Goal: Task Accomplishment & Management: Manage account settings

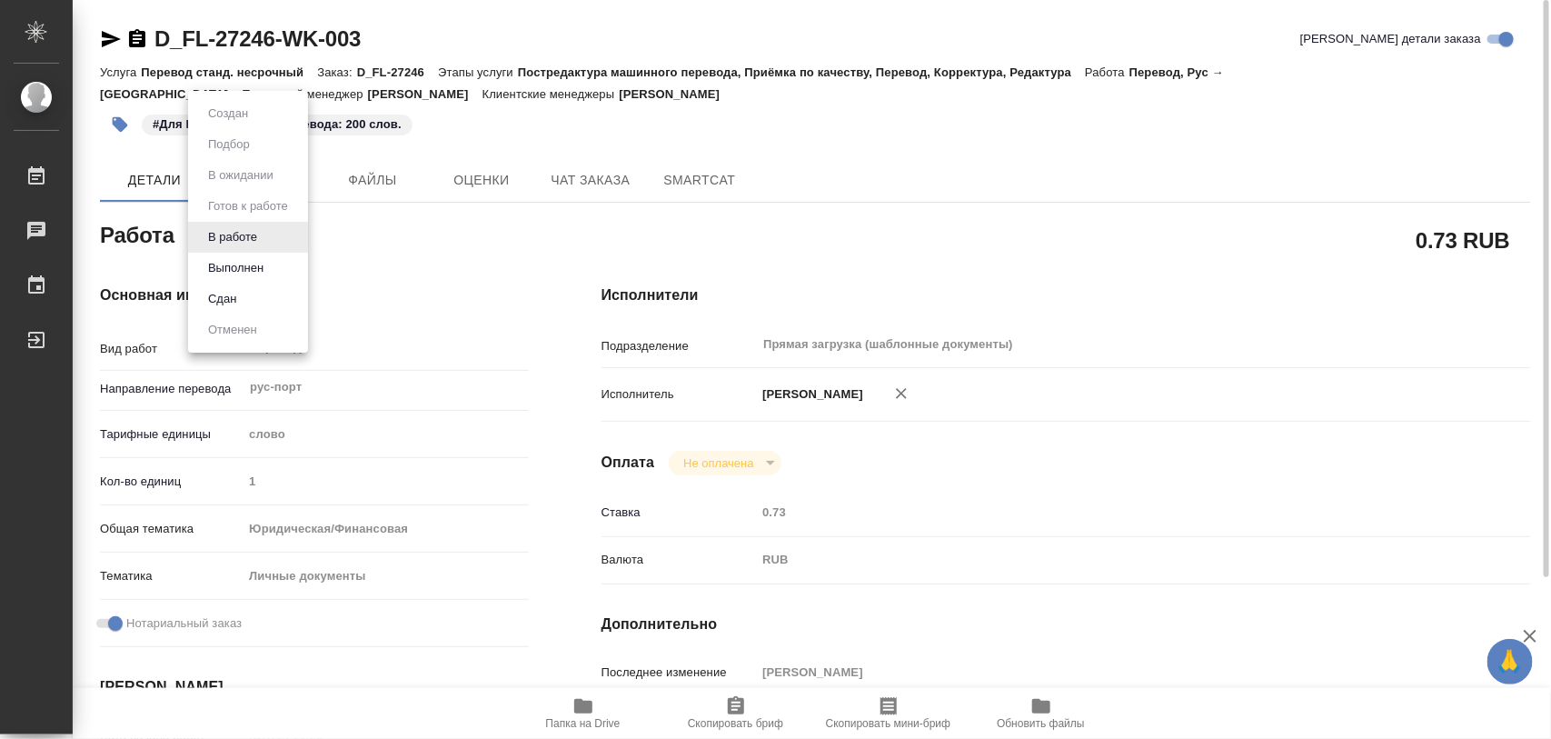
click at [260, 232] on body "🙏 .cls-1 fill:#fff; AWATERA Iglakov Maksim Работы 0 Чаты График Выйти D_FL-2724…" at bounding box center [775, 369] width 1551 height 739
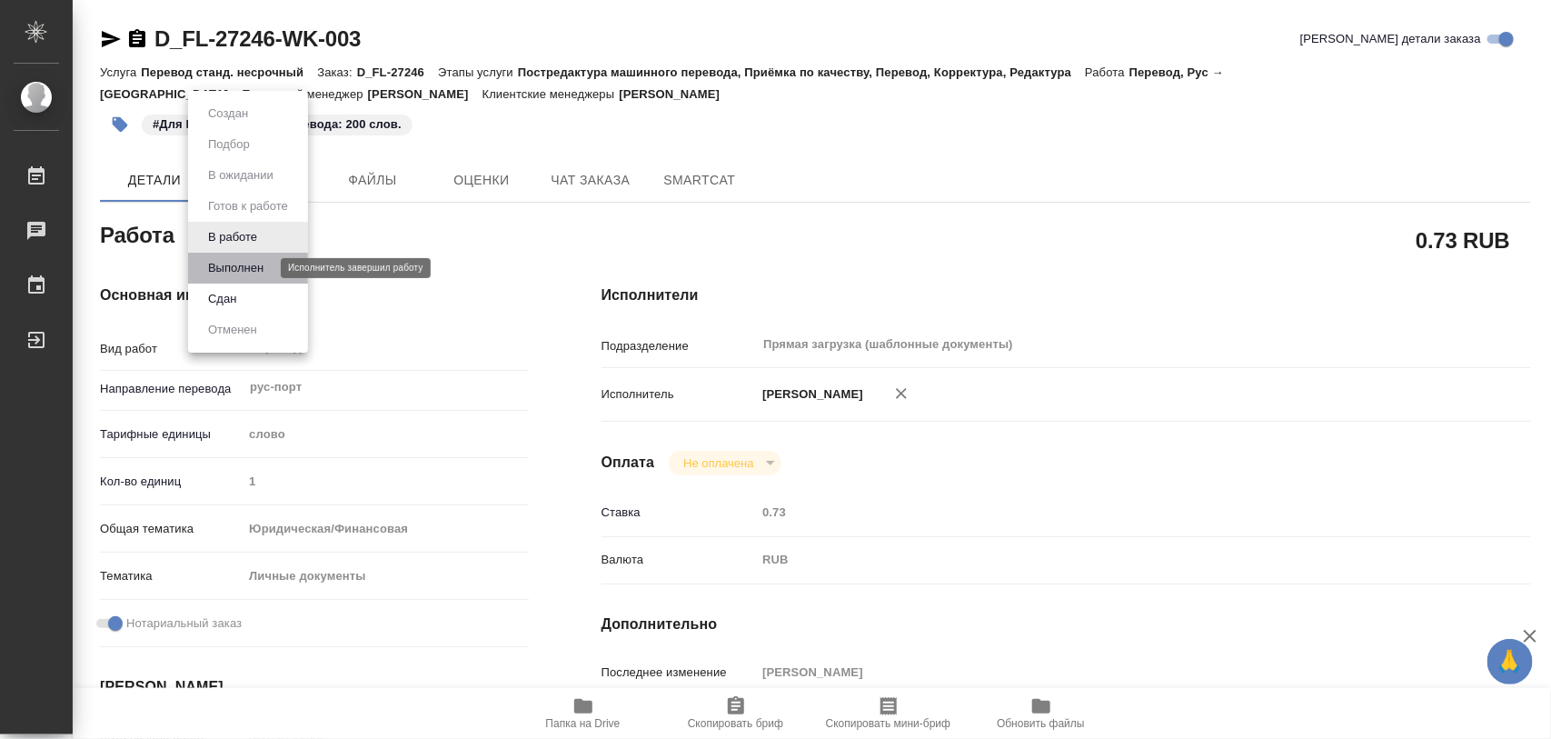
click at [250, 260] on button "Выполнен" at bounding box center [236, 268] width 66 height 20
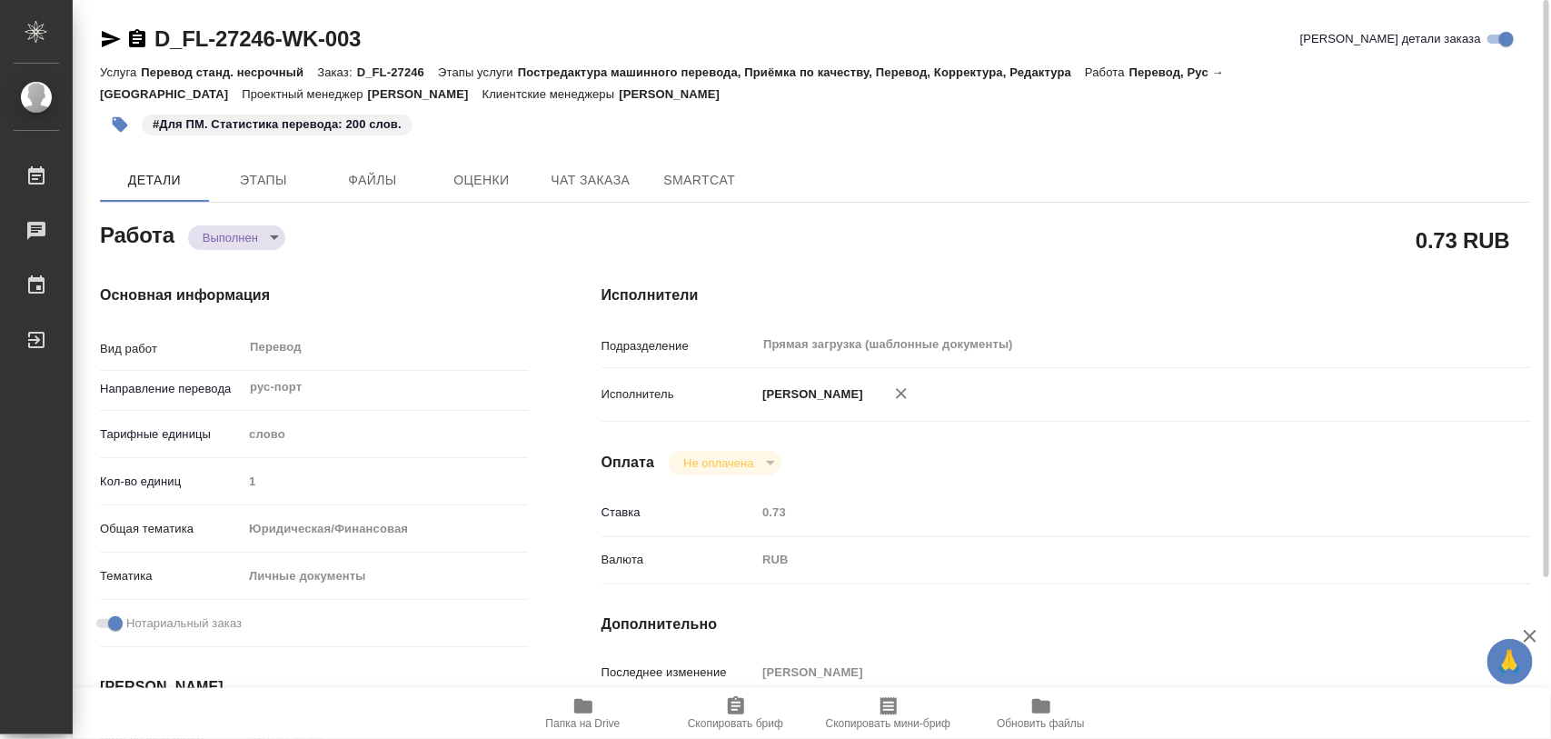
type textarea "x"
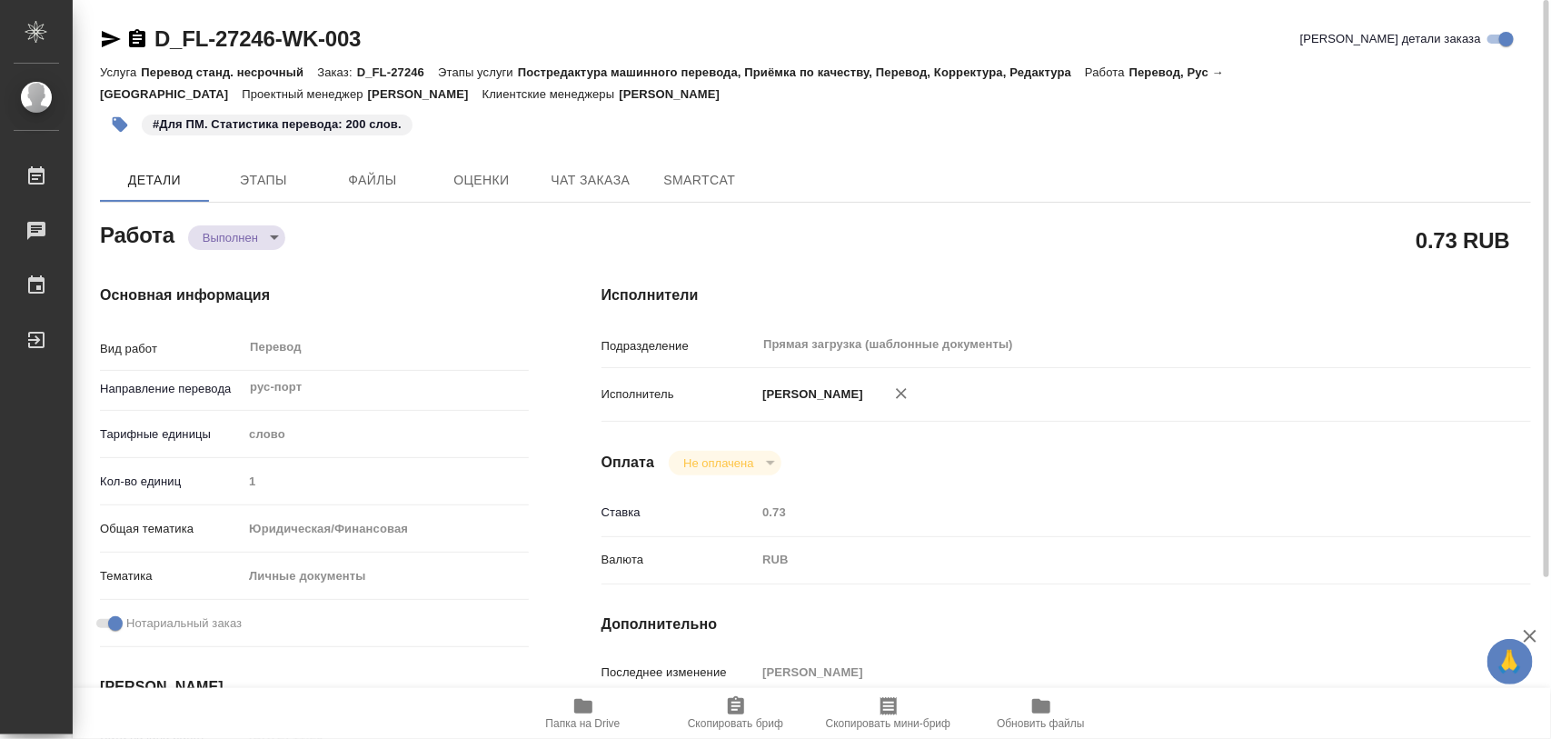
type textarea "x"
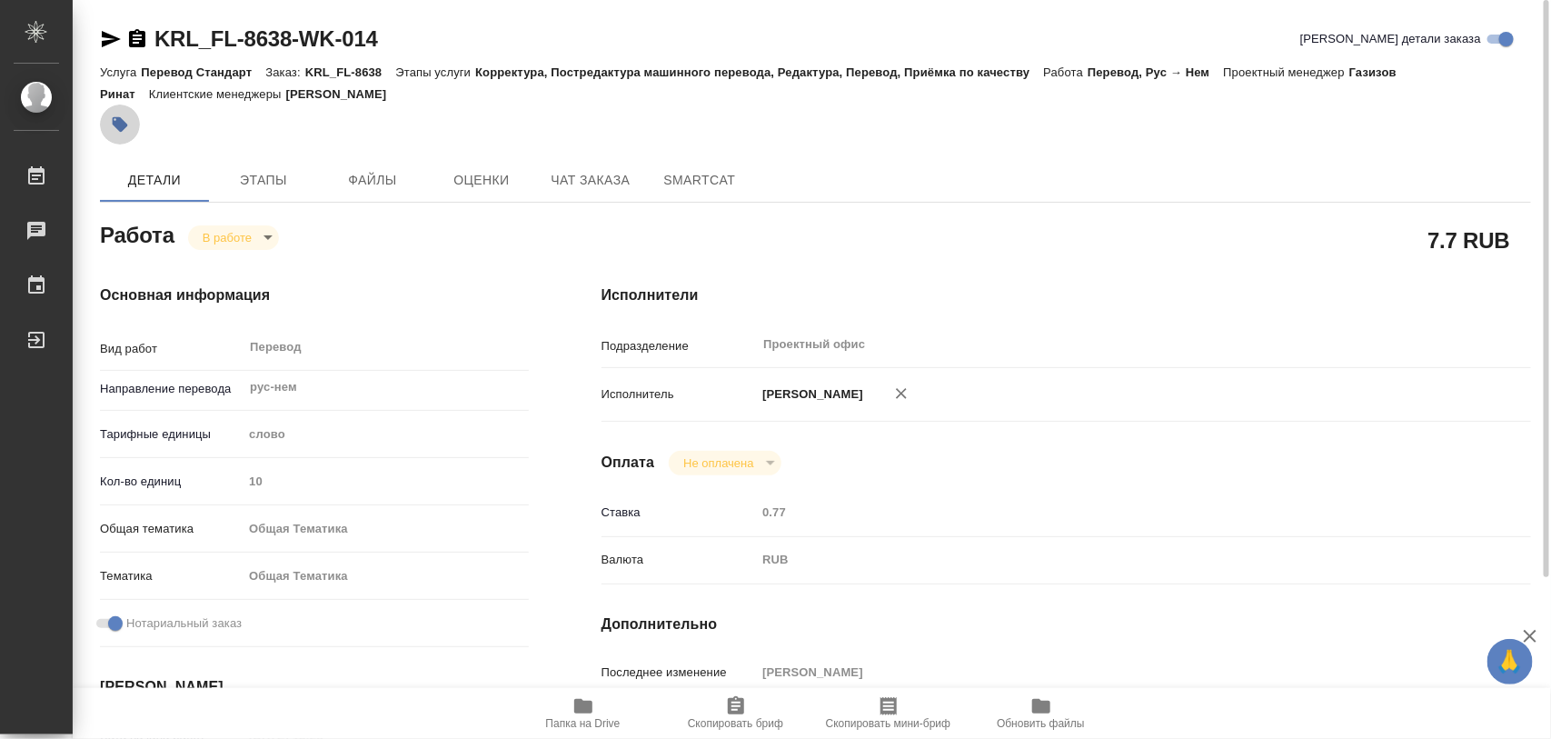
click at [114, 118] on icon "button" at bounding box center [120, 124] width 15 height 15
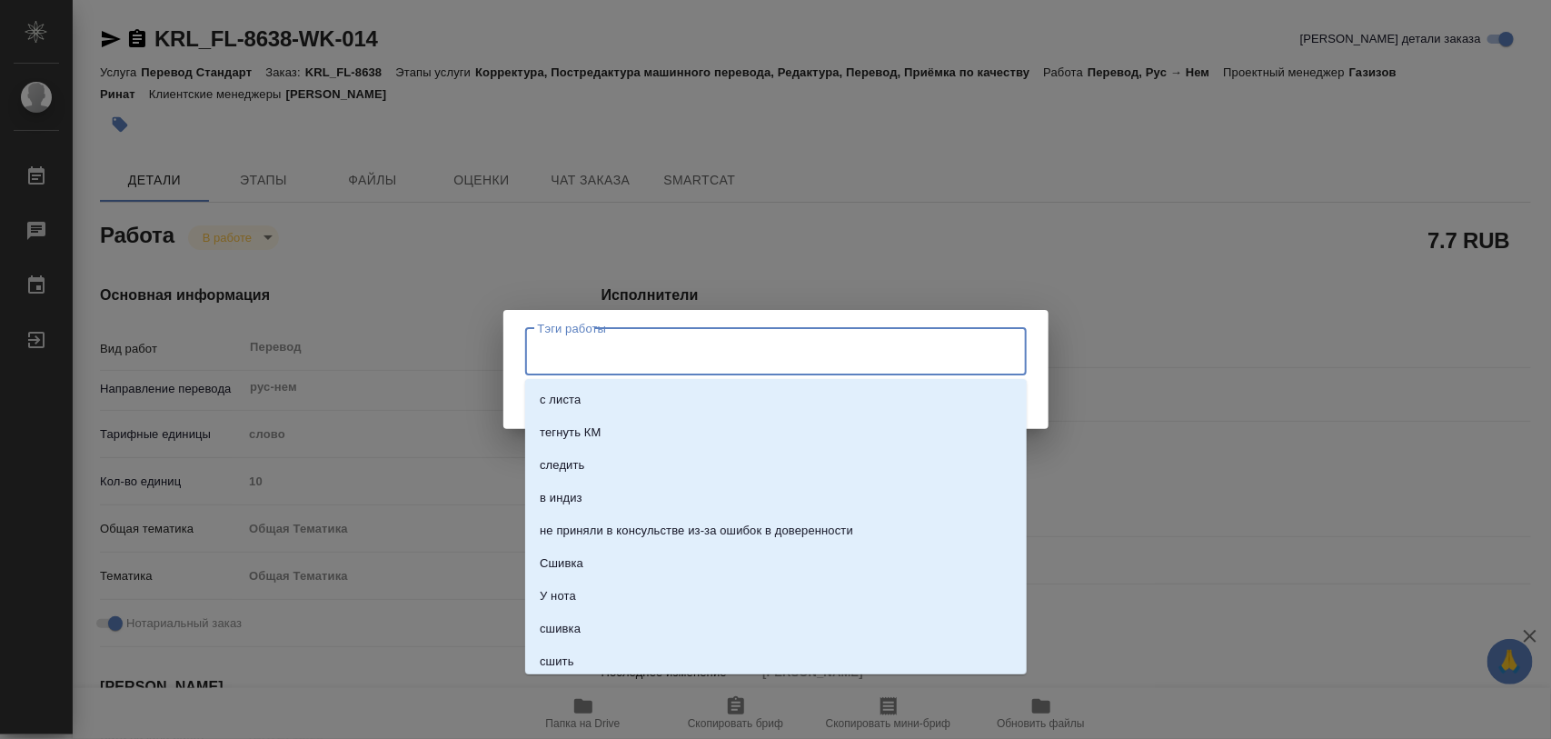
click at [563, 342] on input "Тэги работы" at bounding box center [758, 351] width 451 height 31
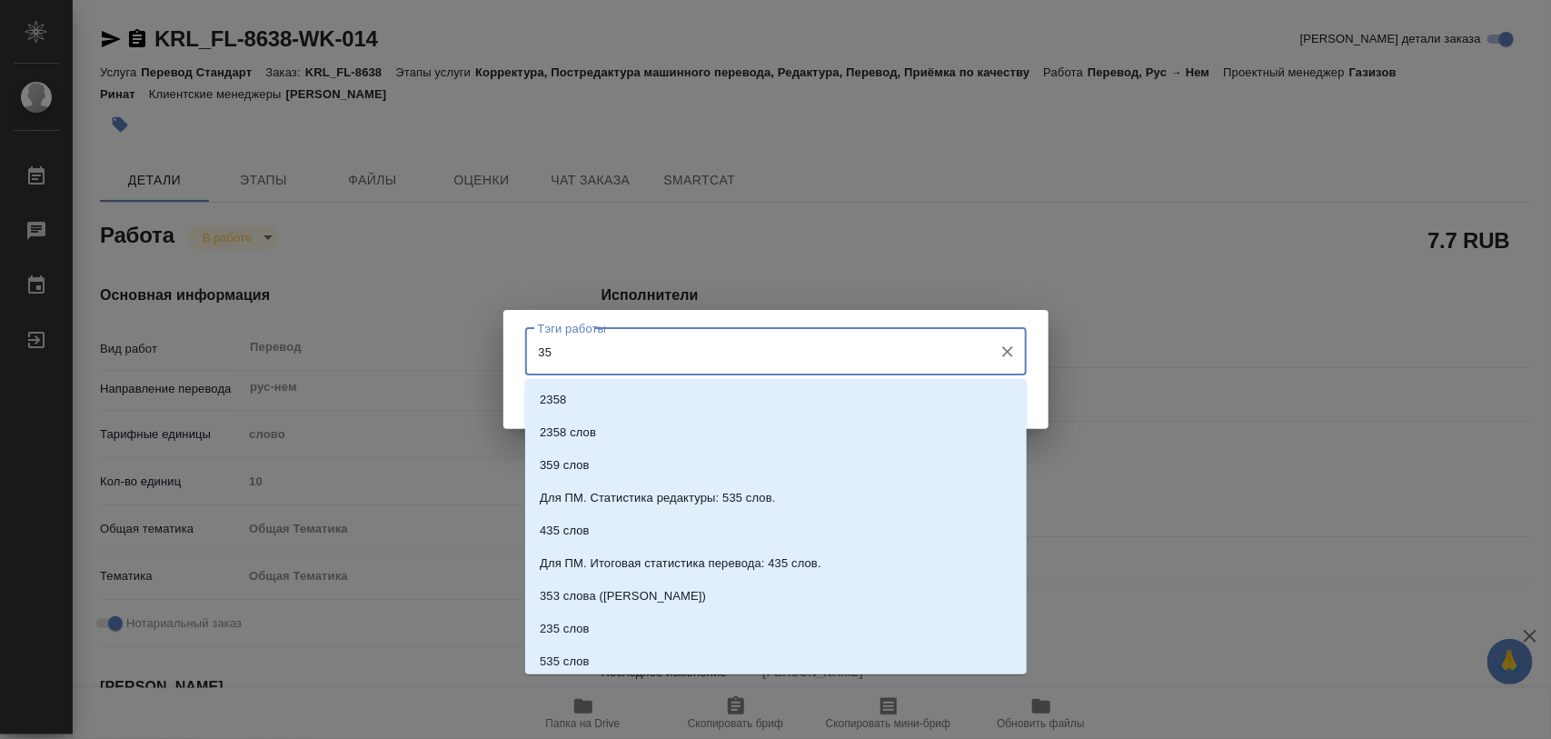
type input "3"
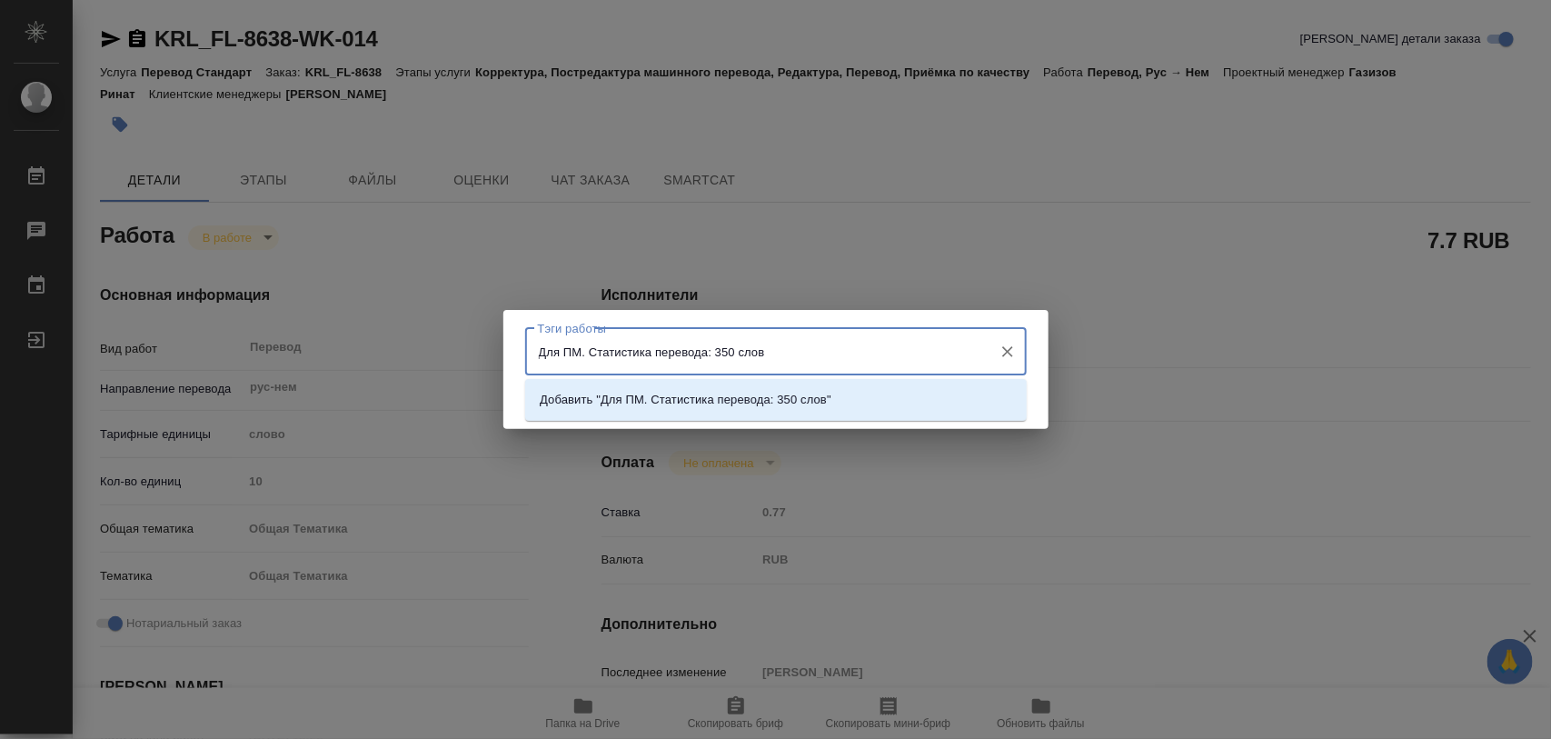
type input "Для ПМ. Статистика перевода: 350 слов."
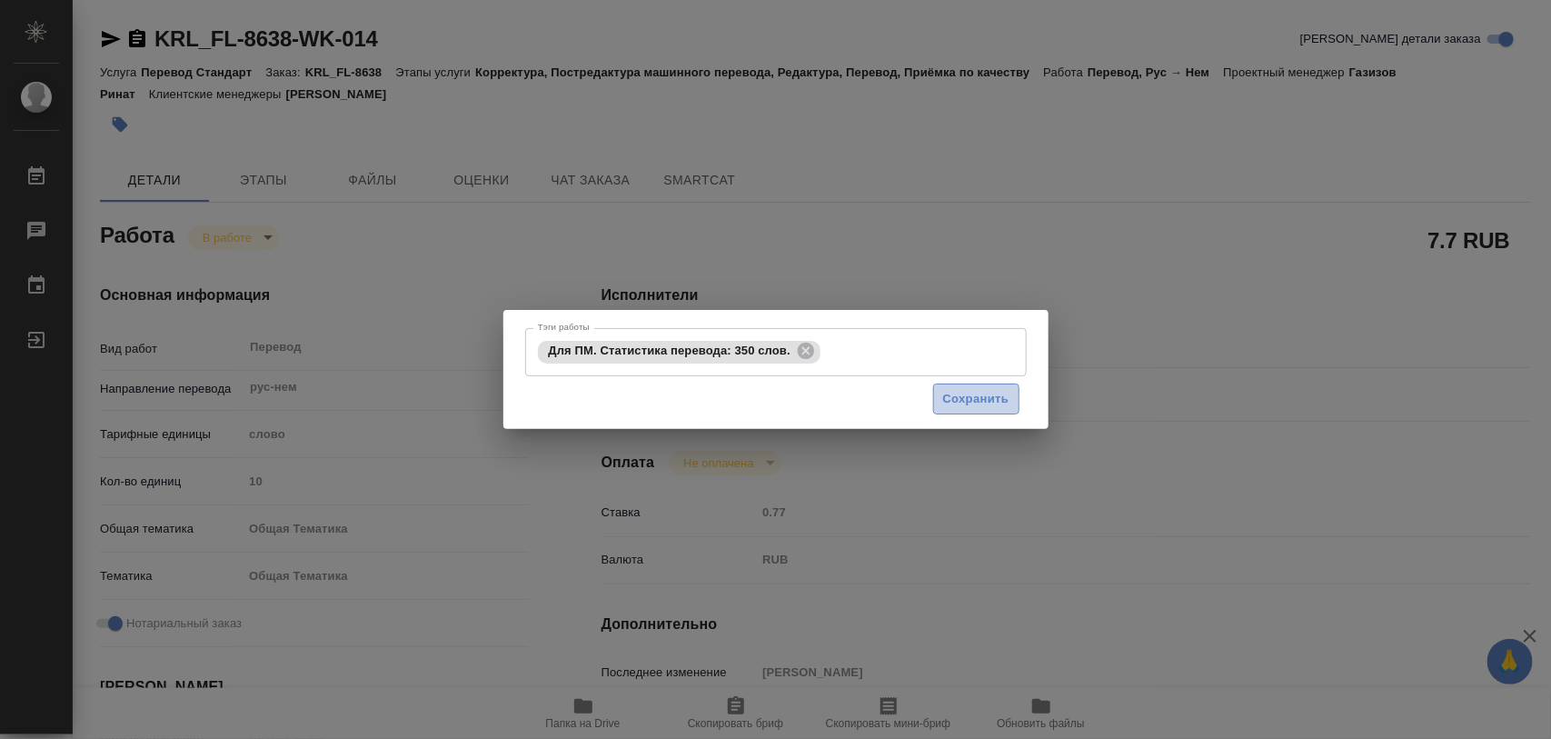
click at [1000, 393] on span "Сохранить" at bounding box center [976, 399] width 66 height 21
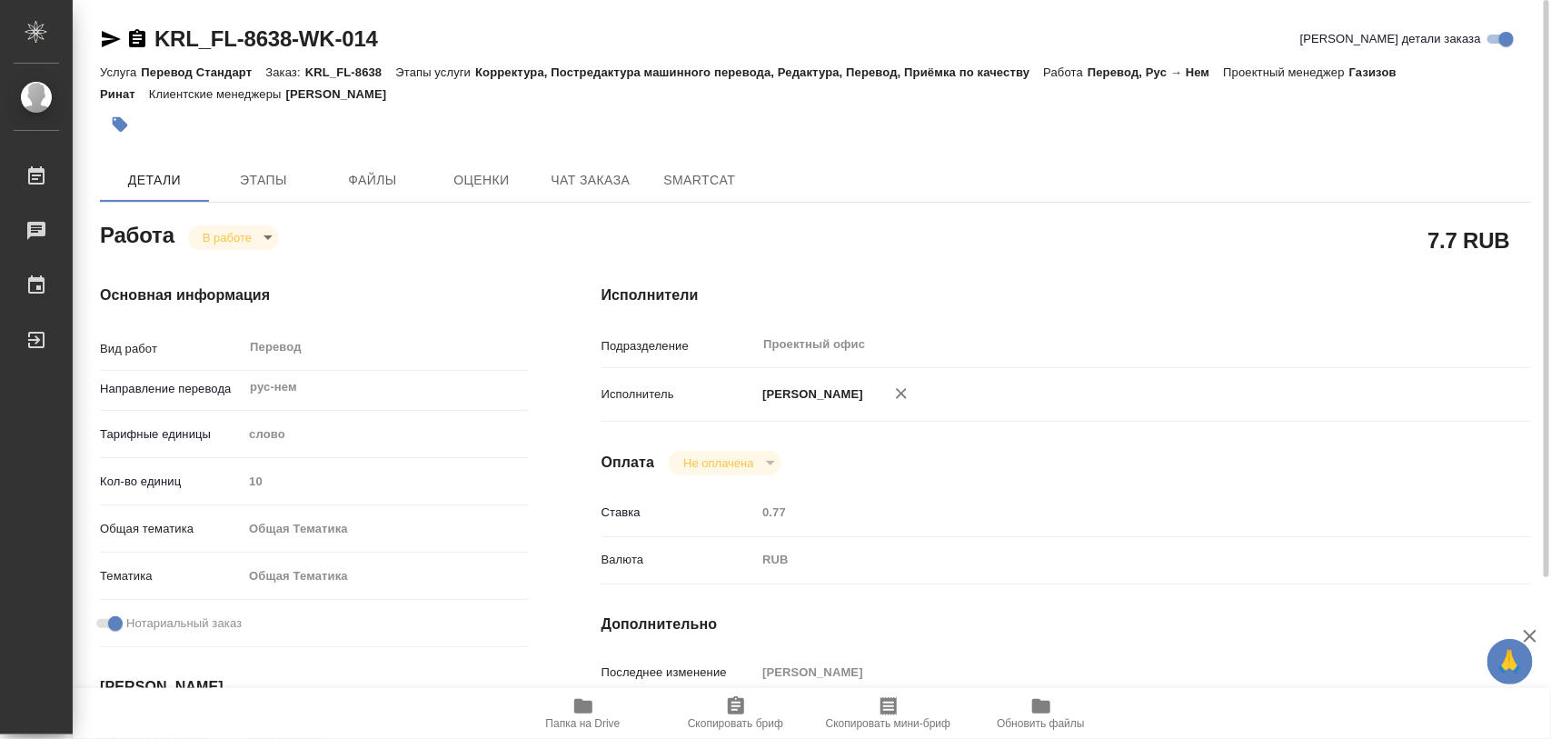
type input "inProgress"
type input "рус-нем"
type input "5a8b1489cc6b4906c91bfd90"
type input "10"
type input "obtem"
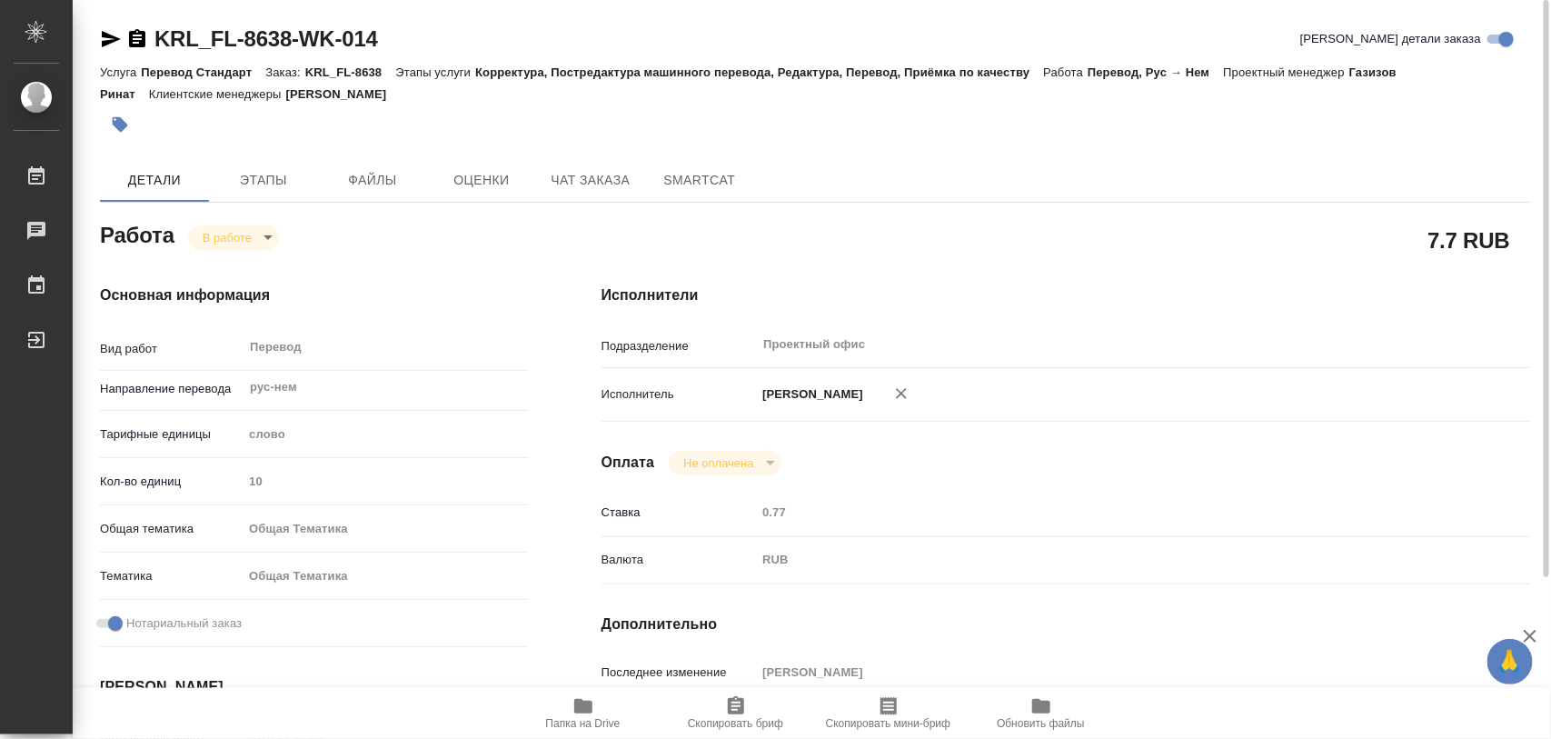
type input "6012b1ca196b0e5c9229a120"
checkbox input "true"
type input "22.08.2025 13:28"
type input "26.08.2025 11:49"
type input "27.08.2025 11:00"
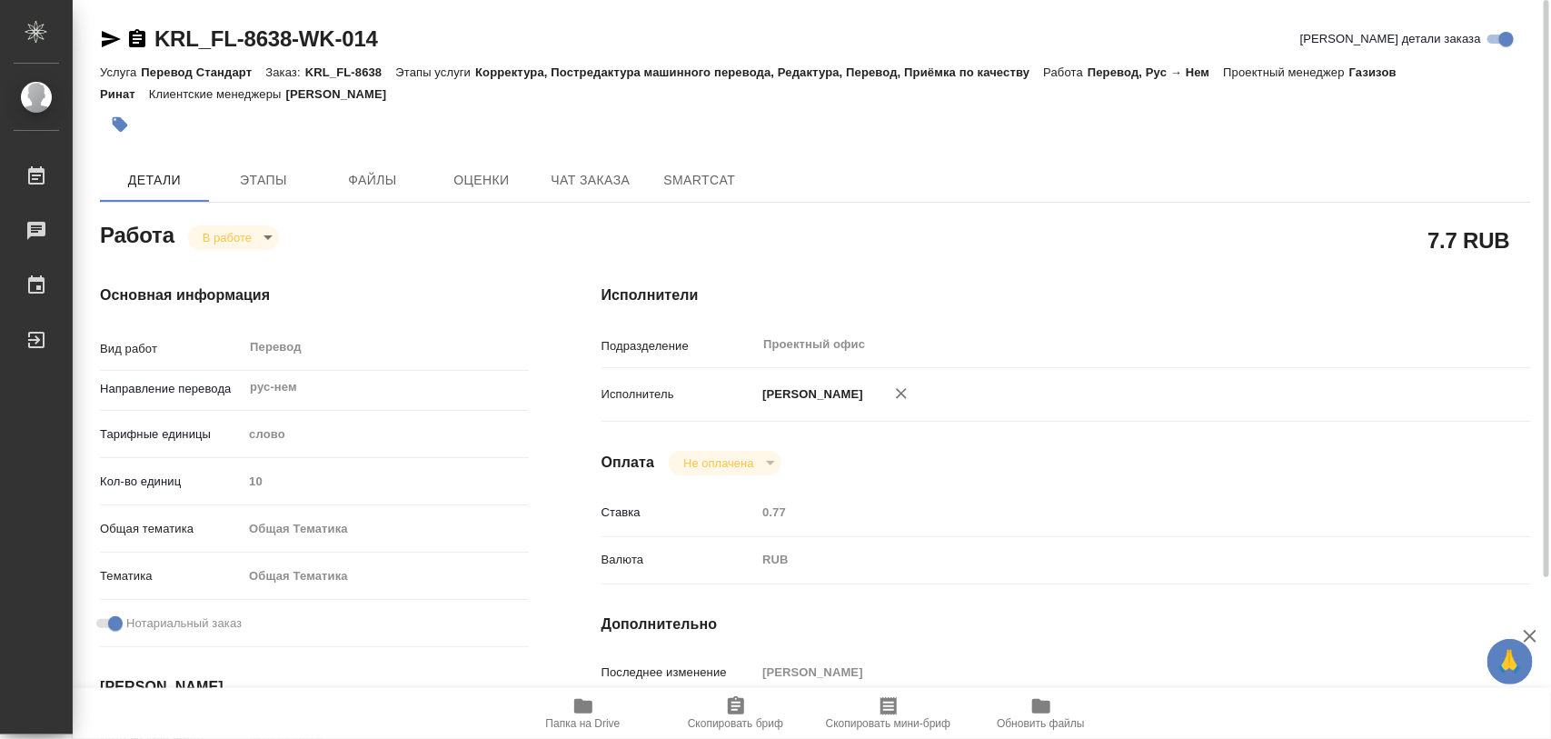
type input "27.08.2025 11:00"
type input "Проектный офис"
type input "notPayed"
type input "0.77"
type input "RUB"
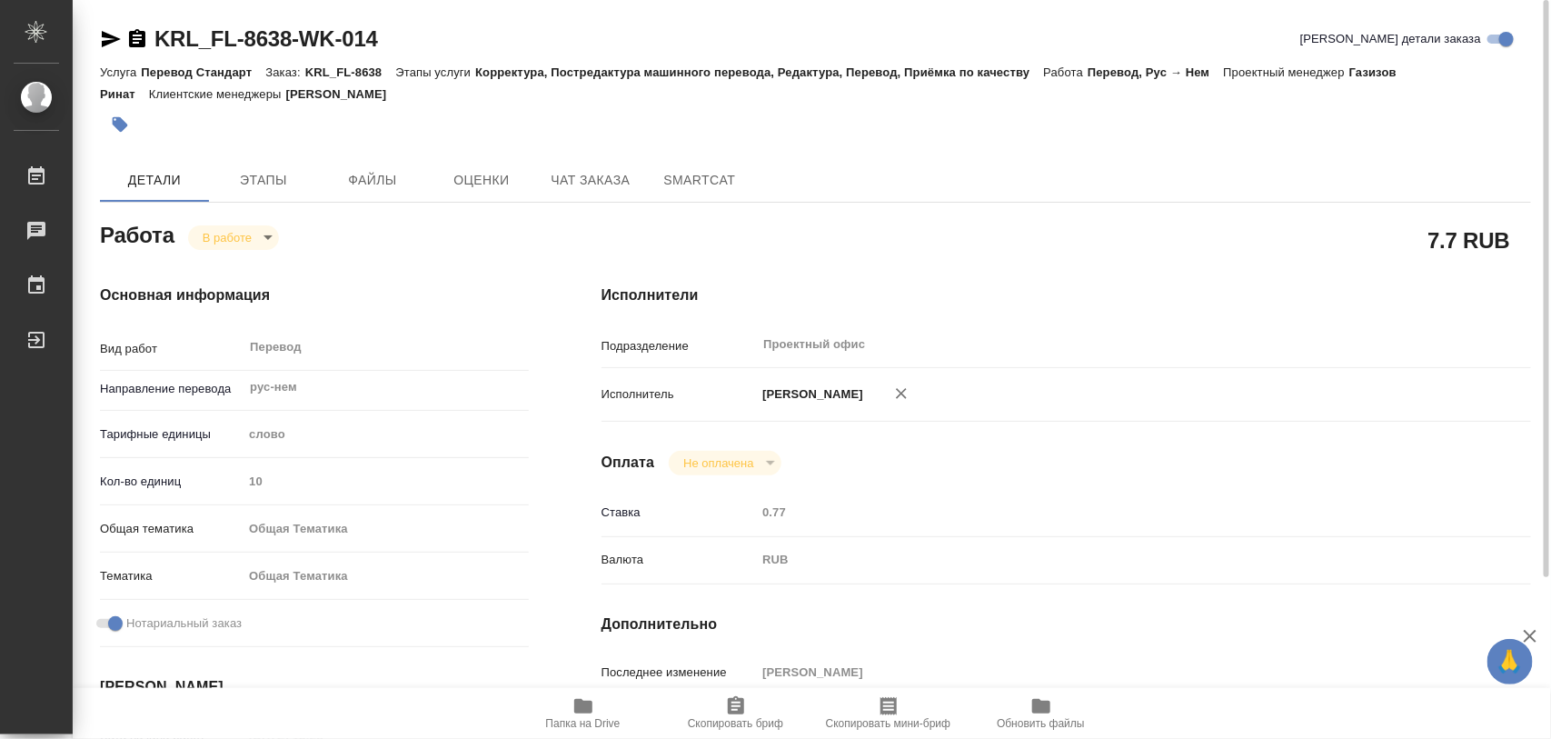
type input "[PERSON_NAME]"
type input "KRL_FL-8638"
type input "Перевод Стандарт"
type input "Корректура, Постредактура машинного перевода, Редактура, Перевод, Приёмка по ка…"
type input "Касымов Тимур"
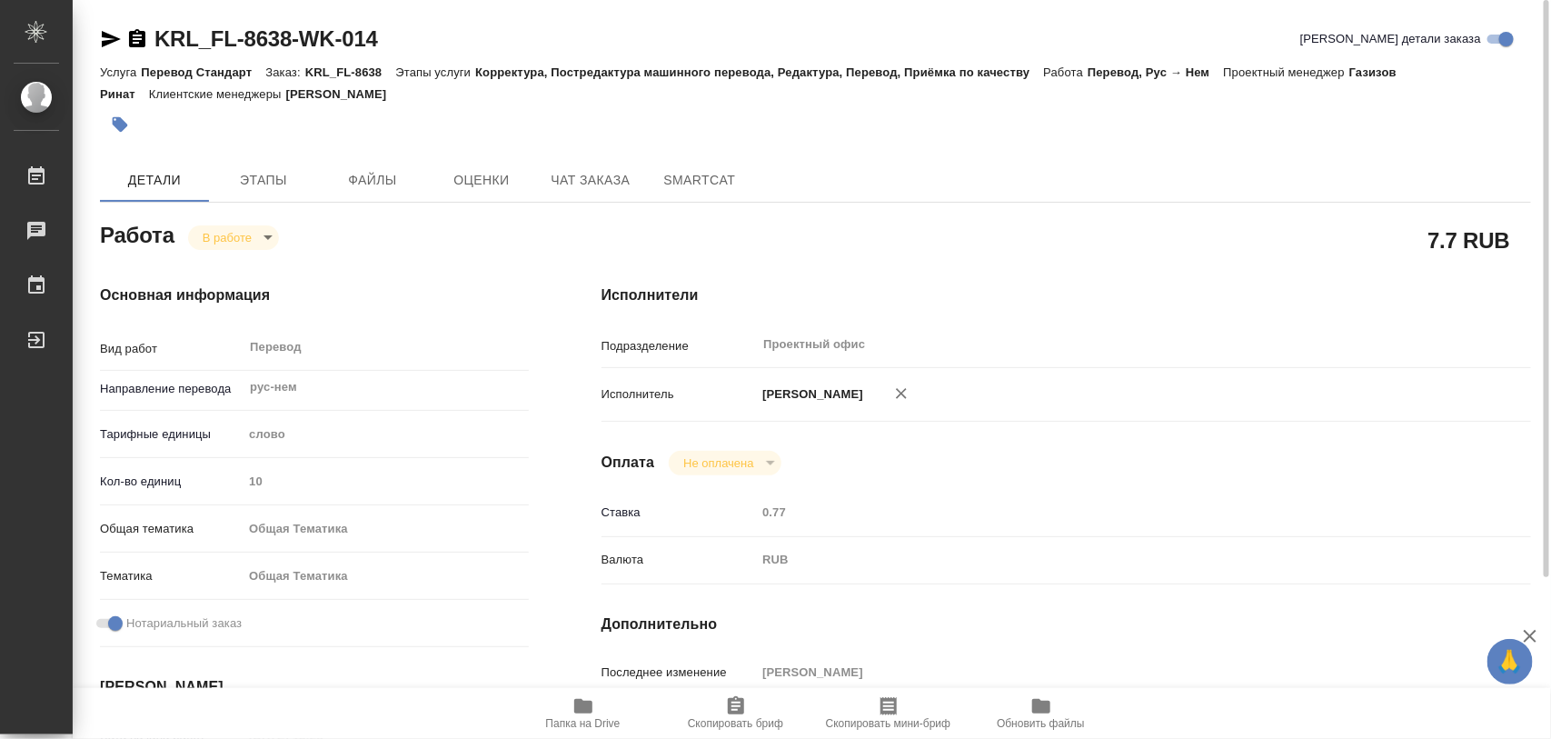
type input "/Clients/FL_KRL/Orders/KRL_FL-8638"
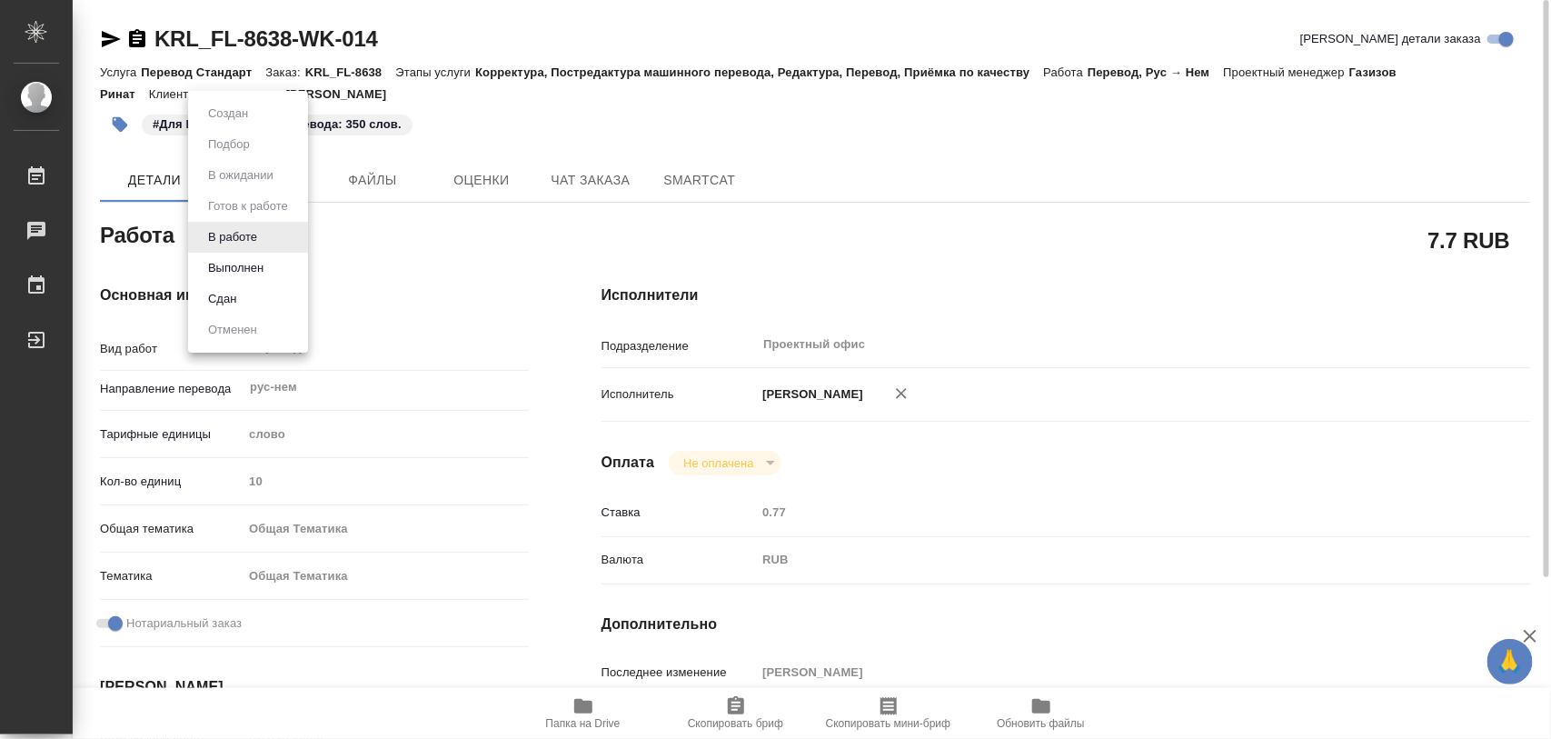
click at [271, 234] on body "🙏 .cls-1 fill:#fff; AWATERA Iglakov Maksim Работы 0 Чаты График Выйти KRL_FL-86…" at bounding box center [775, 369] width 1551 height 739
click at [248, 266] on button "Выполнен" at bounding box center [236, 268] width 66 height 20
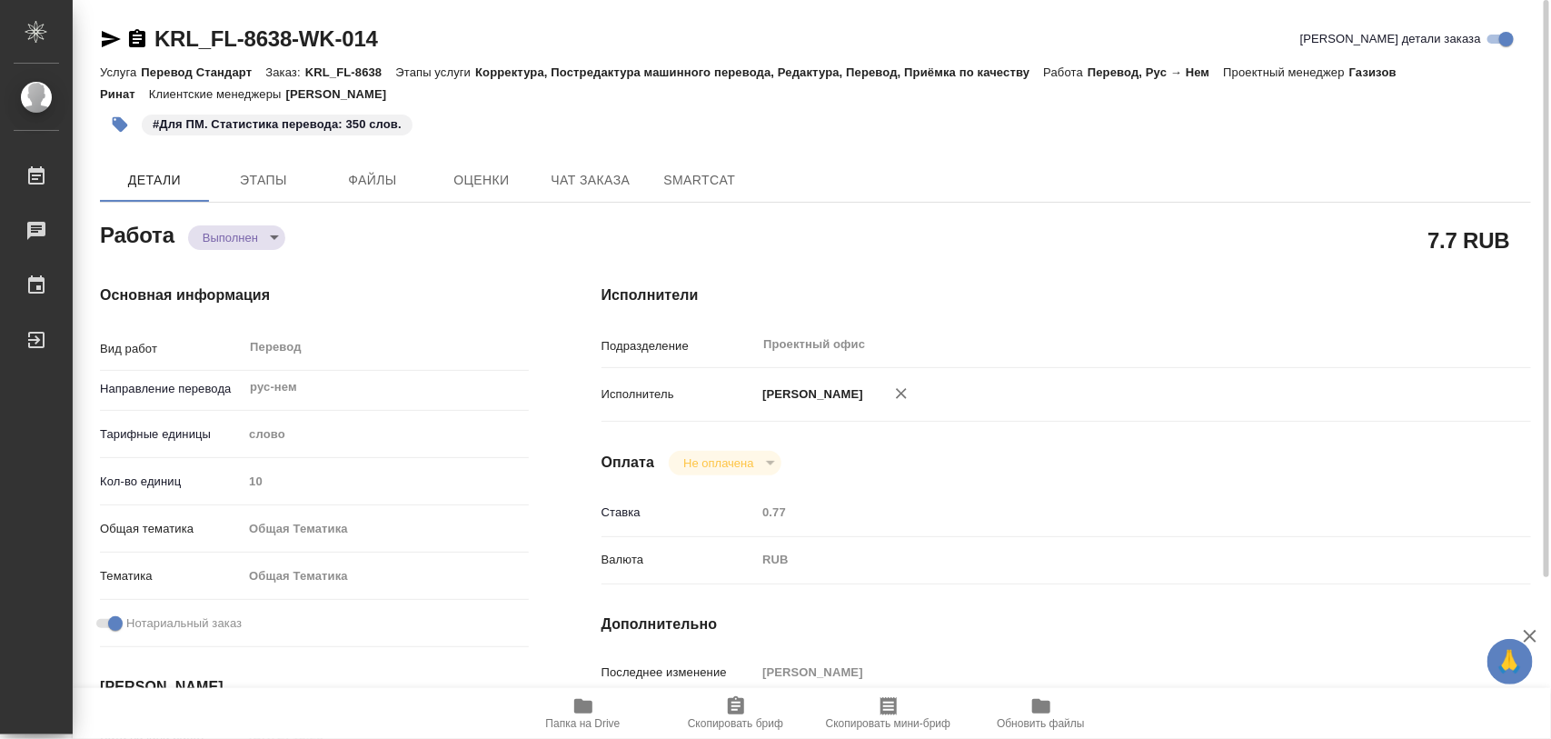
type textarea "x"
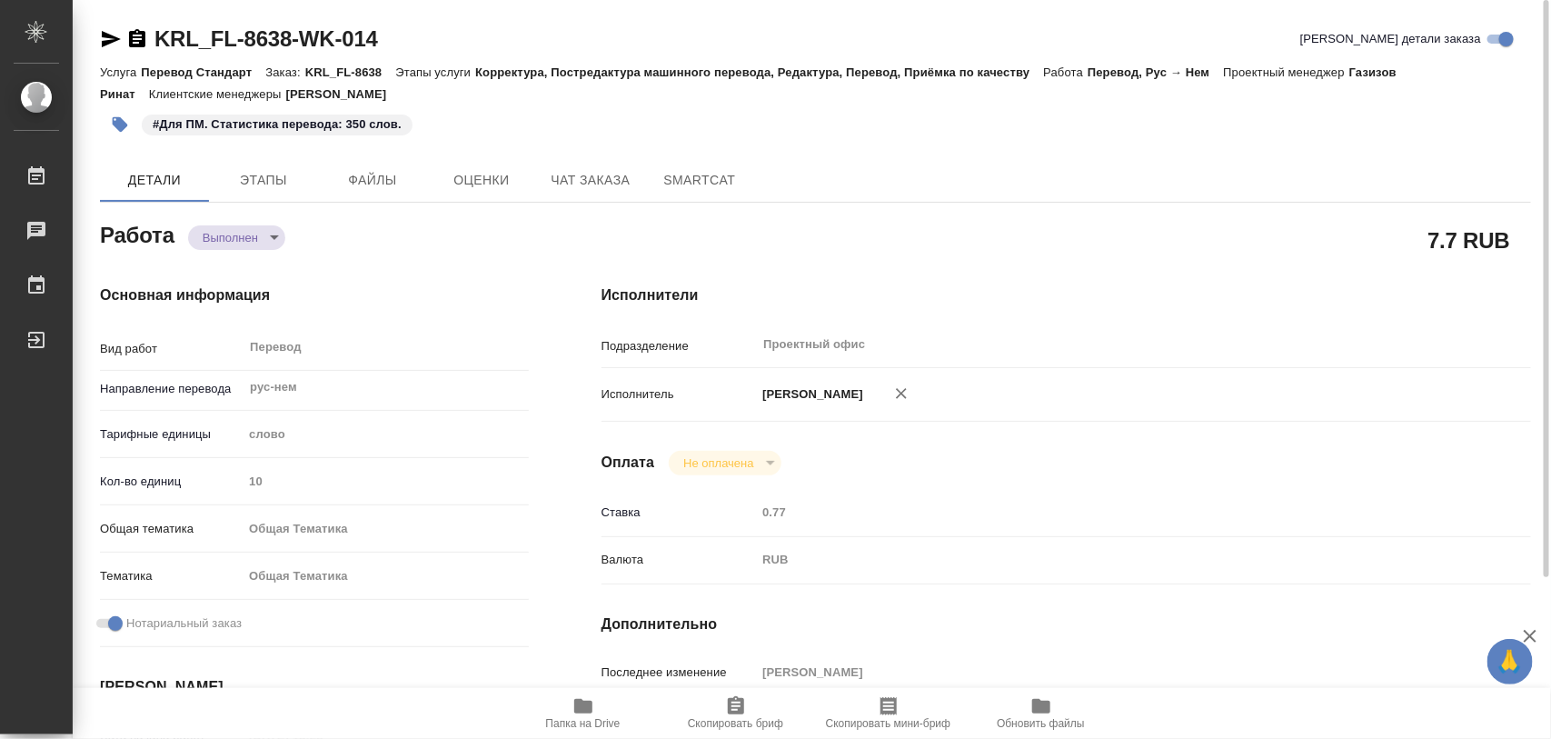
type textarea "x"
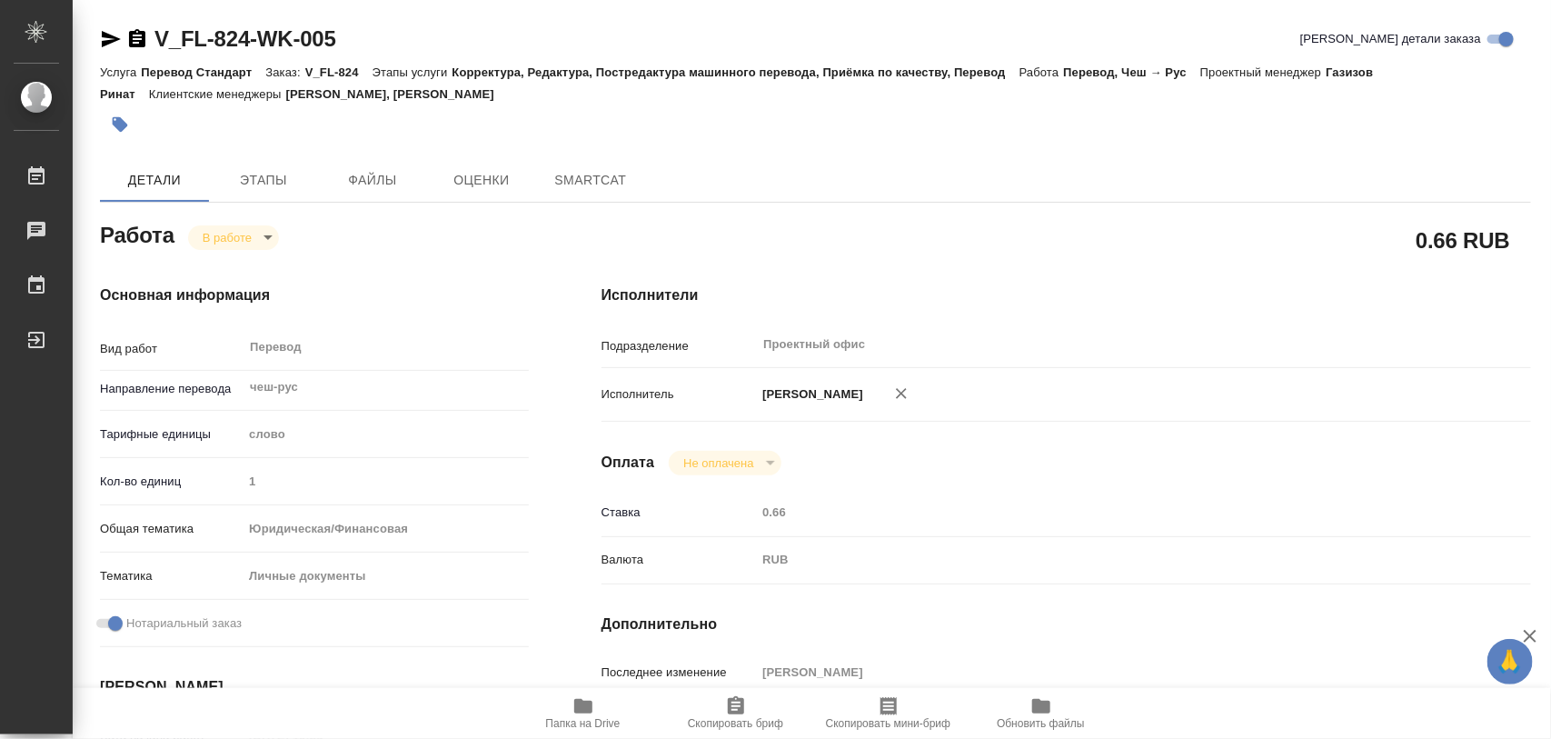
type textarea "x"
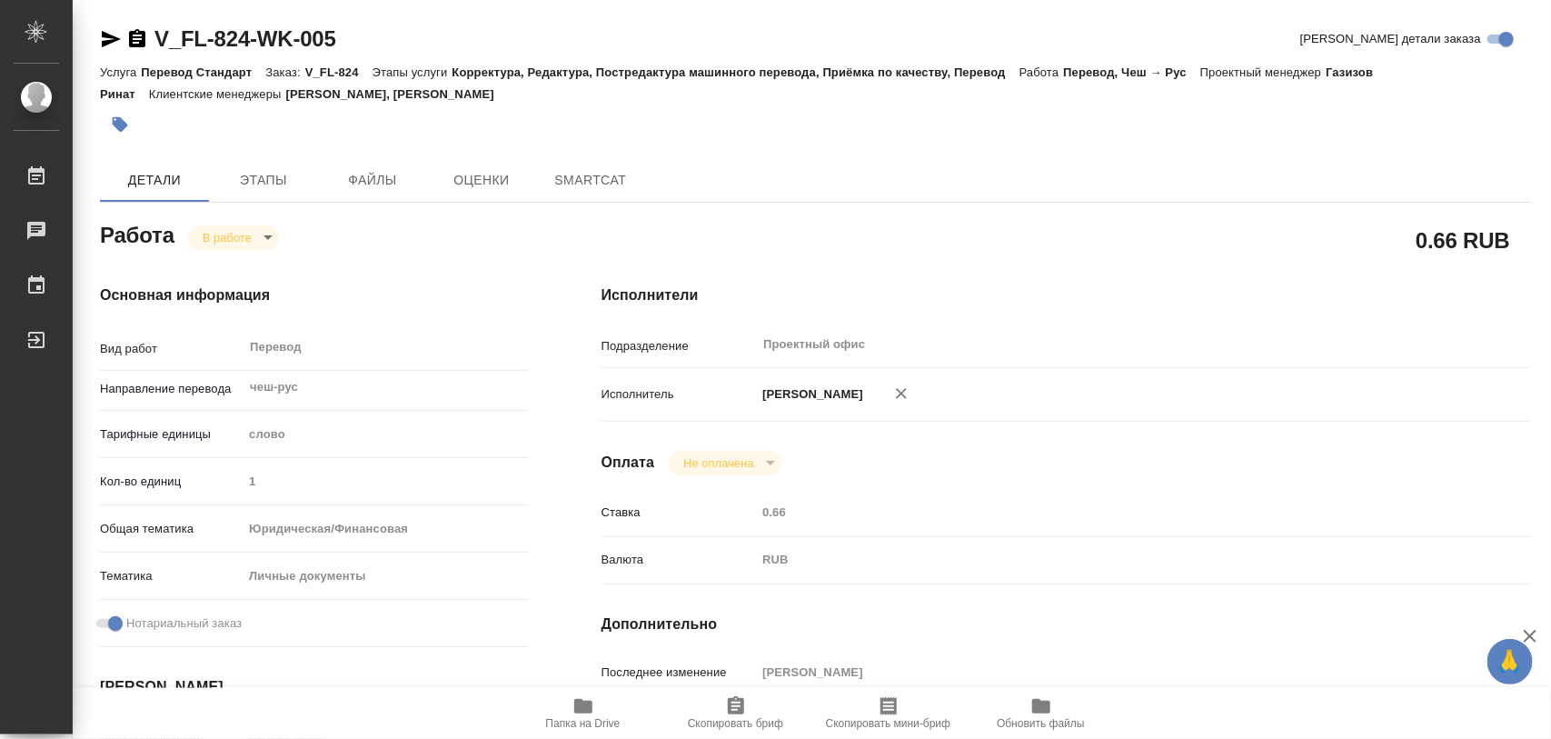
type textarea "x"
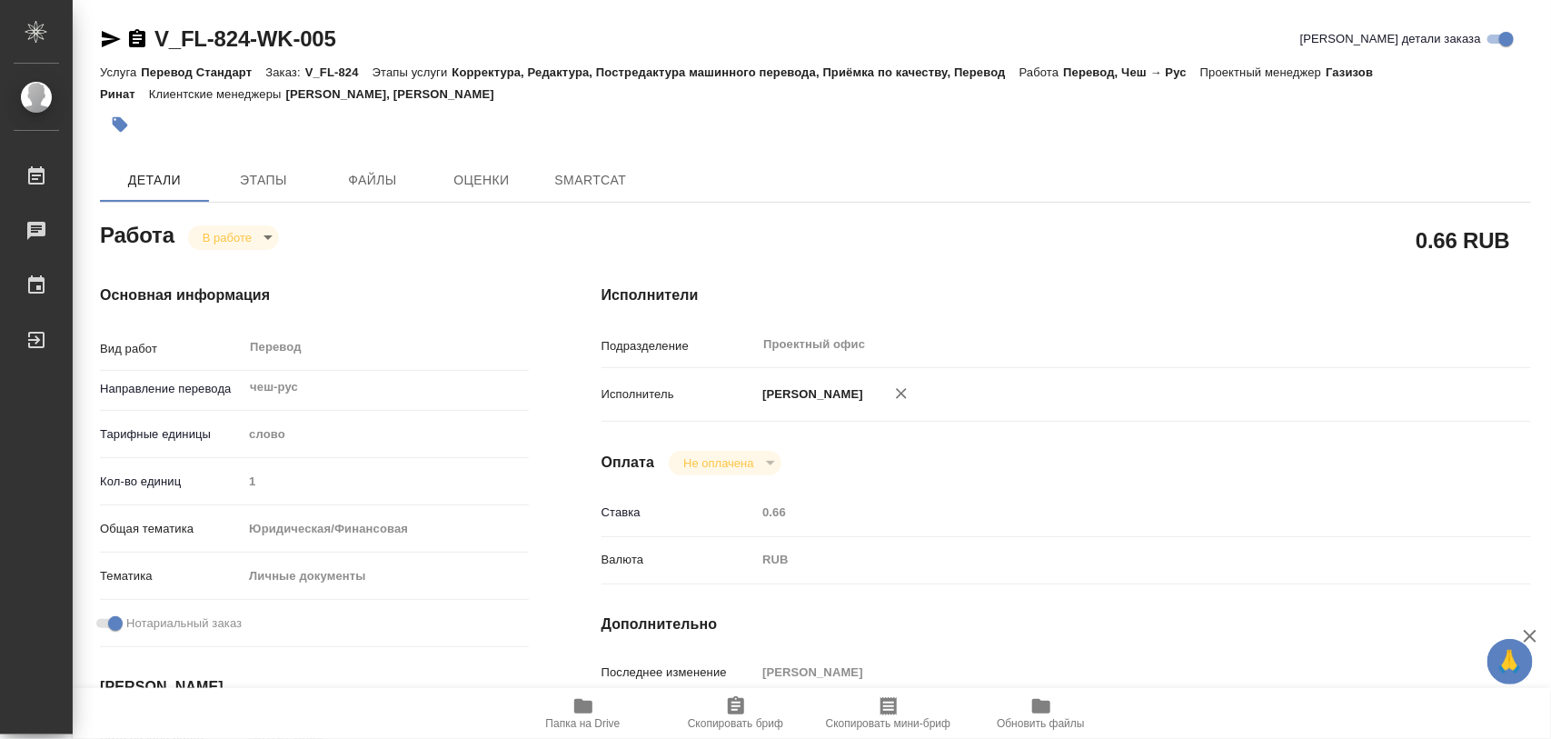
type textarea "x"
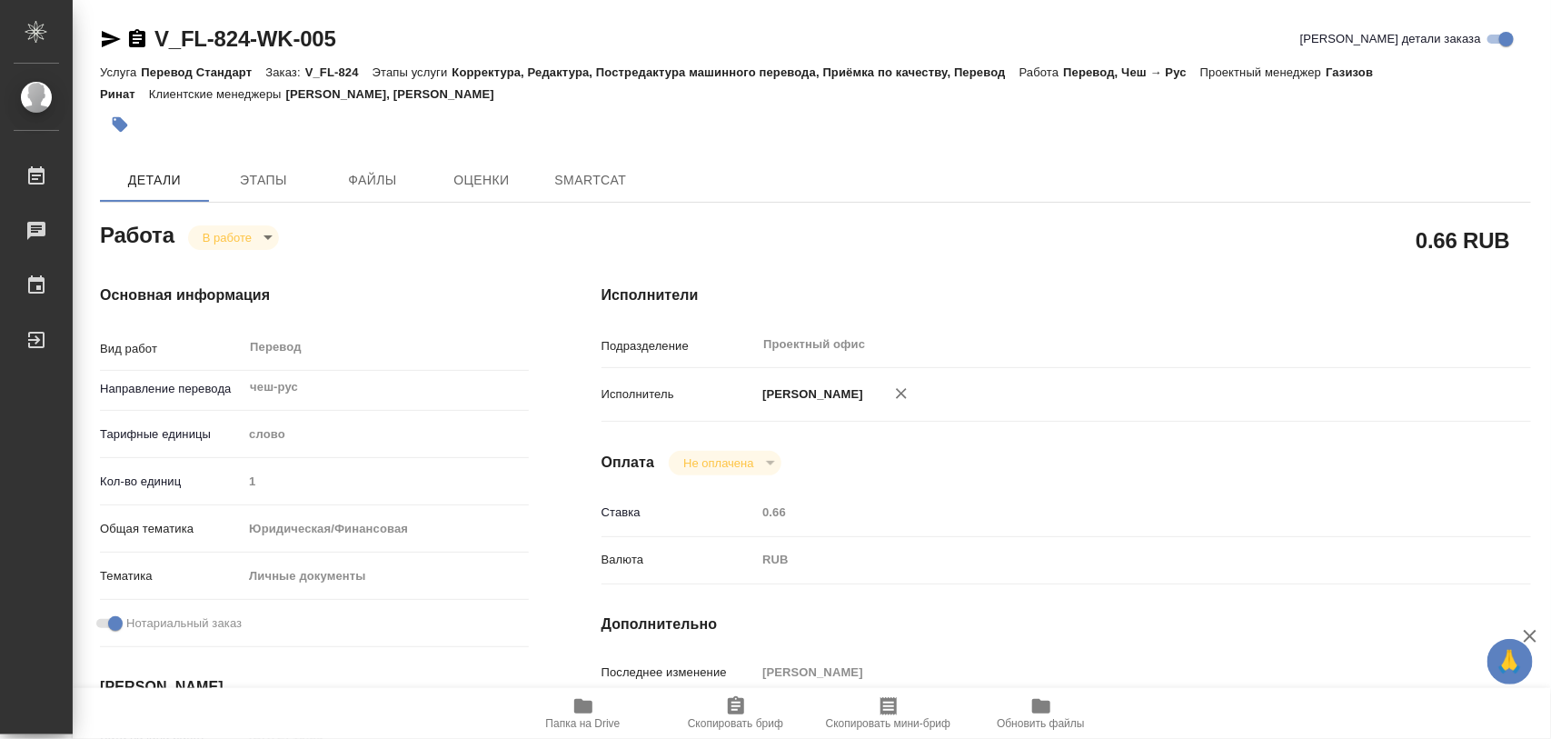
type textarea "x"
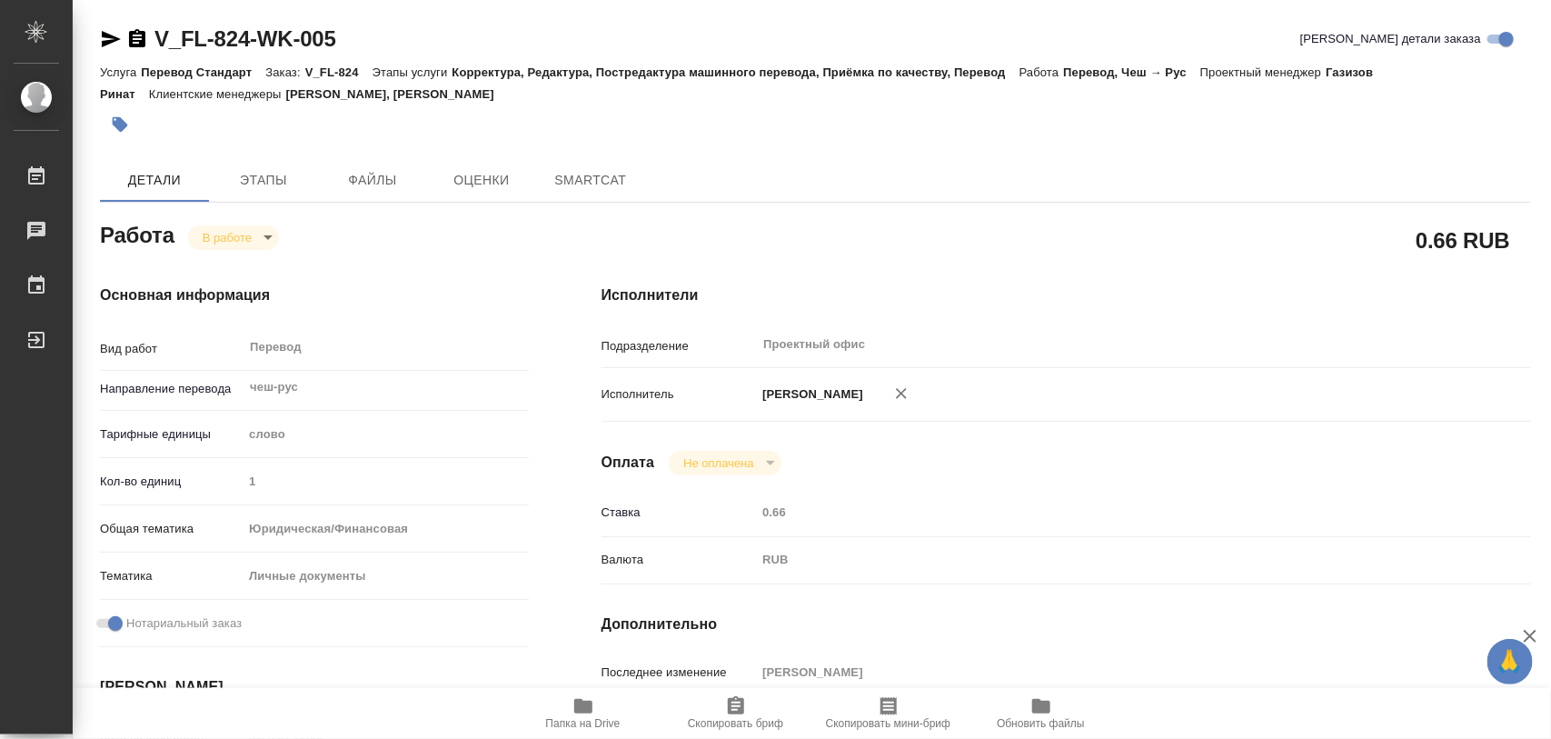
type textarea "x"
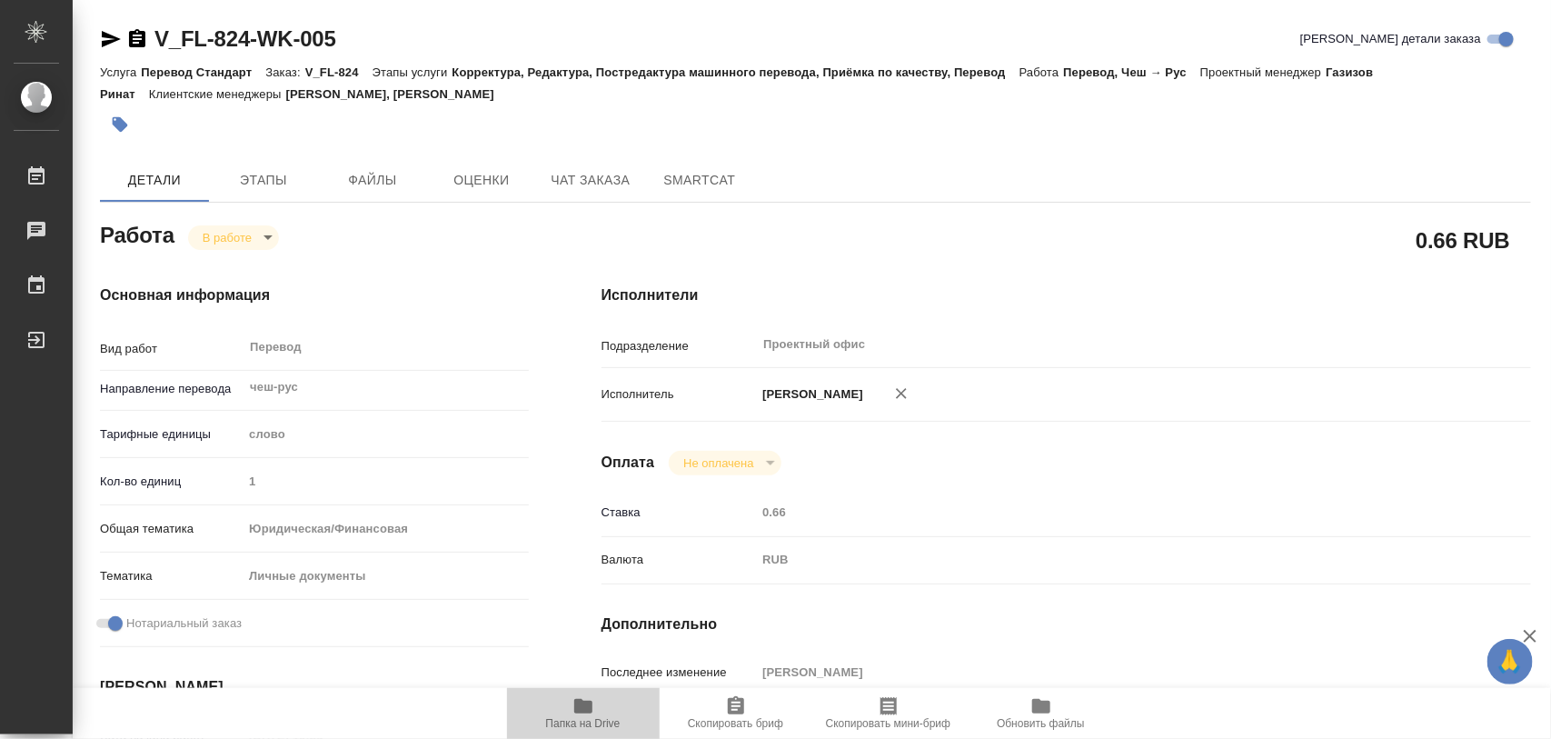
click at [595, 719] on span "Папка на Drive" at bounding box center [583, 723] width 74 height 13
type textarea "x"
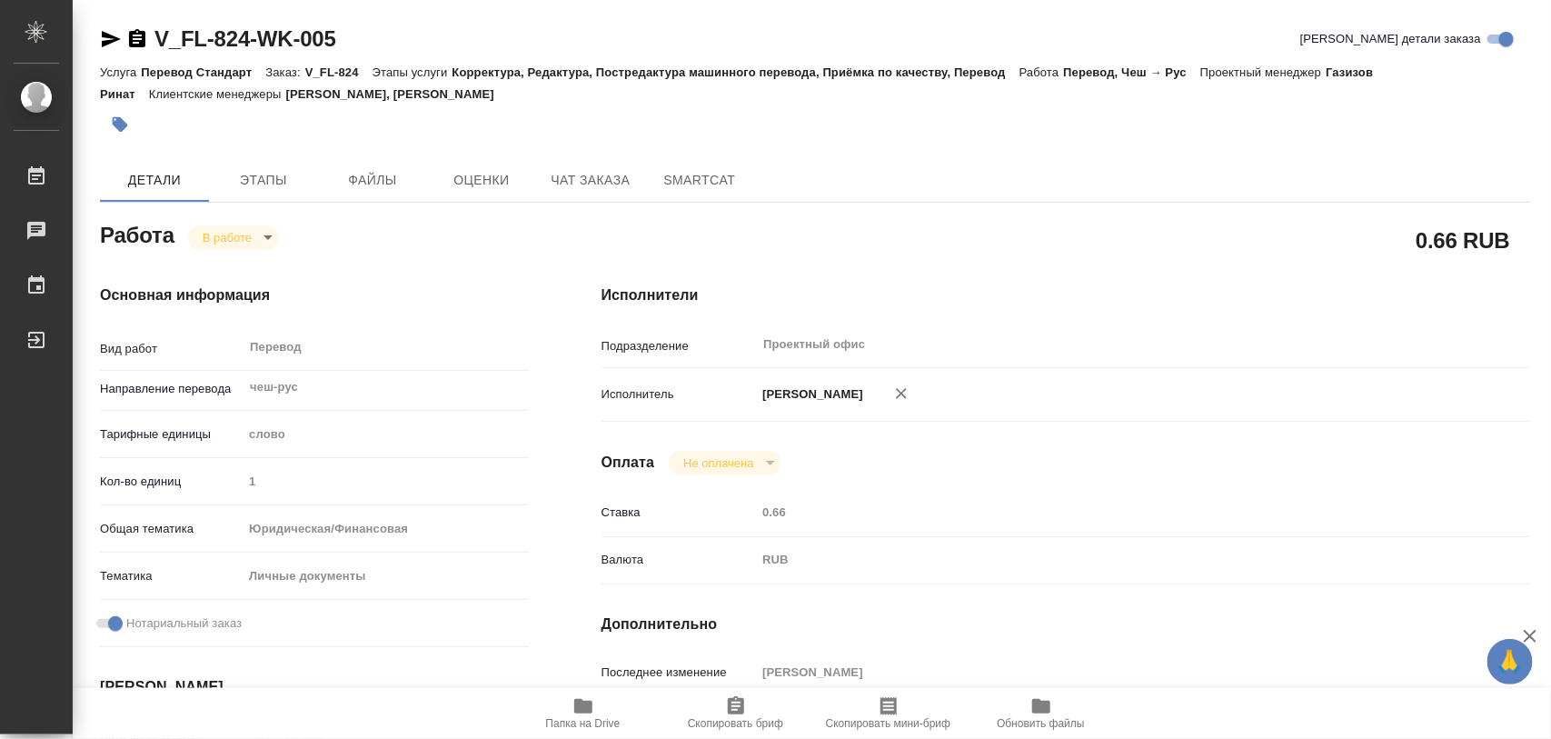
type textarea "x"
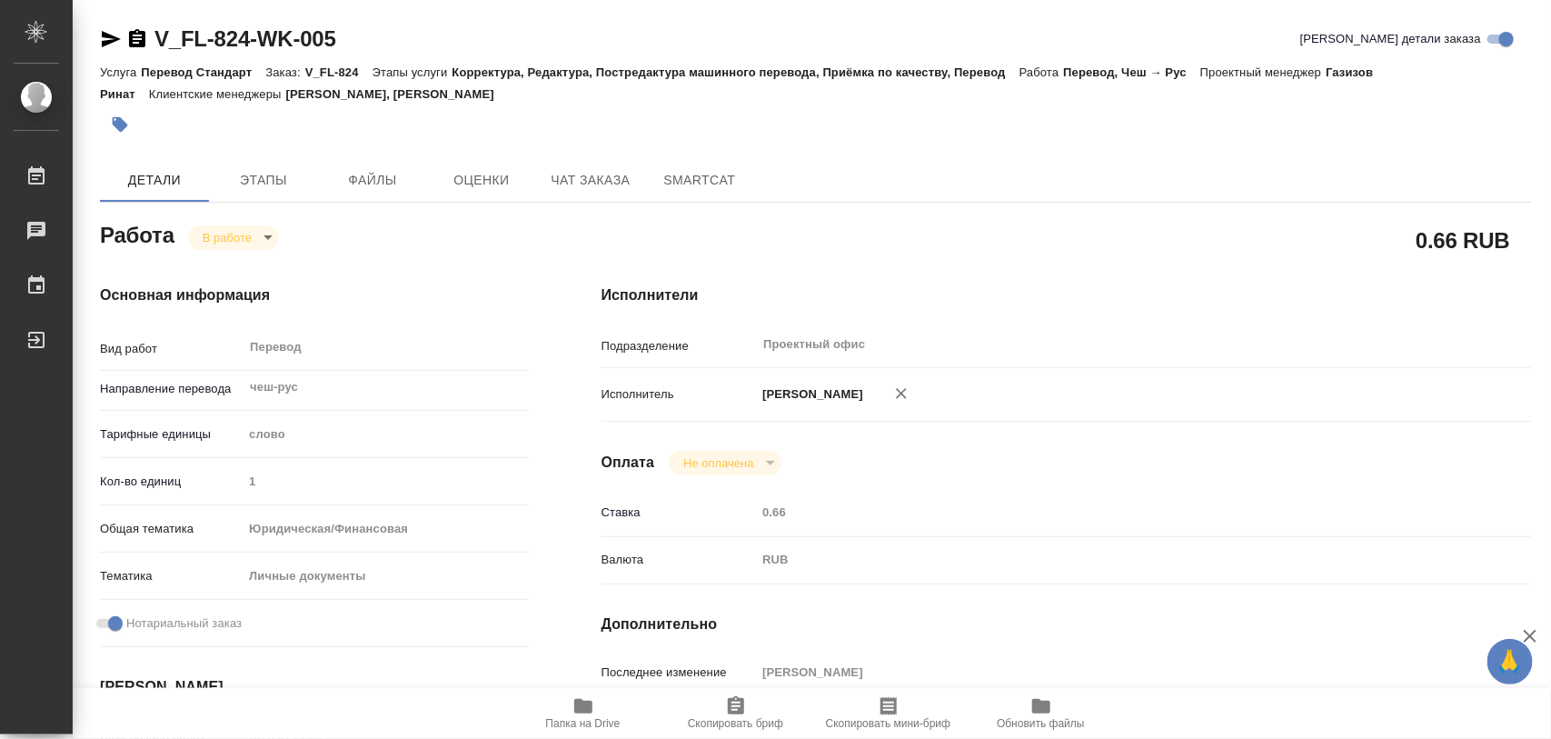
type textarea "x"
click at [268, 177] on span "Этапы" at bounding box center [263, 180] width 87 height 23
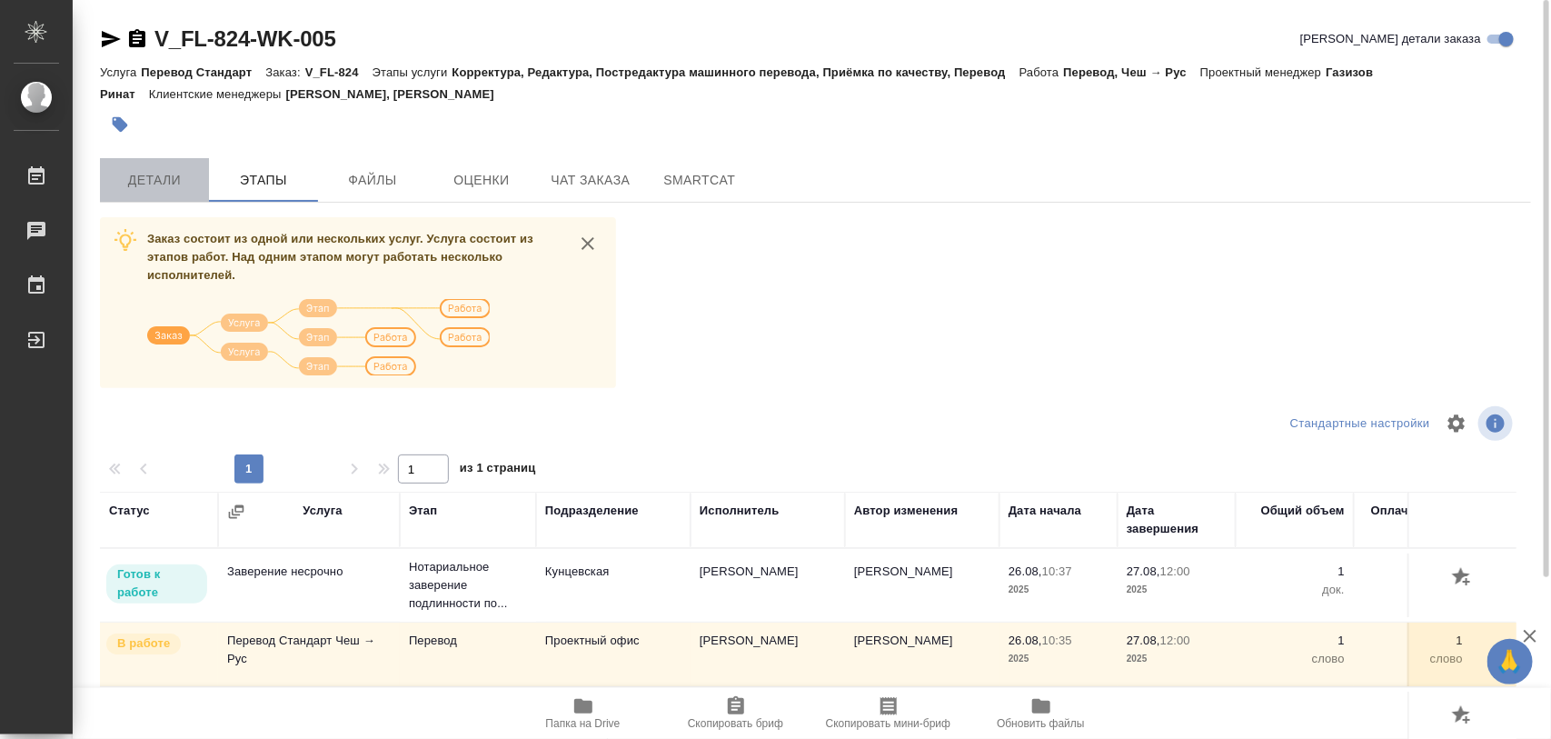
click at [180, 182] on span "Детали" at bounding box center [154, 180] width 87 height 23
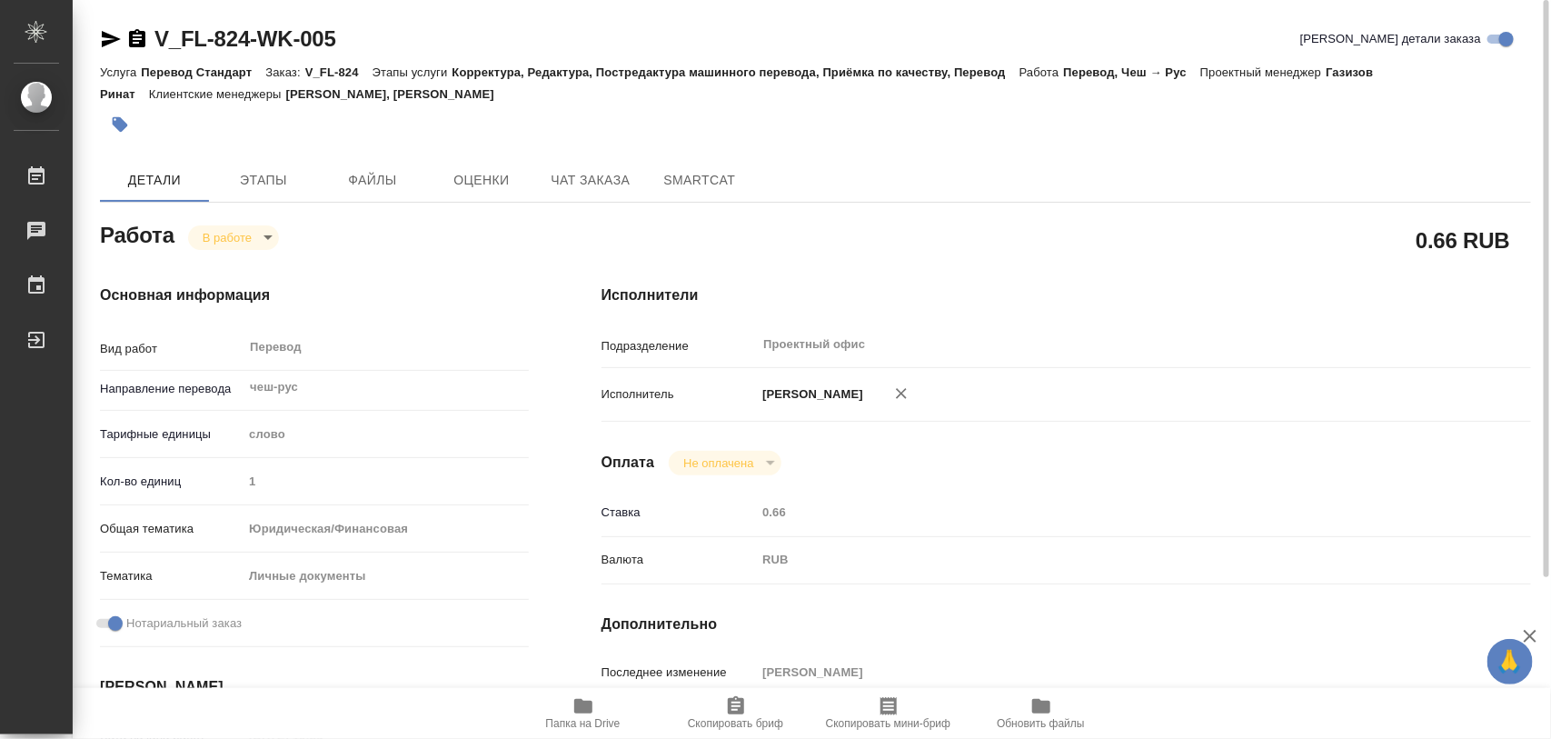
type textarea "x"
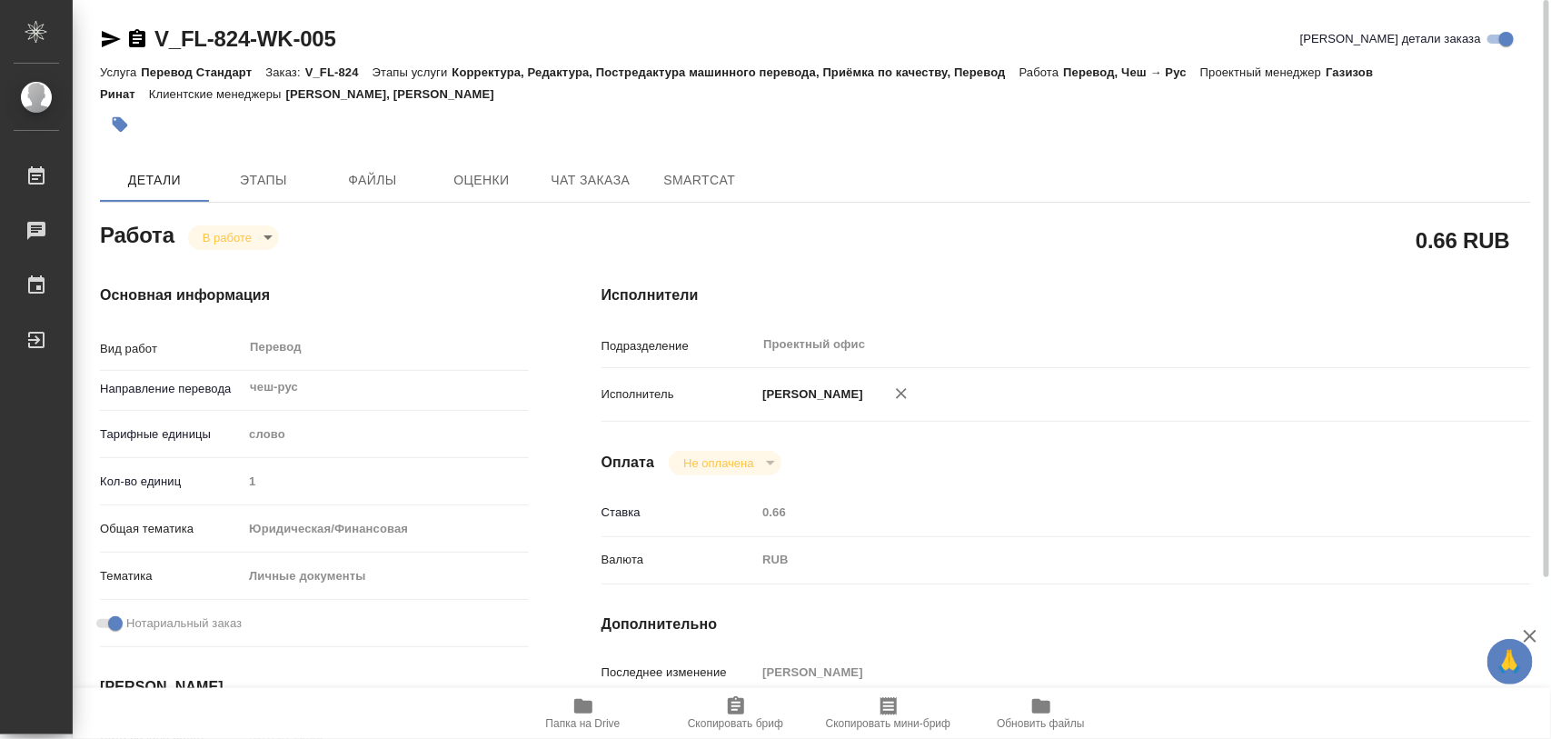
type textarea "x"
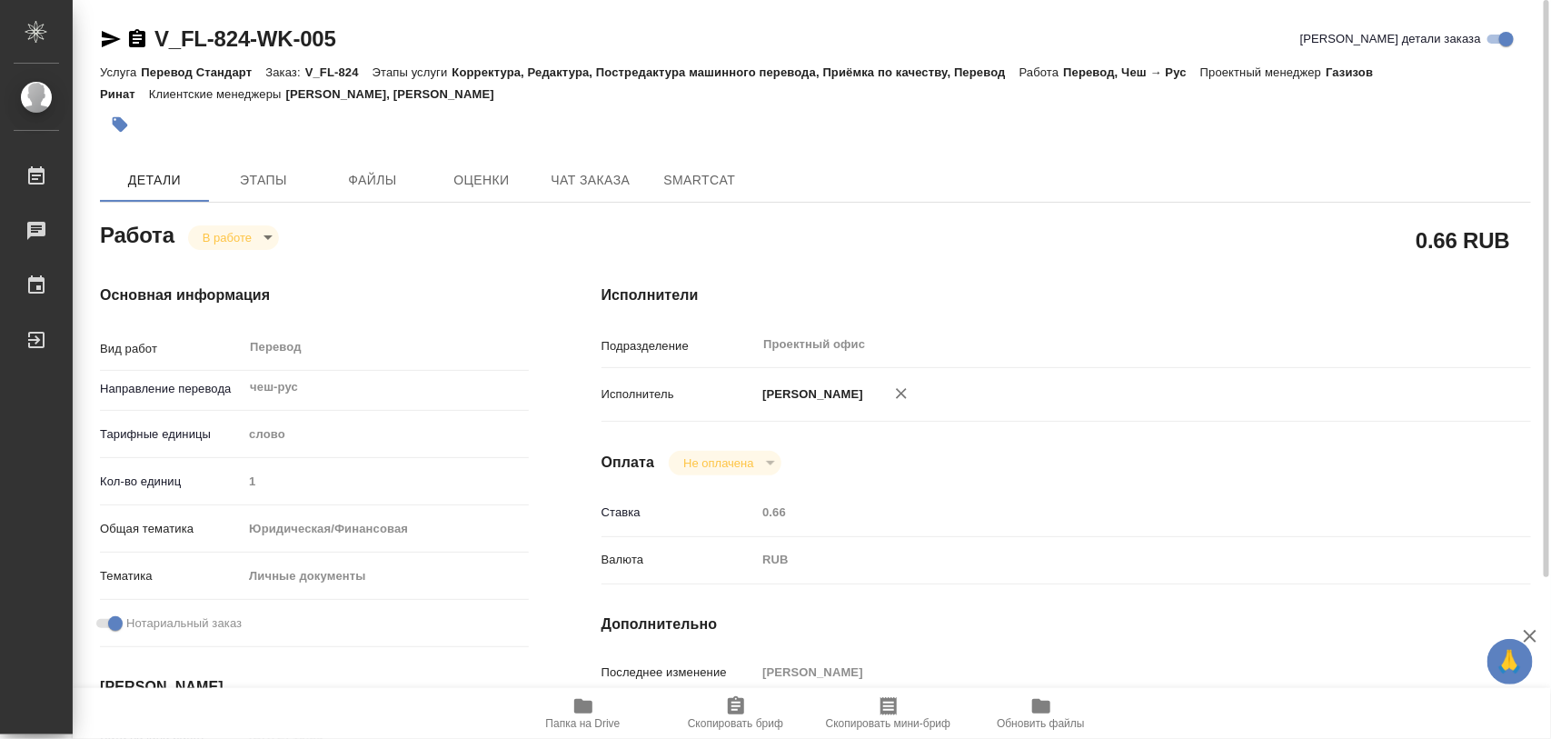
type textarea "x"
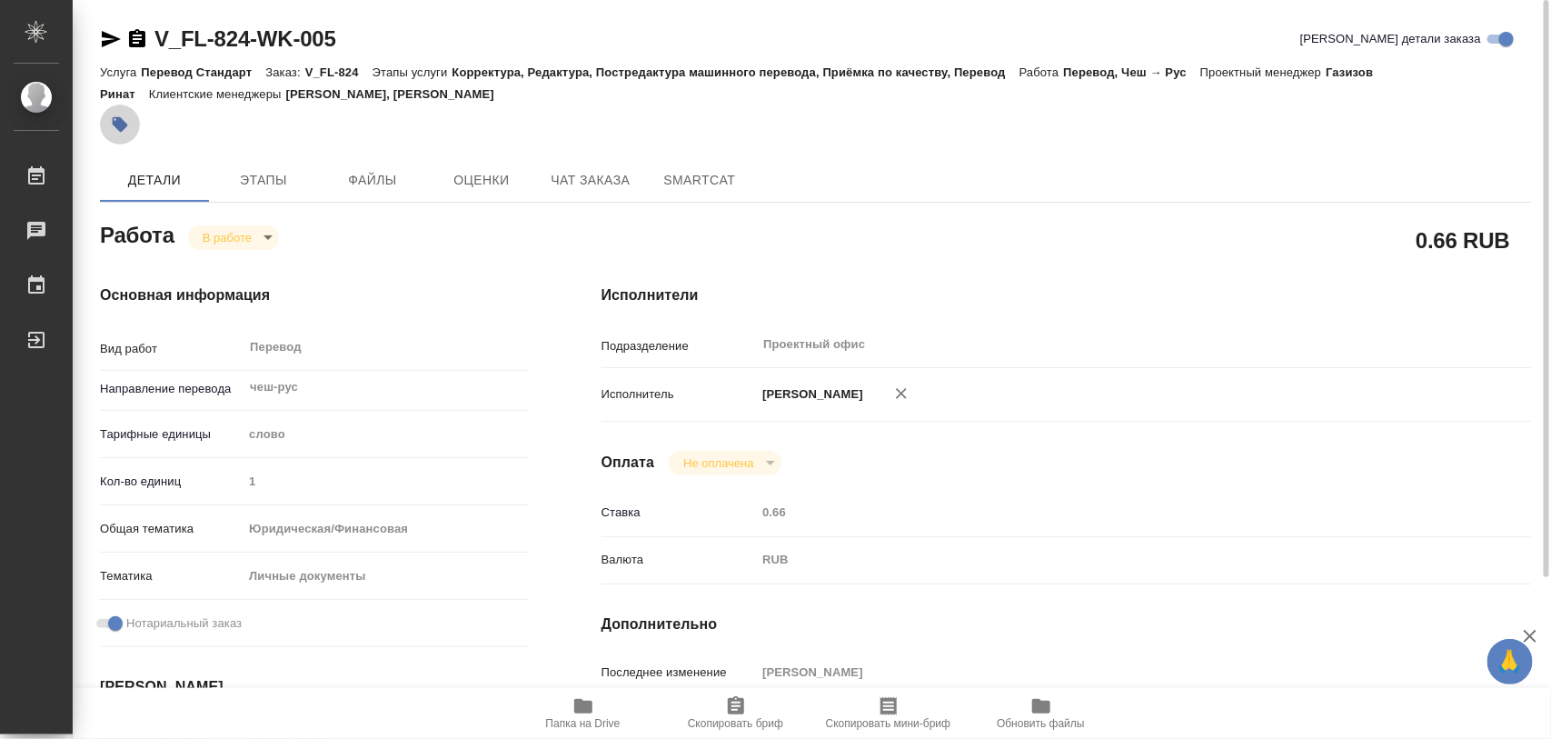
click at [115, 125] on icon "button" at bounding box center [120, 124] width 15 height 15
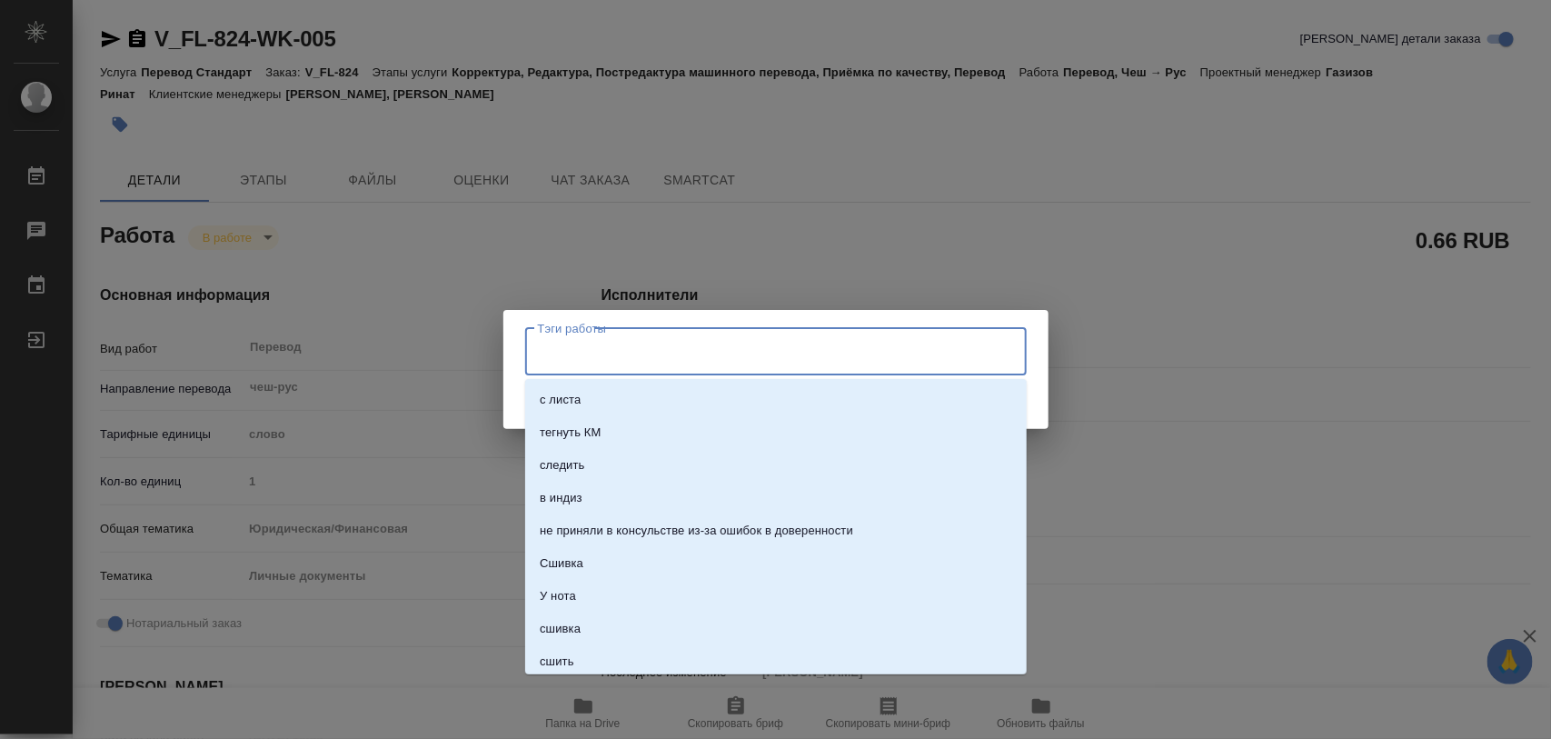
click at [677, 355] on input "Тэги работы" at bounding box center [758, 351] width 451 height 31
type input "100"
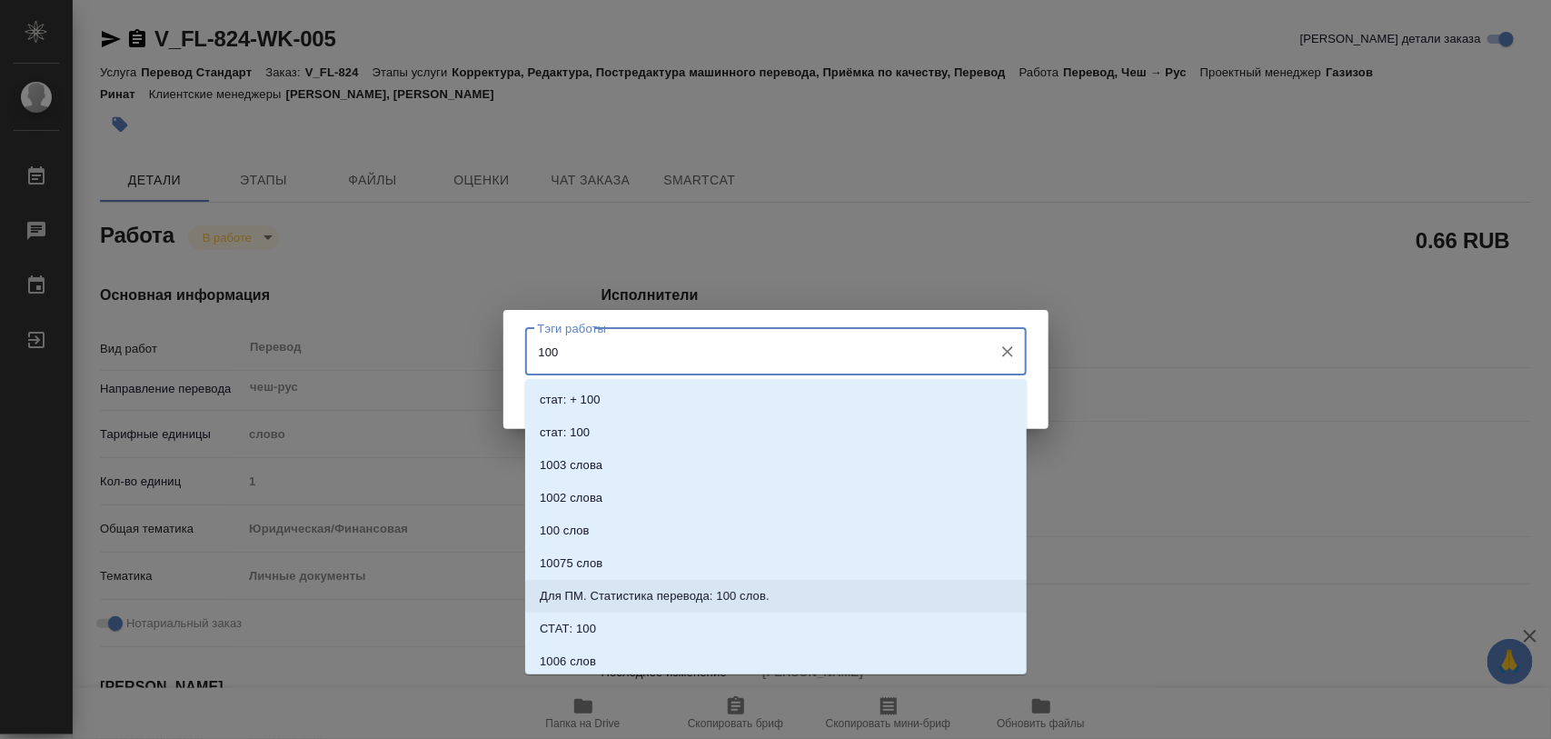
click at [660, 592] on p "Для ПМ. Статистика перевода: 100 слов." at bounding box center [655, 596] width 230 height 18
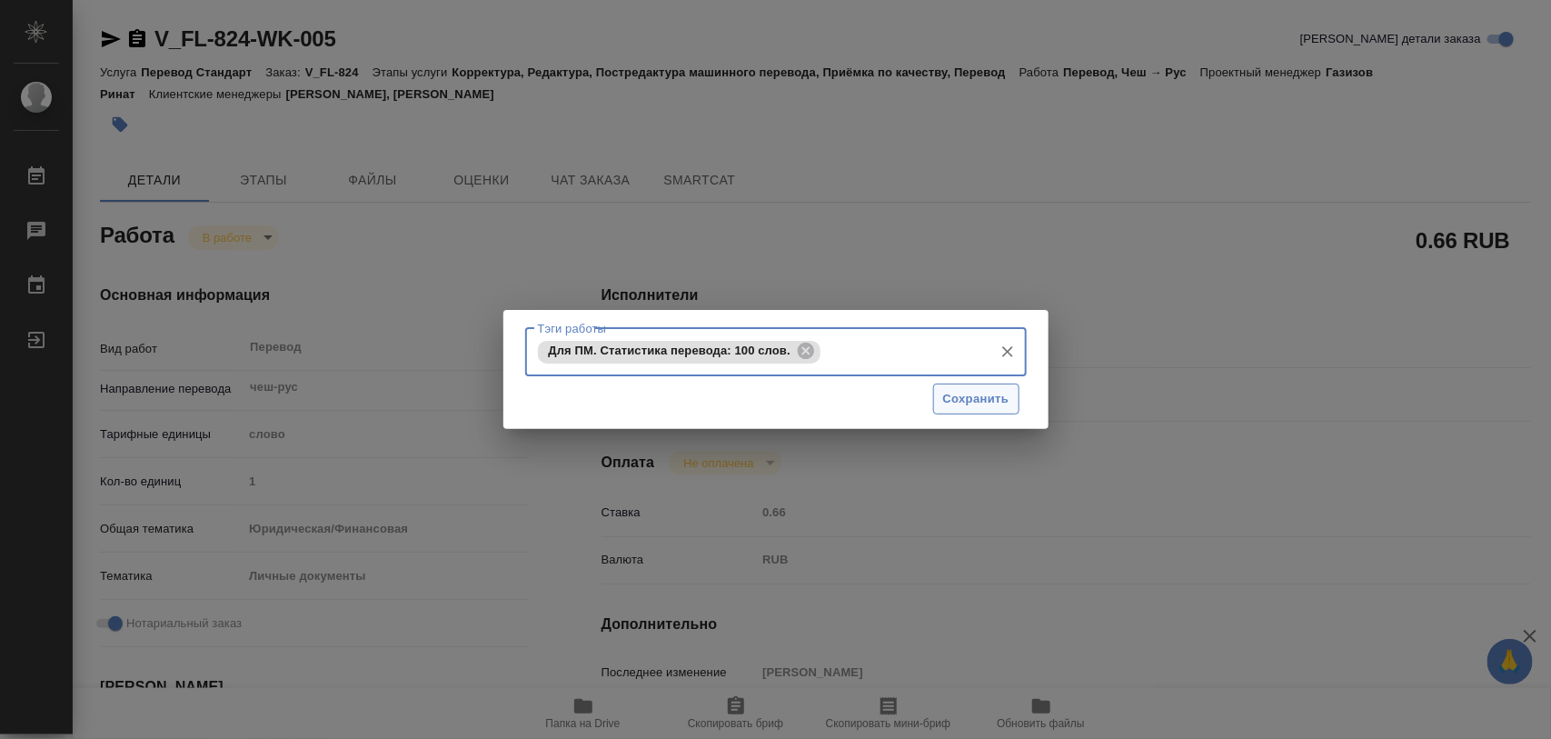
click at [978, 401] on span "Сохранить" at bounding box center [976, 399] width 66 height 21
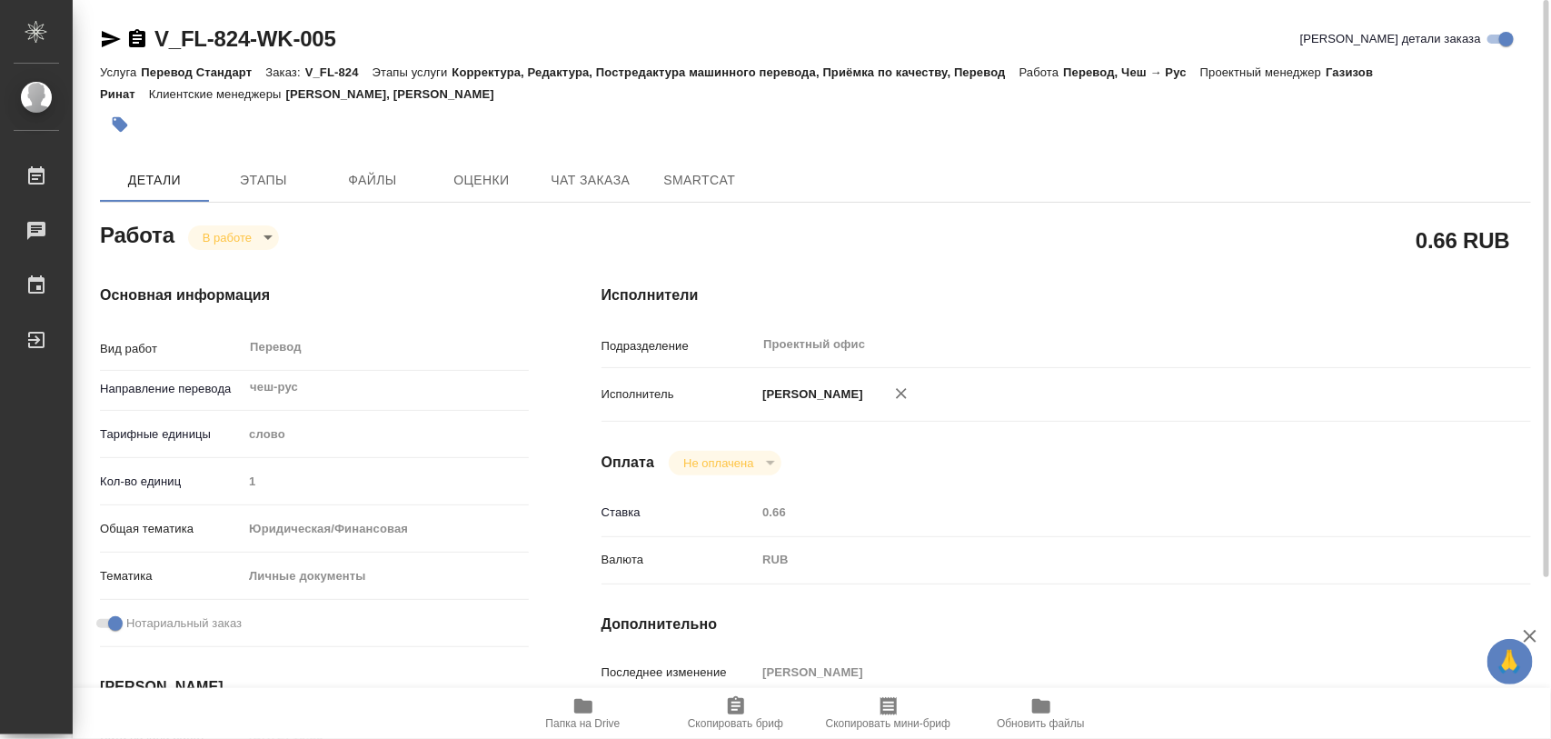
type input "inProgress"
type textarea "Перевод"
type textarea "x"
type input "чеш-рус"
type input "5a8b1489cc6b4906c91bfd90"
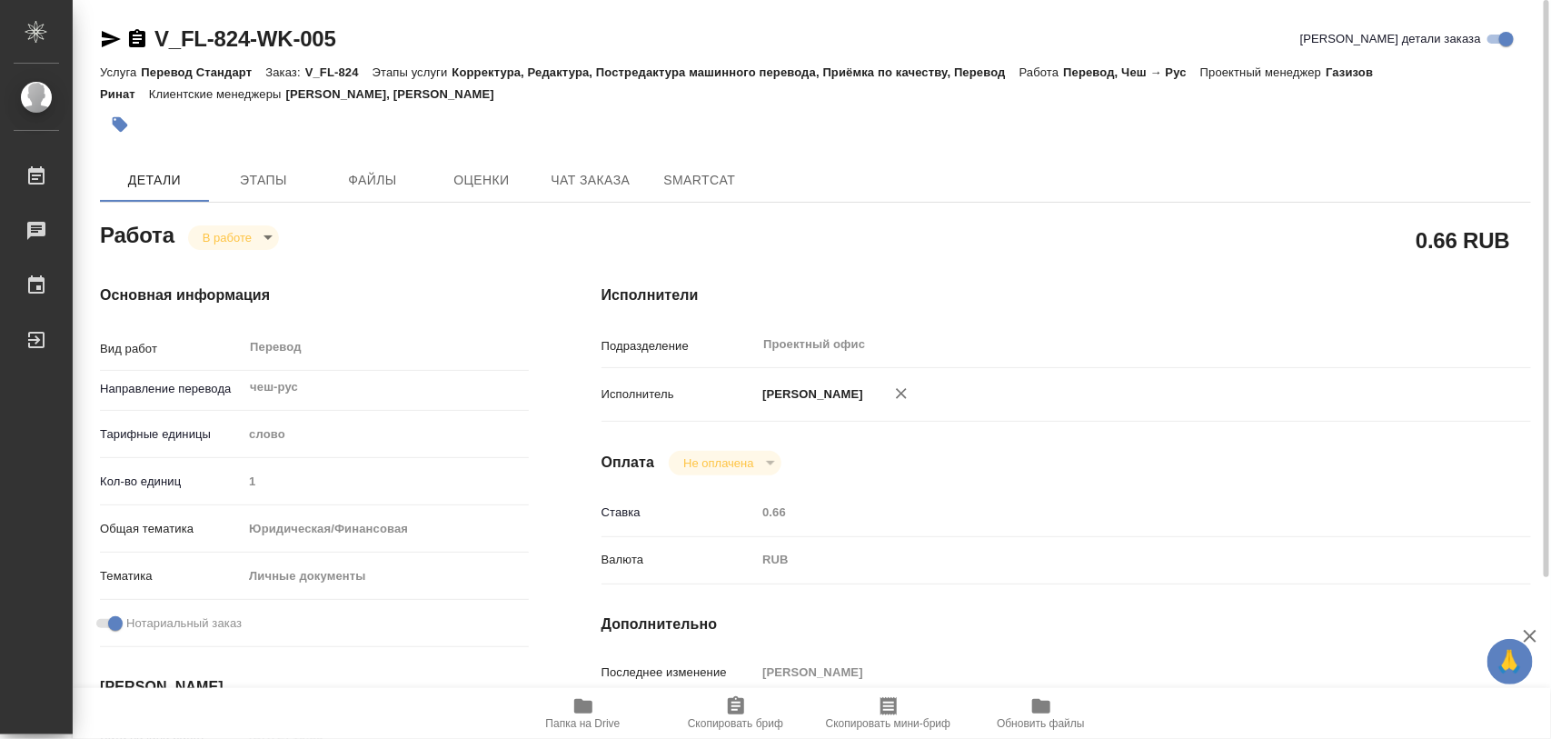
type input "1"
type input "yr-fn"
type input "5a8b8b956a9677013d343cfe"
checkbox input "true"
type input "26.08.2025 10:35"
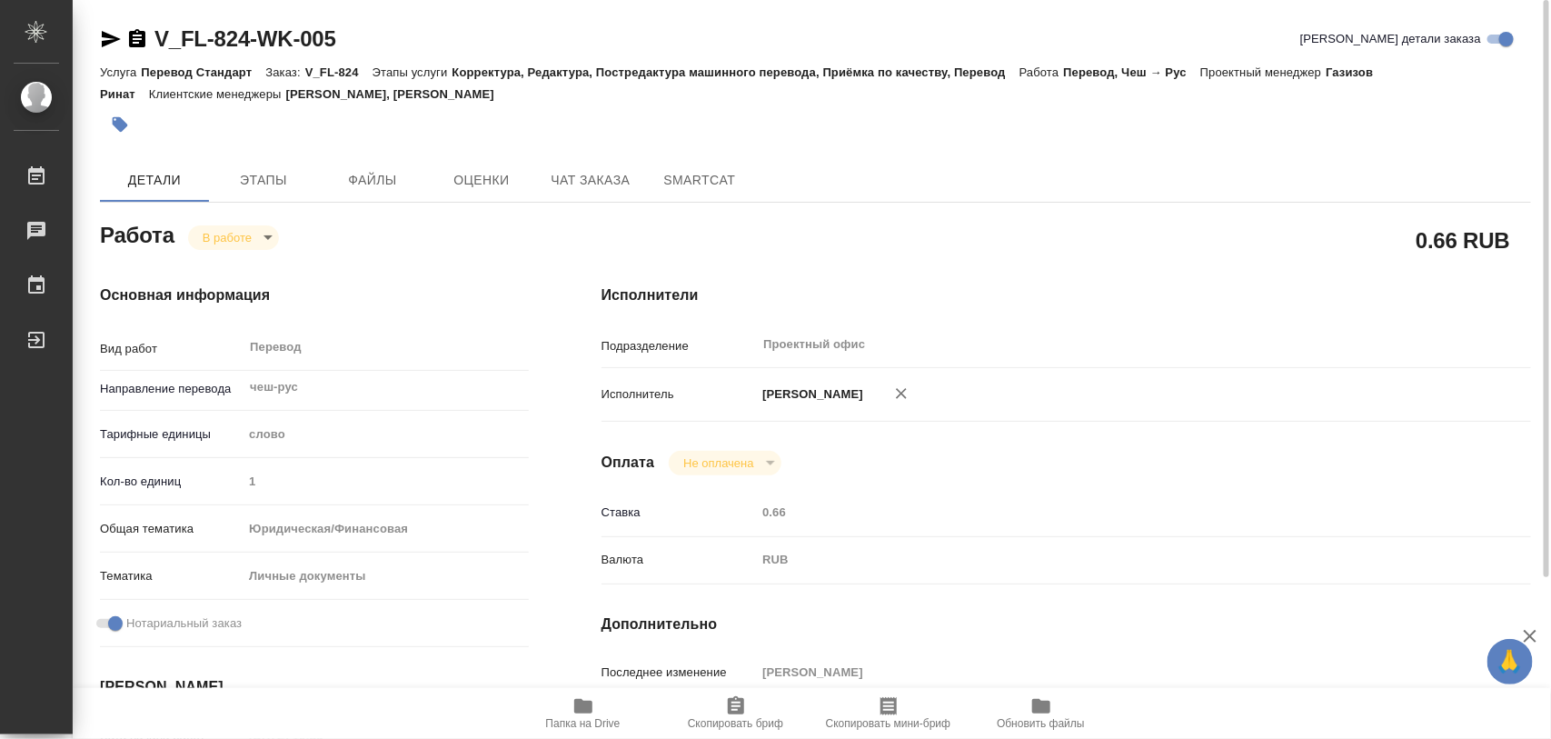
type input "26.08.2025 15:17"
type input "27.08.2025 12:00"
type input "Проектный офис"
type input "notPayed"
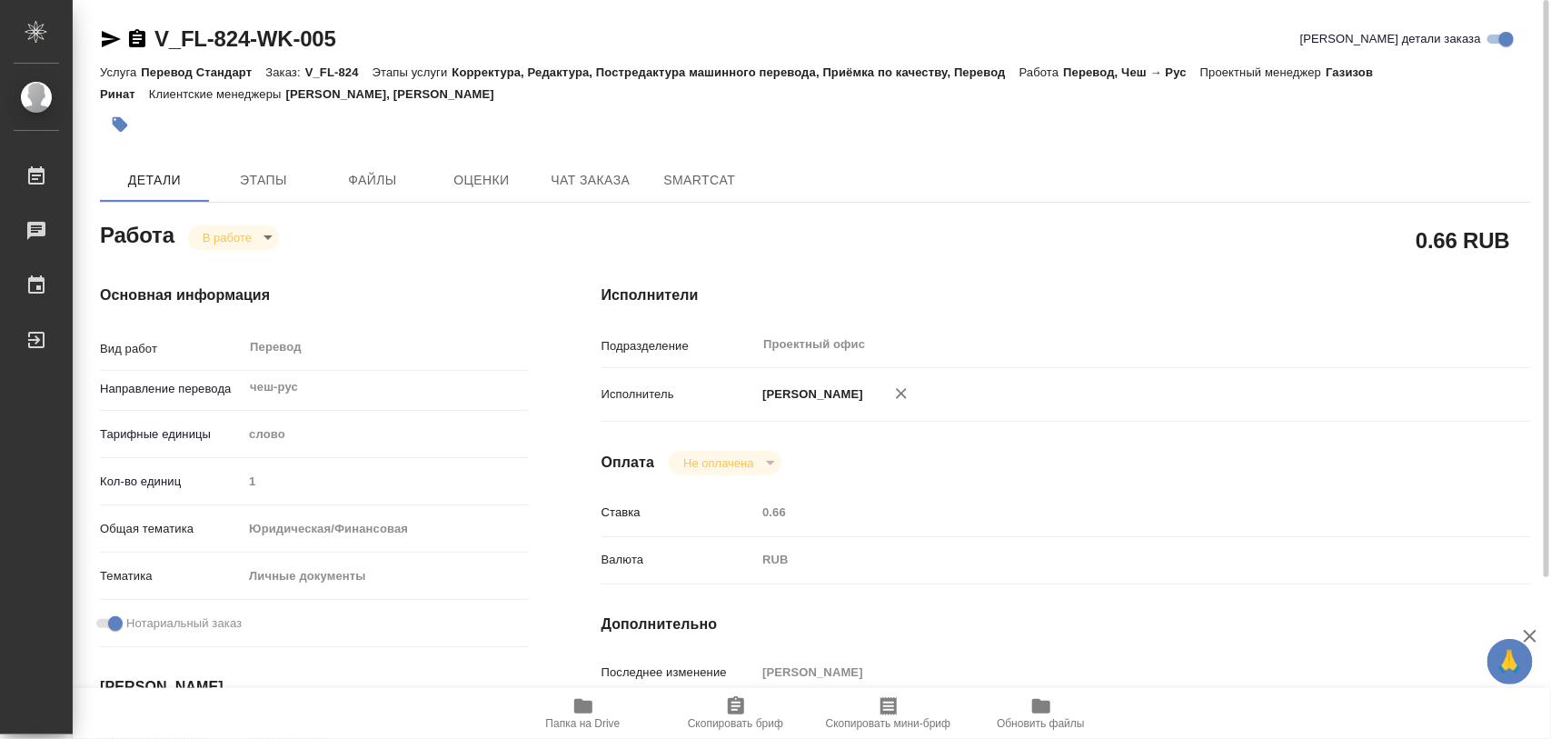
type input "0.66"
type input "RUB"
type input "[PERSON_NAME]"
type textarea "x"
type textarea "/Clients/FL_V/Orders/V_FL-824/Translated/V_FL-824-WK-005"
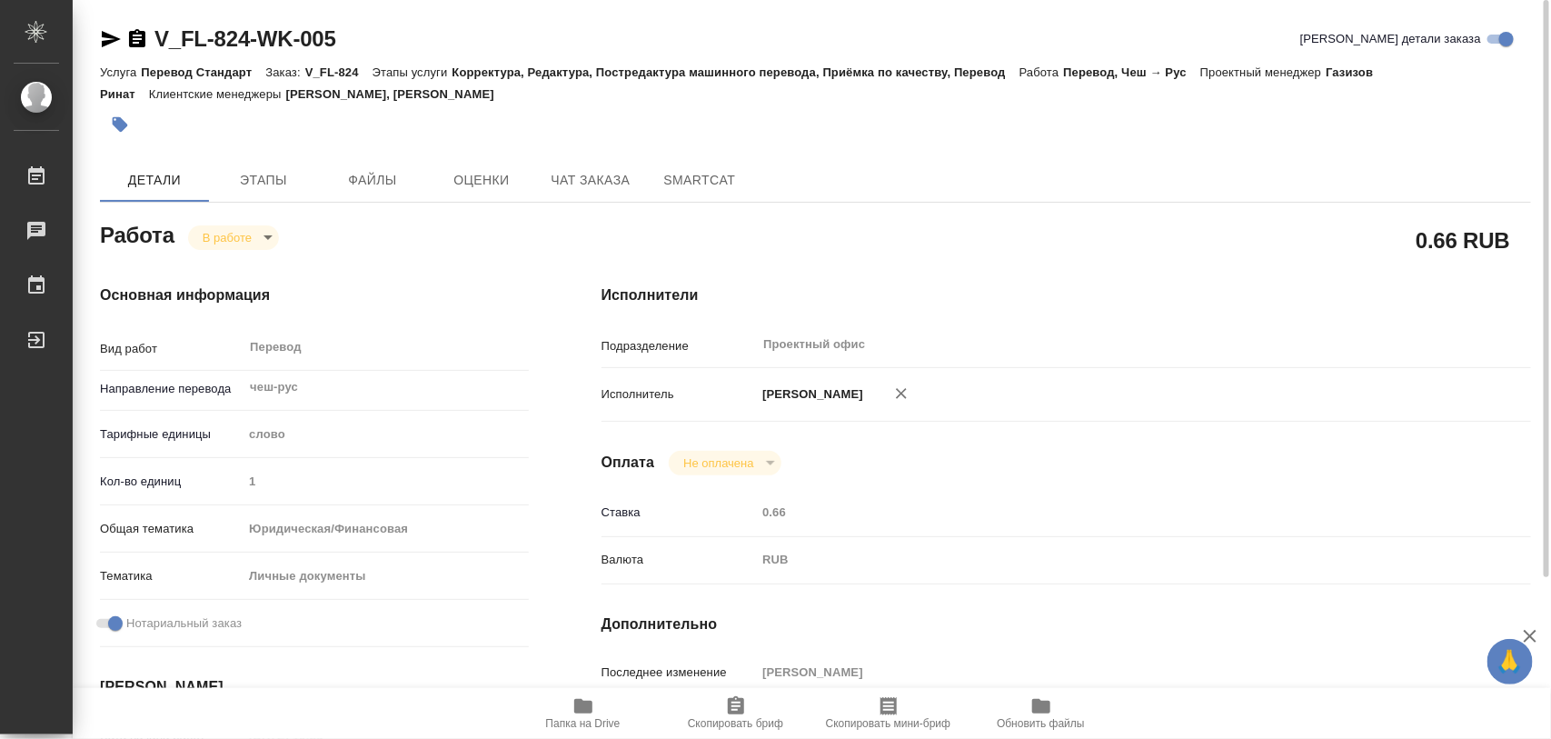
type textarea "x"
type input "V_FL-824"
type input "Перевод Стандарт"
type input "Корректура, Редактура, Постредактура машинного перевода, Приёмка по качеству, П…"
type input "Веселова Юлия, Касымов Тимур"
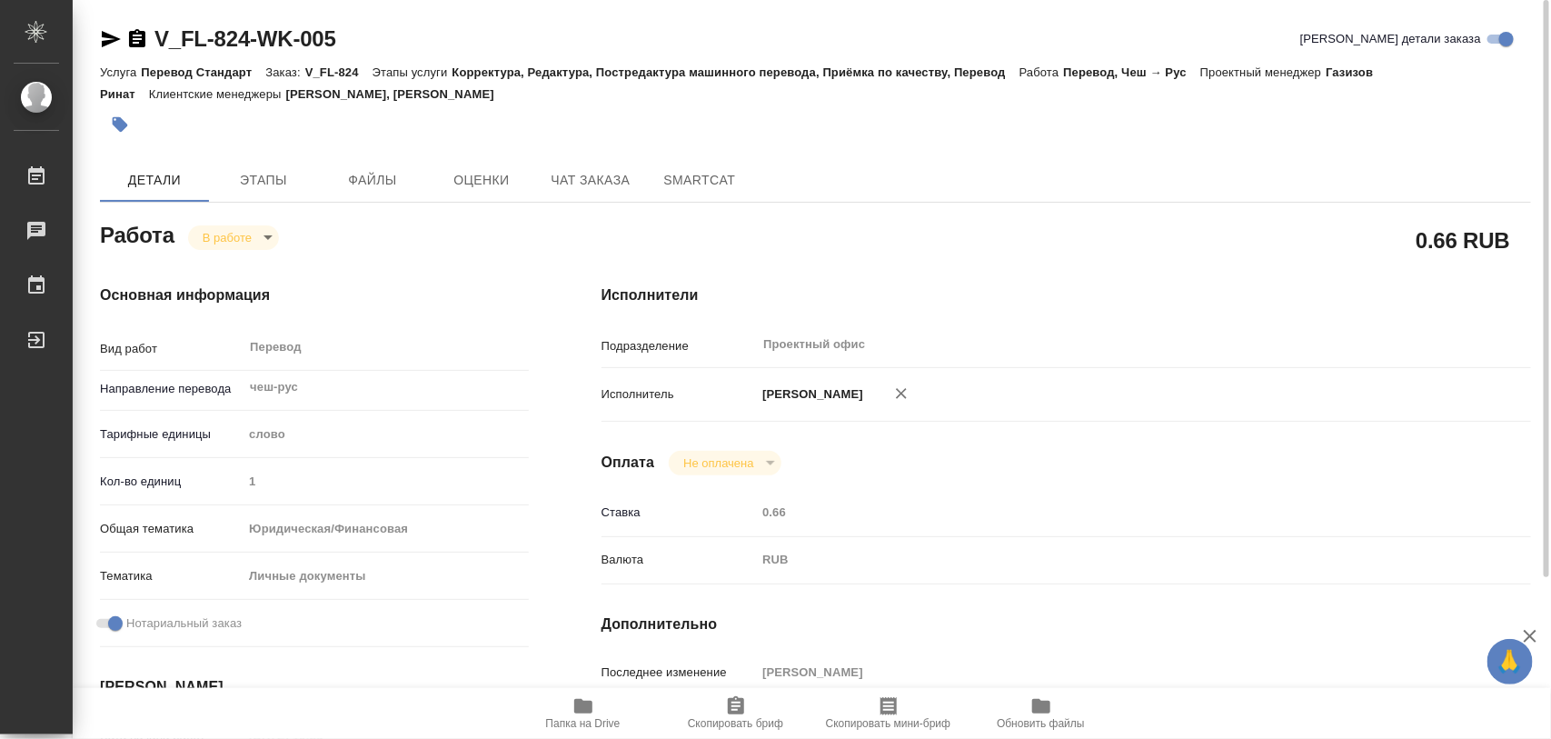
type input "/Clients/FL_V/Orders/V_FL-824"
type textarea "x"
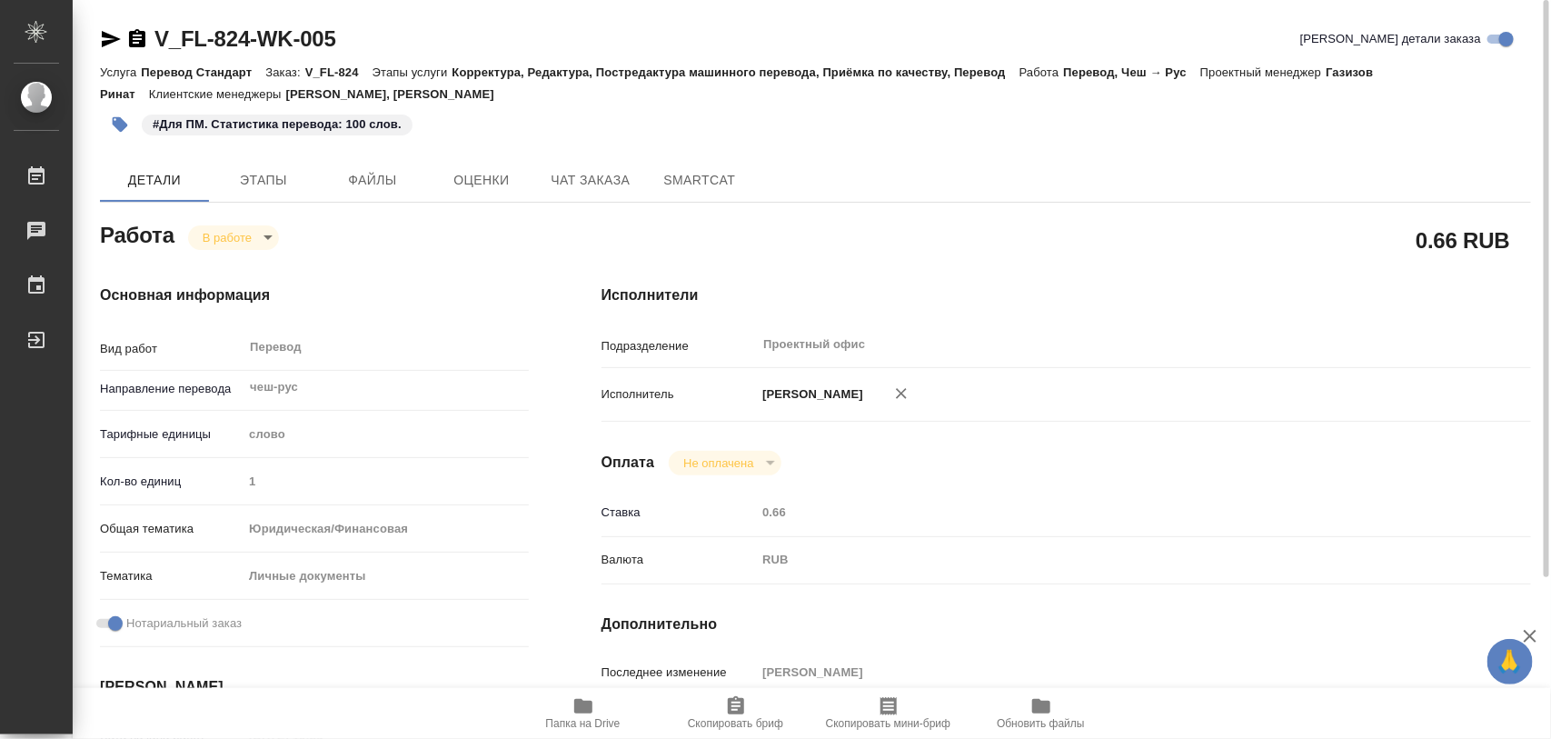
type textarea "x"
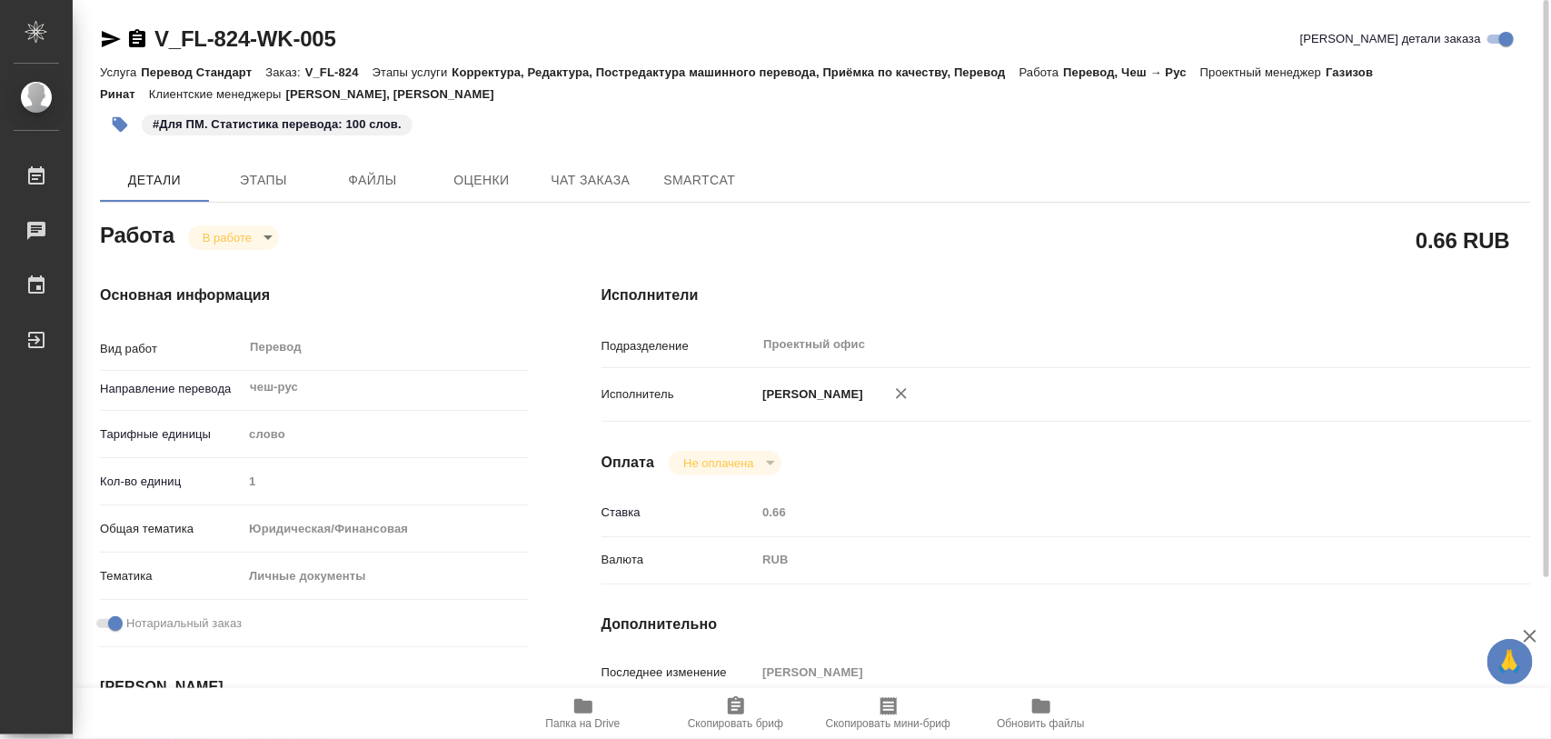
type textarea "x"
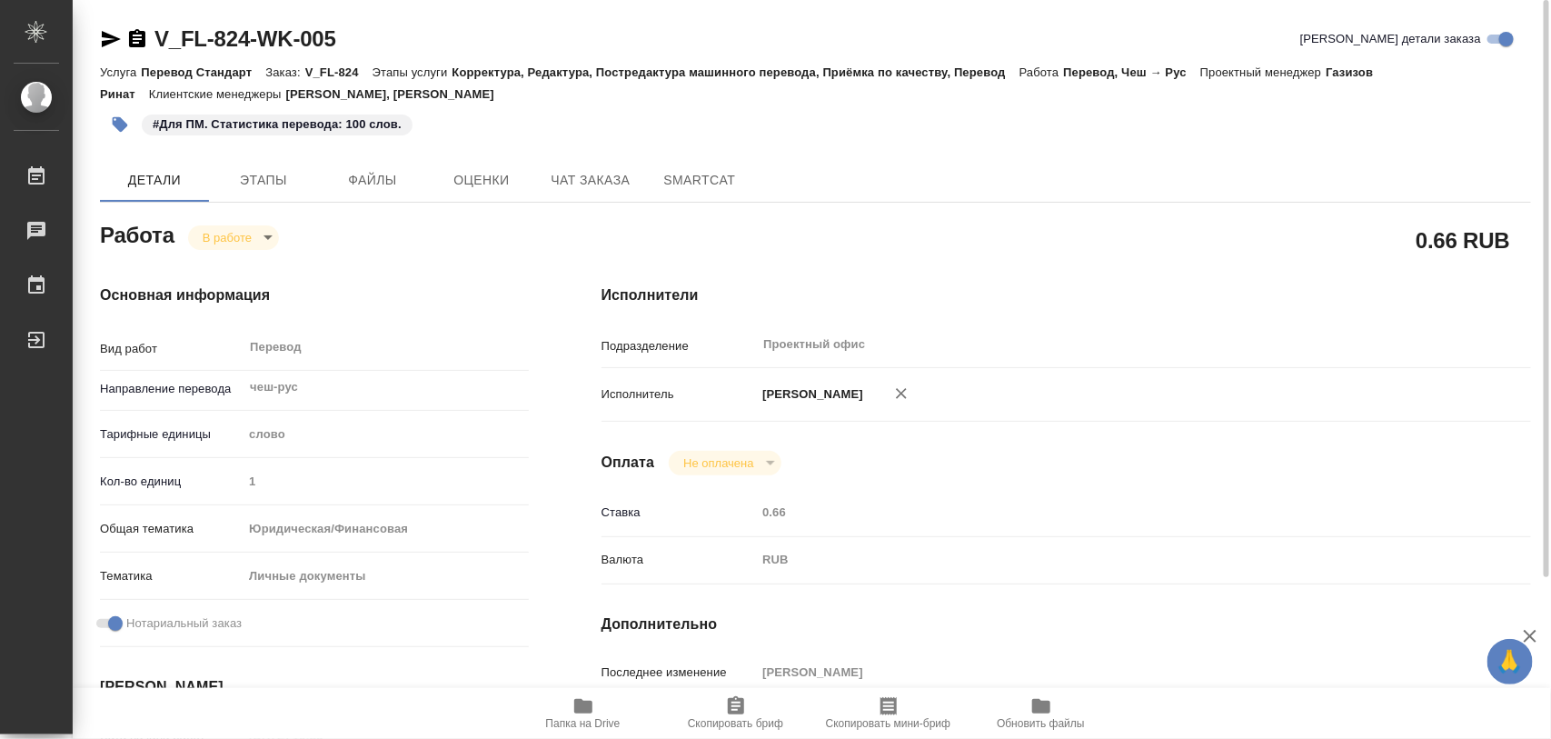
type textarea "x"
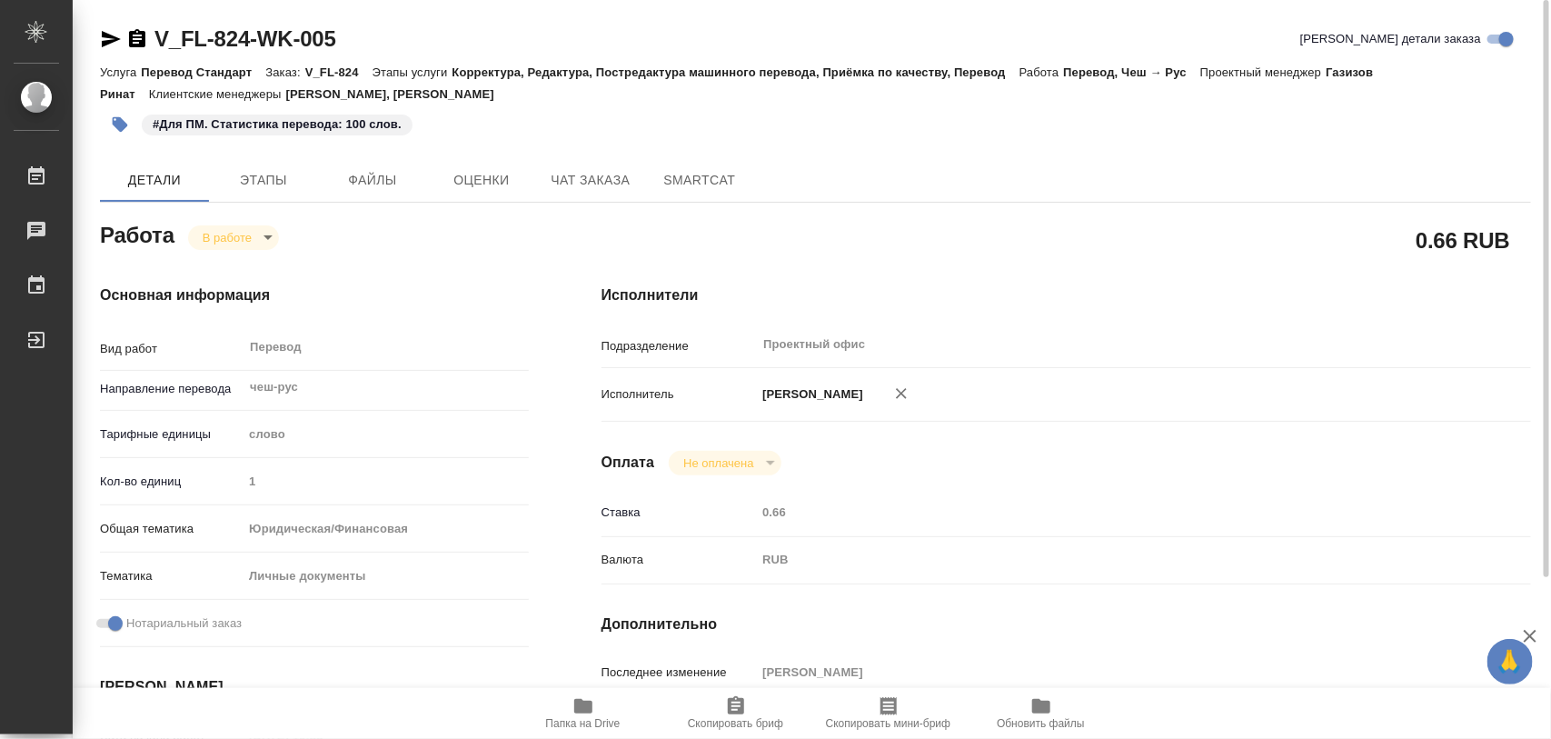
type textarea "x"
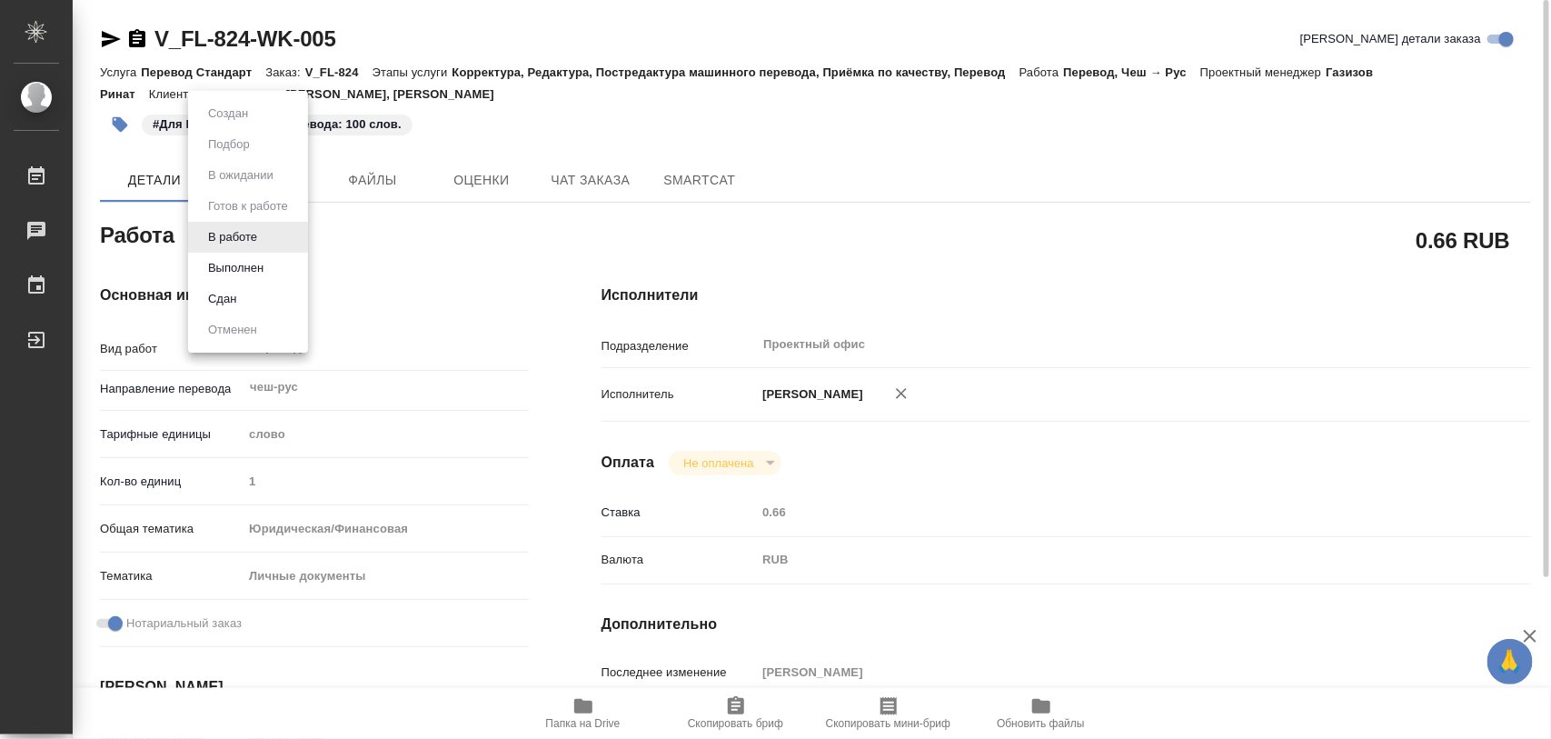
click at [263, 245] on body "🙏 .cls-1 fill:#fff; AWATERA Iglakov Maksim Работы 0 Чаты График Выйти V_FL-824-…" at bounding box center [775, 369] width 1551 height 739
click at [250, 259] on button "Выполнен" at bounding box center [236, 268] width 66 height 20
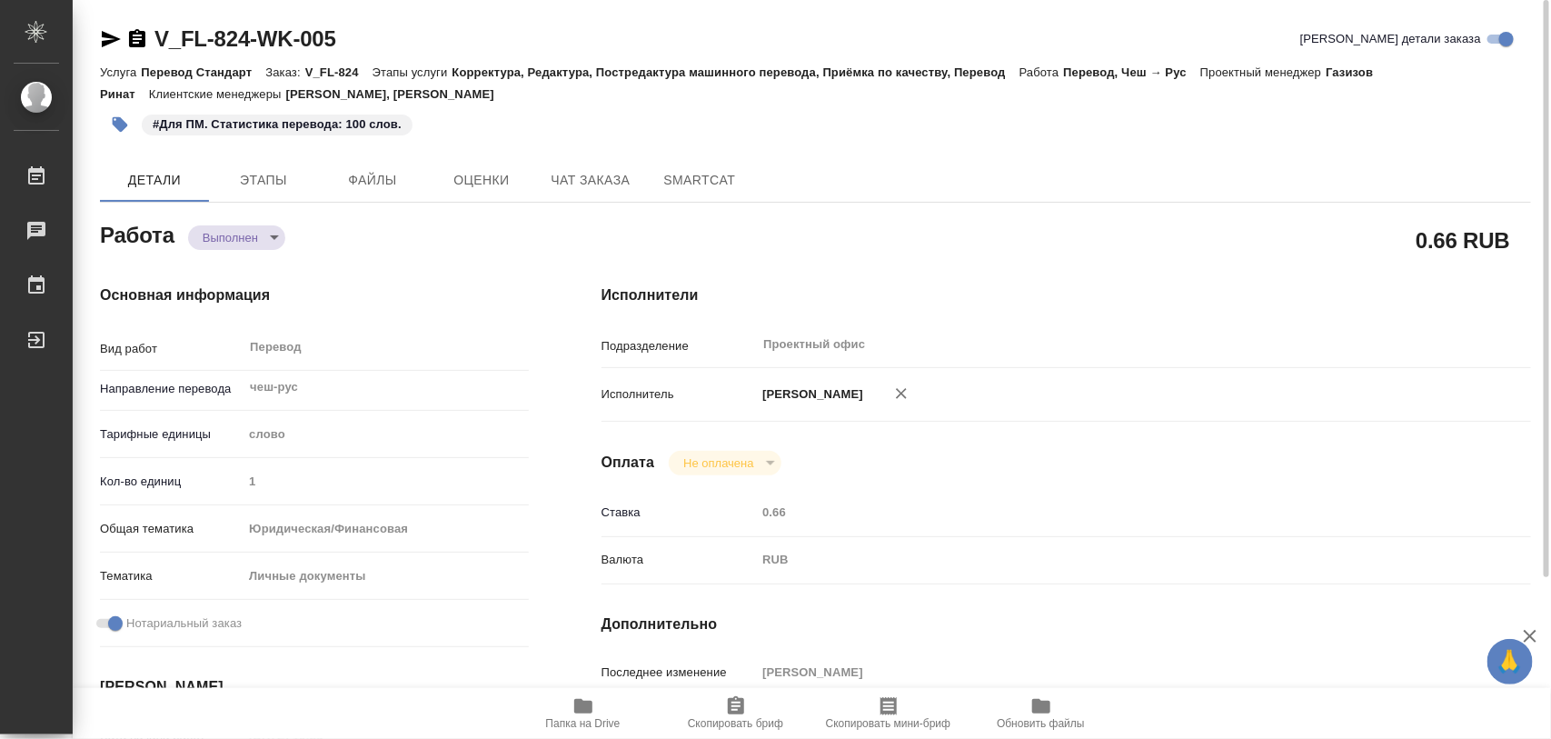
type textarea "x"
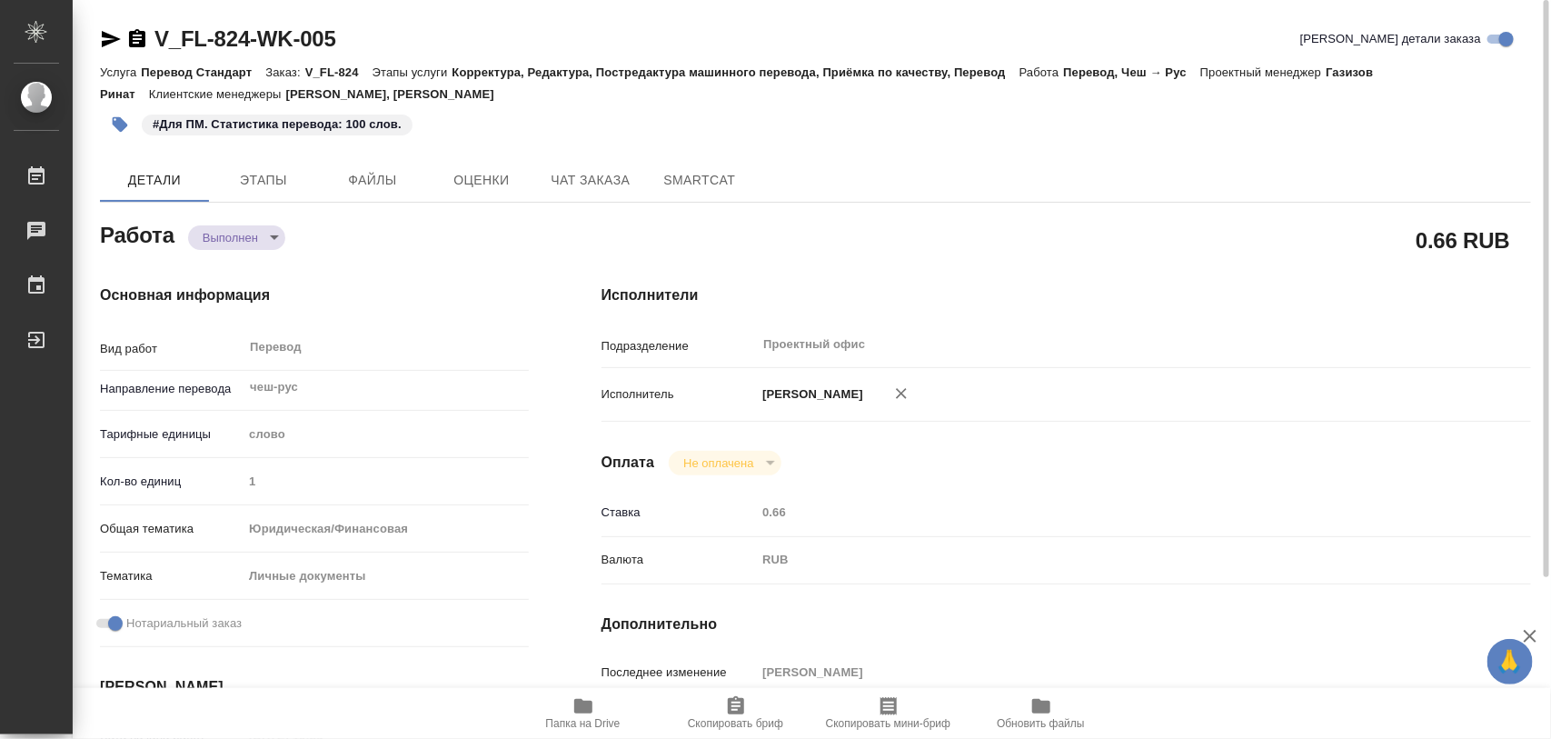
type textarea "x"
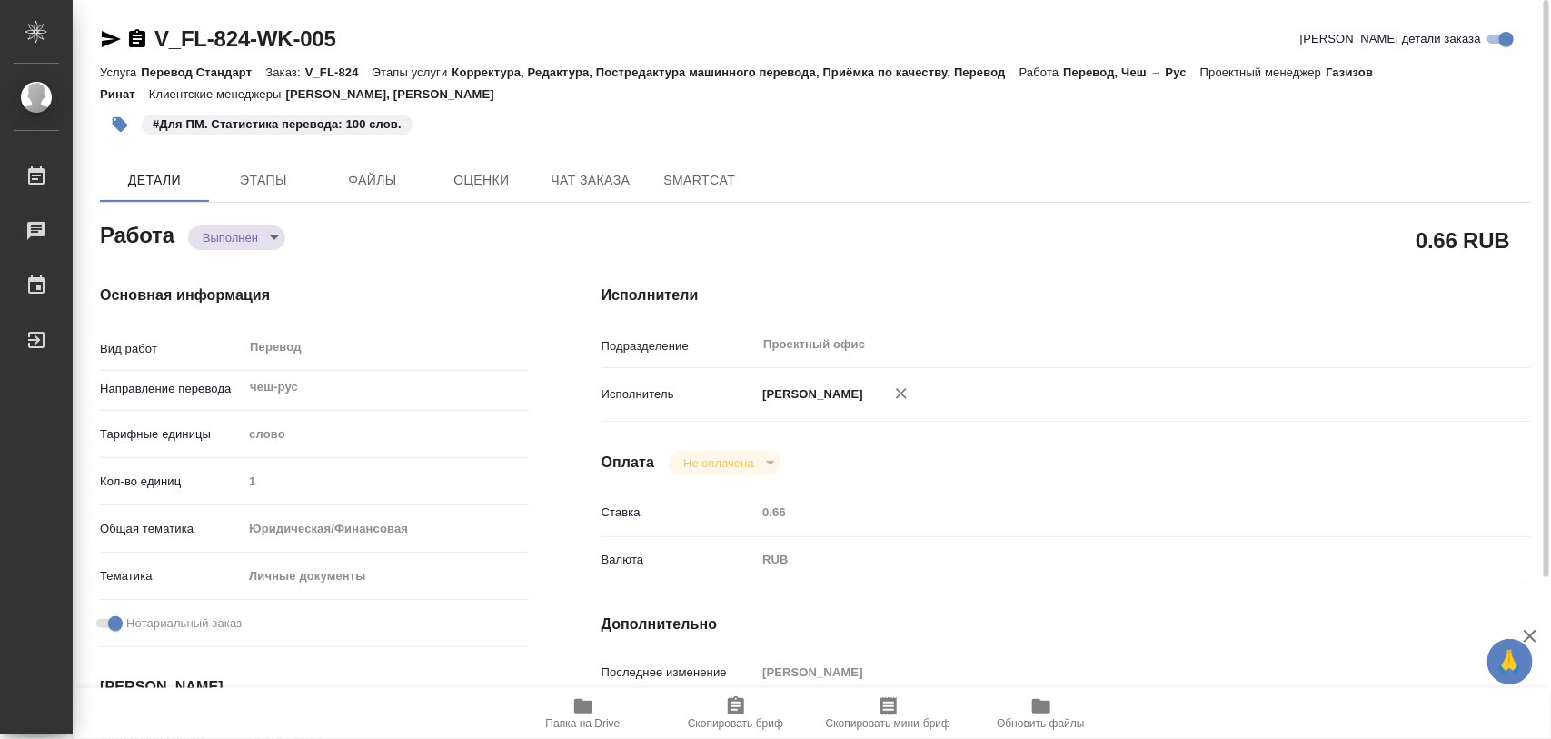
type textarea "x"
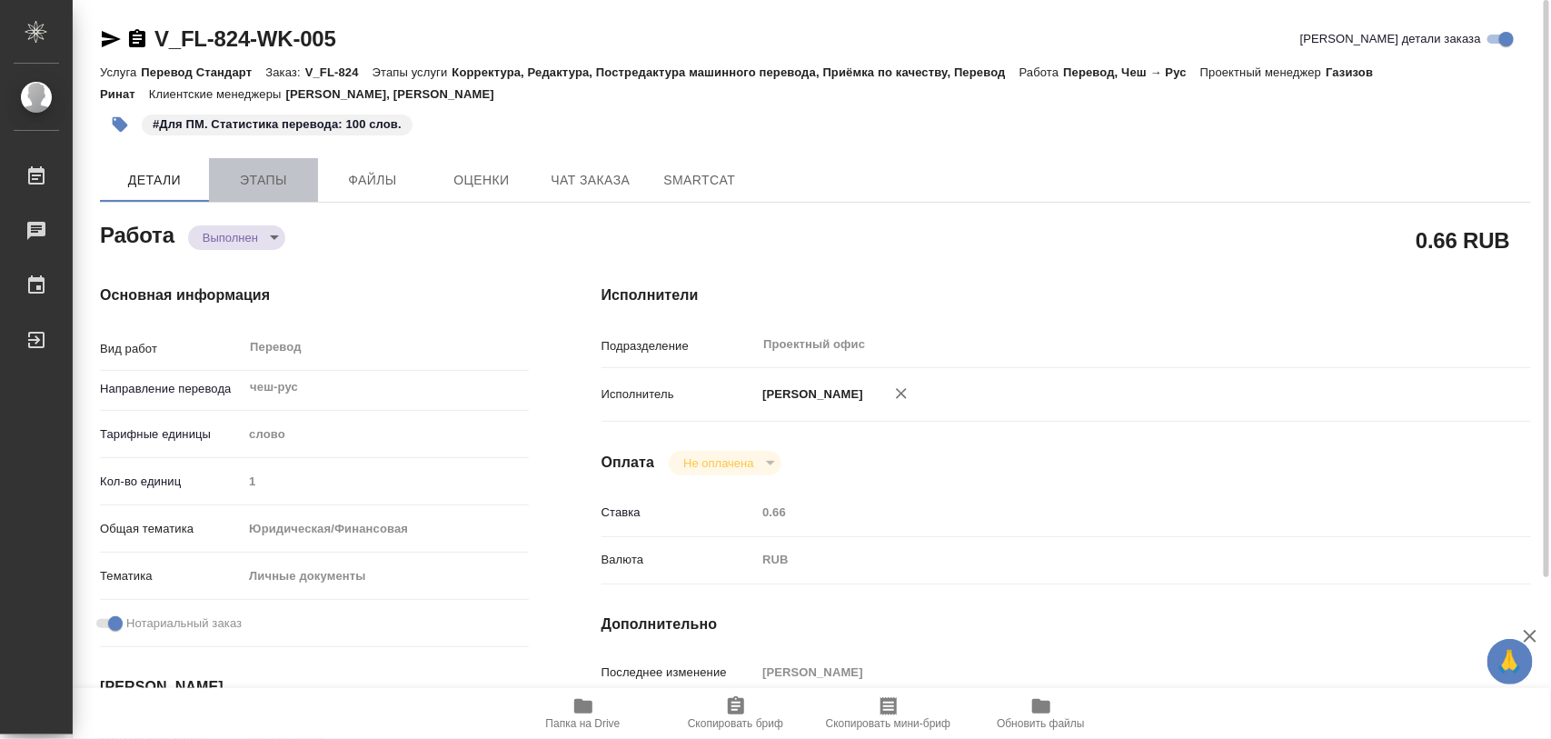
click at [246, 184] on span "Этапы" at bounding box center [263, 180] width 87 height 23
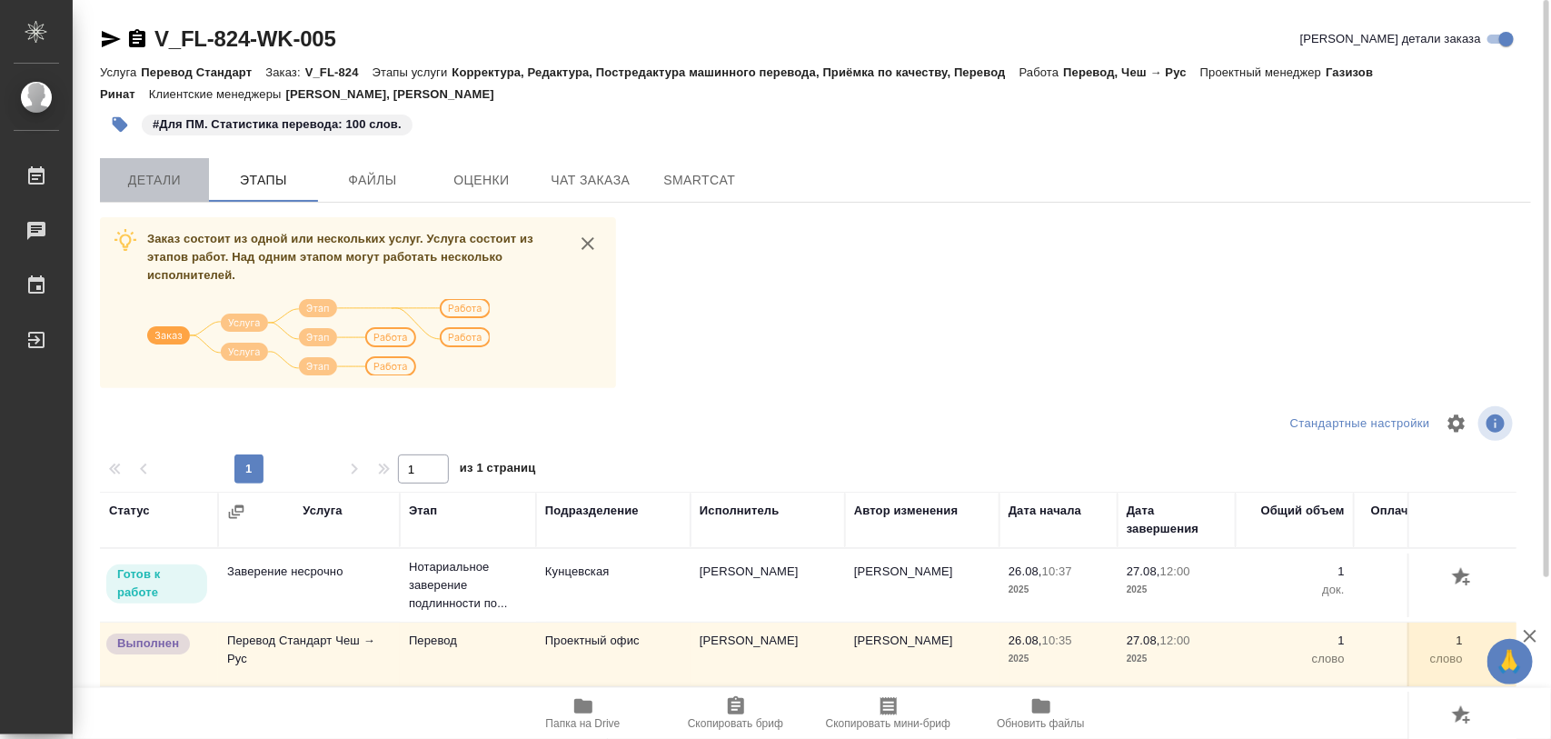
drag, startPoint x: 150, startPoint y: 184, endPoint x: 759, endPoint y: 3, distance: 636.1
click at [152, 184] on span "Детали" at bounding box center [154, 180] width 87 height 23
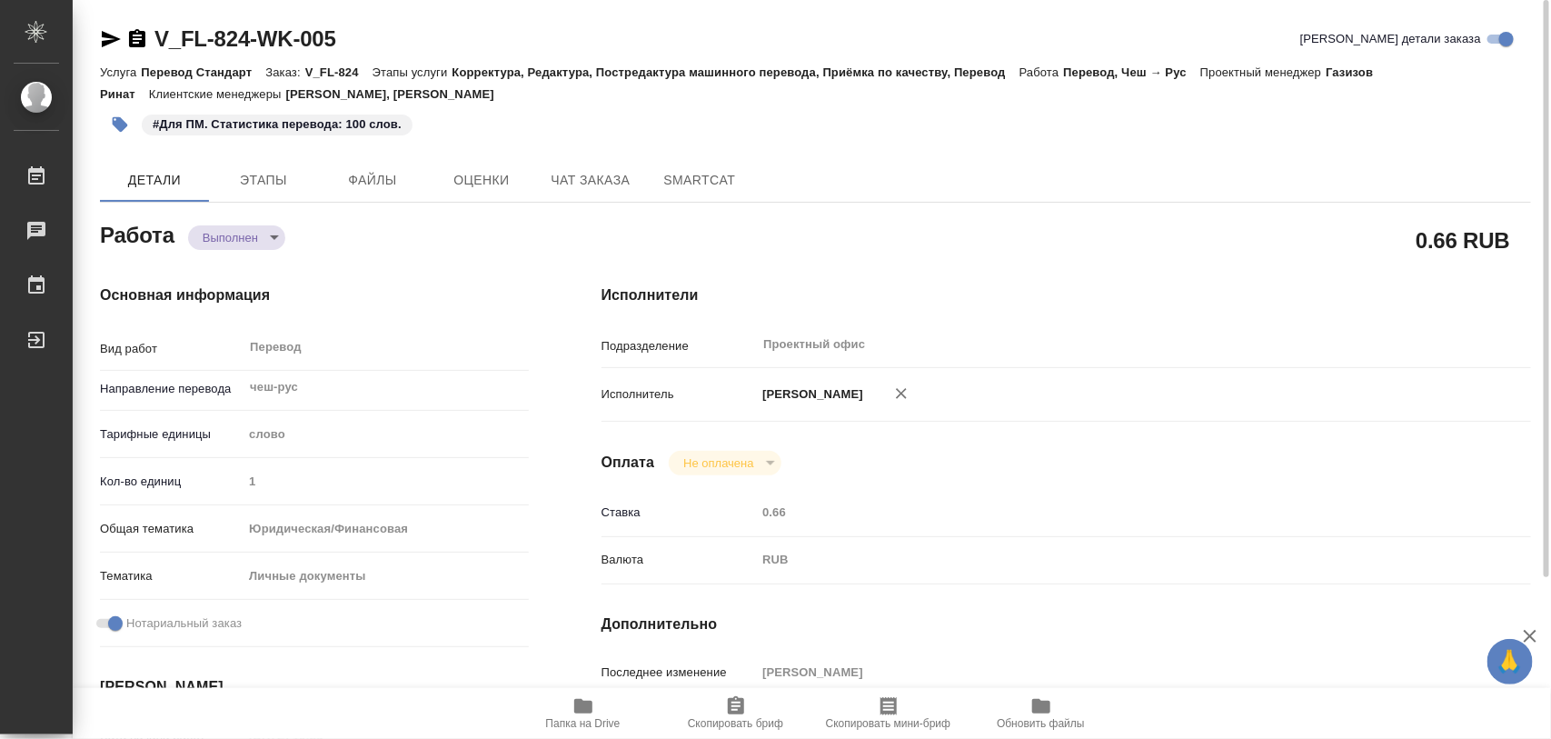
type textarea "x"
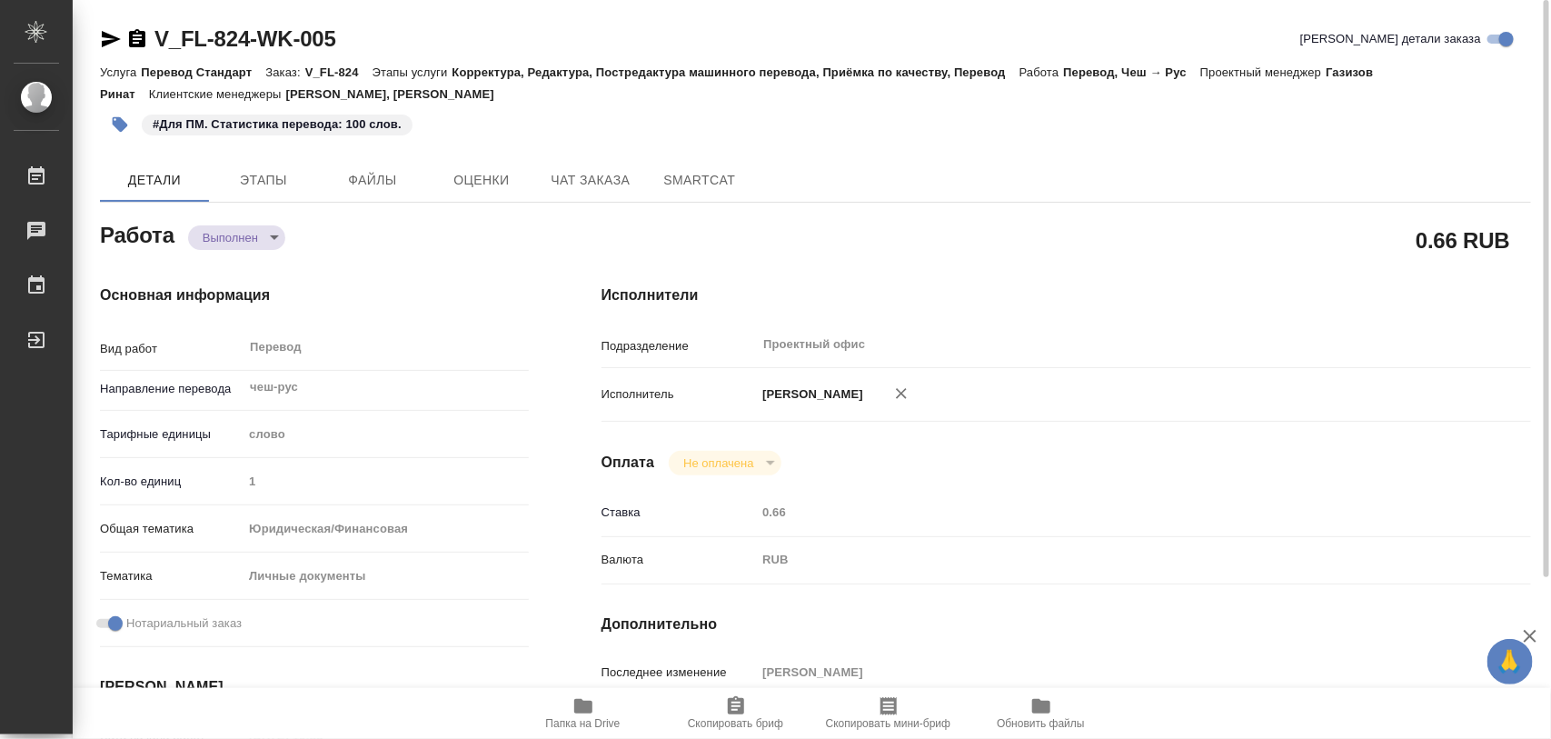
type textarea "x"
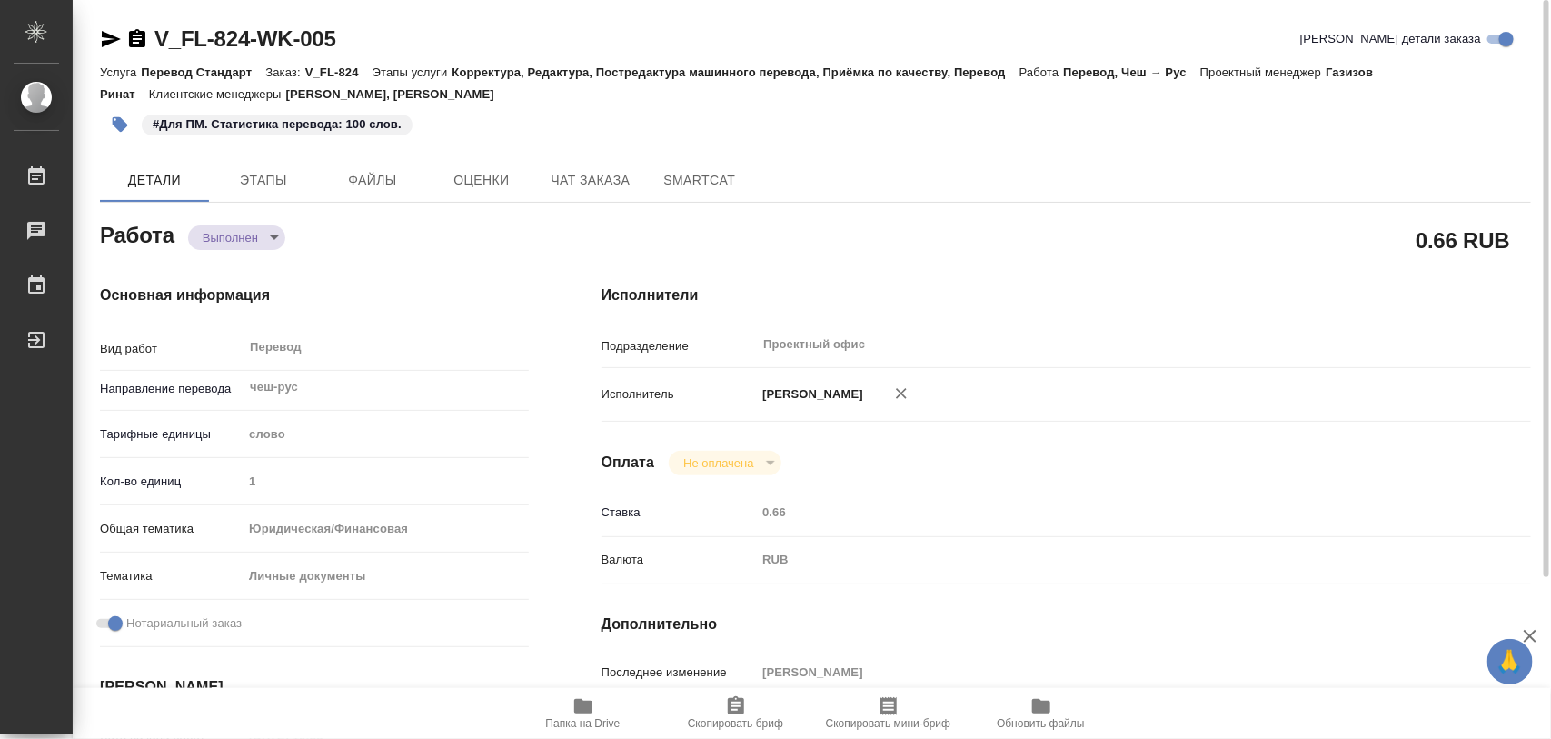
type textarea "x"
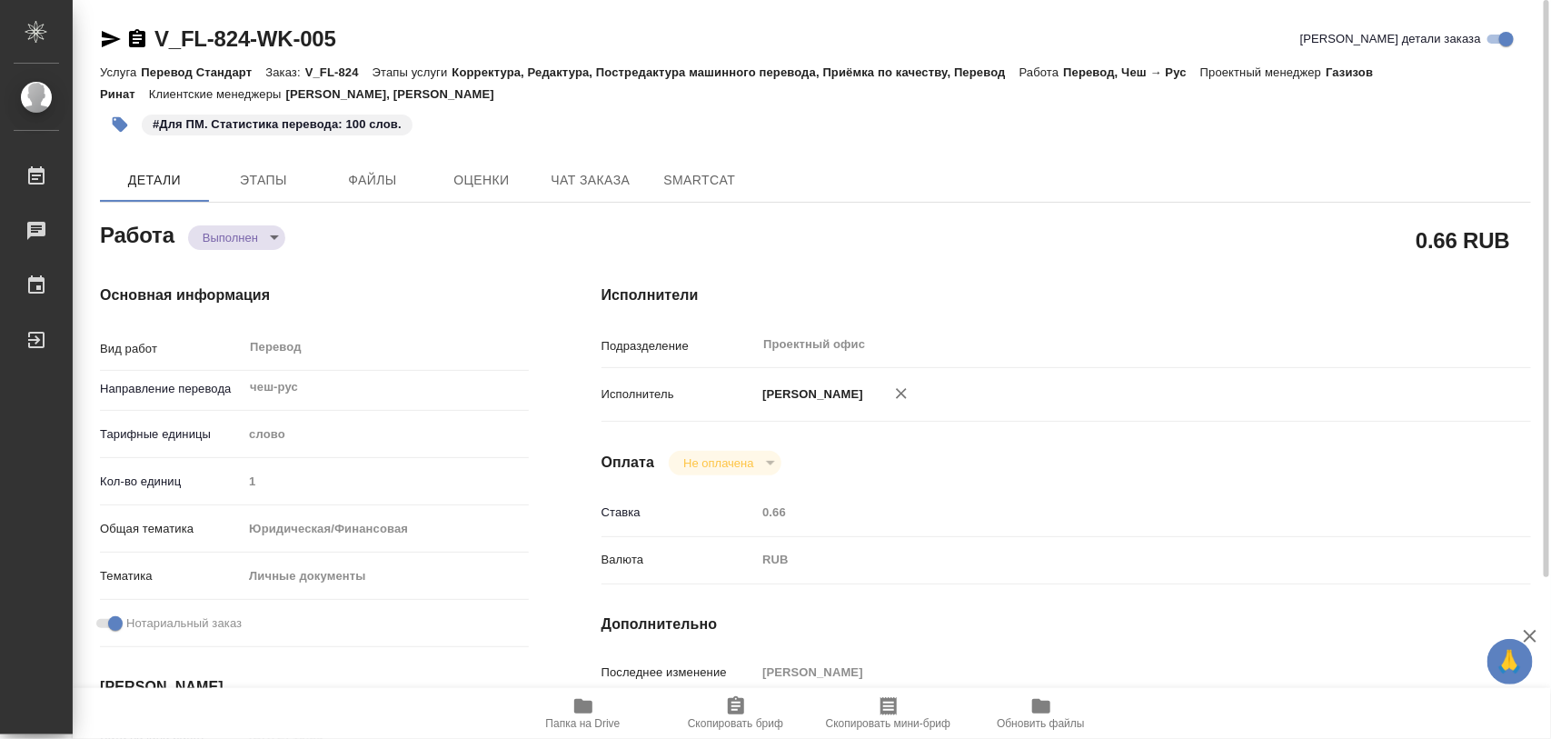
type textarea "x"
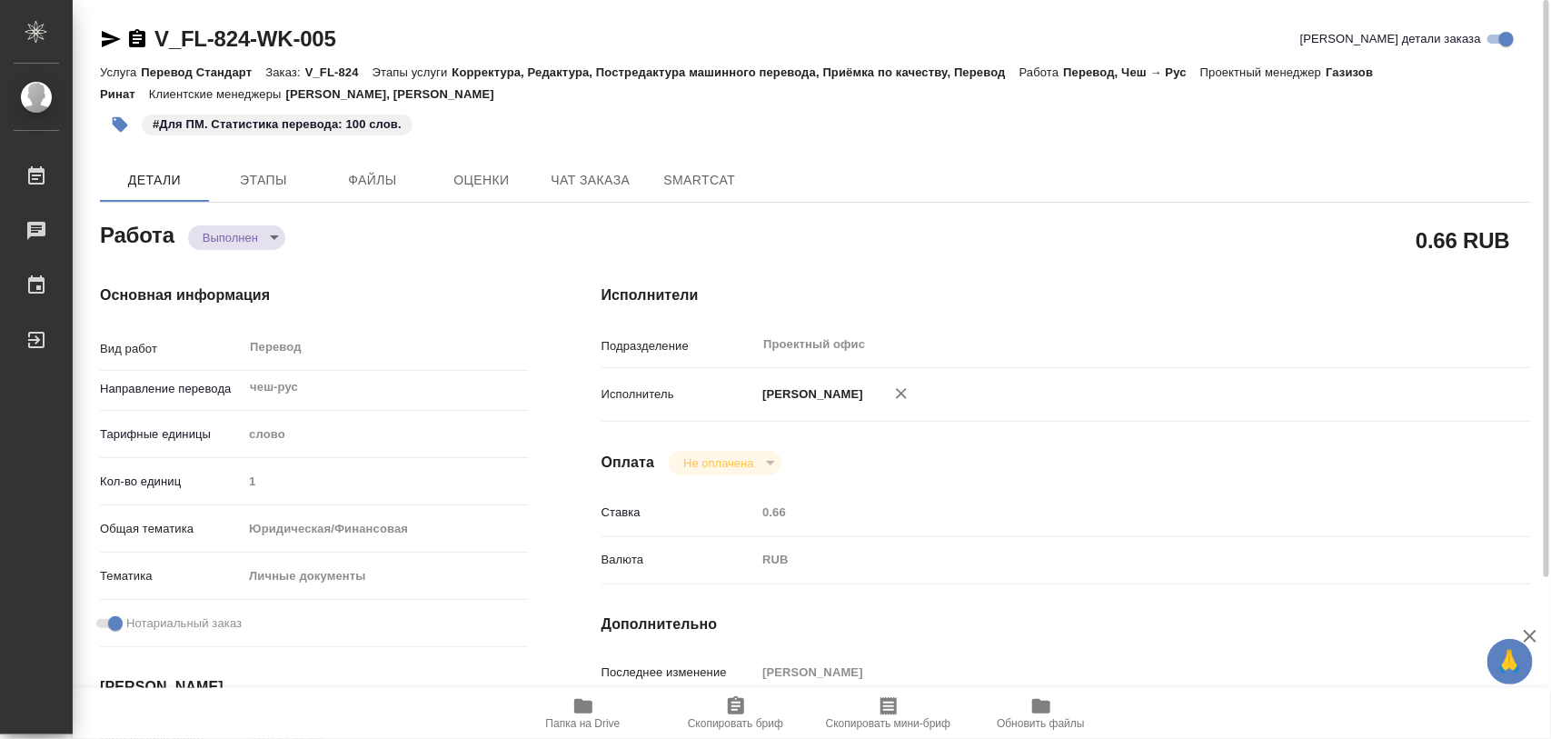
type textarea "x"
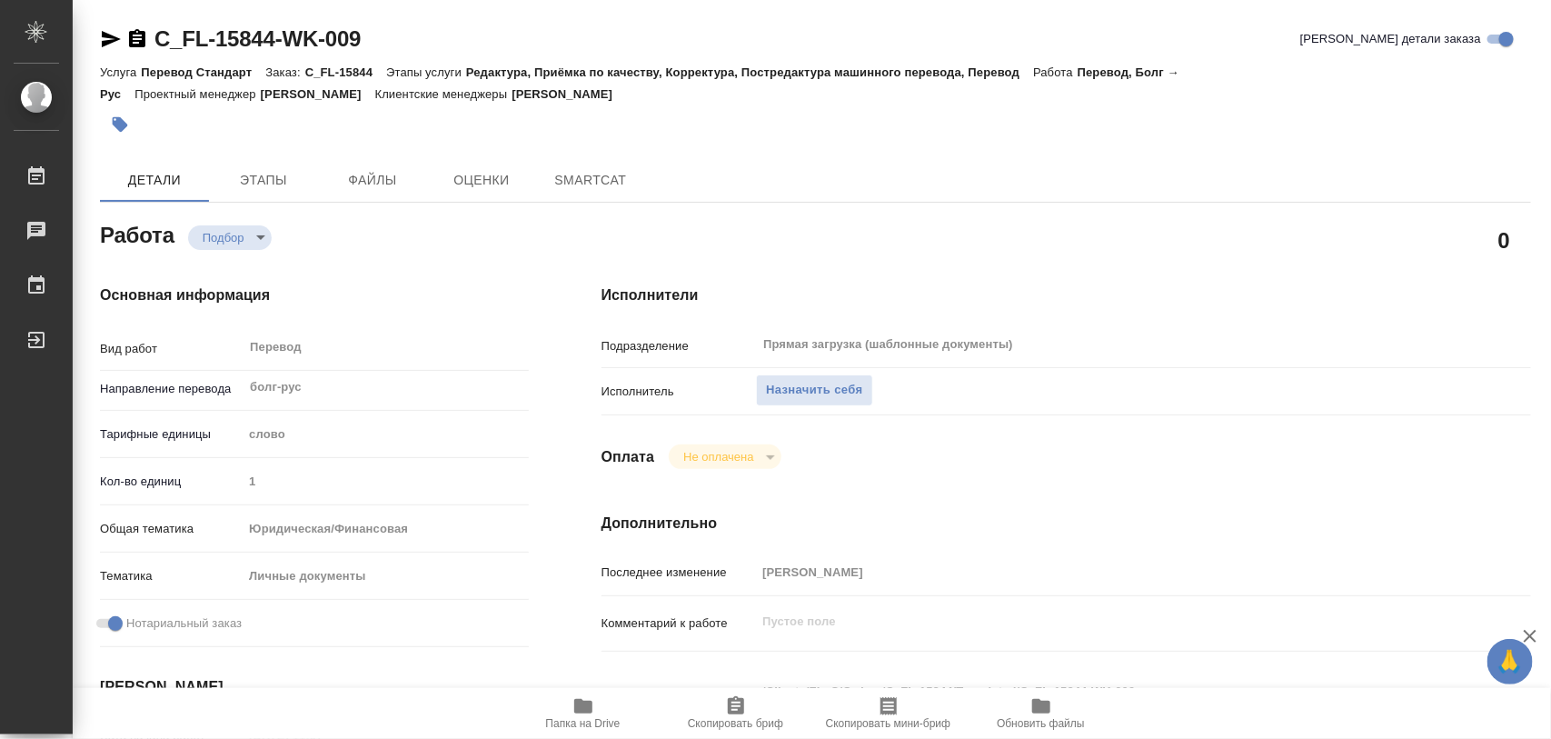
type textarea "x"
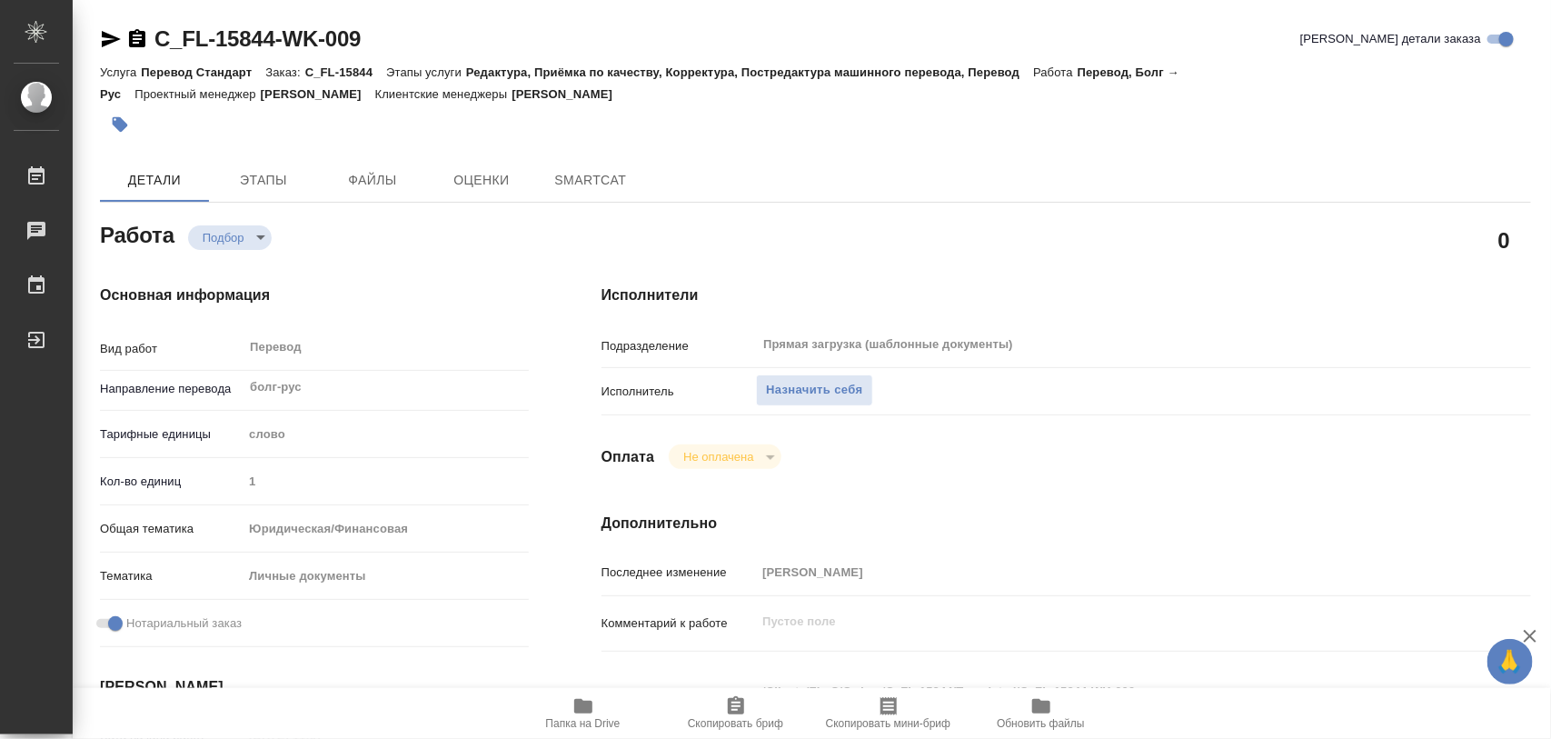
type textarea "x"
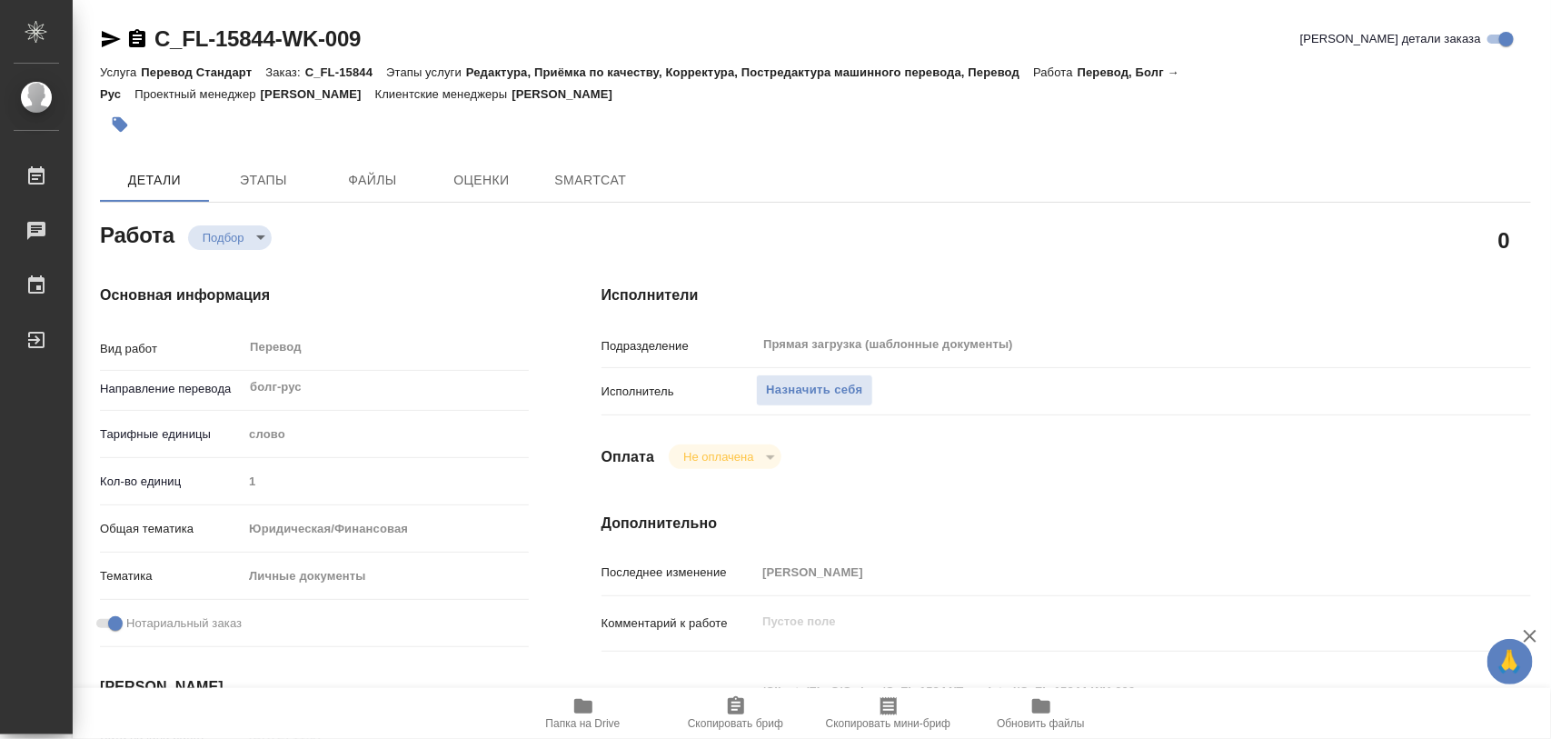
type textarea "x"
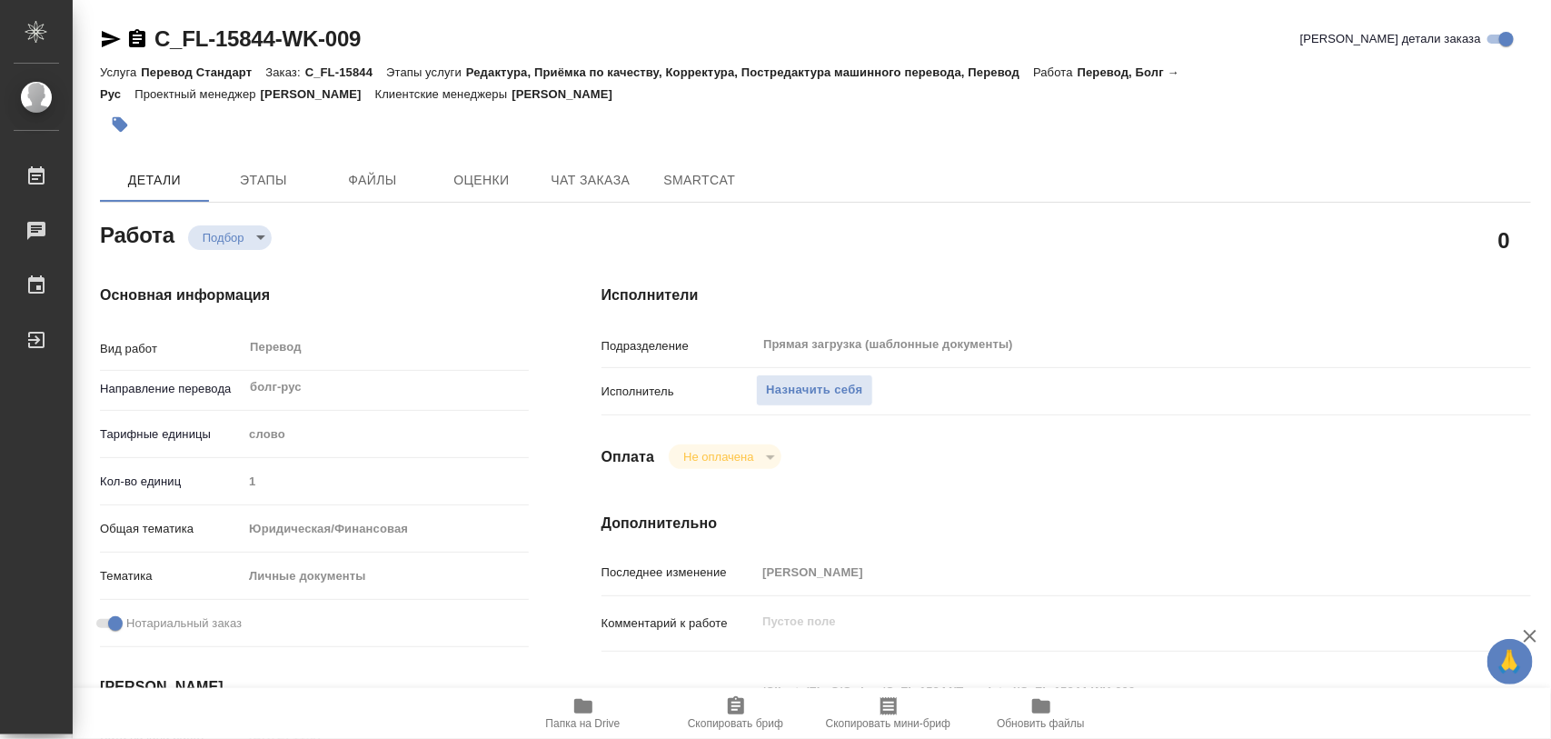
type textarea "x"
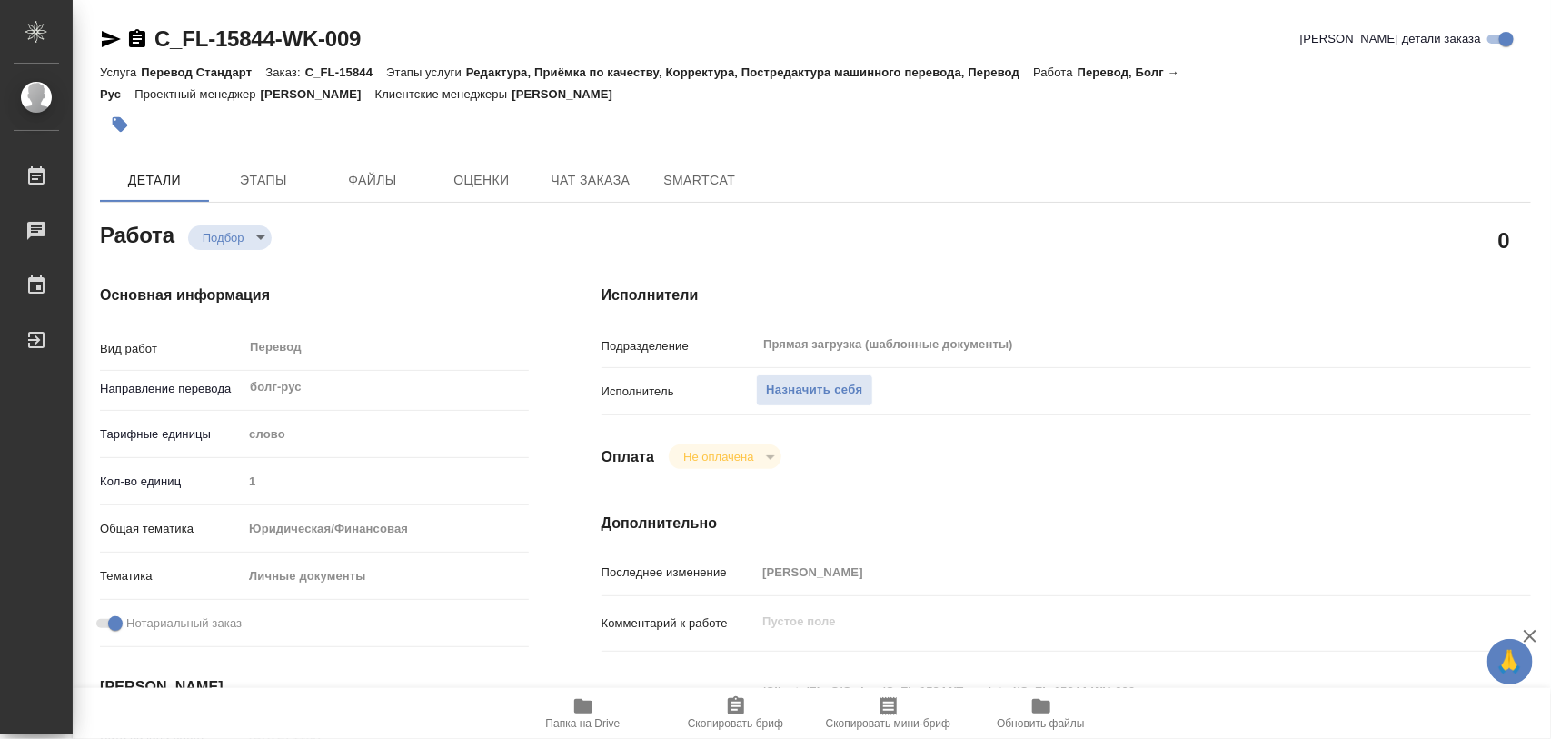
scroll to position [227, 0]
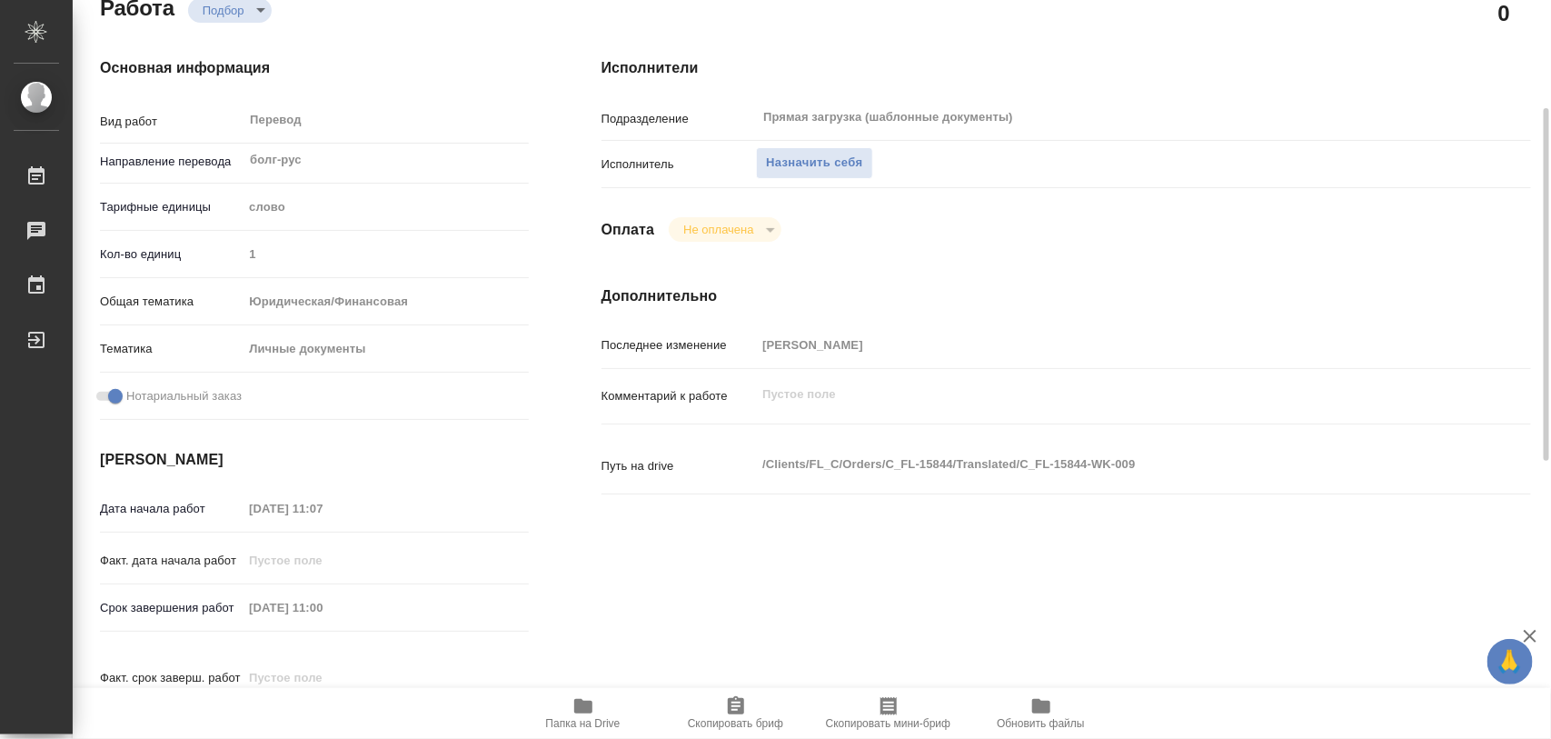
type textarea "x"
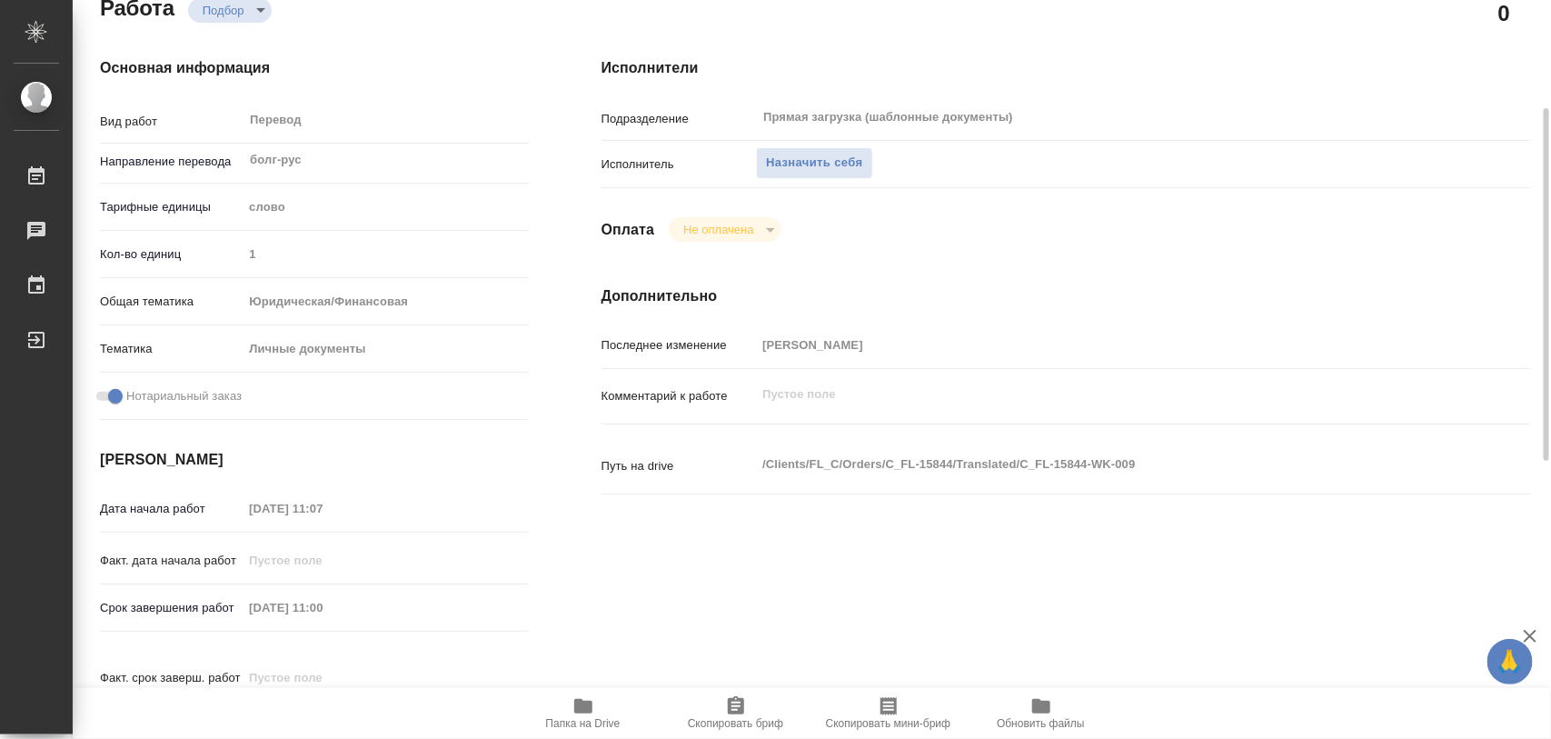
type textarea "x"
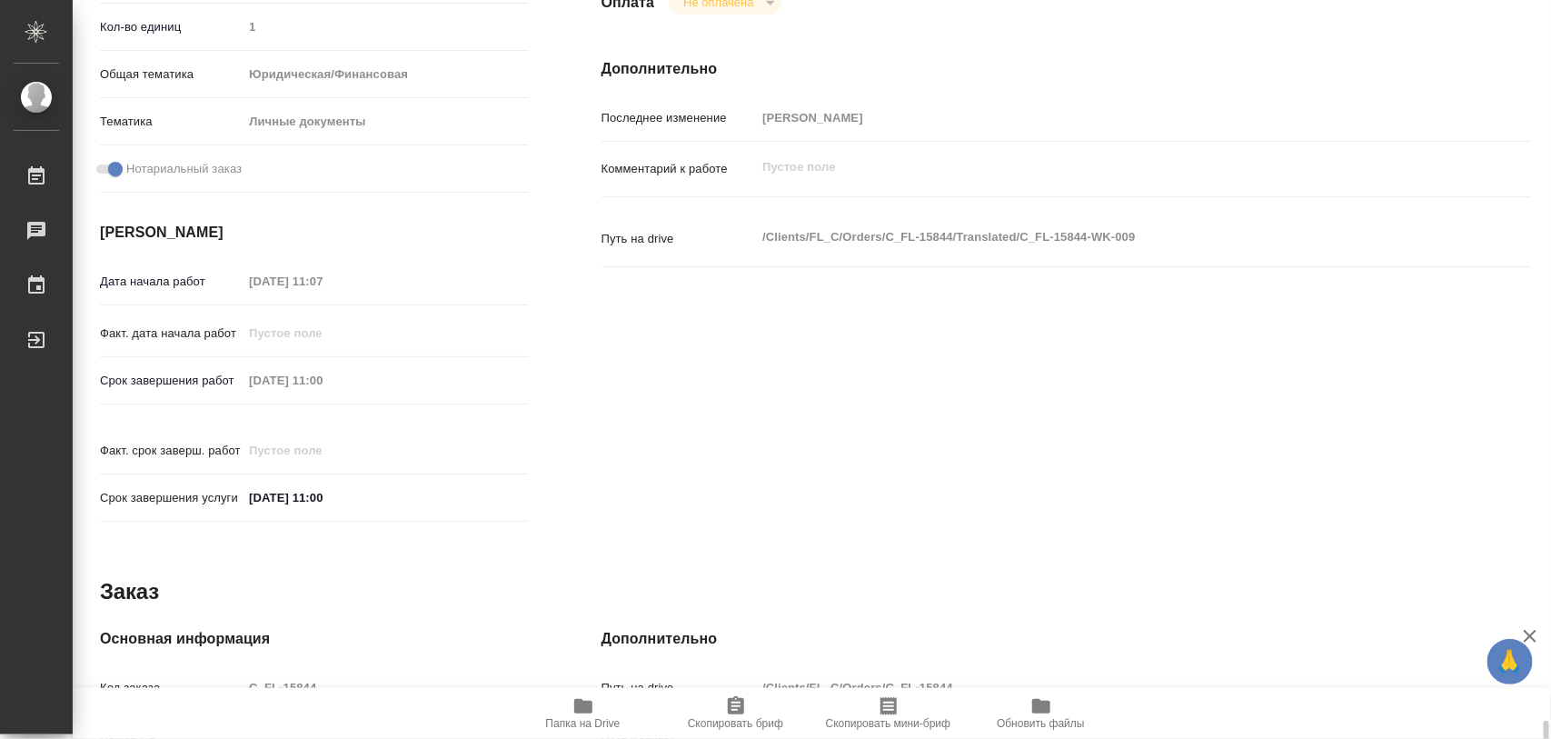
scroll to position [809, 0]
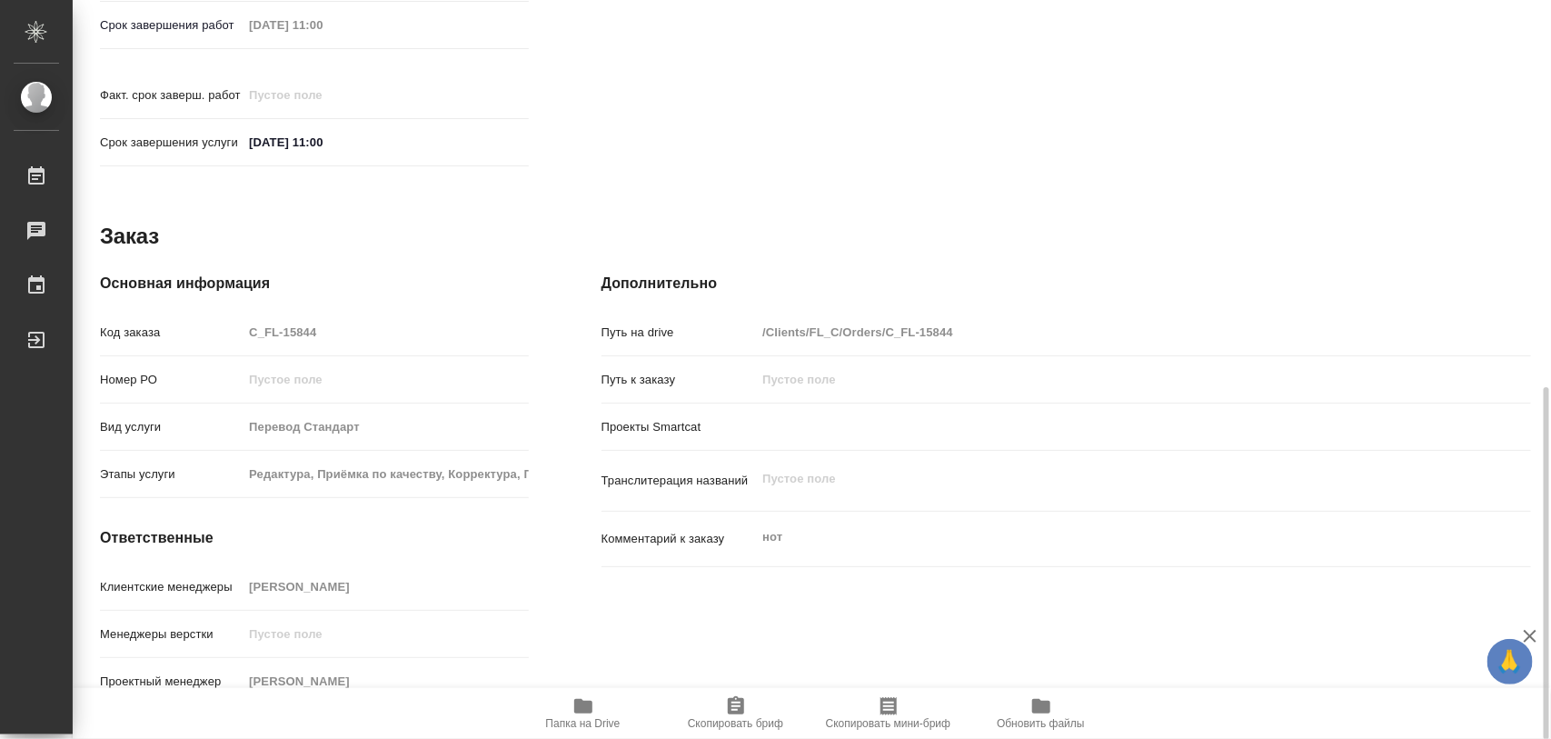
click at [593, 700] on span "Папка на Drive" at bounding box center [583, 712] width 131 height 35
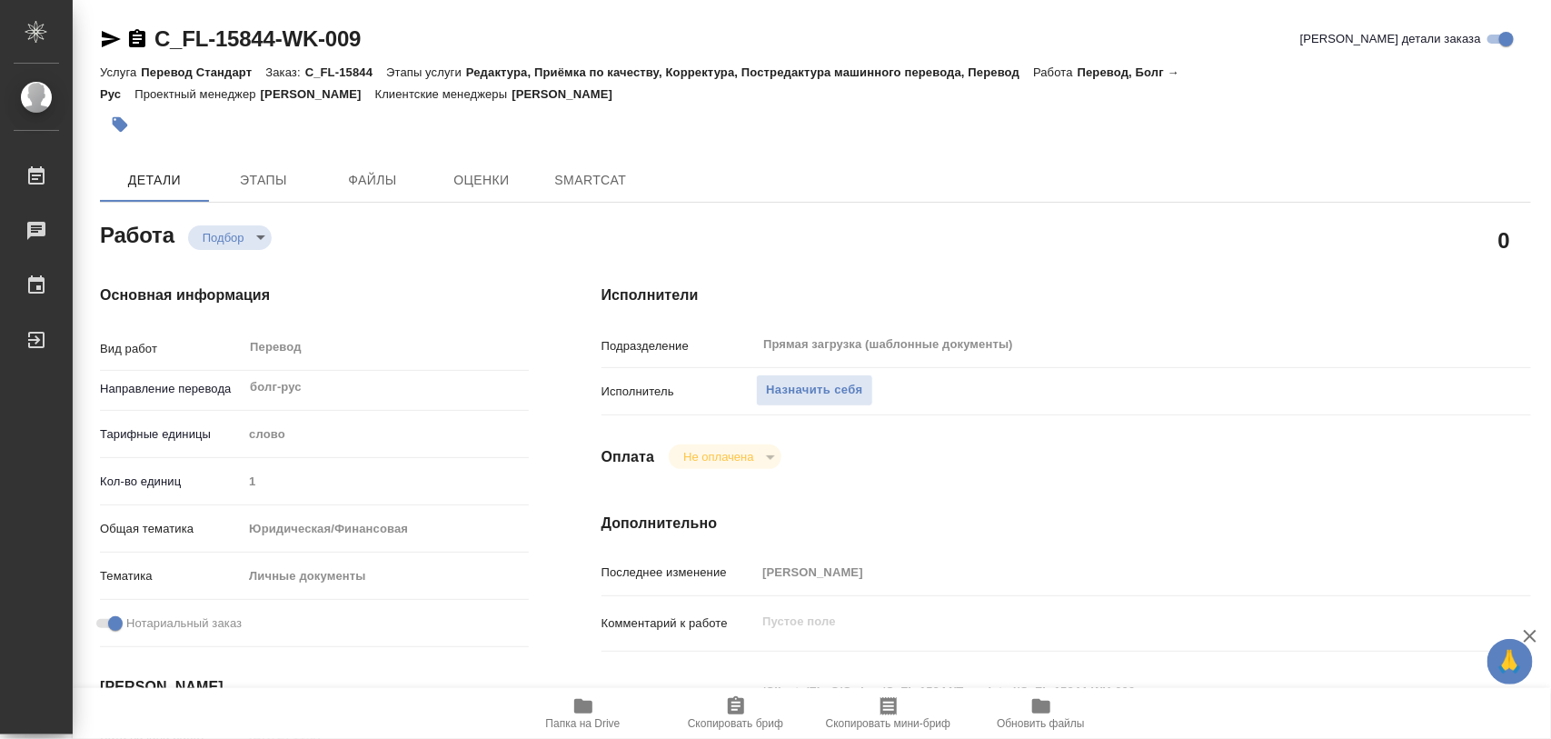
type textarea "x"
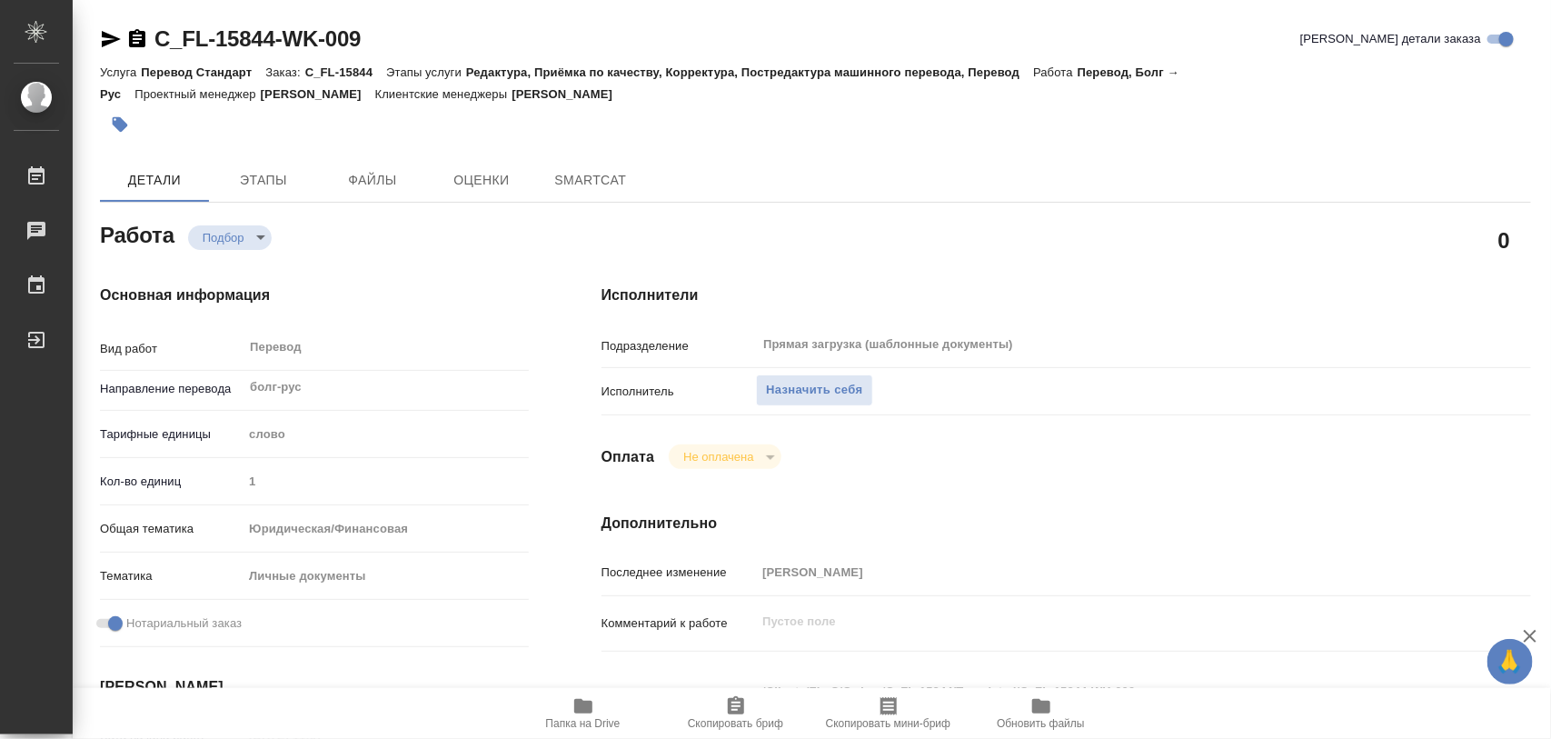
type textarea "x"
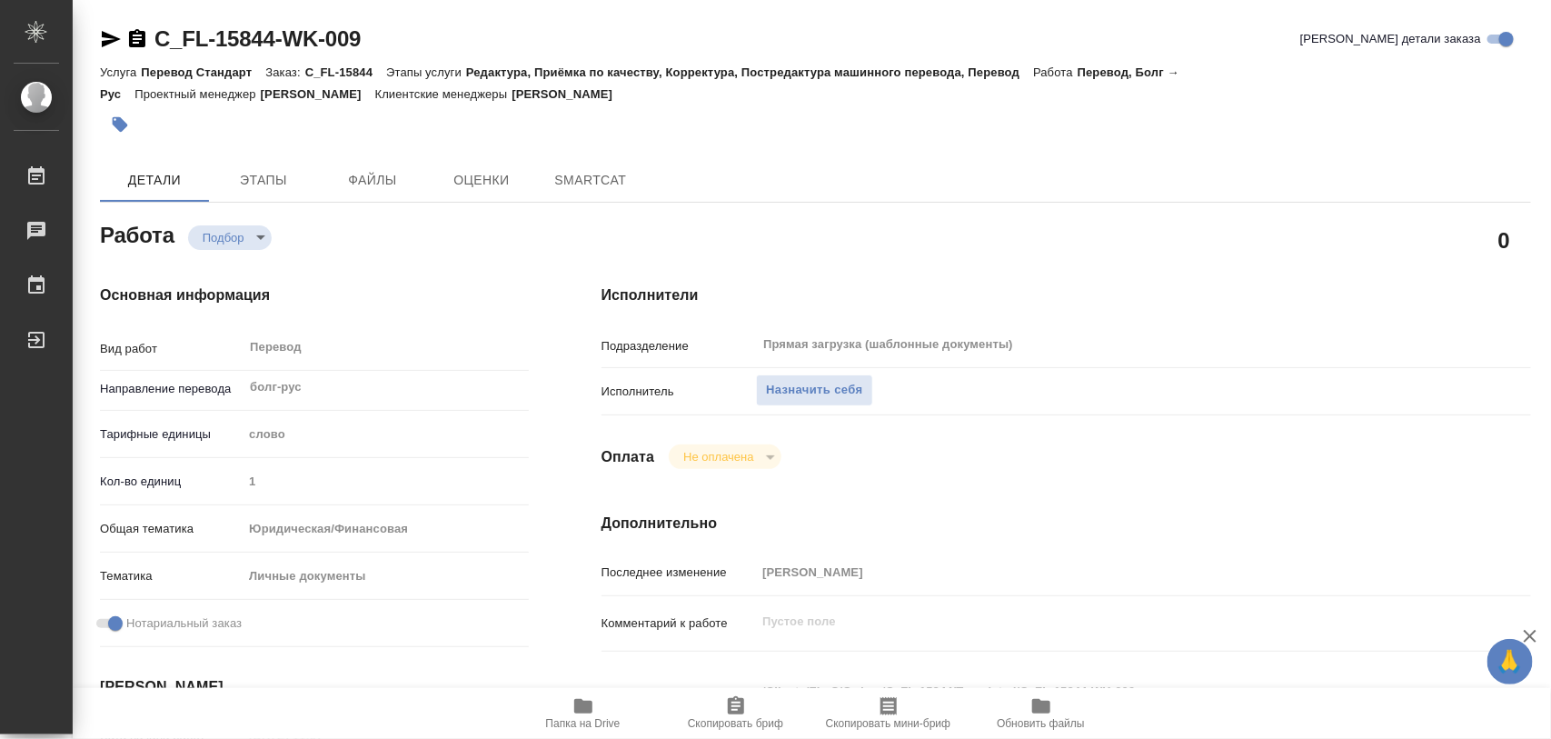
type textarea "x"
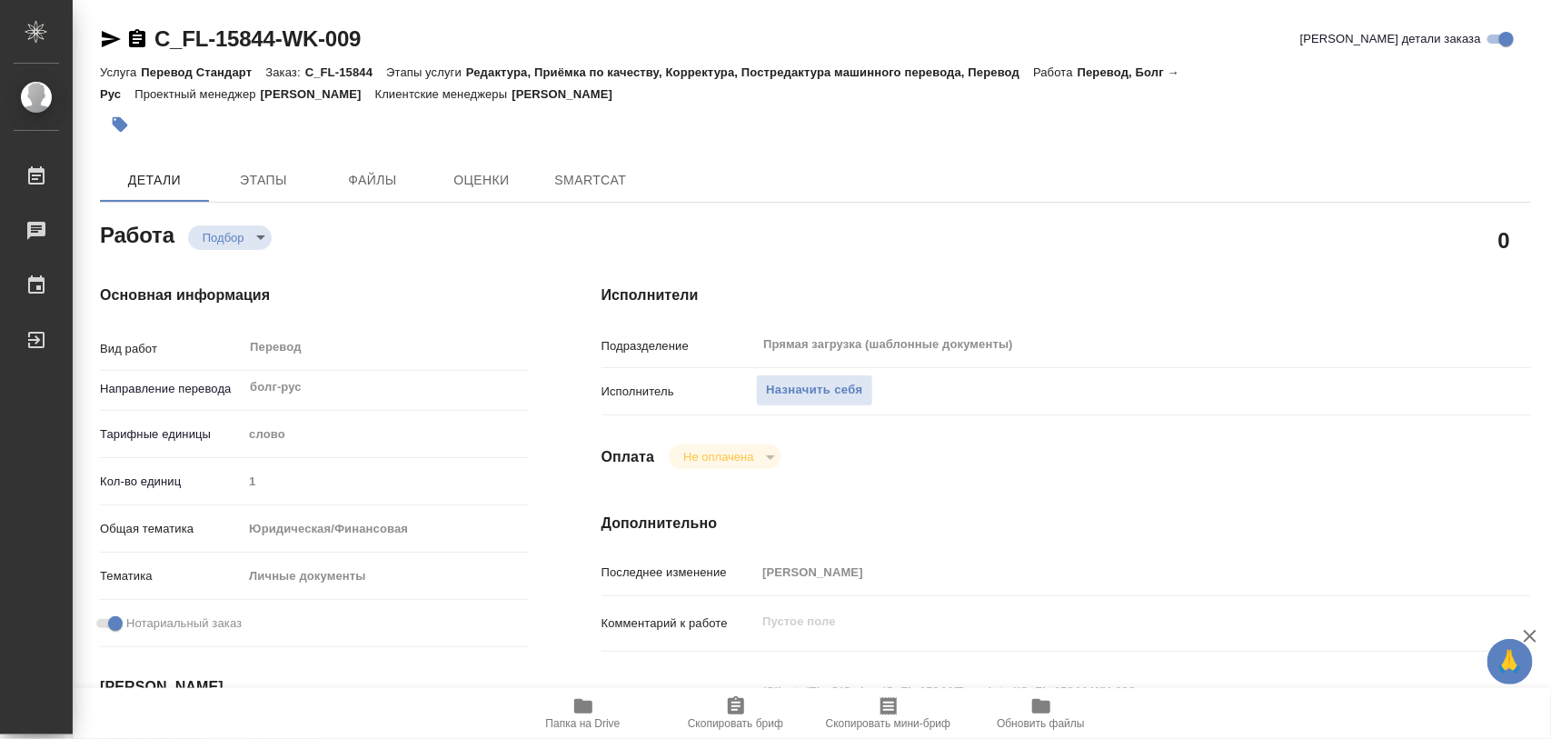
type textarea "x"
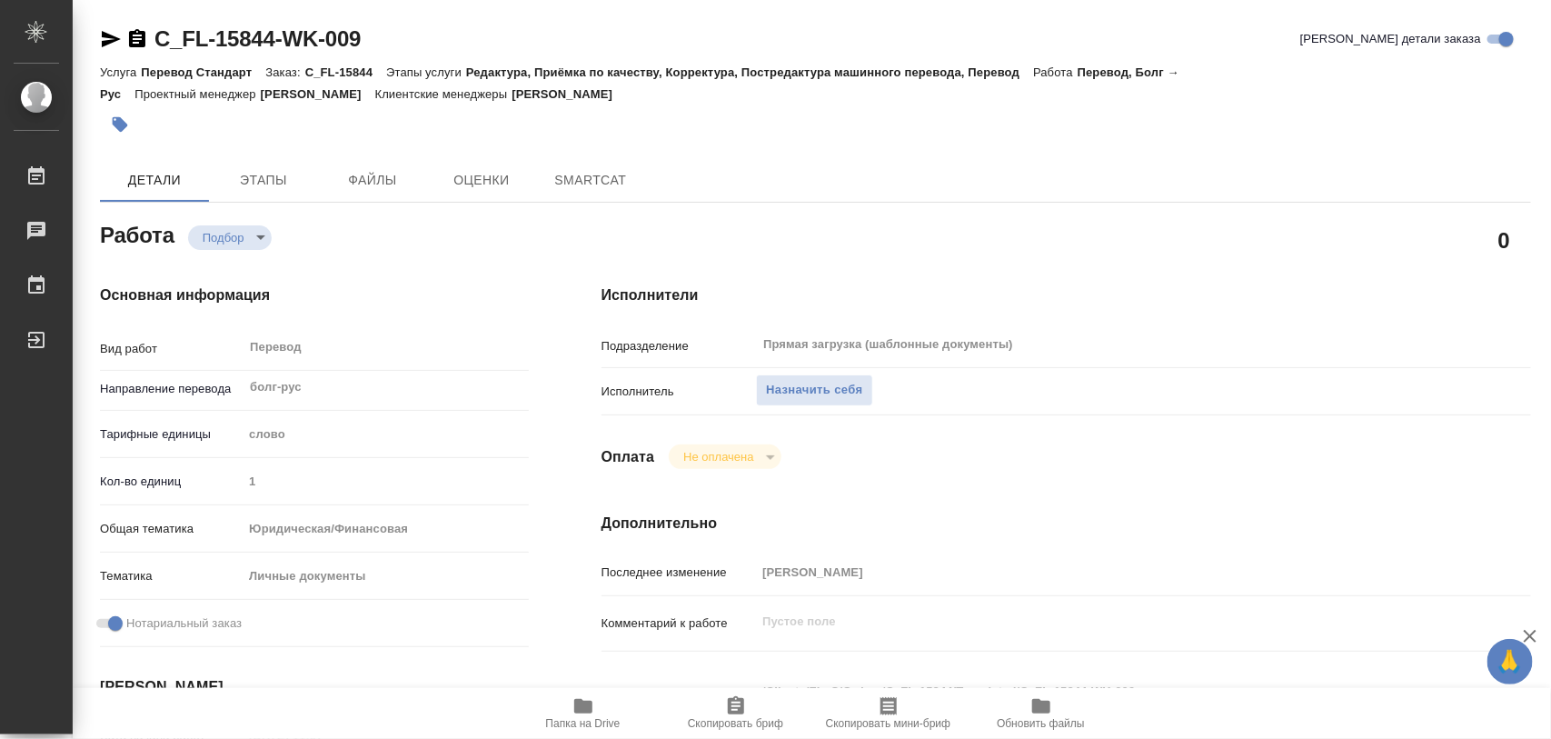
type textarea "x"
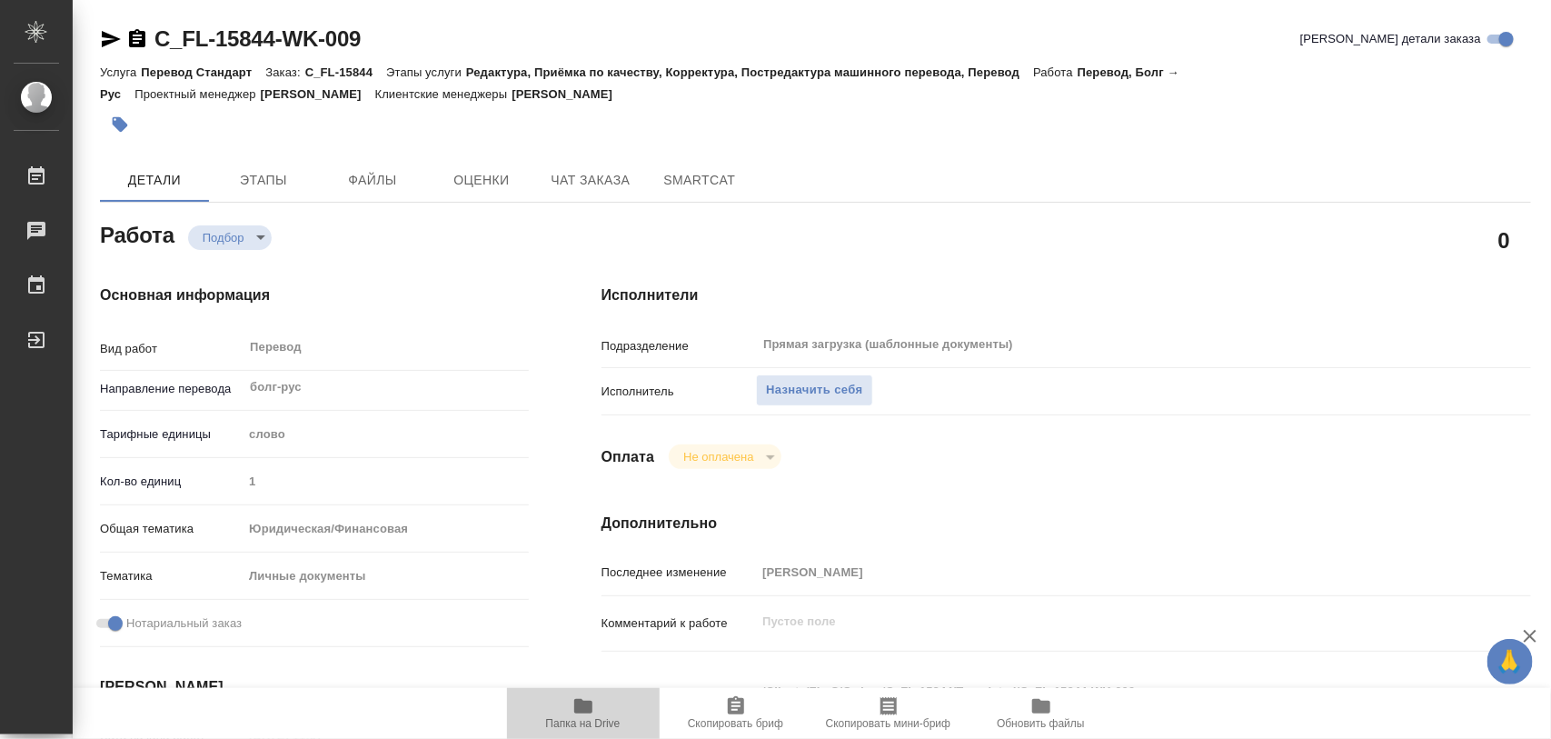
click at [587, 700] on icon "button" at bounding box center [583, 706] width 22 height 22
type textarea "x"
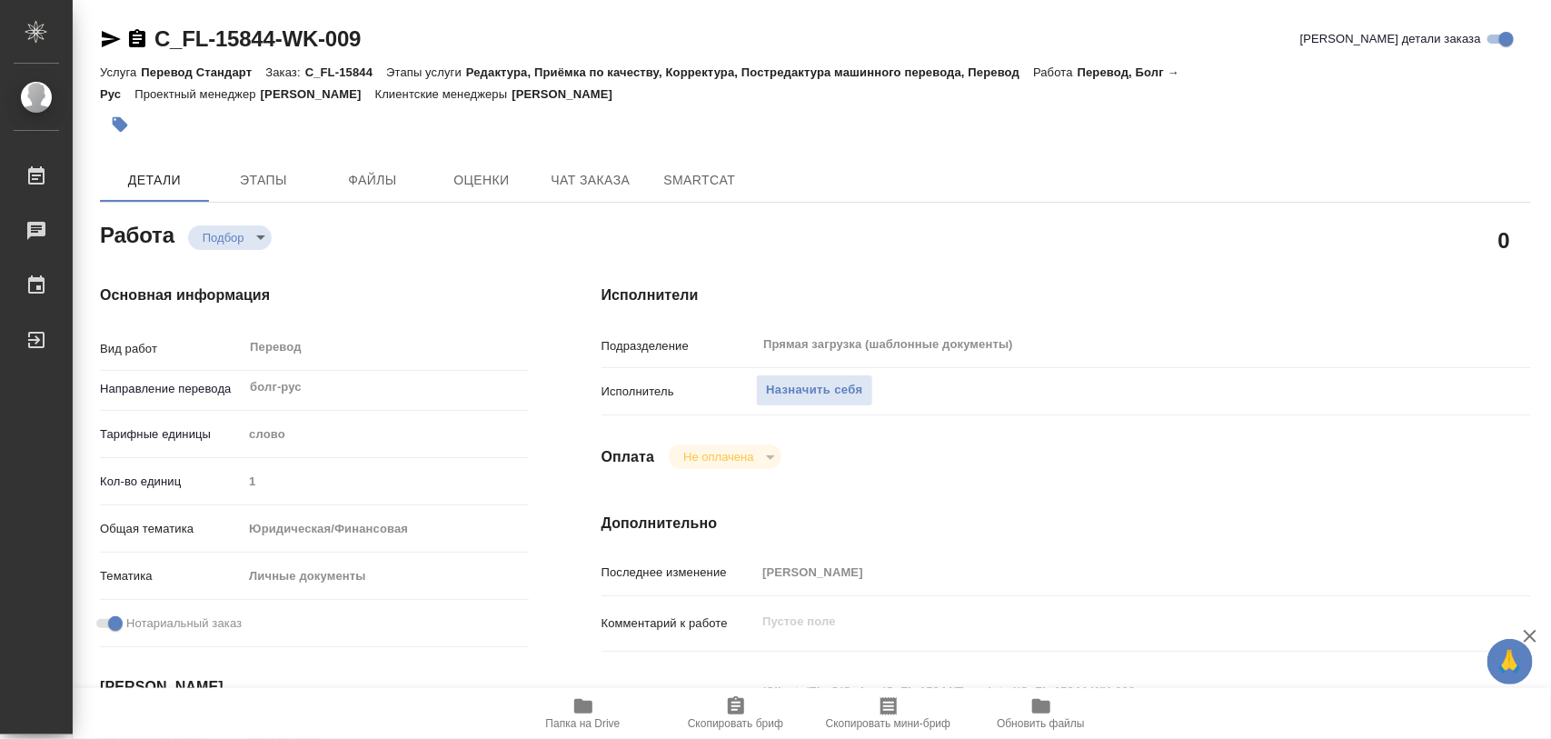
type textarea "x"
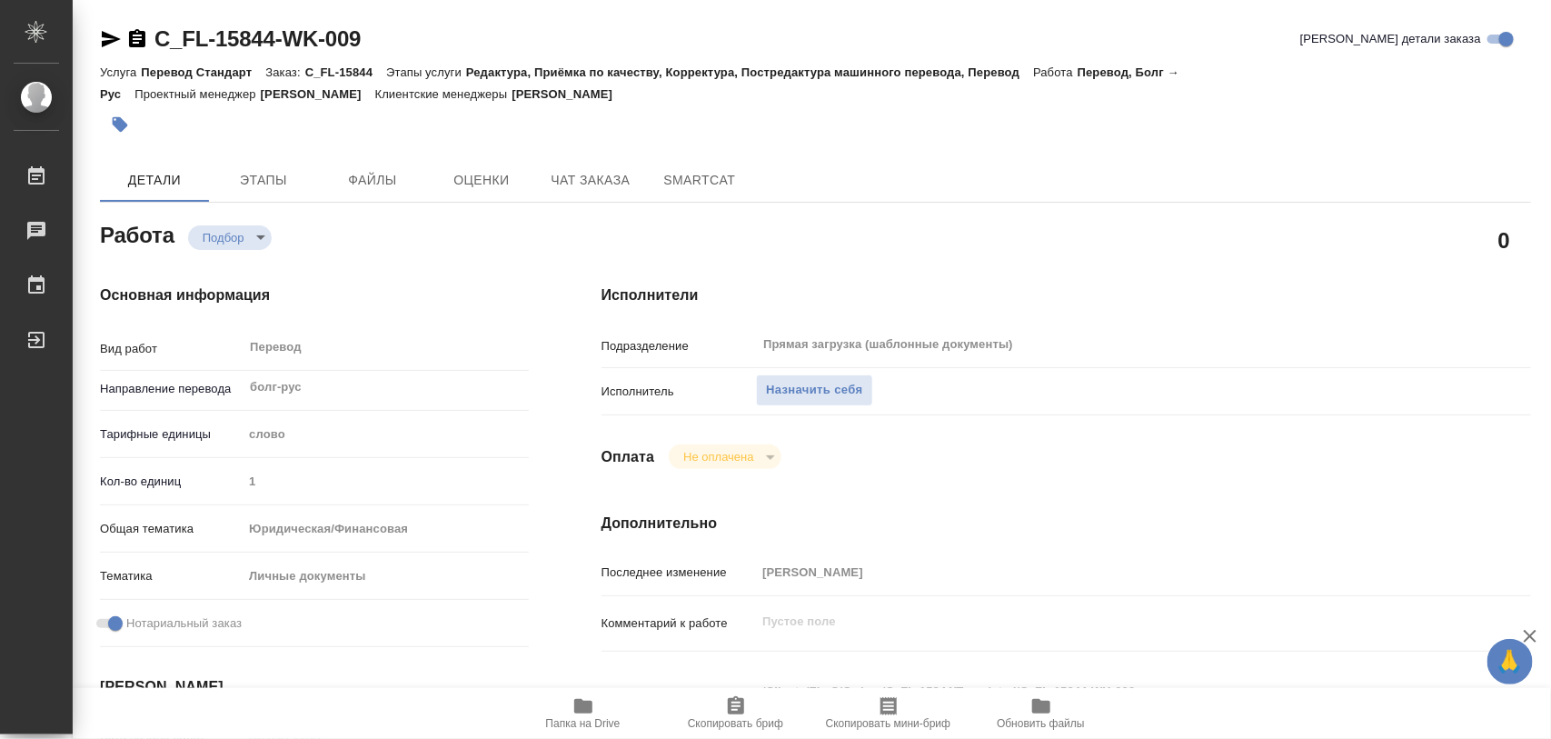
type textarea "x"
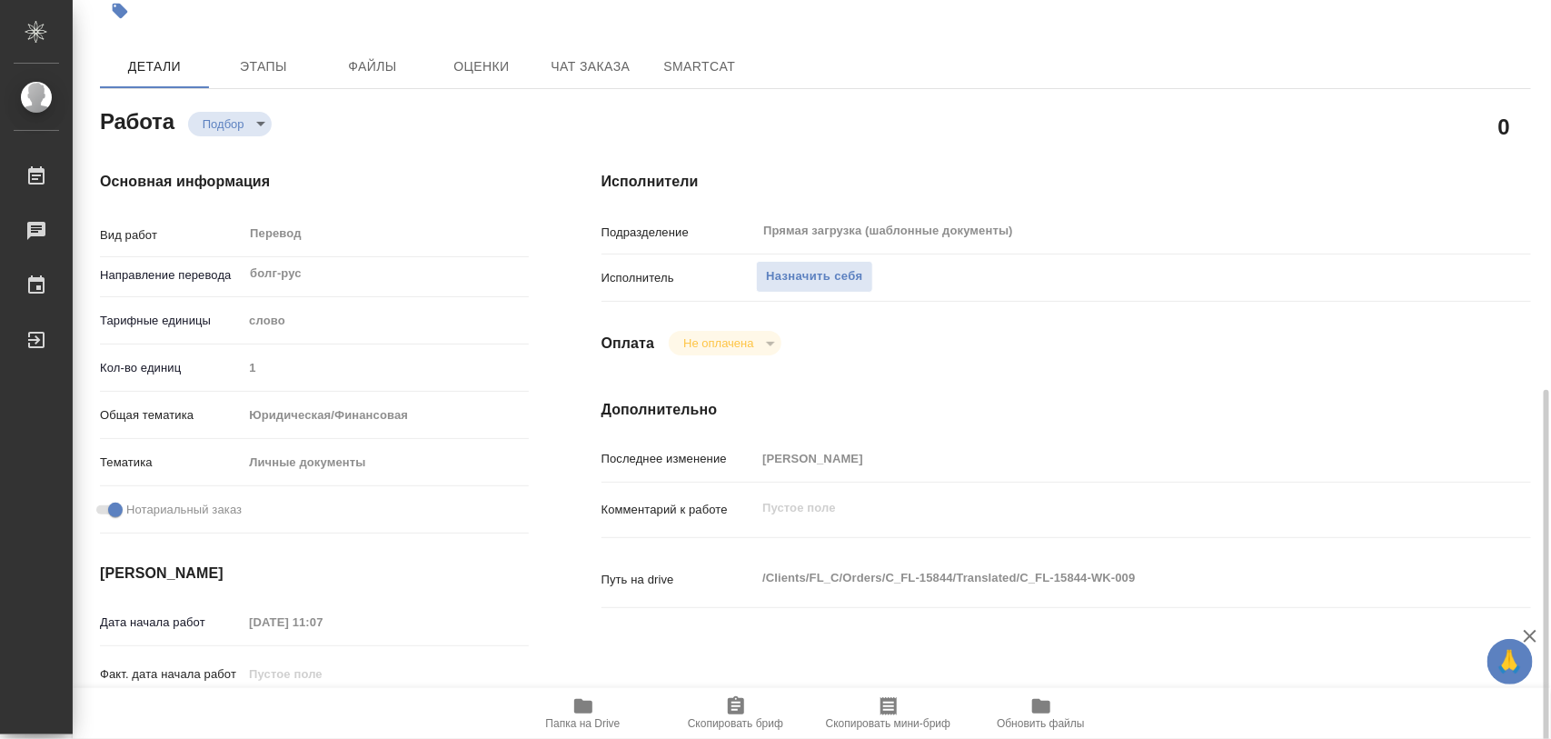
scroll to position [341, 0]
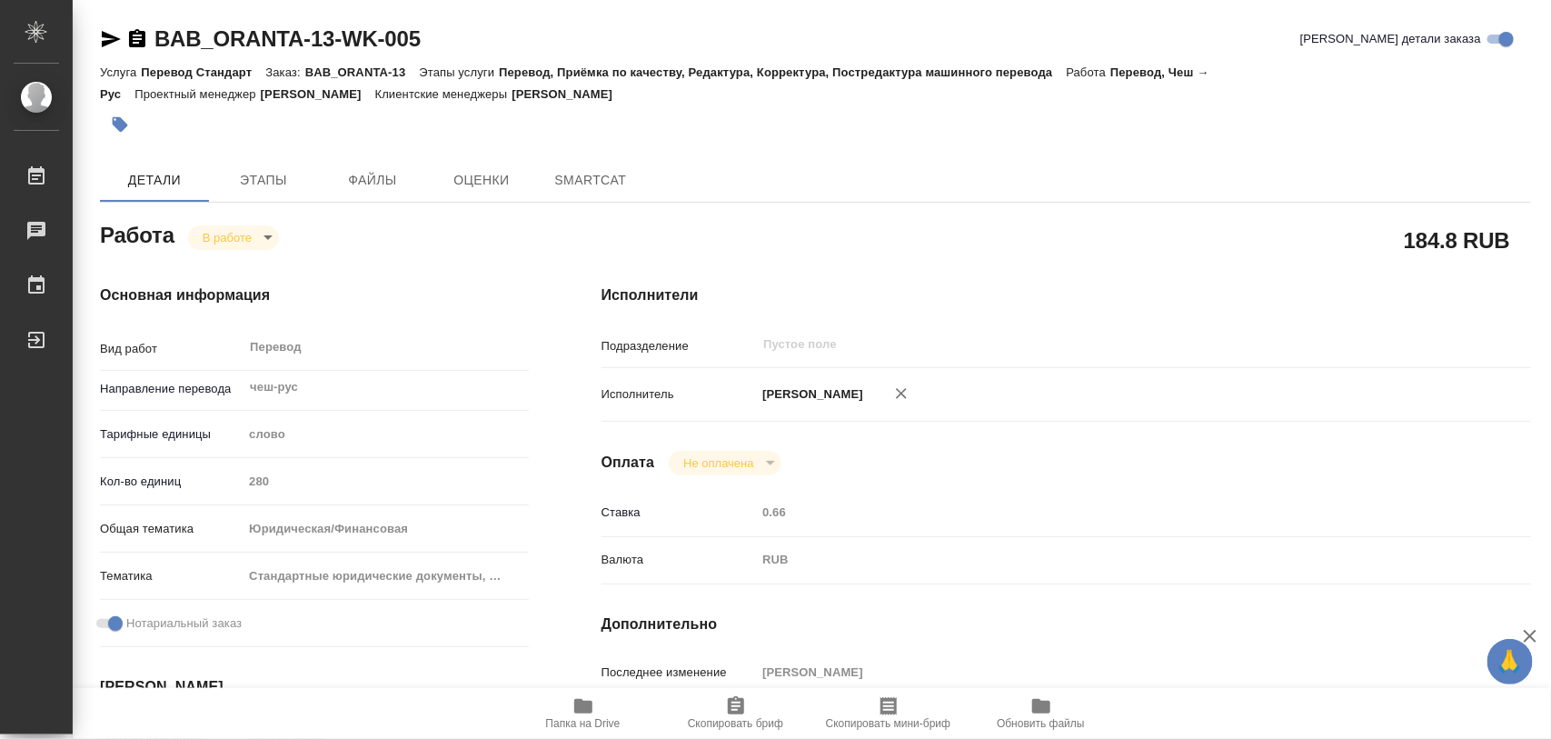
type textarea "x"
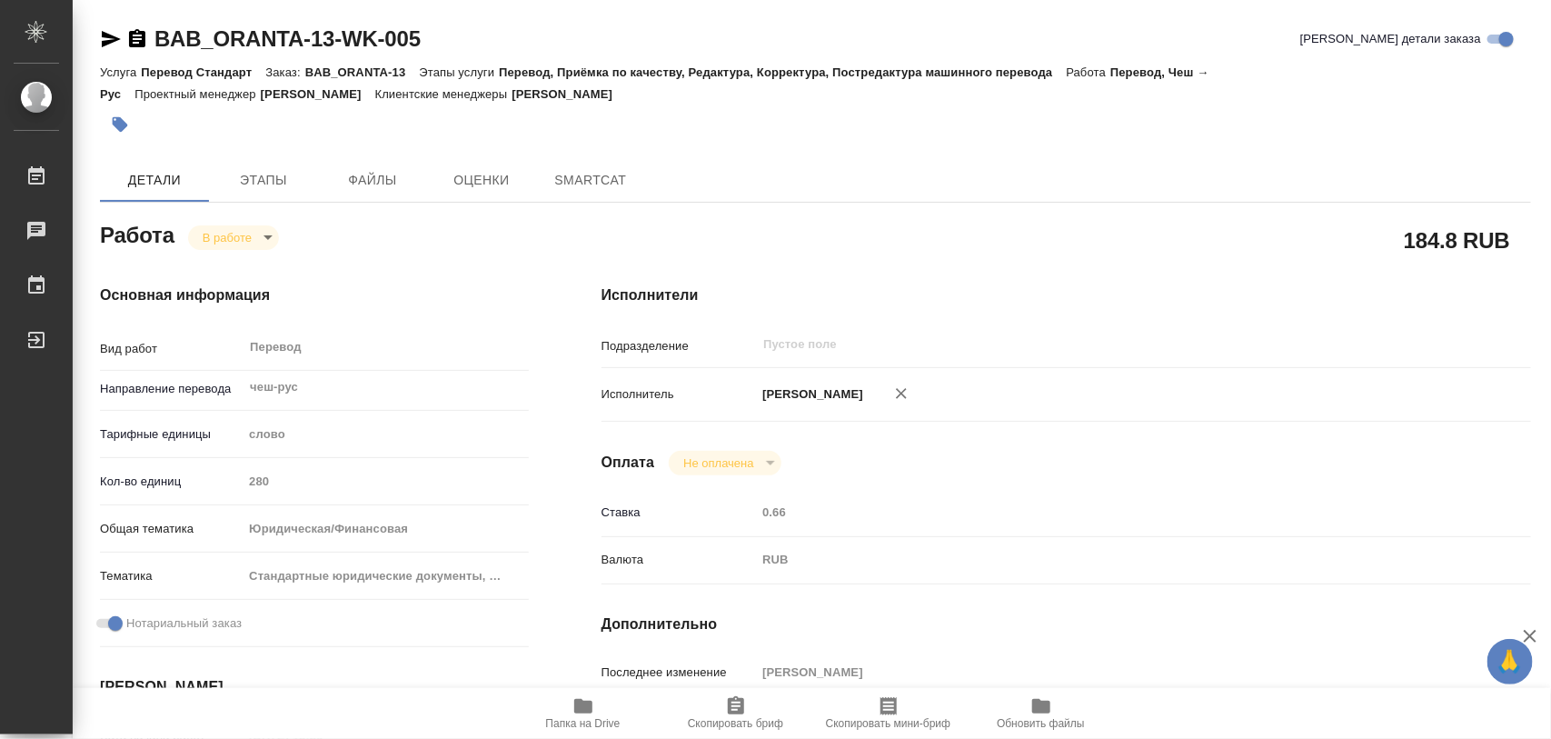
type textarea "x"
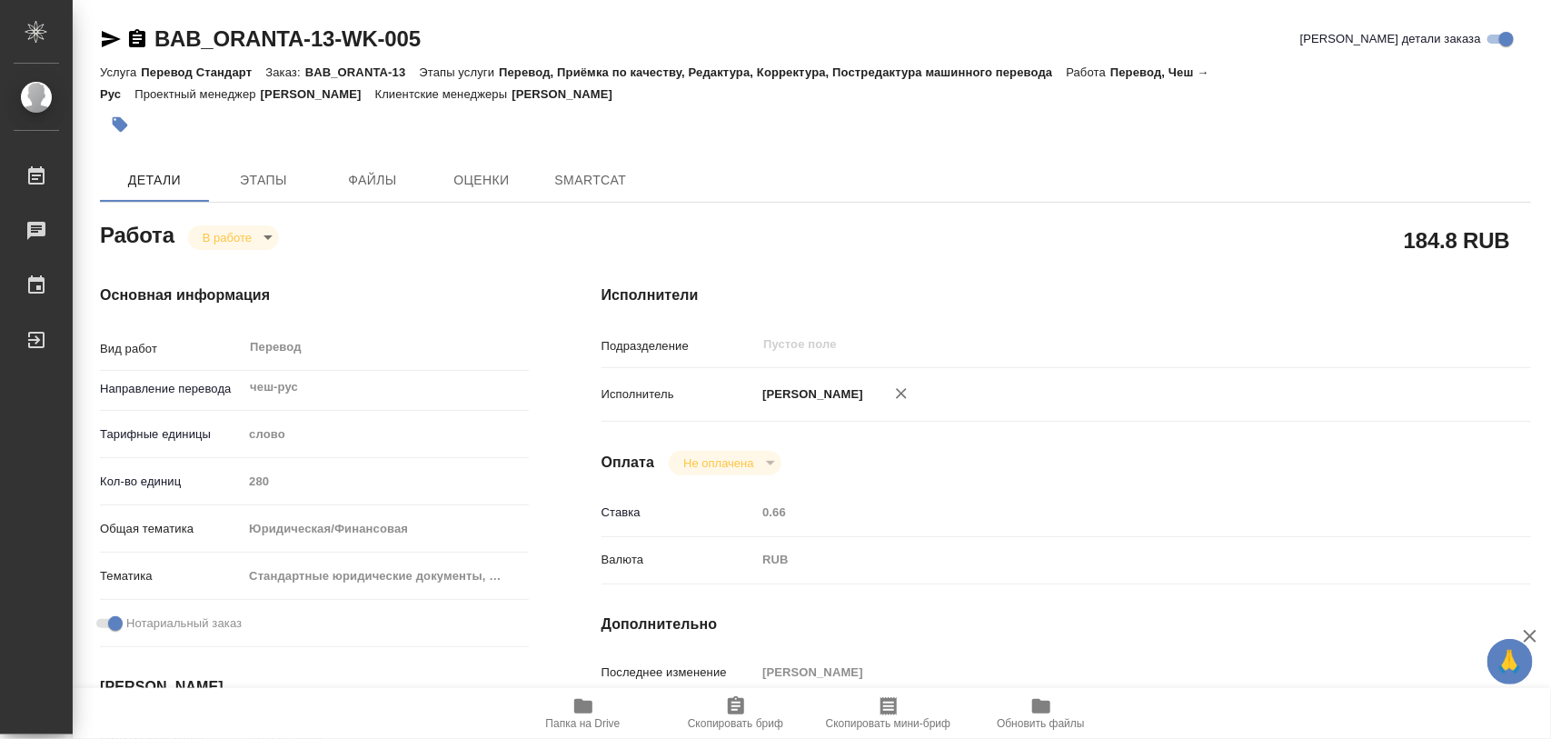
type textarea "x"
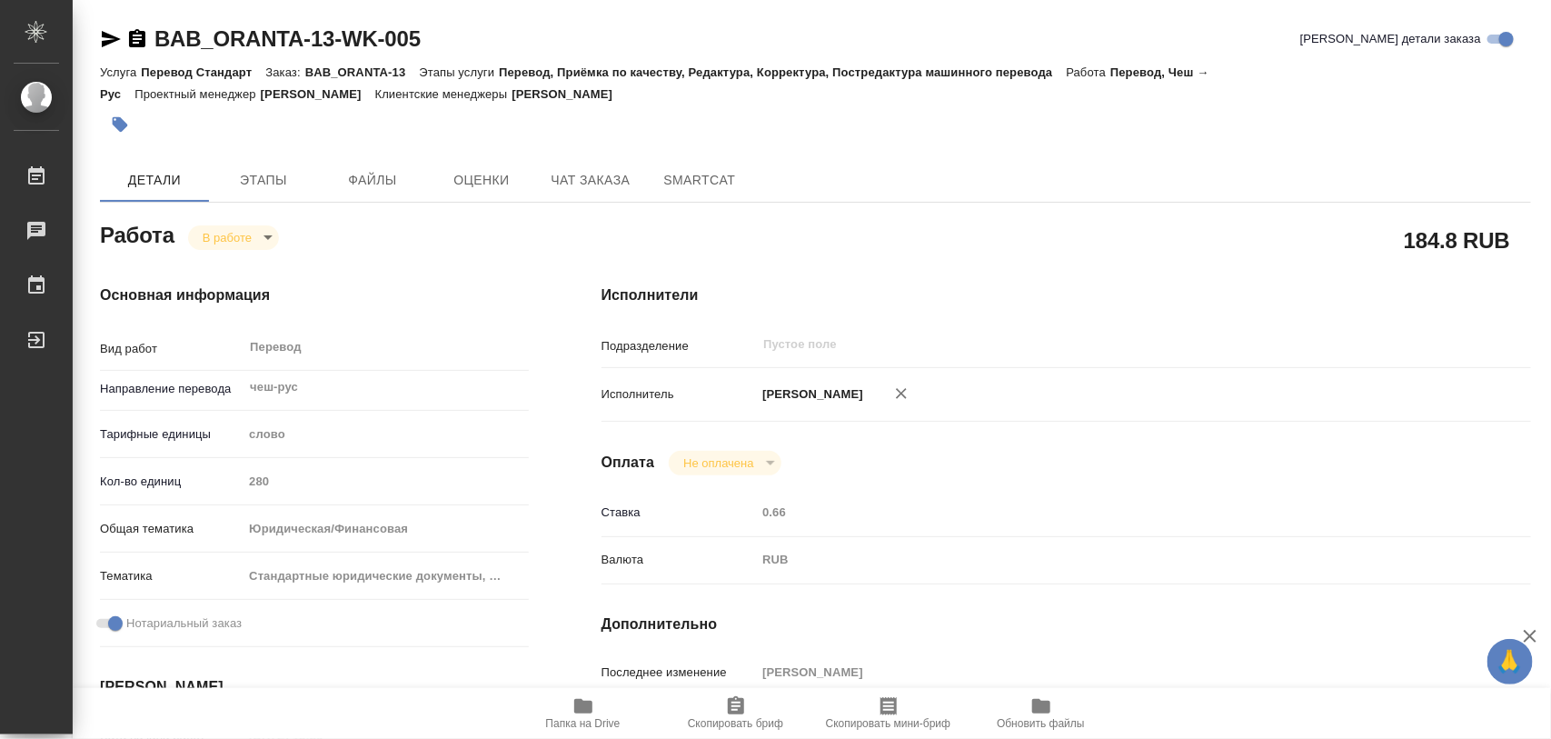
type textarea "x"
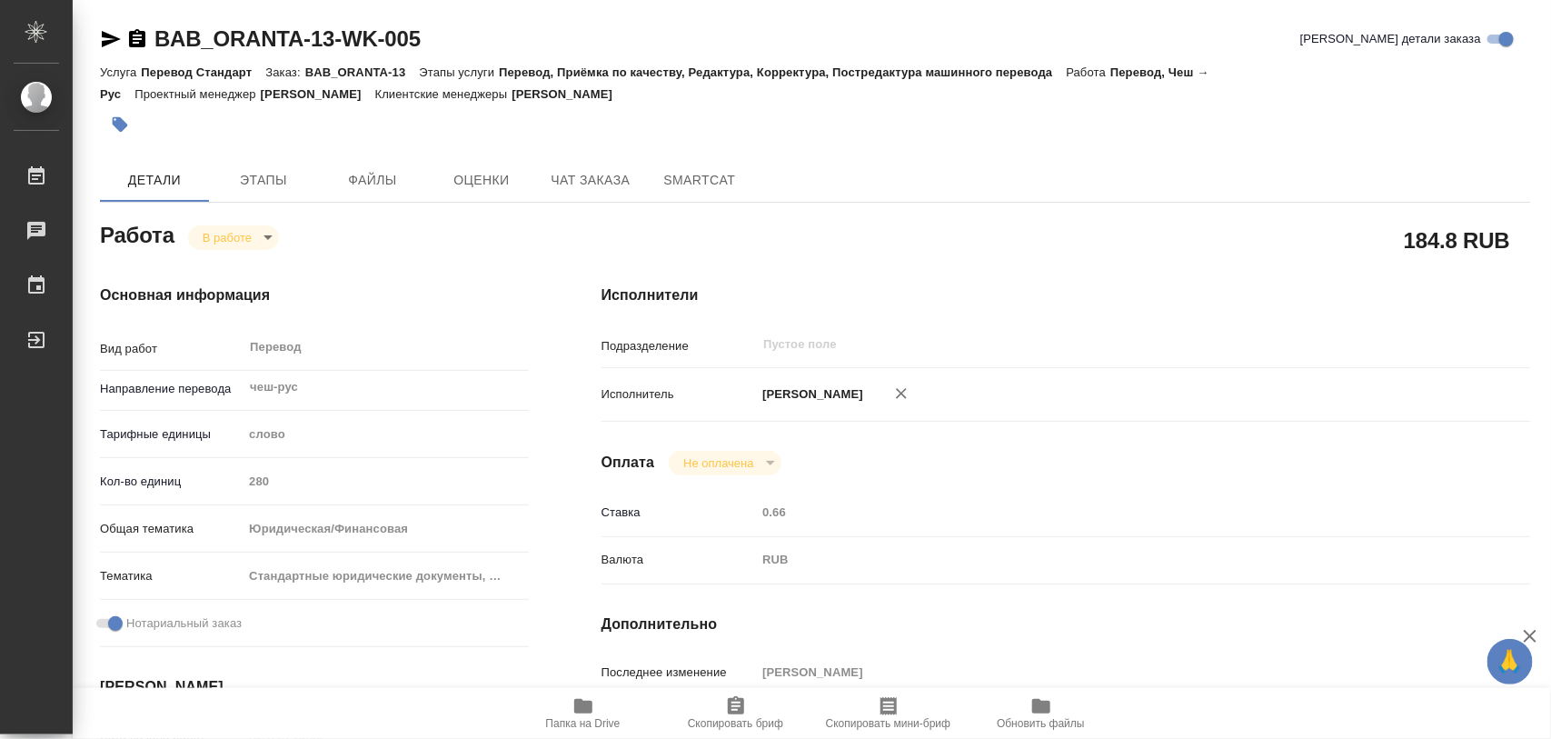
type textarea "x"
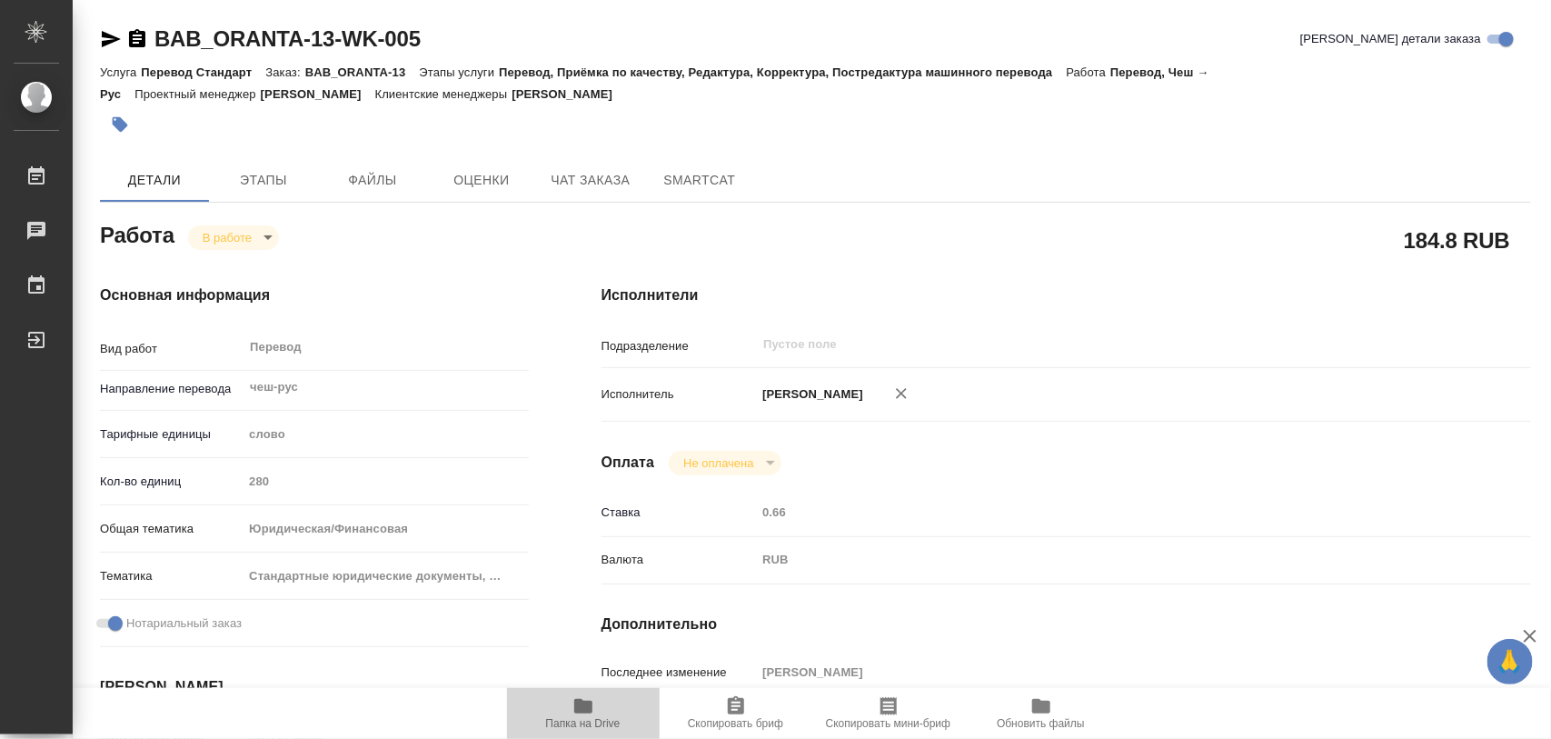
click at [580, 711] on icon "button" at bounding box center [583, 706] width 18 height 15
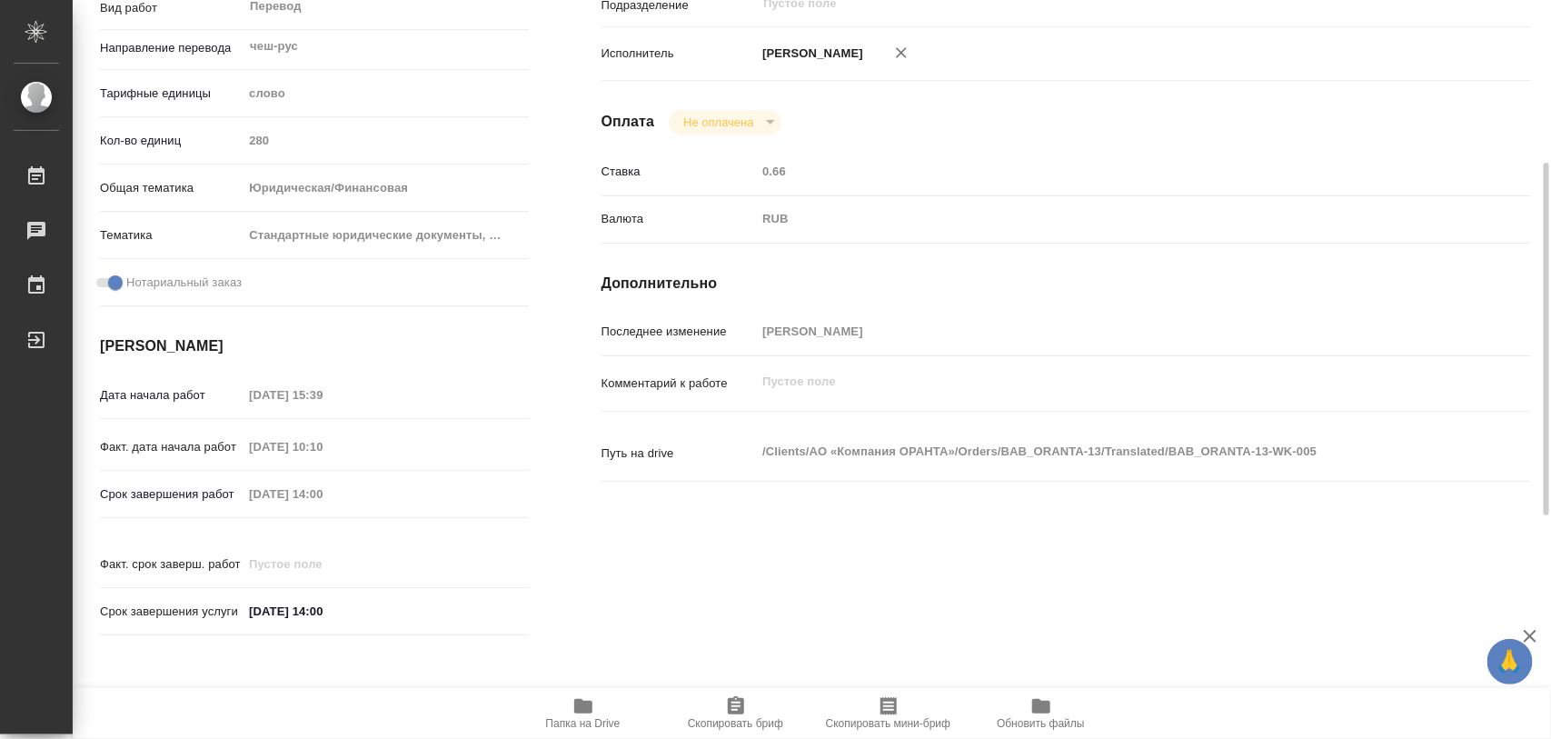
scroll to position [809, 0]
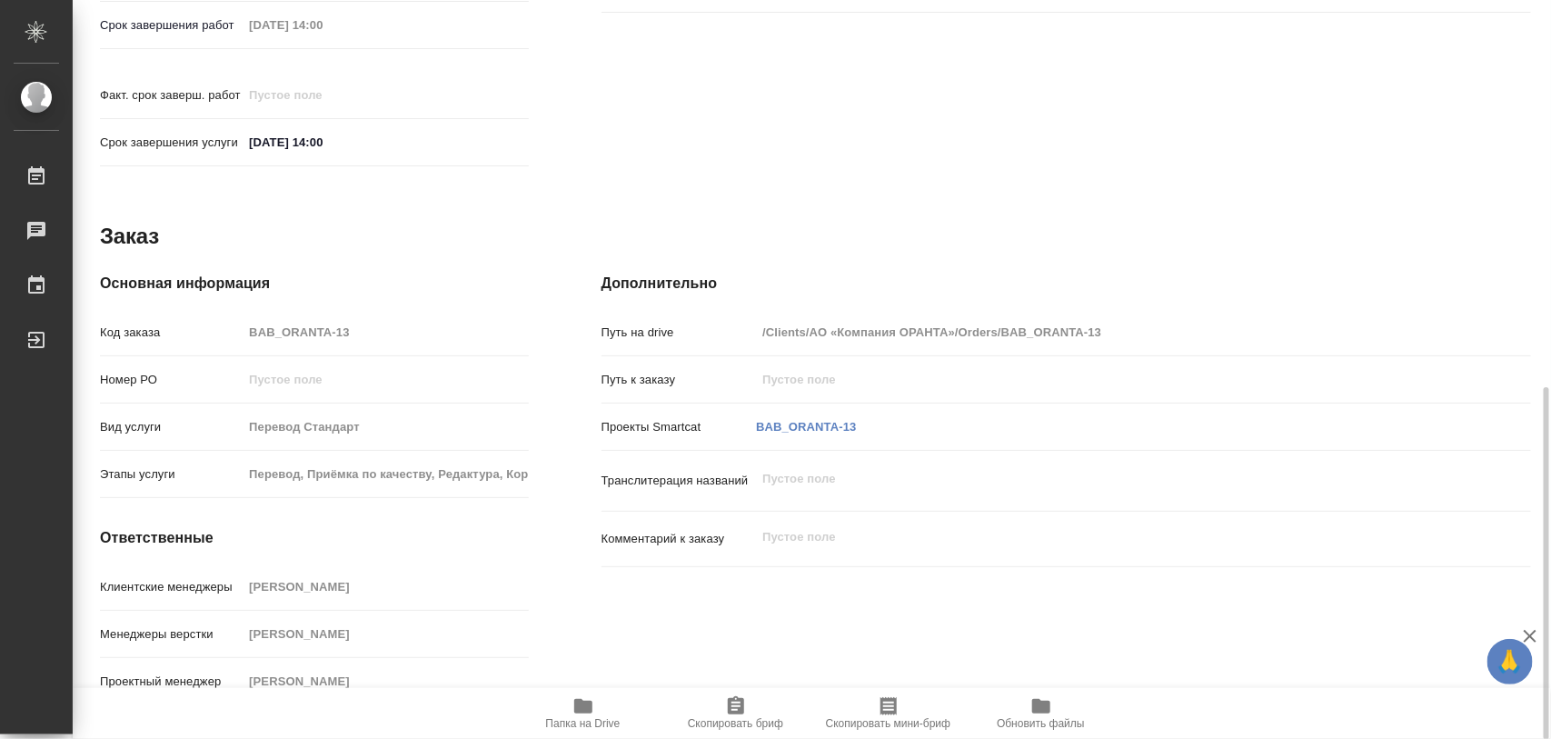
click at [743, 707] on icon "button" at bounding box center [736, 706] width 22 height 22
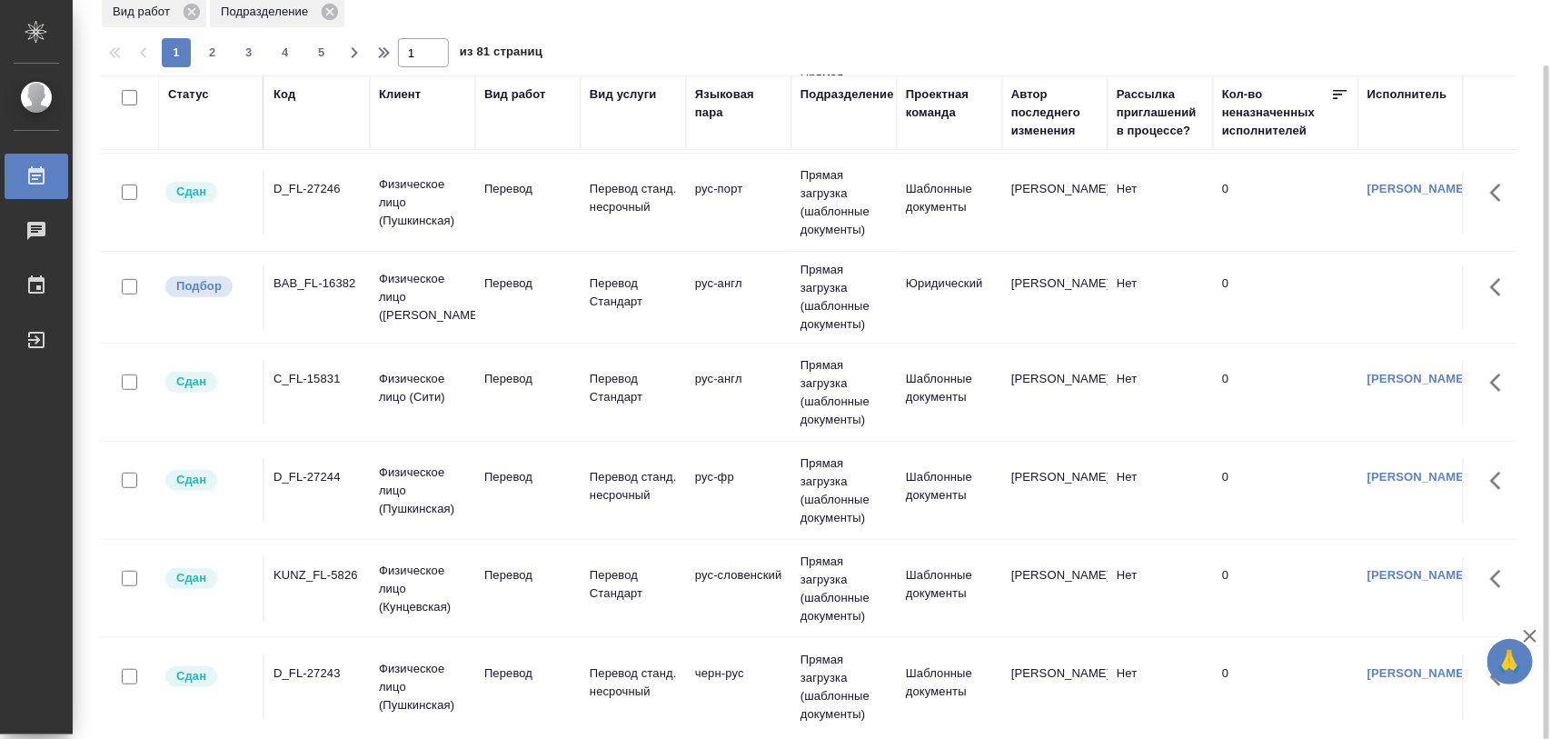
scroll to position [227, 0]
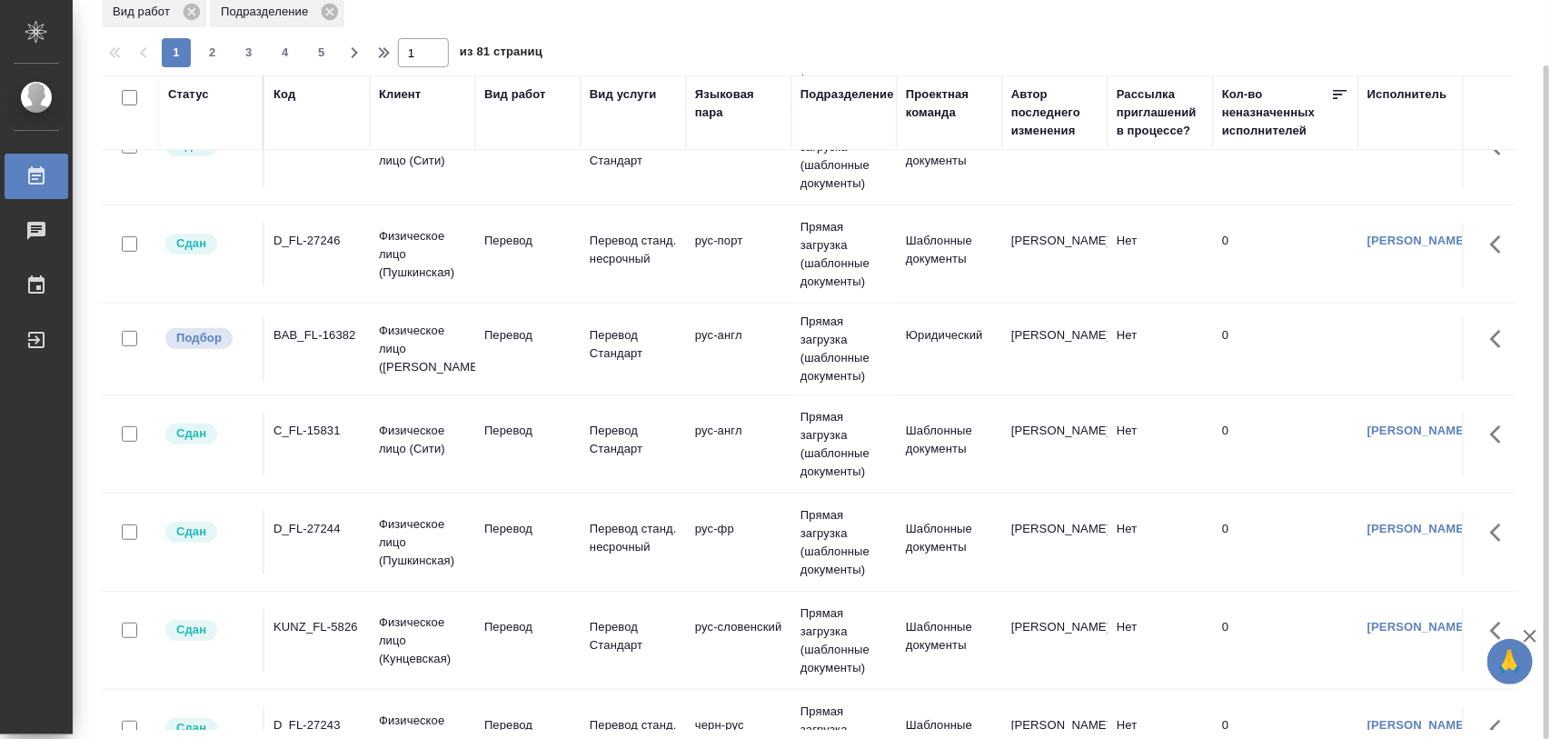
click at [296, 330] on div "BAB_FL-16382" at bounding box center [316, 335] width 87 height 18
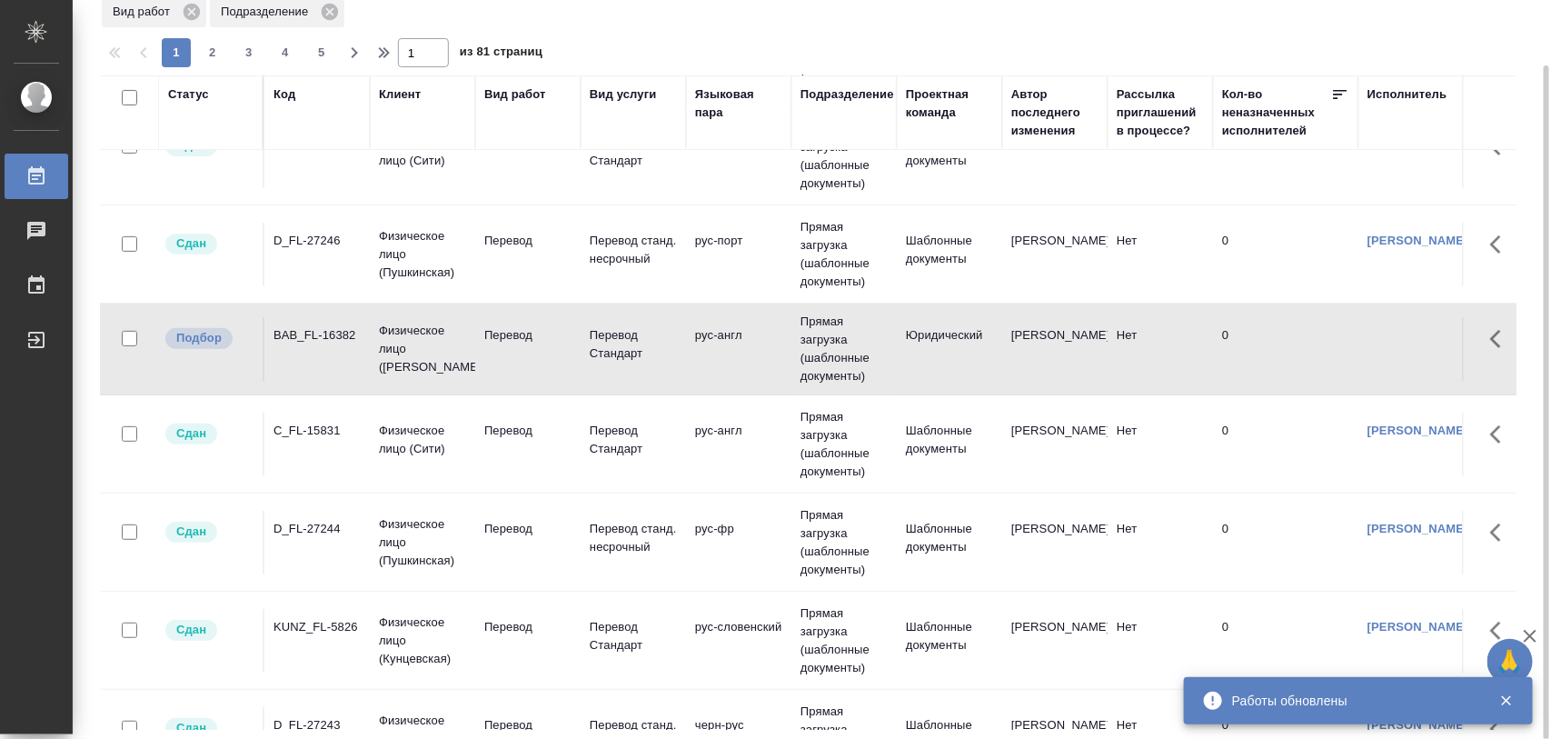
scroll to position [0, 0]
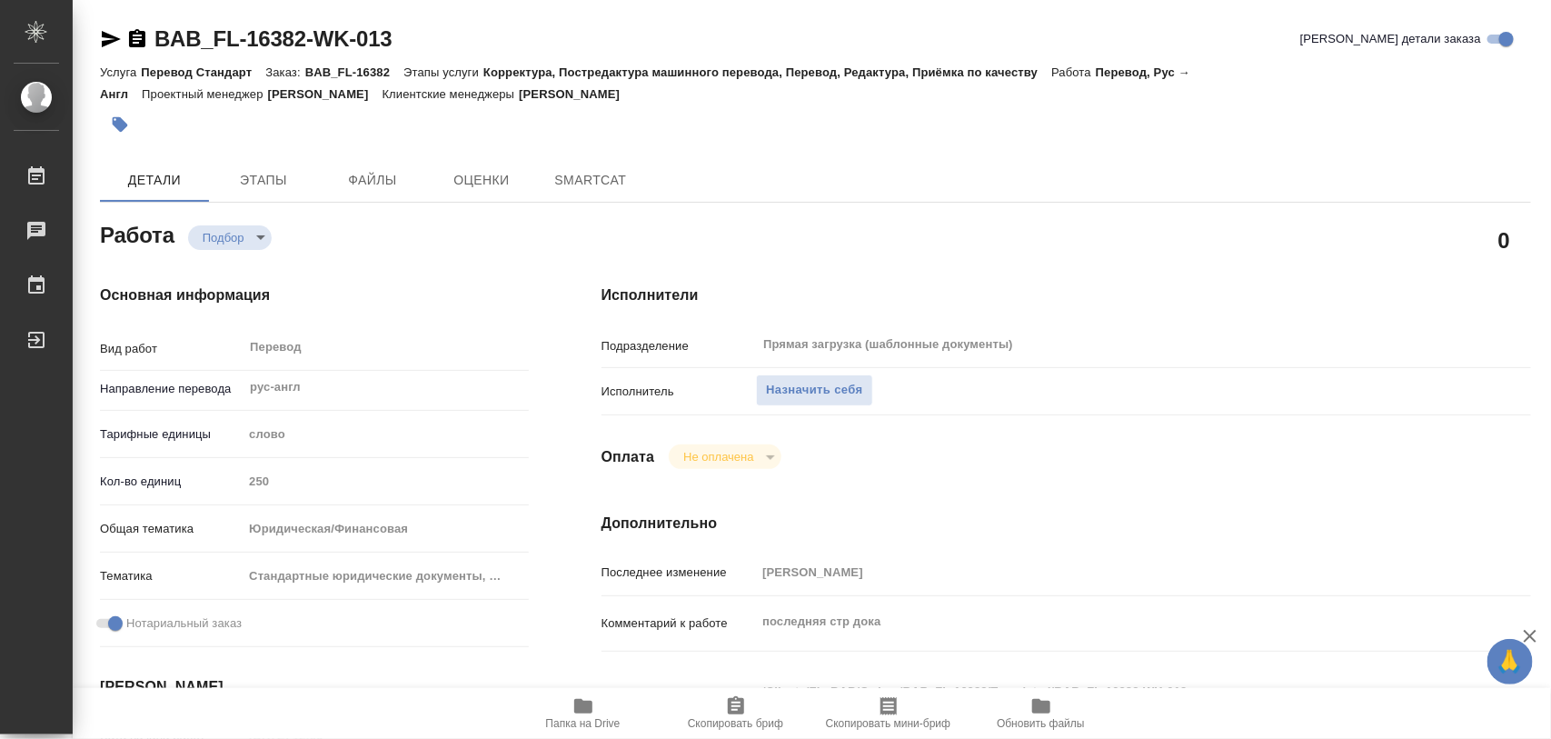
type textarea "x"
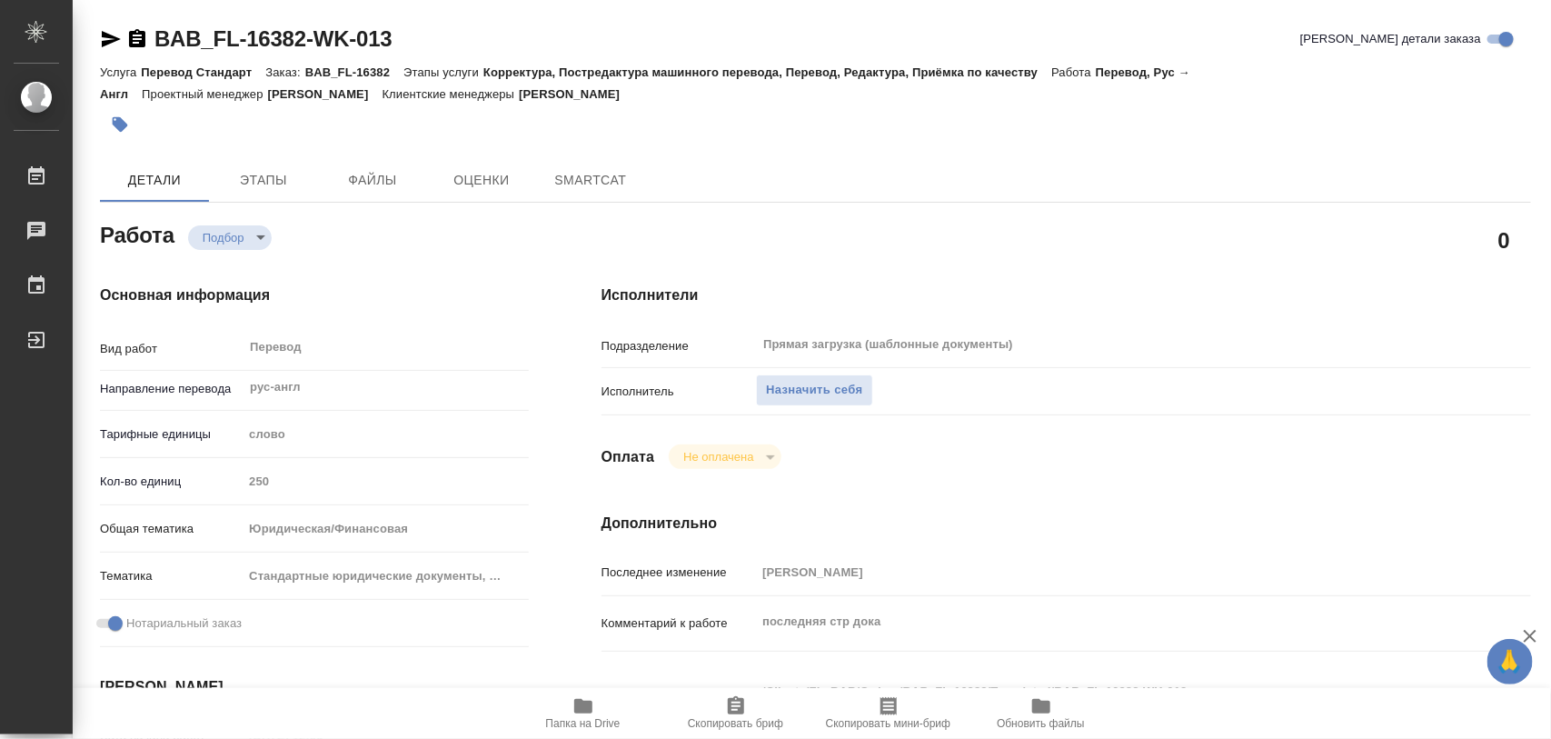
type textarea "x"
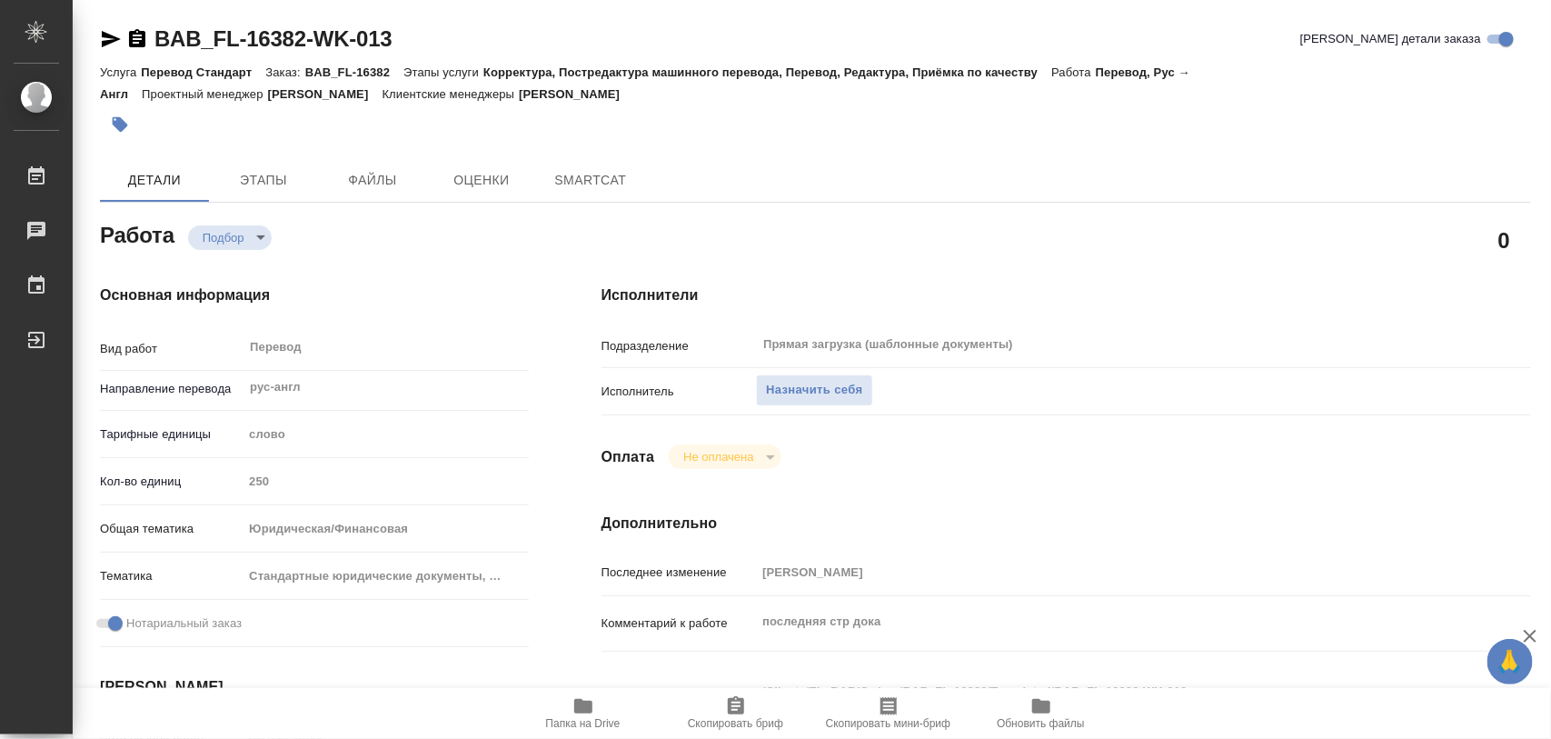
type textarea "x"
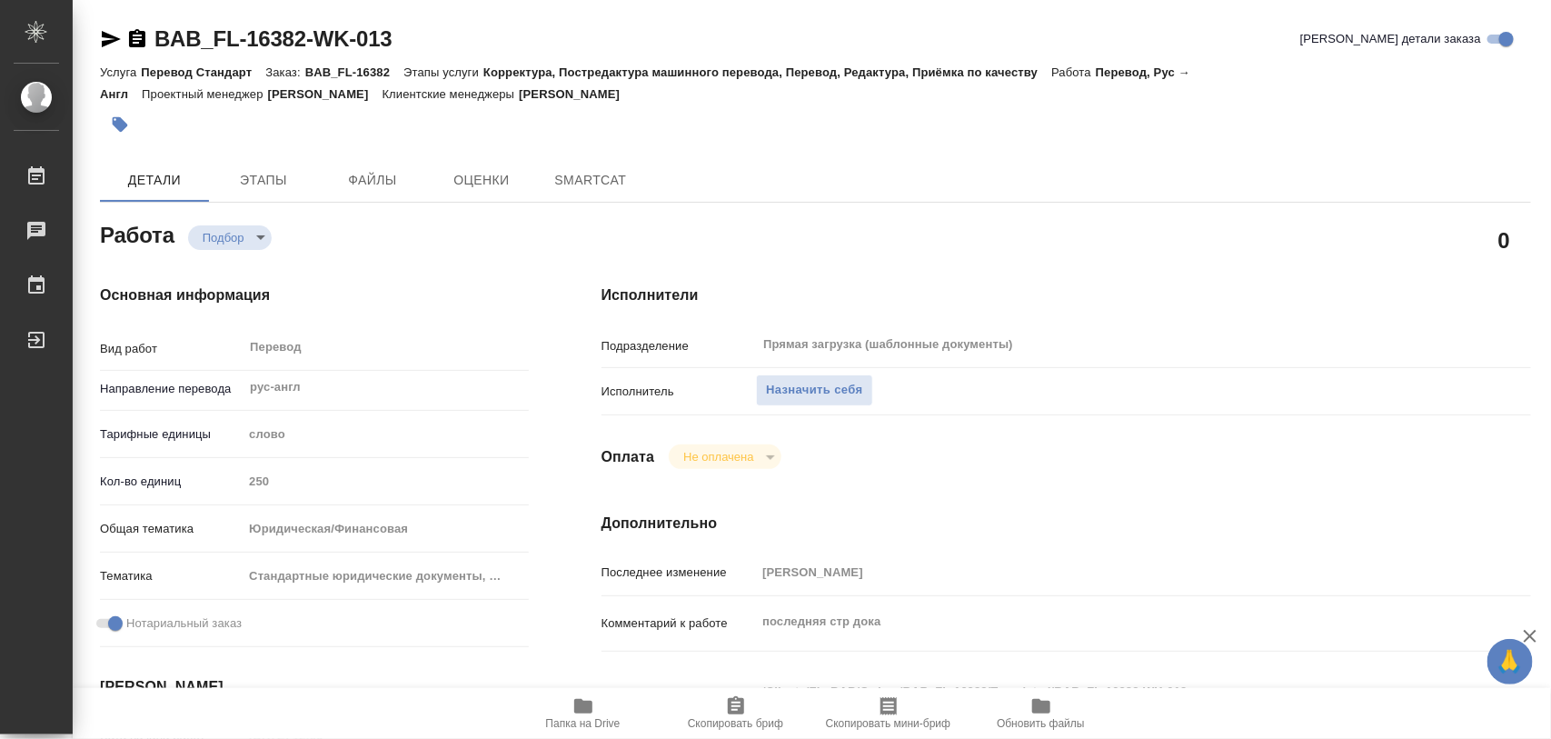
type textarea "x"
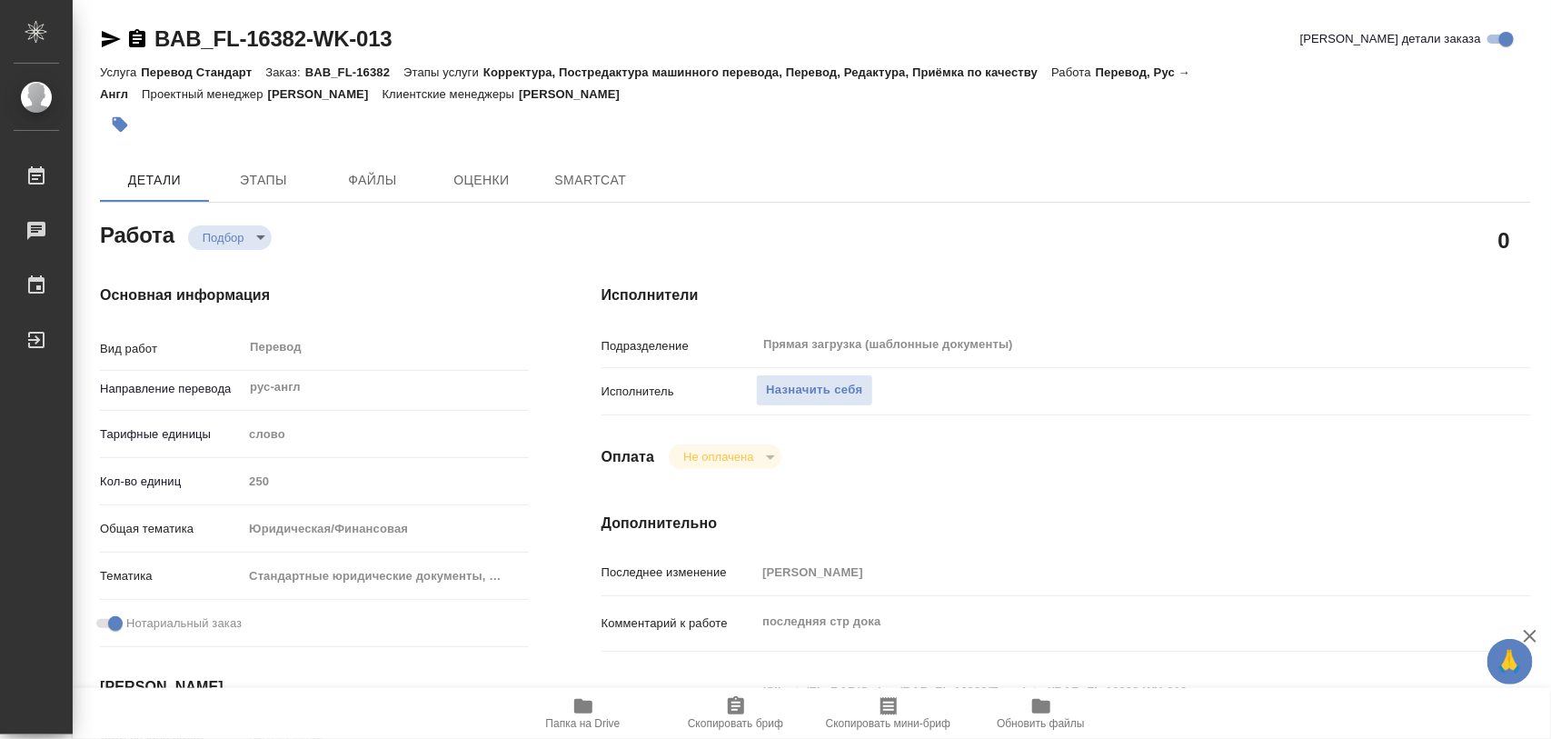
type textarea "x"
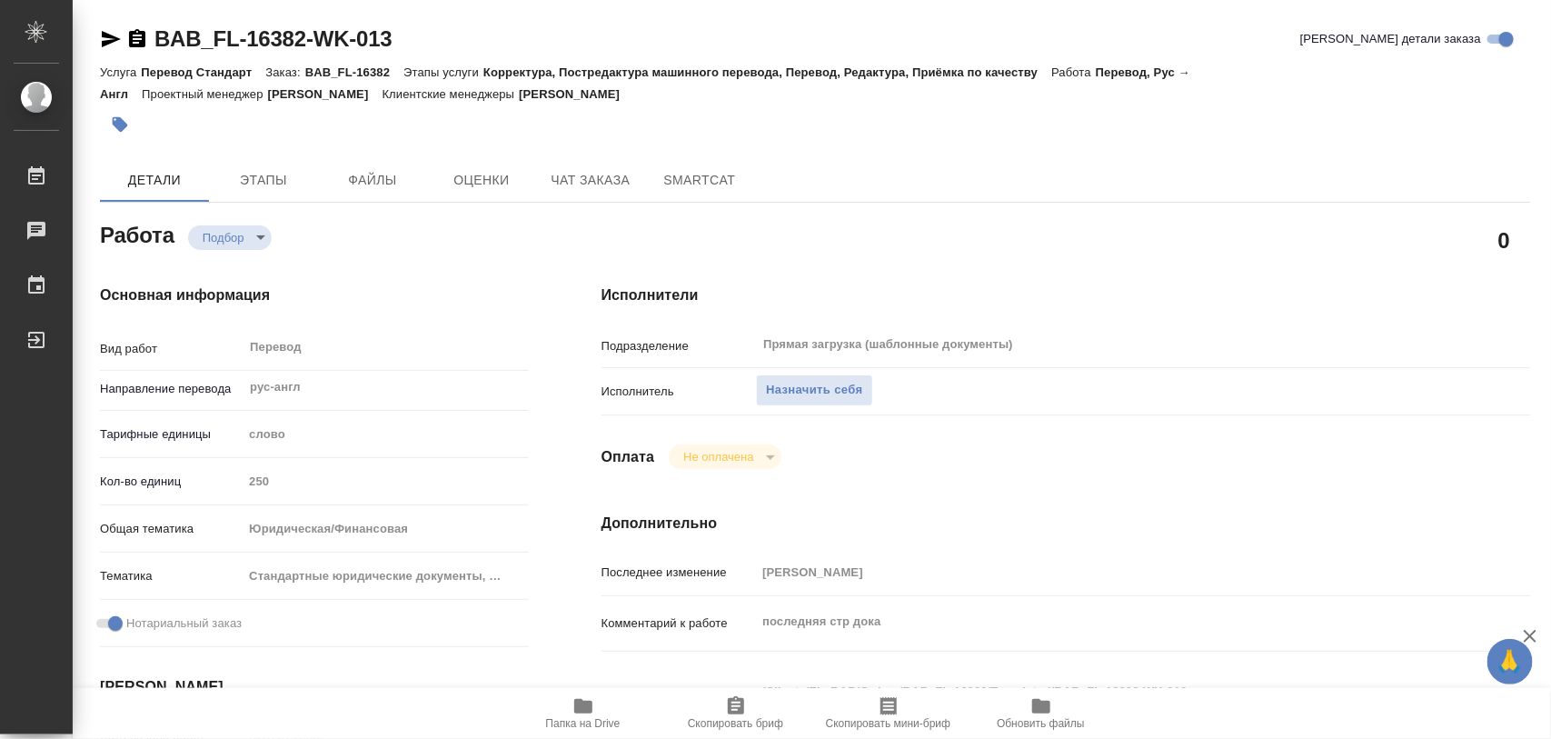
type textarea "x"
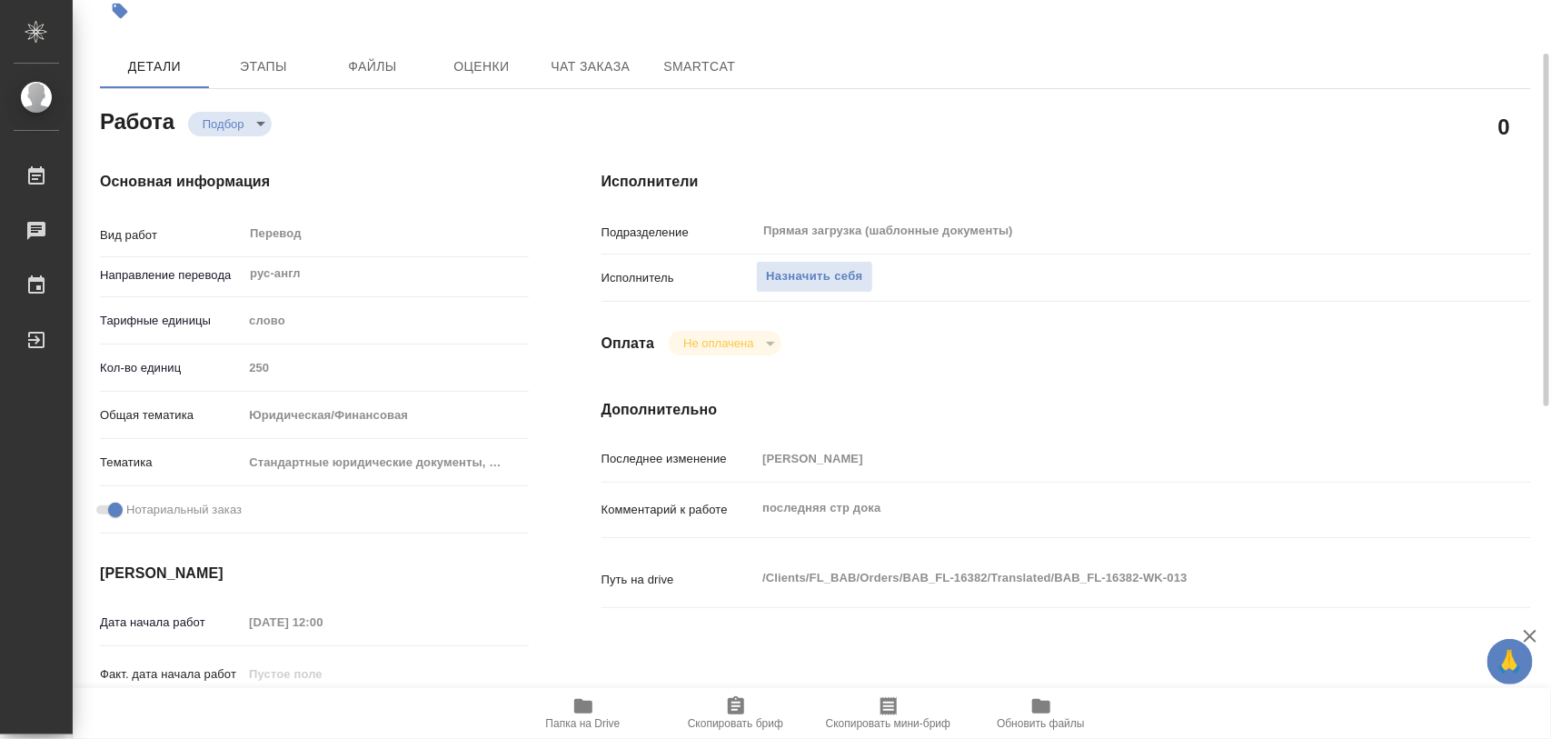
type textarea "x"
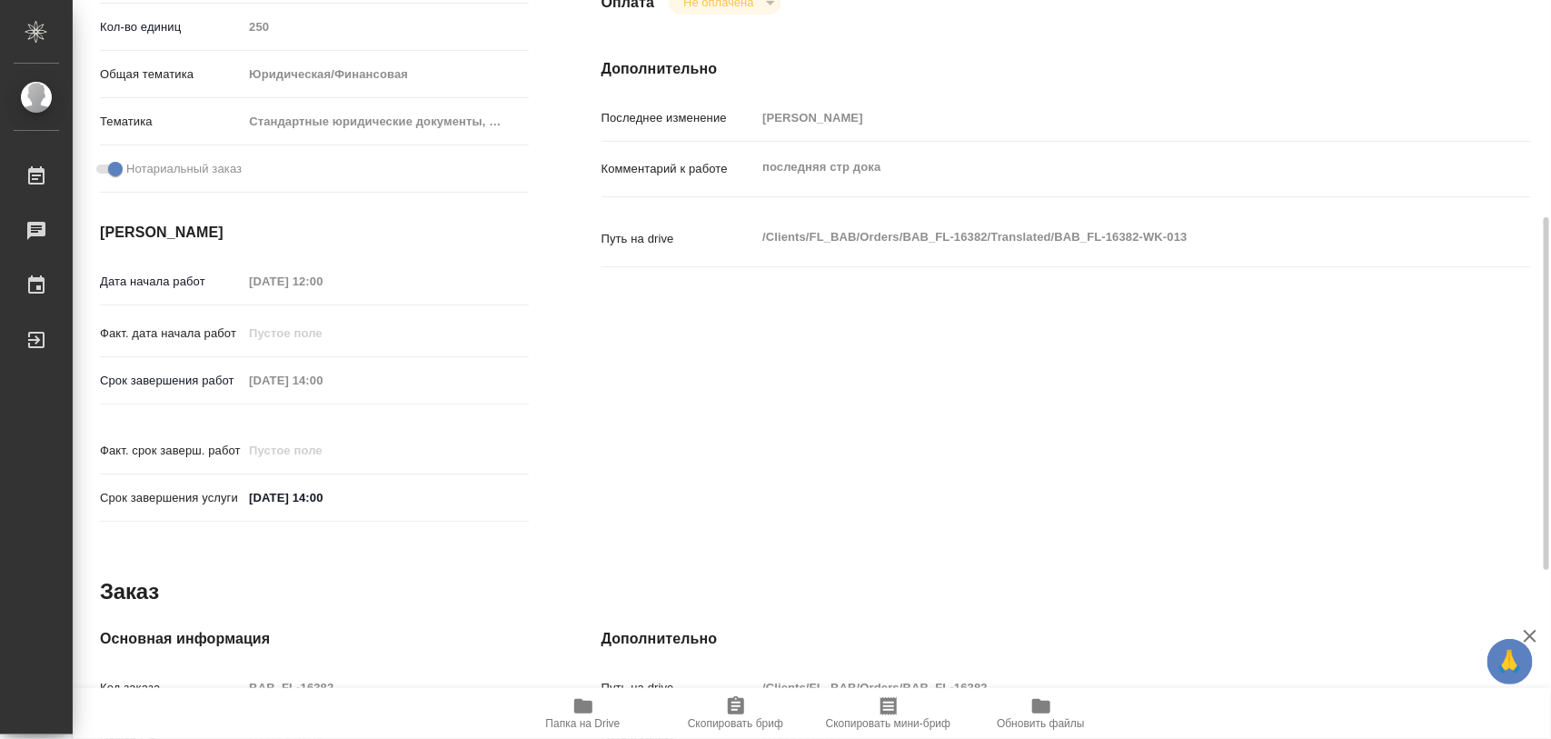
scroll to position [809, 0]
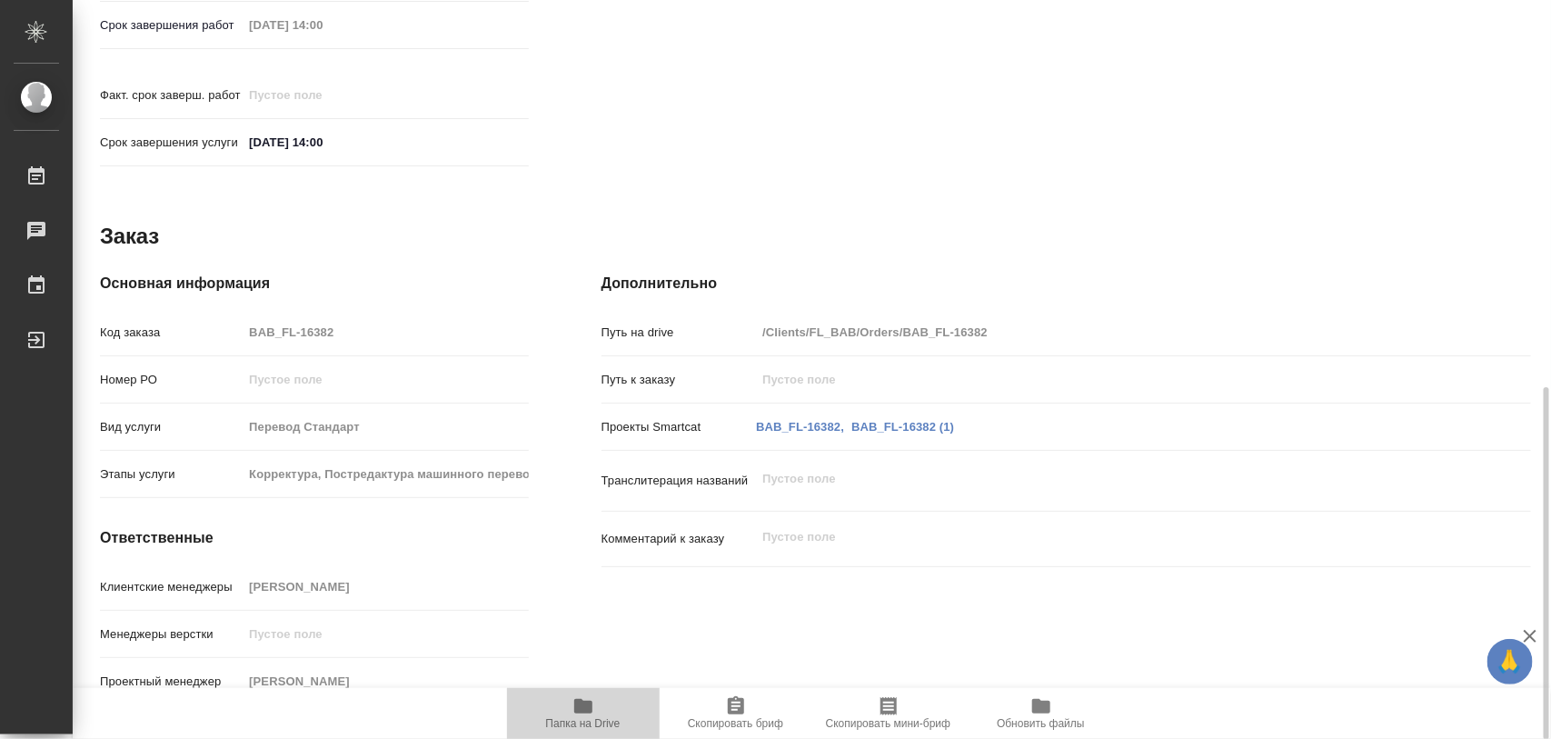
click at [591, 711] on icon "button" at bounding box center [583, 706] width 18 height 15
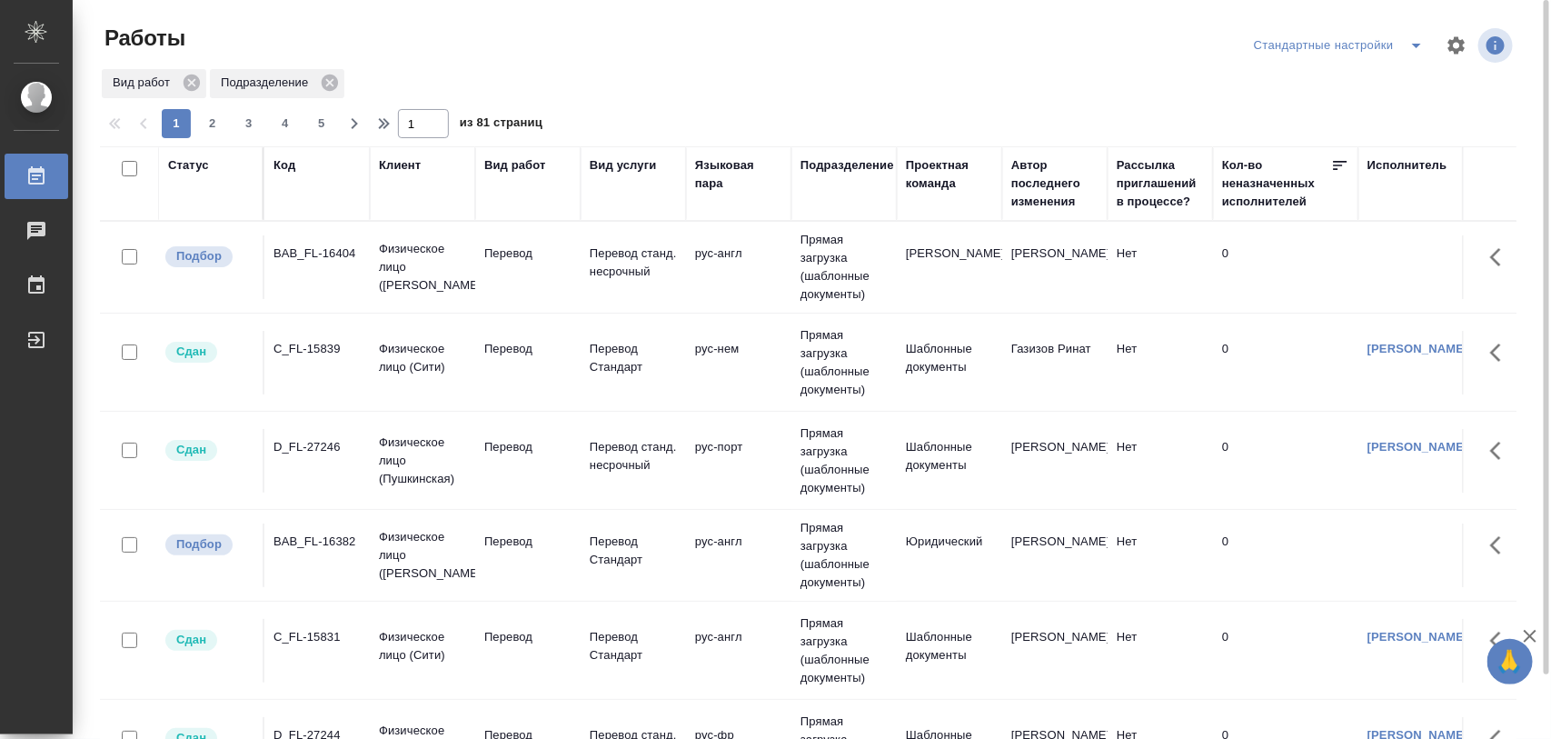
click at [338, 254] on div "BAB_FL-16404" at bounding box center [316, 253] width 87 height 18
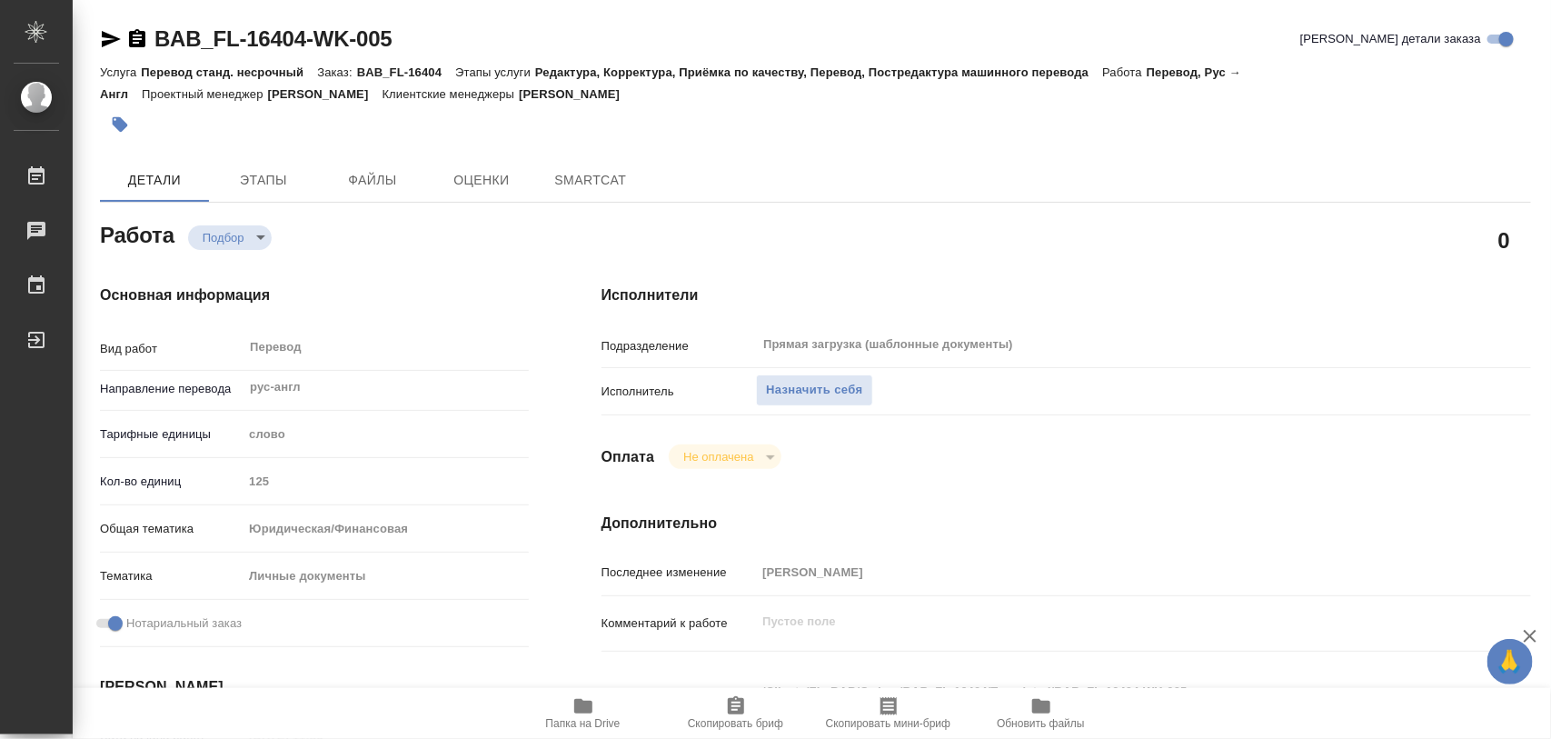
type textarea "x"
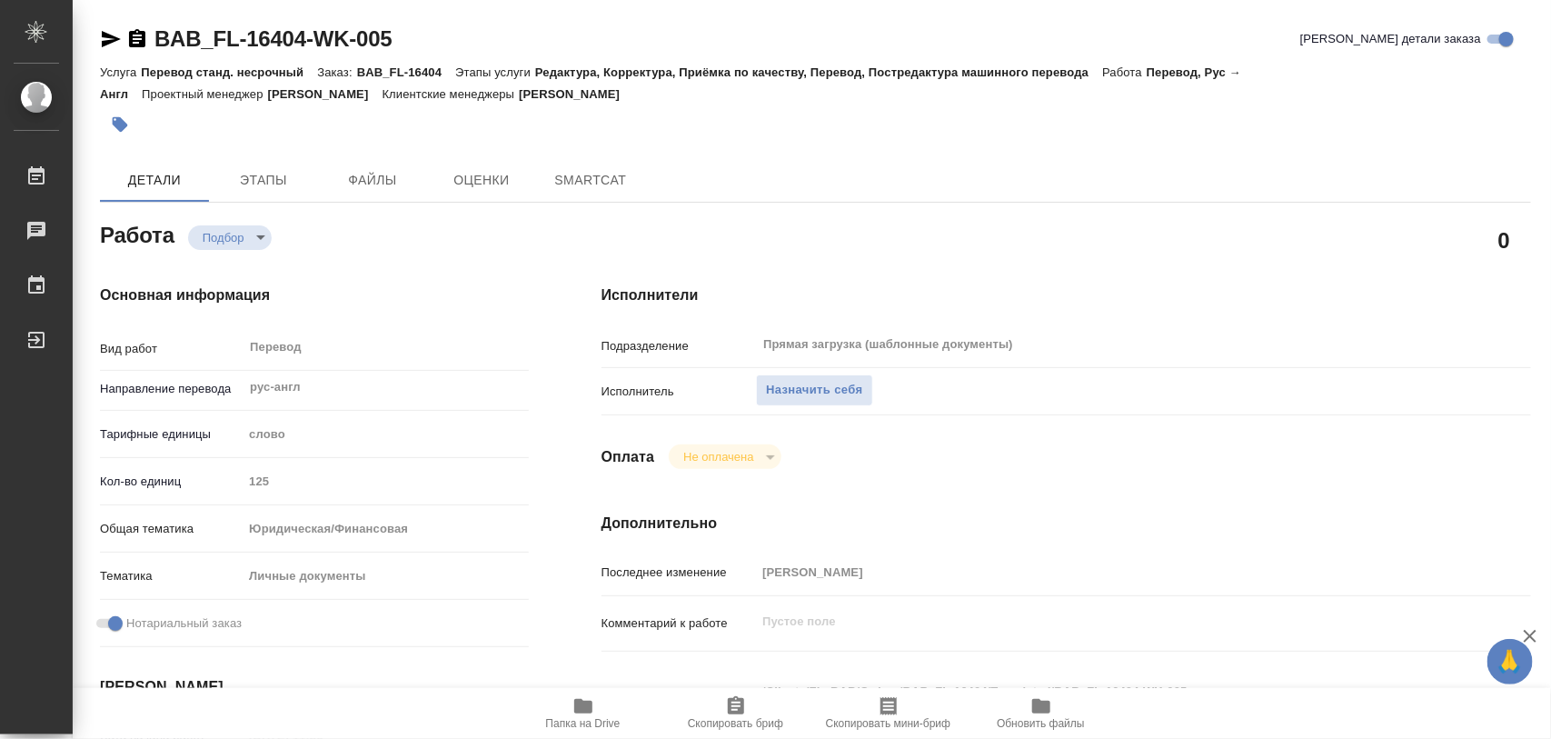
type textarea "x"
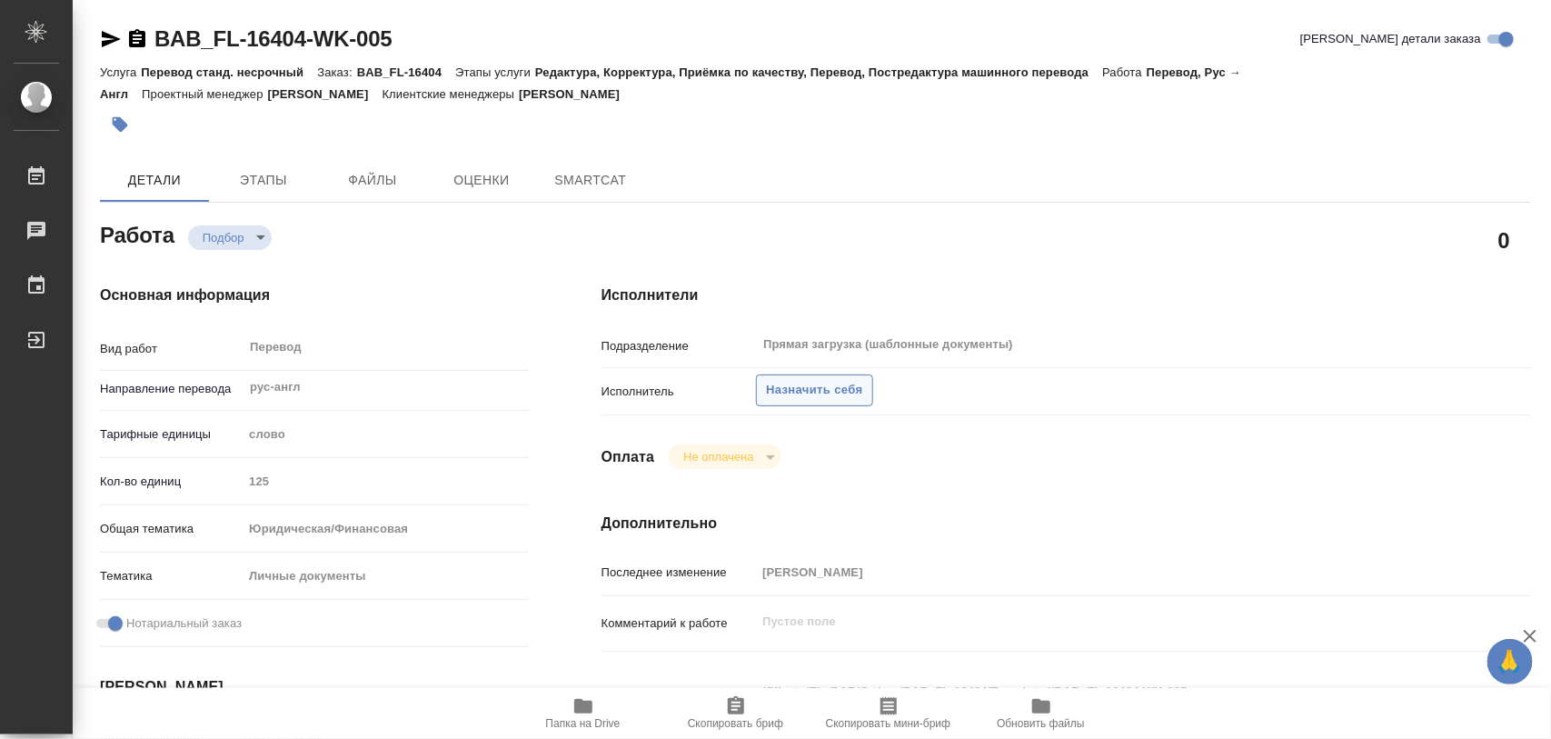
type textarea "x"
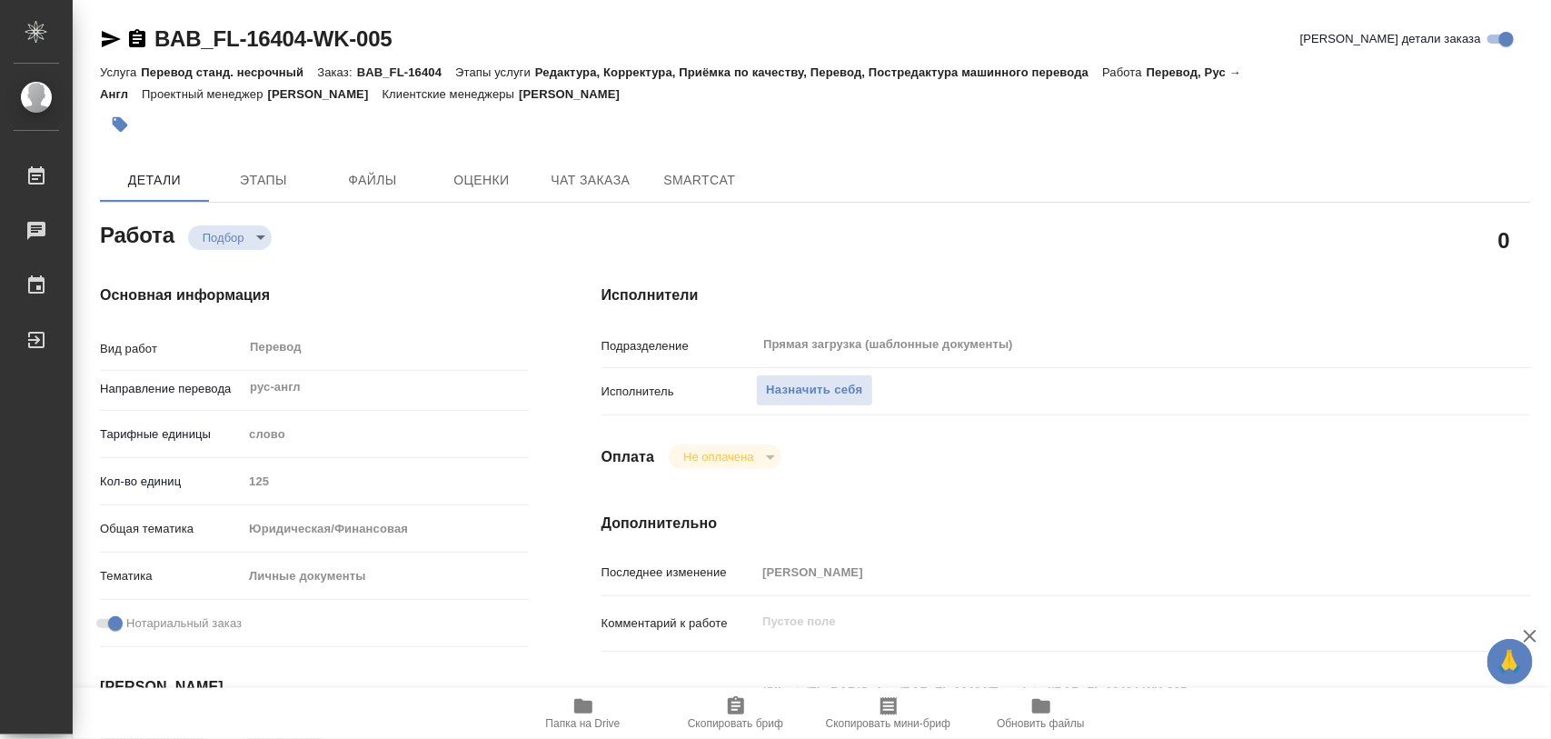
type textarea "x"
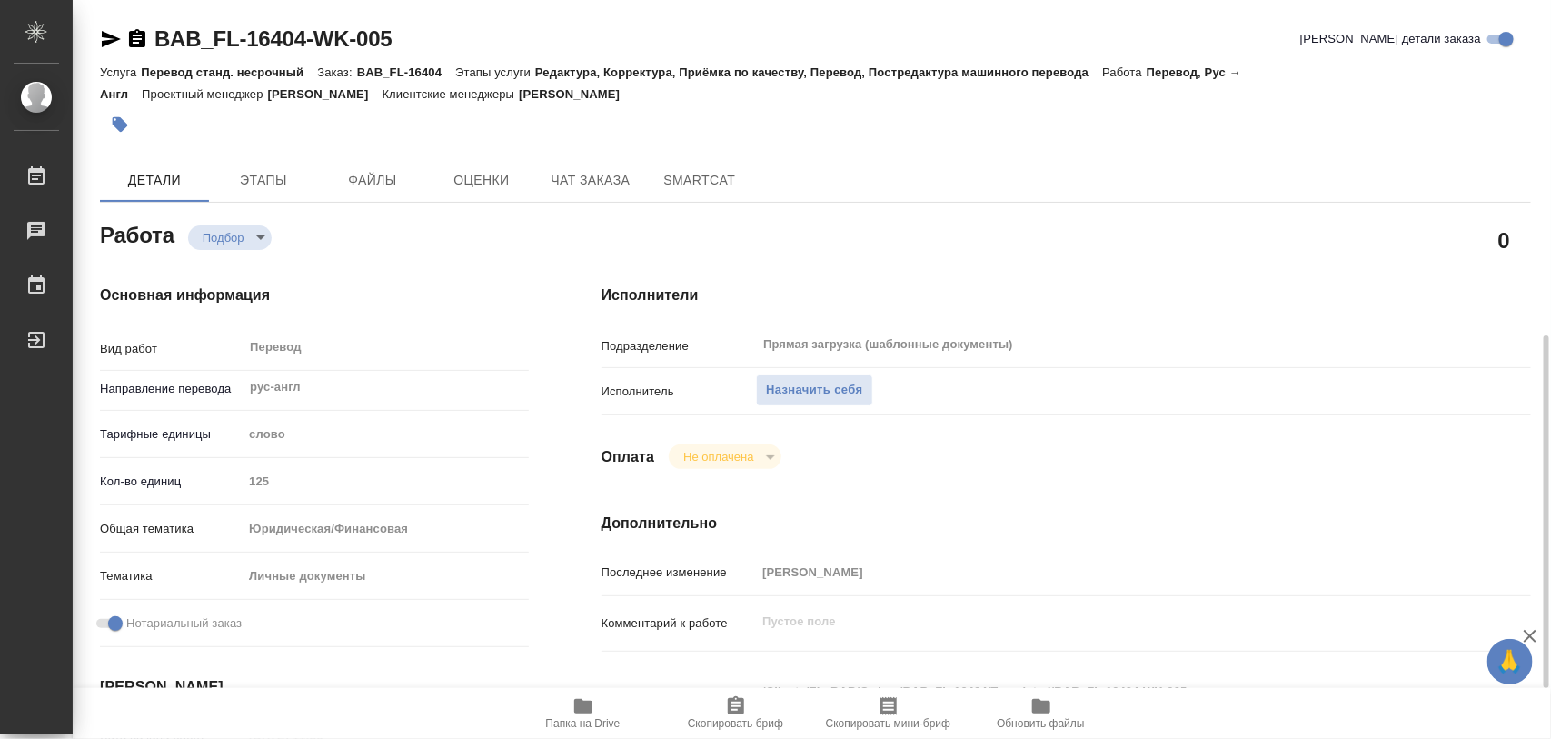
scroll to position [341, 0]
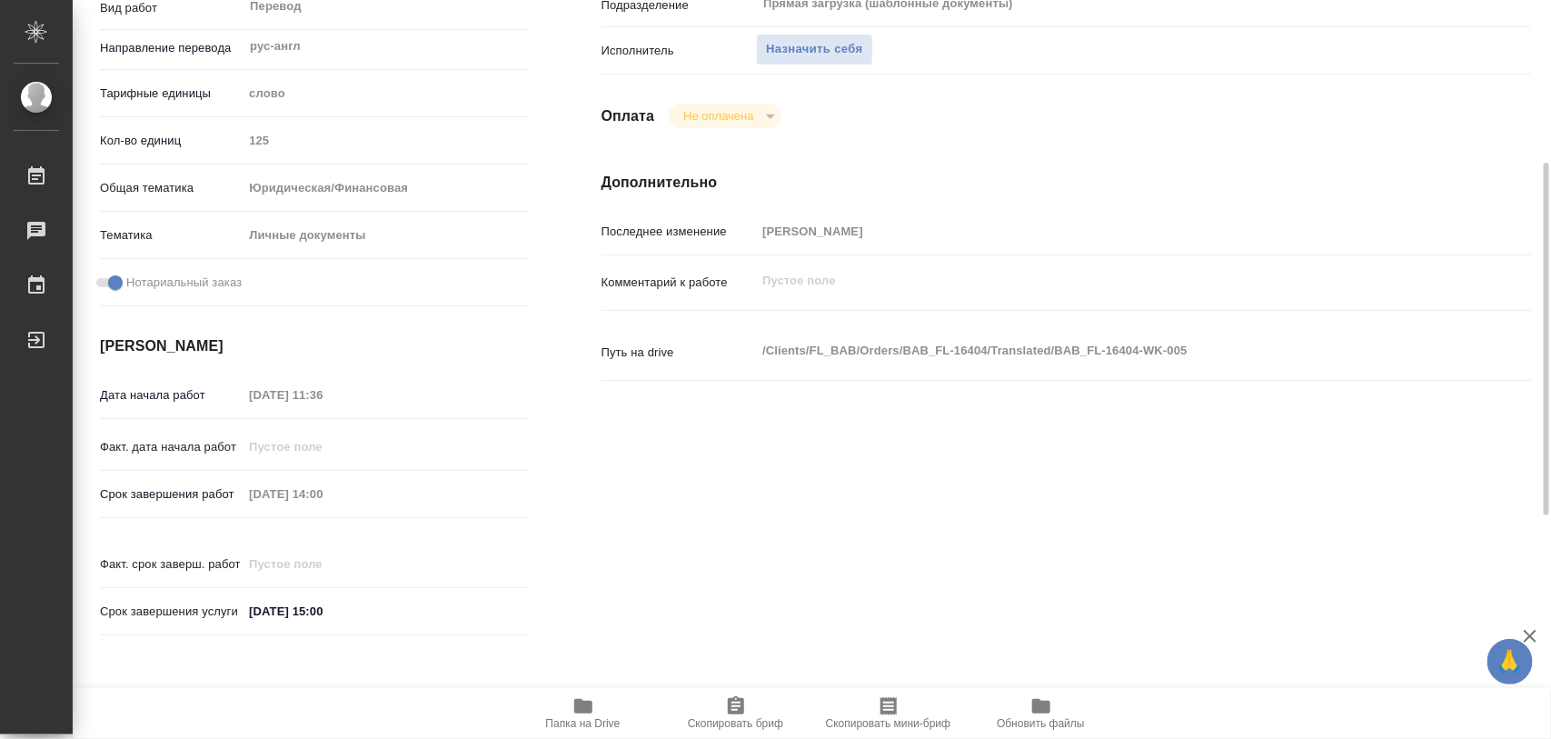
type textarea "x"
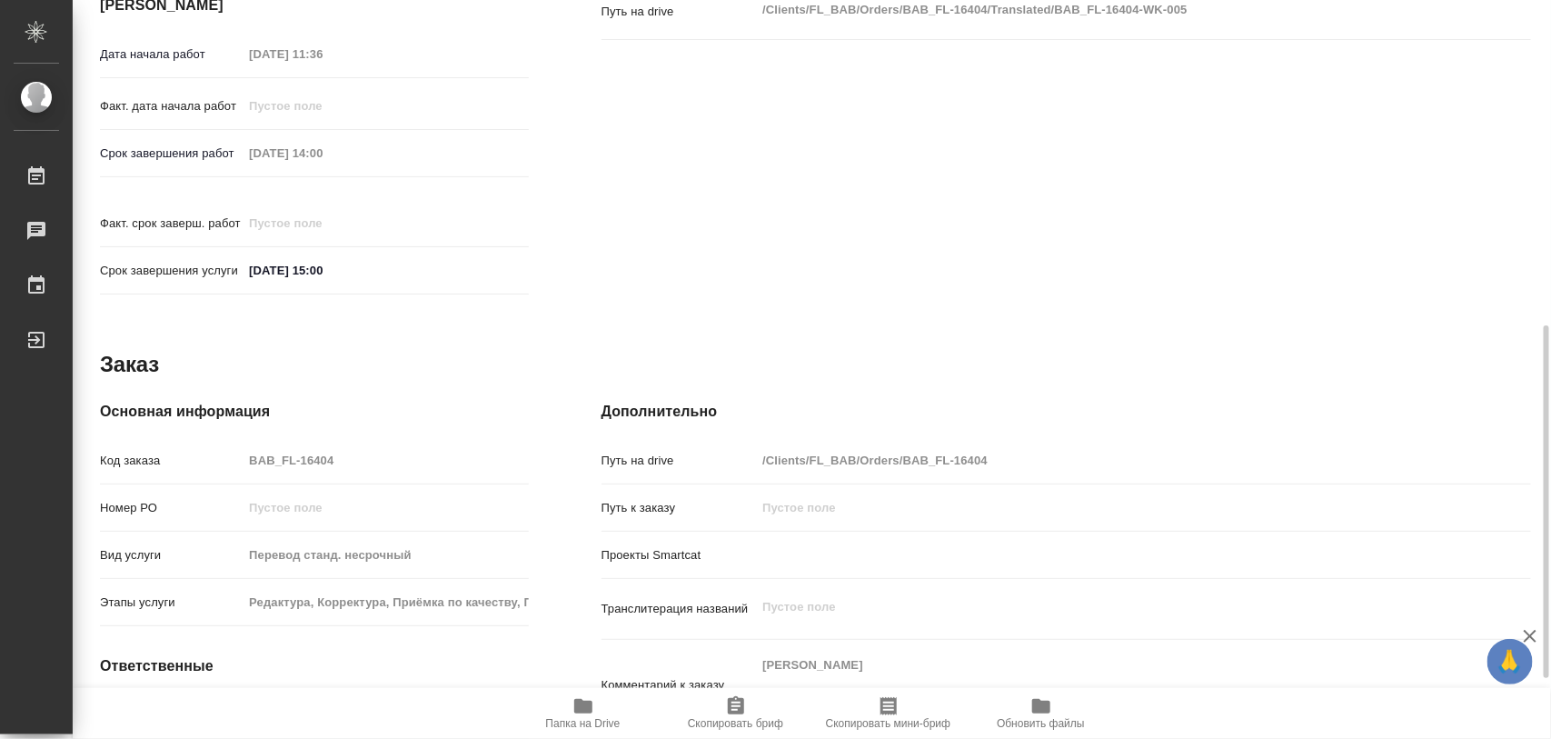
scroll to position [809, 0]
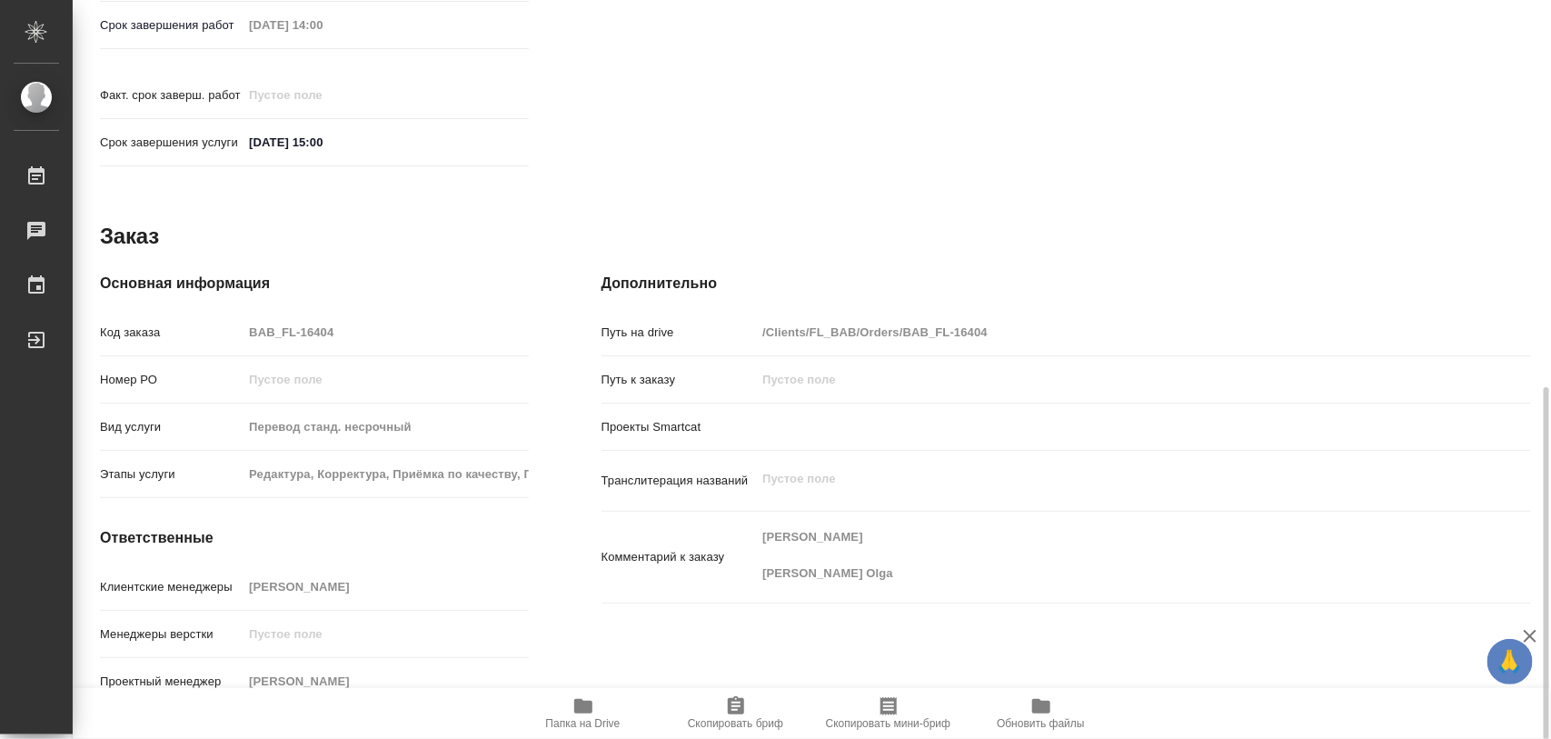
click at [610, 704] on span "Папка на Drive" at bounding box center [583, 712] width 131 height 35
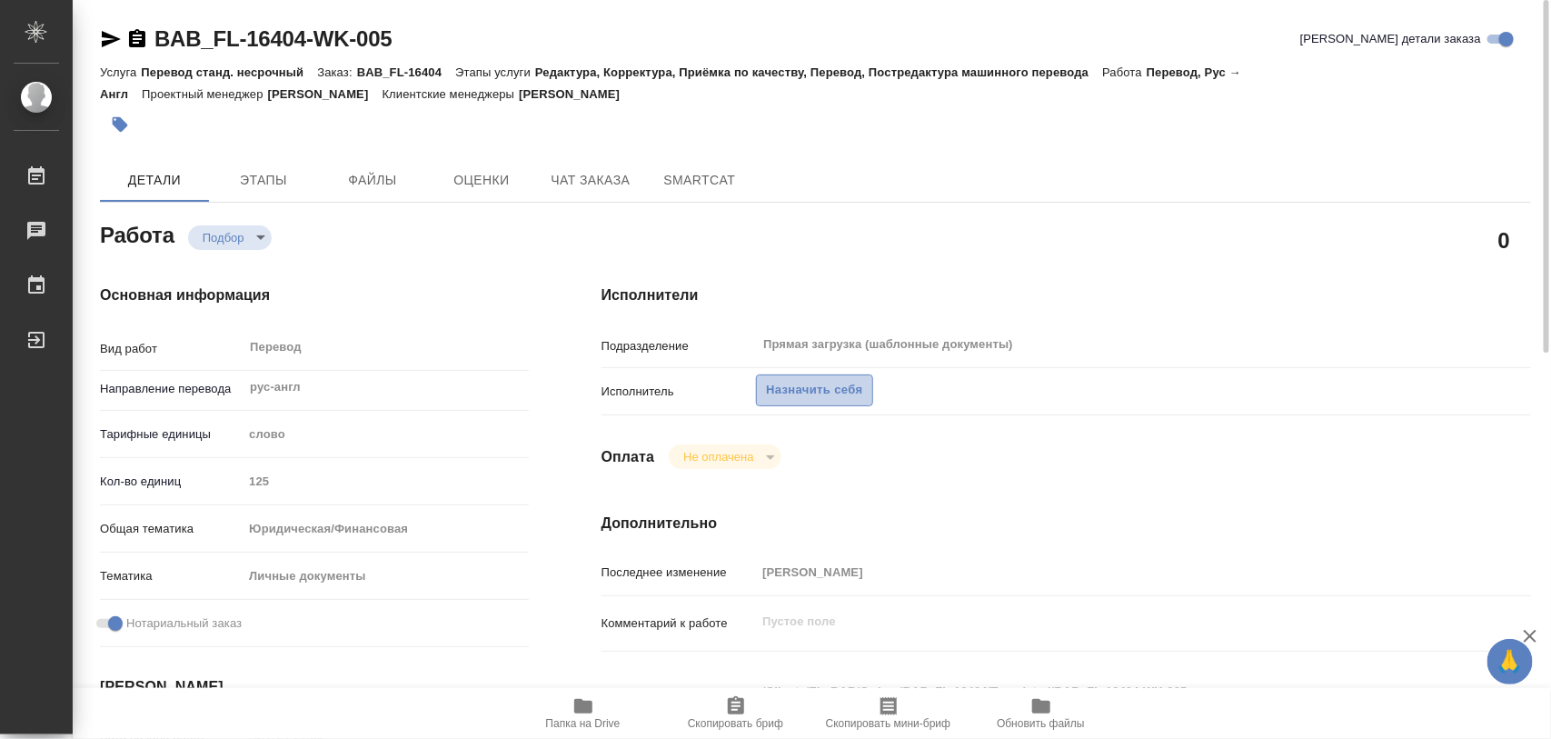
click at [843, 393] on span "Назначить себя" at bounding box center [814, 390] width 96 height 21
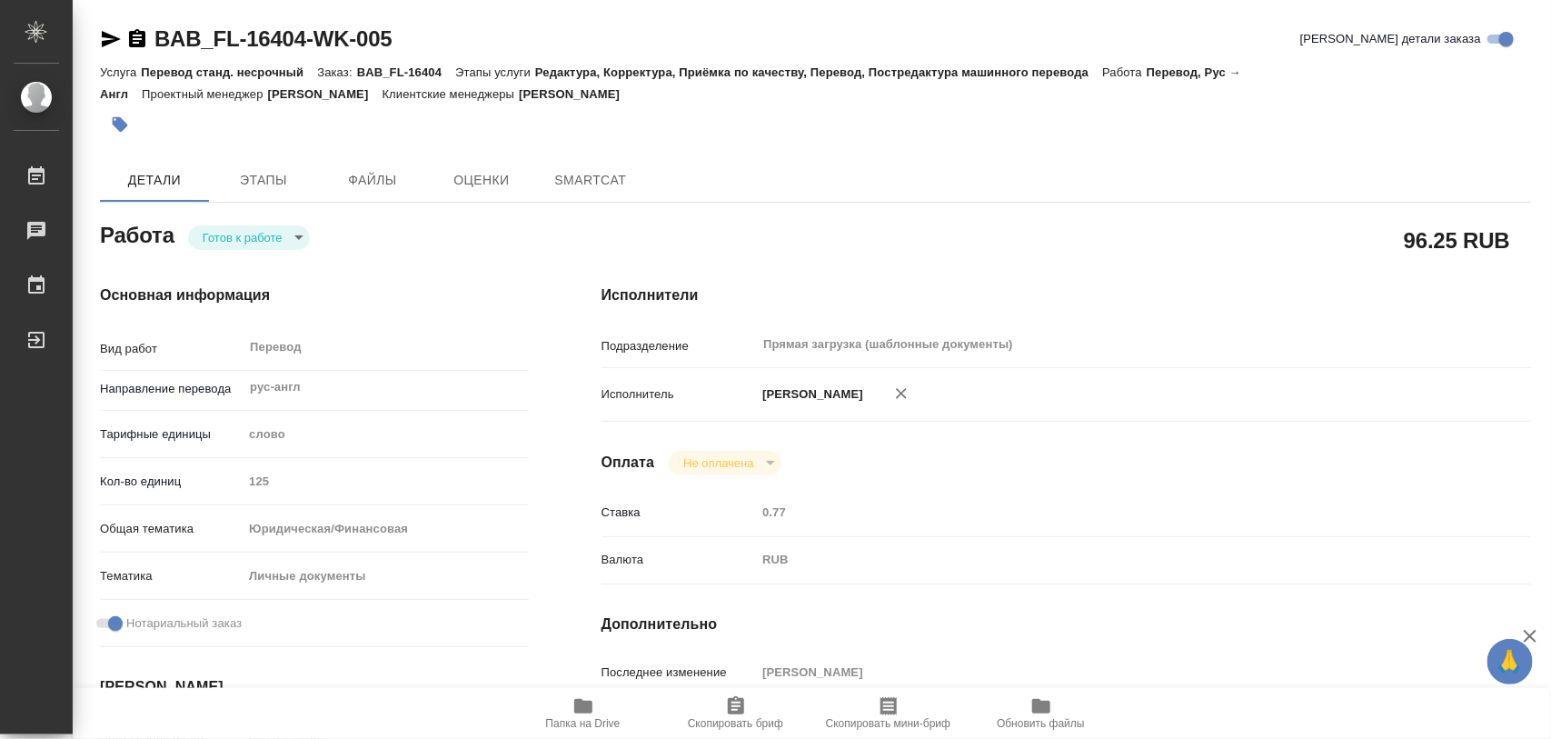
type textarea "x"
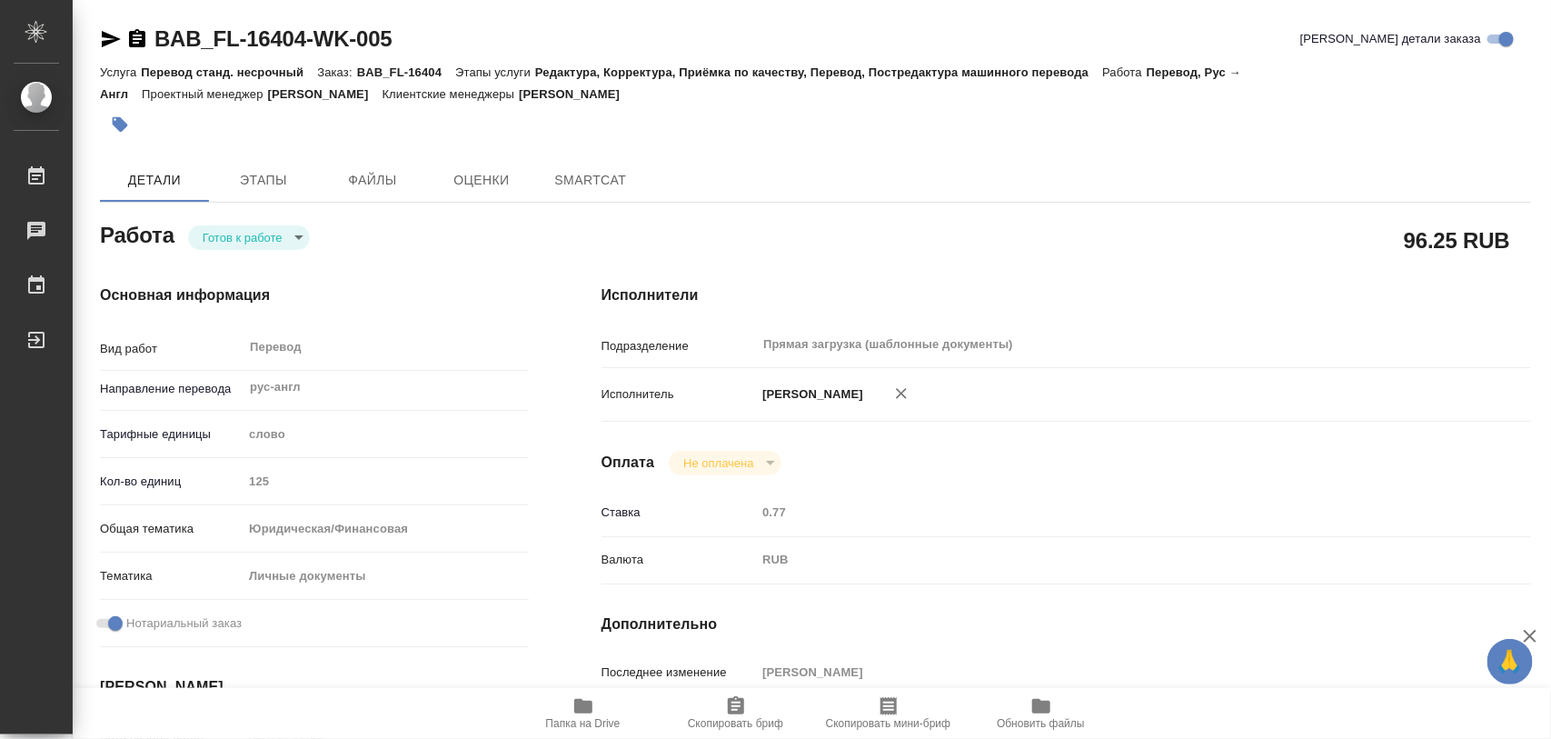
type textarea "x"
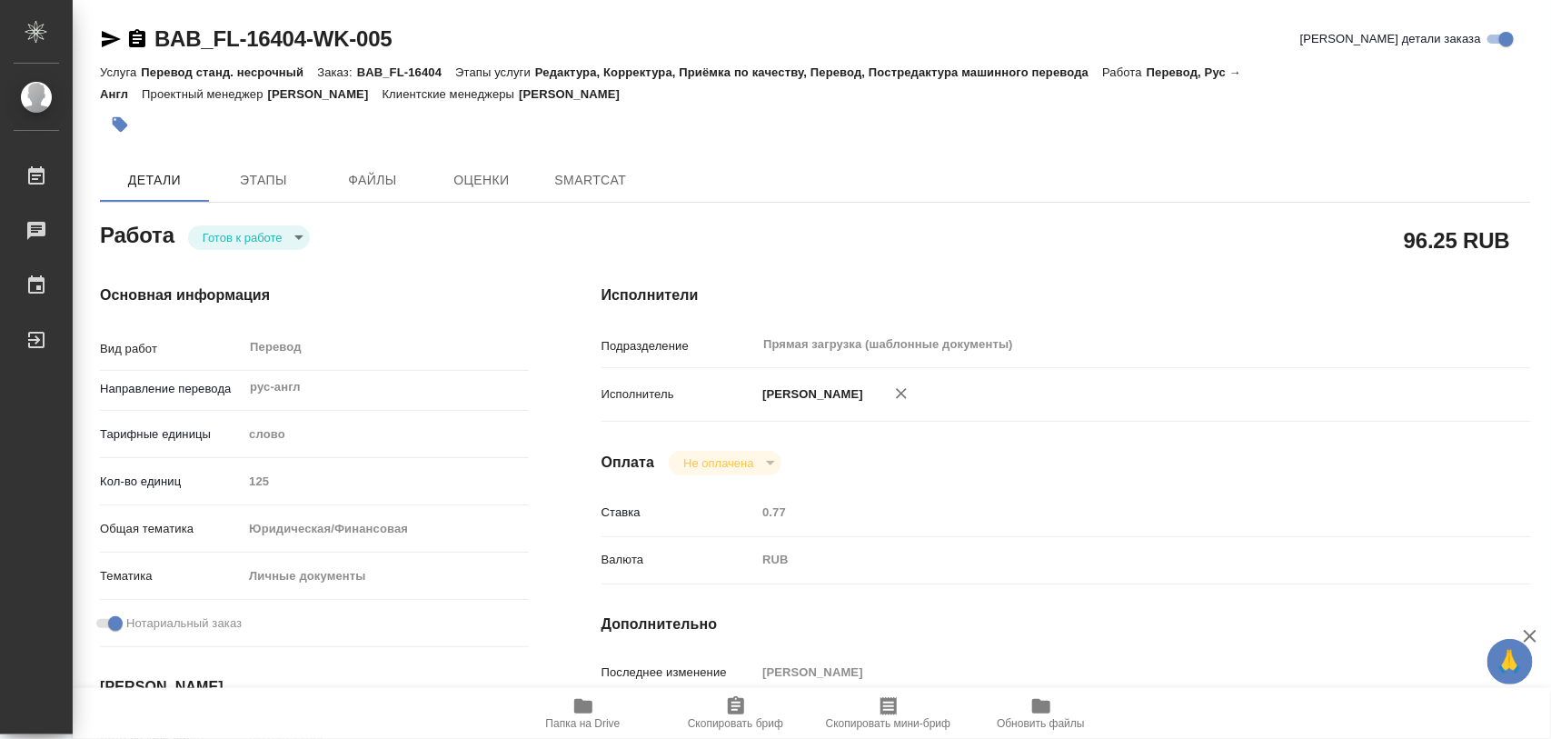
type textarea "x"
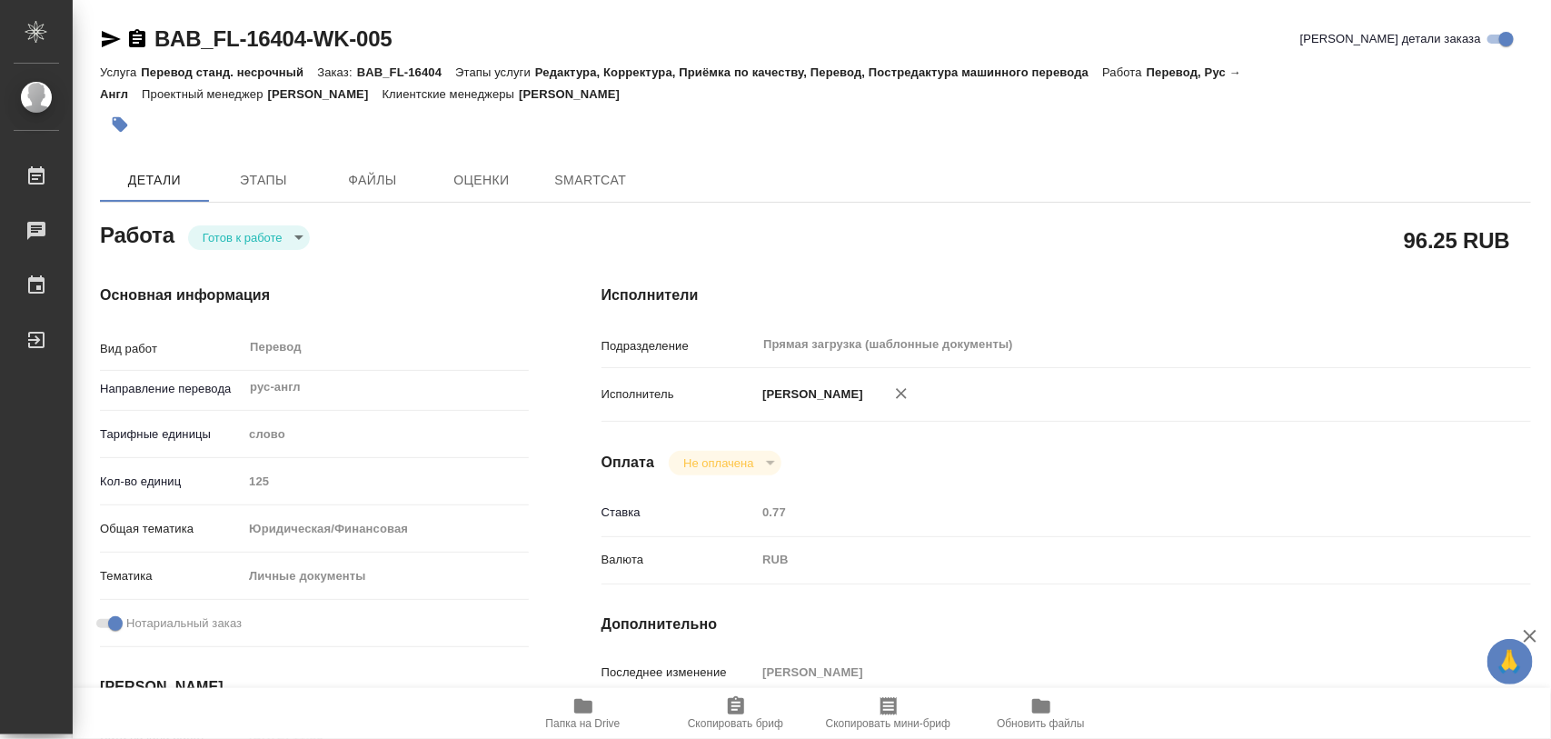
type textarea "x"
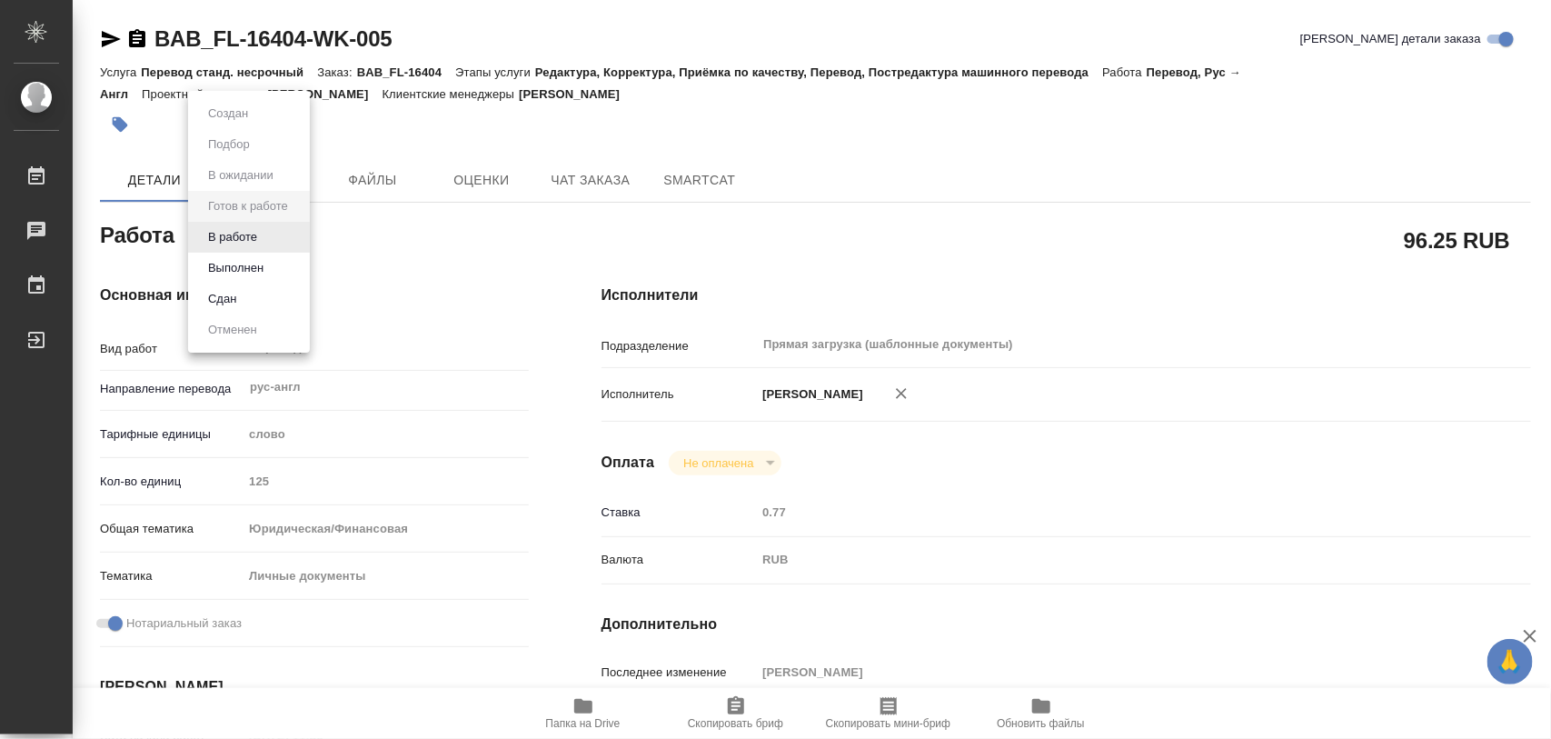
click at [303, 243] on body "🙏 .cls-1 fill:#fff; AWATERA Iglakov Maksim Работы Чаты График Выйти BAB_FL-1640…" at bounding box center [775, 369] width 1551 height 739
type textarea "x"
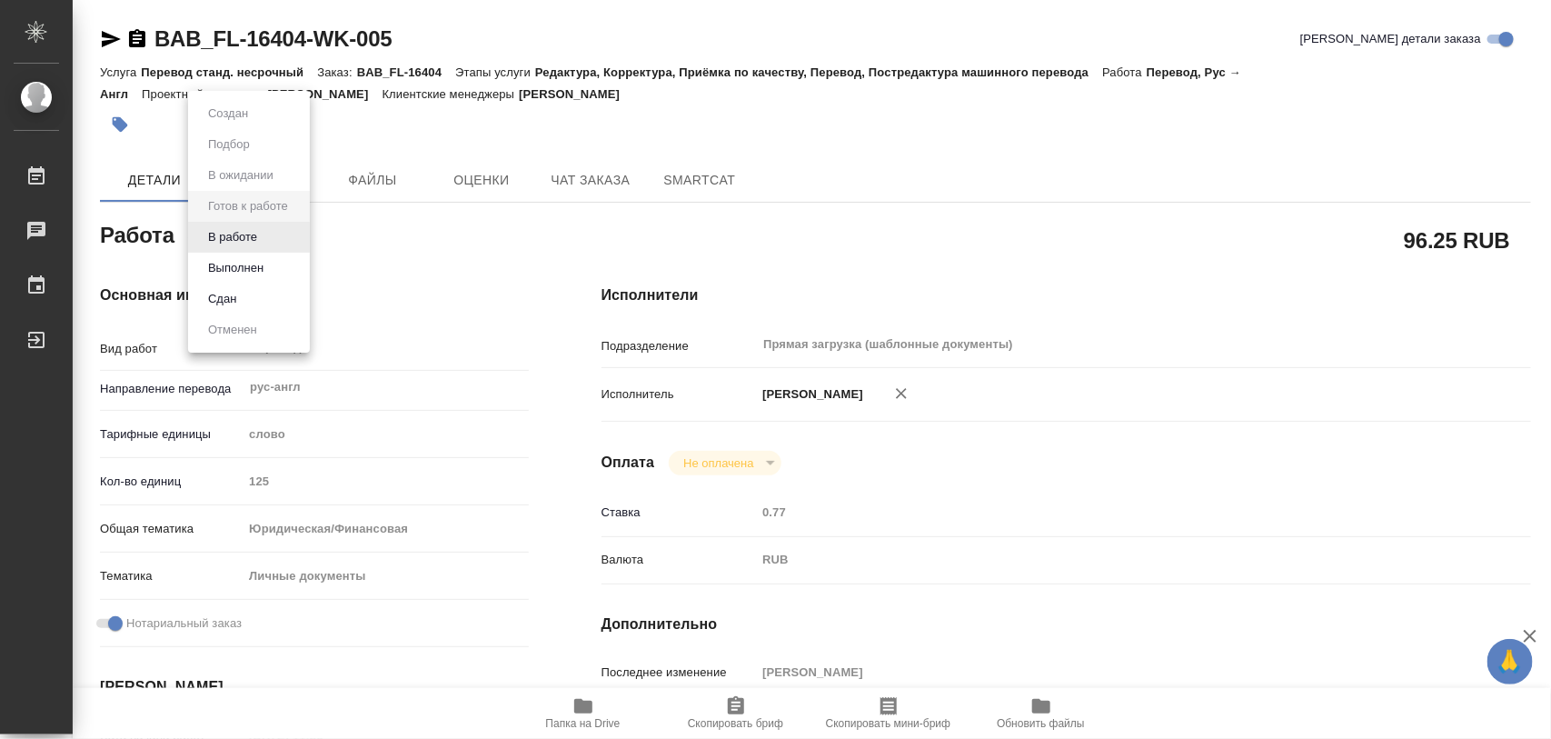
type textarea "x"
click at [248, 236] on button "В работе" at bounding box center [233, 237] width 60 height 20
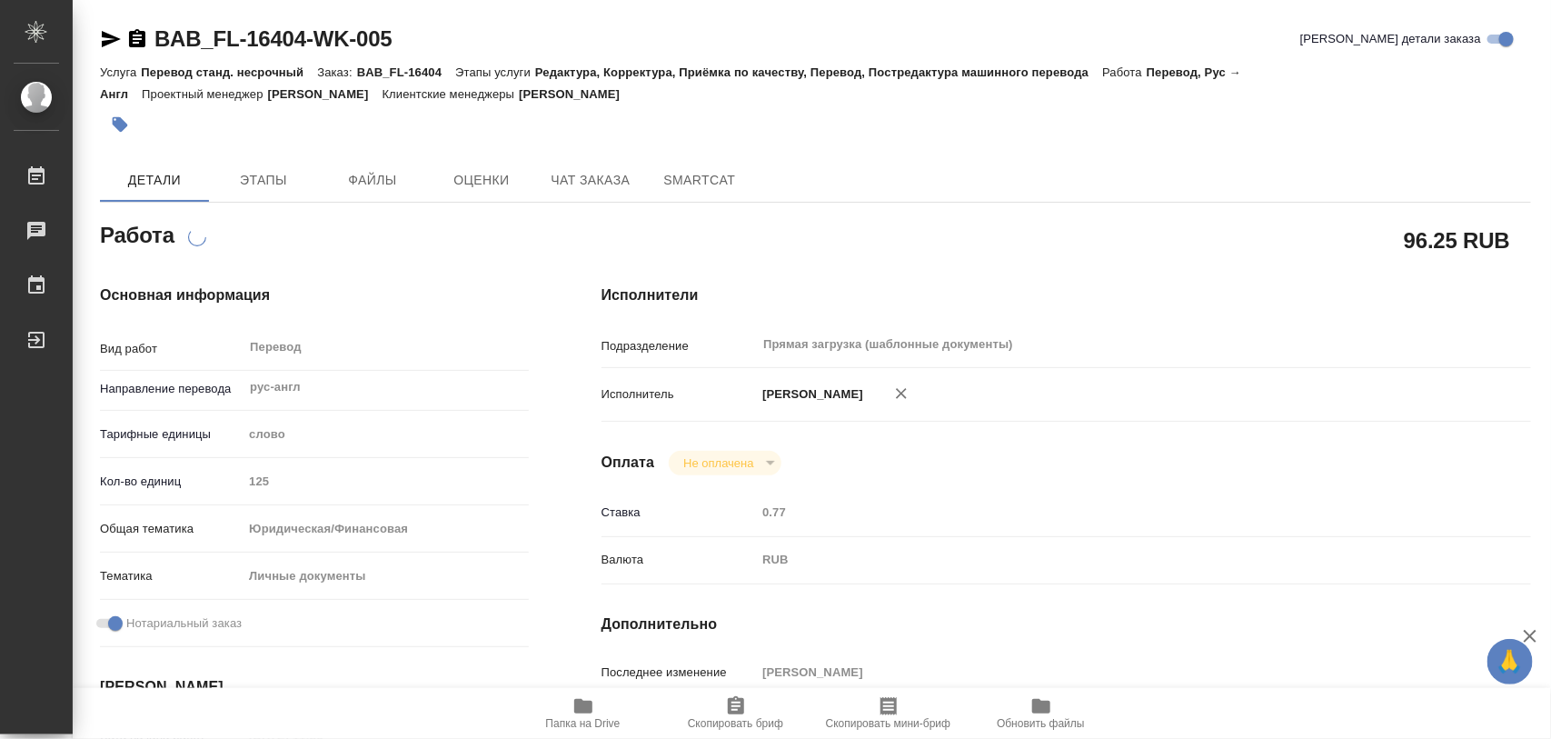
type textarea "x"
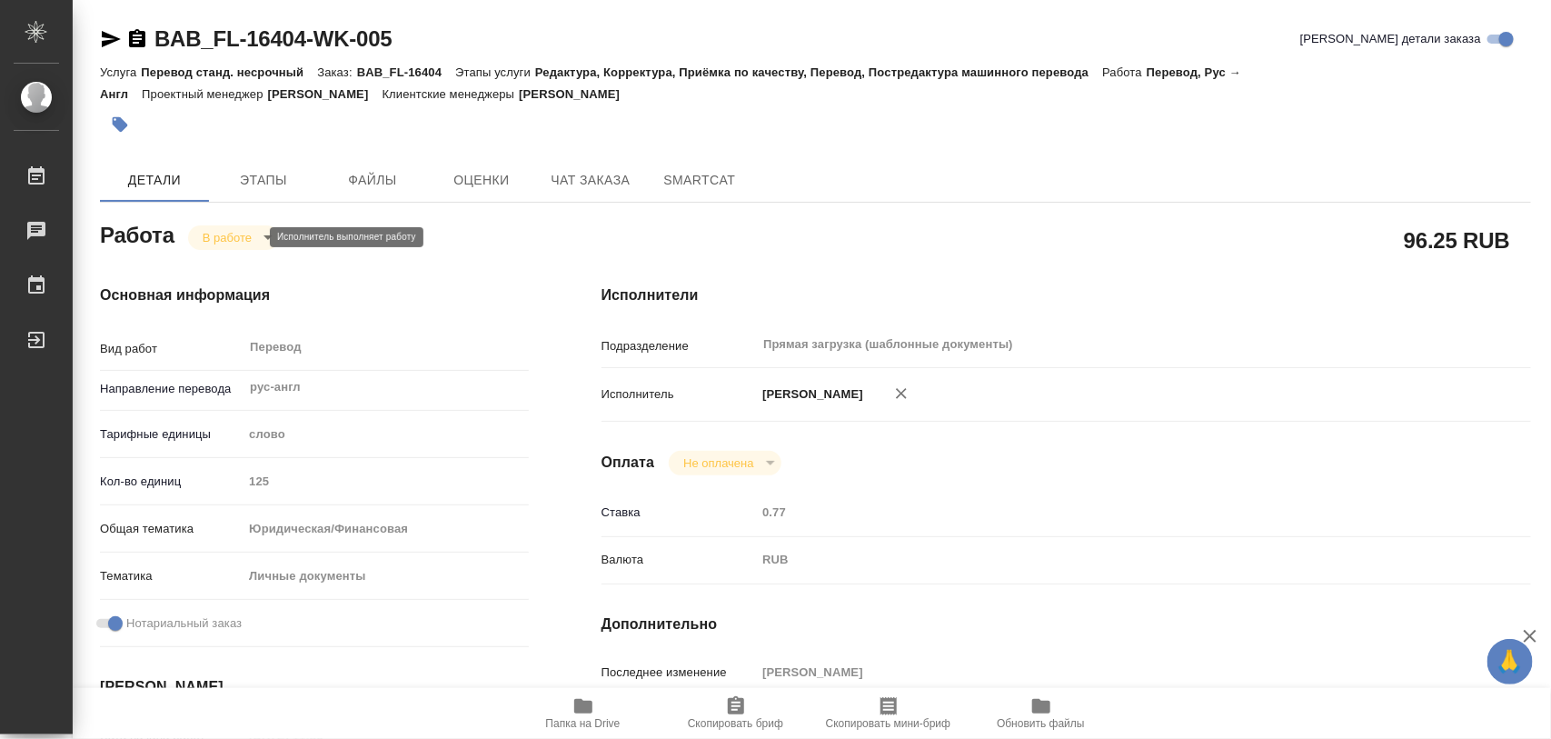
type textarea "x"
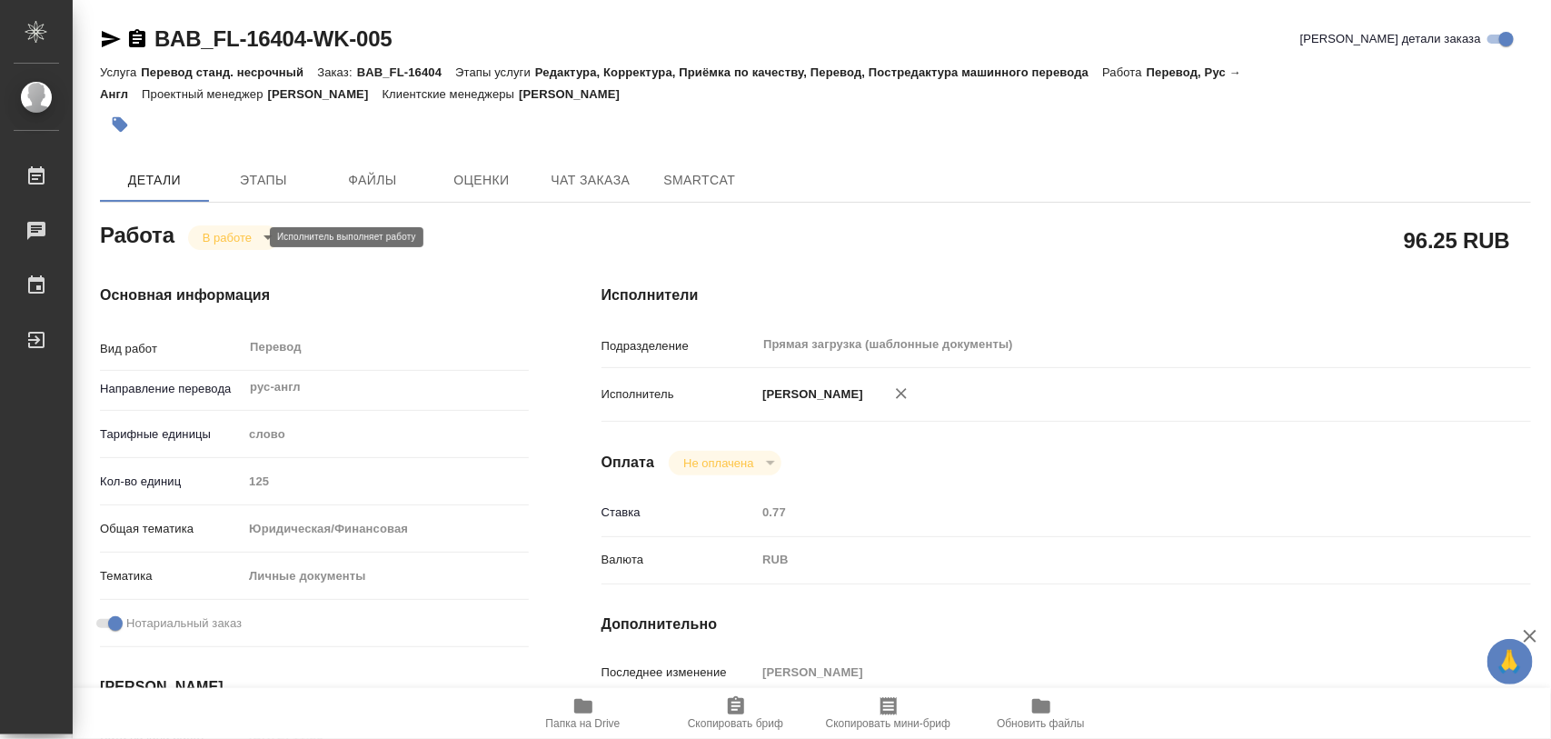
type textarea "x"
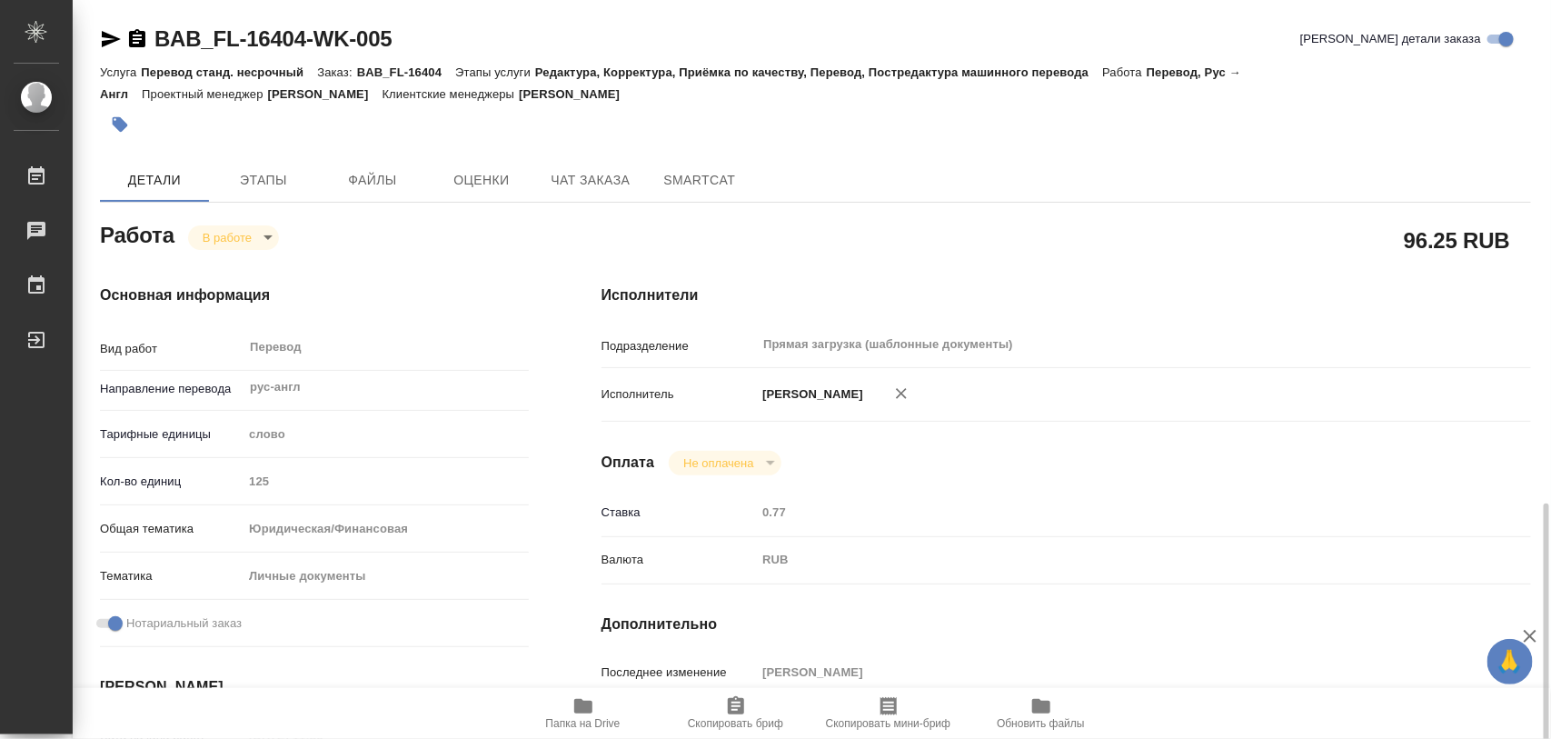
scroll to position [341, 0]
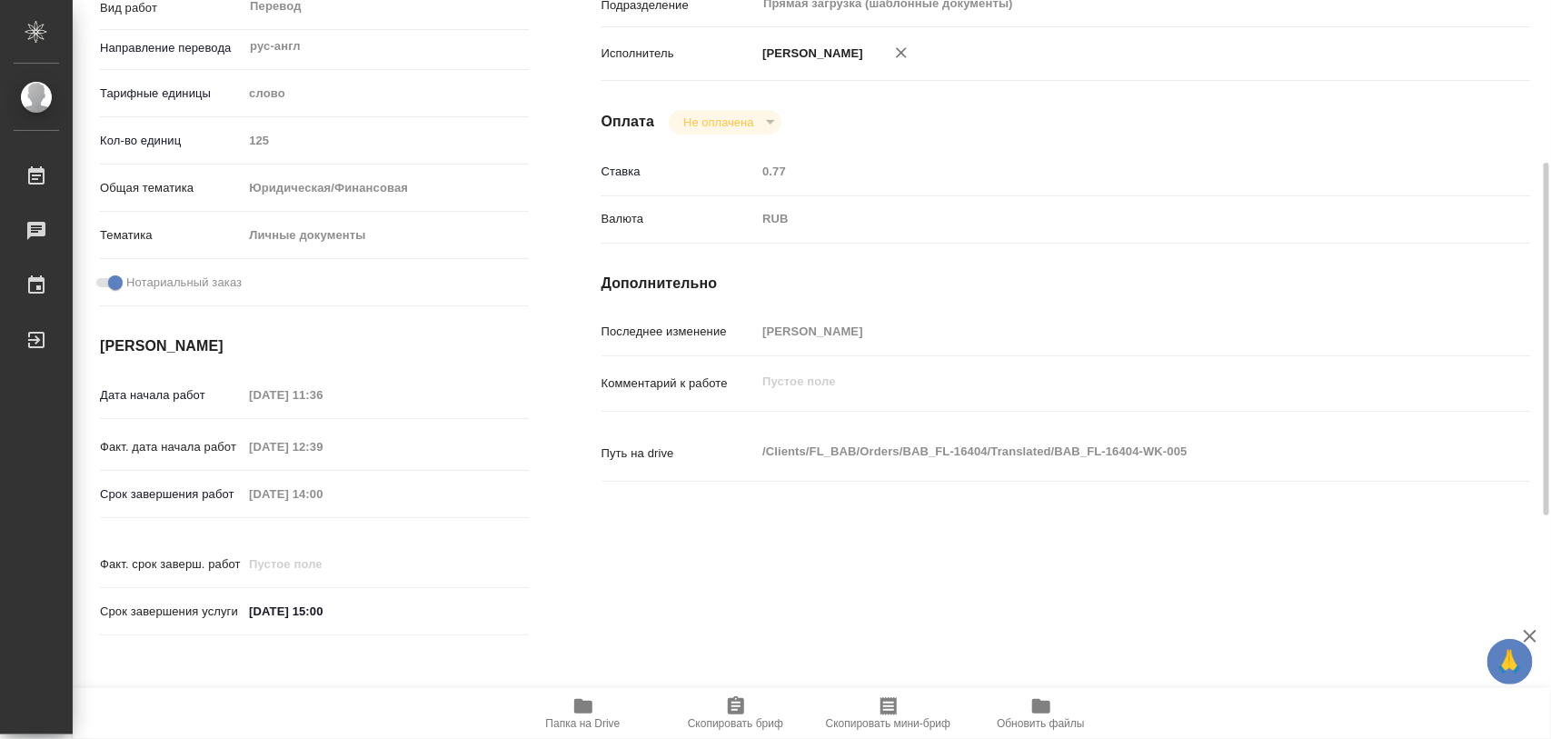
type textarea "x"
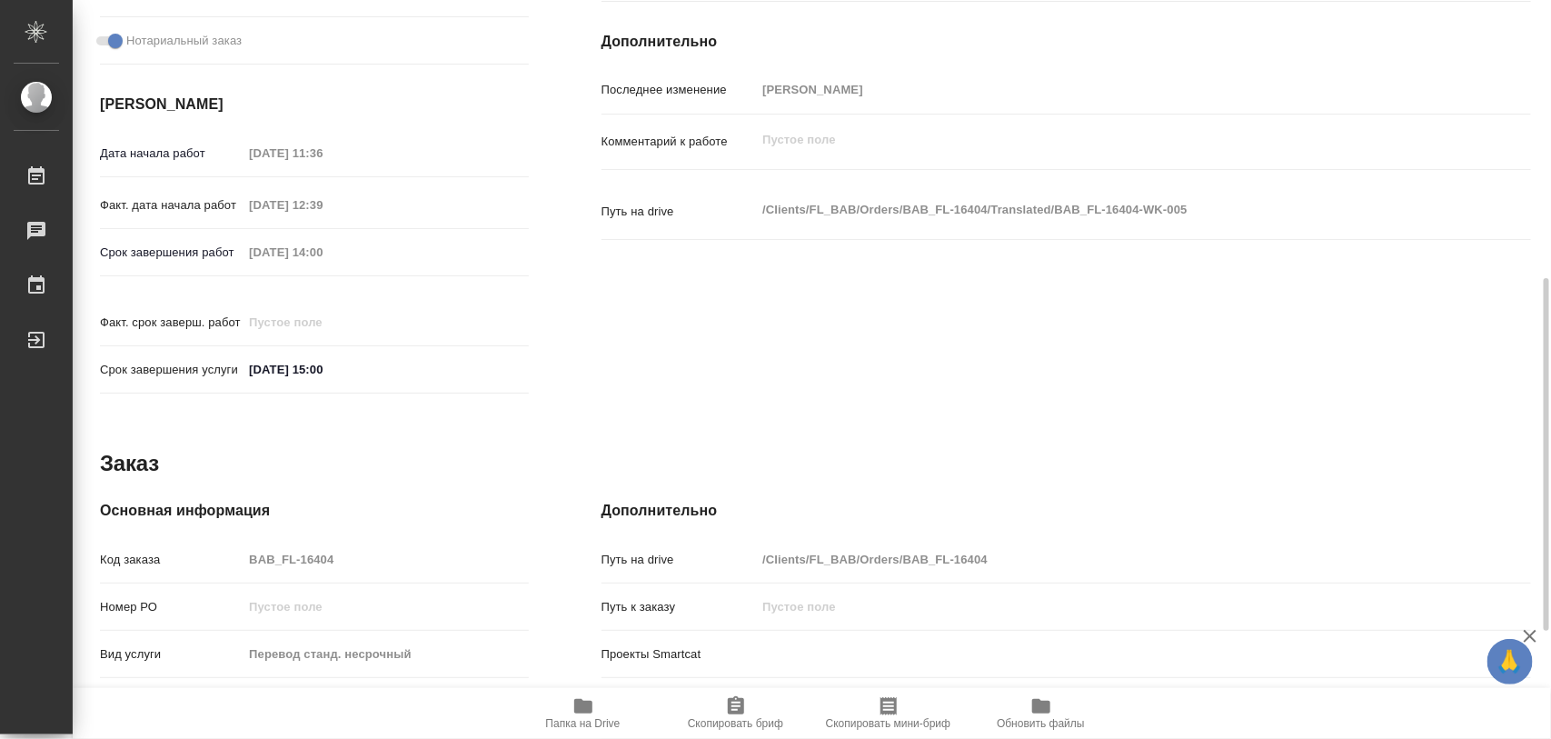
scroll to position [809, 0]
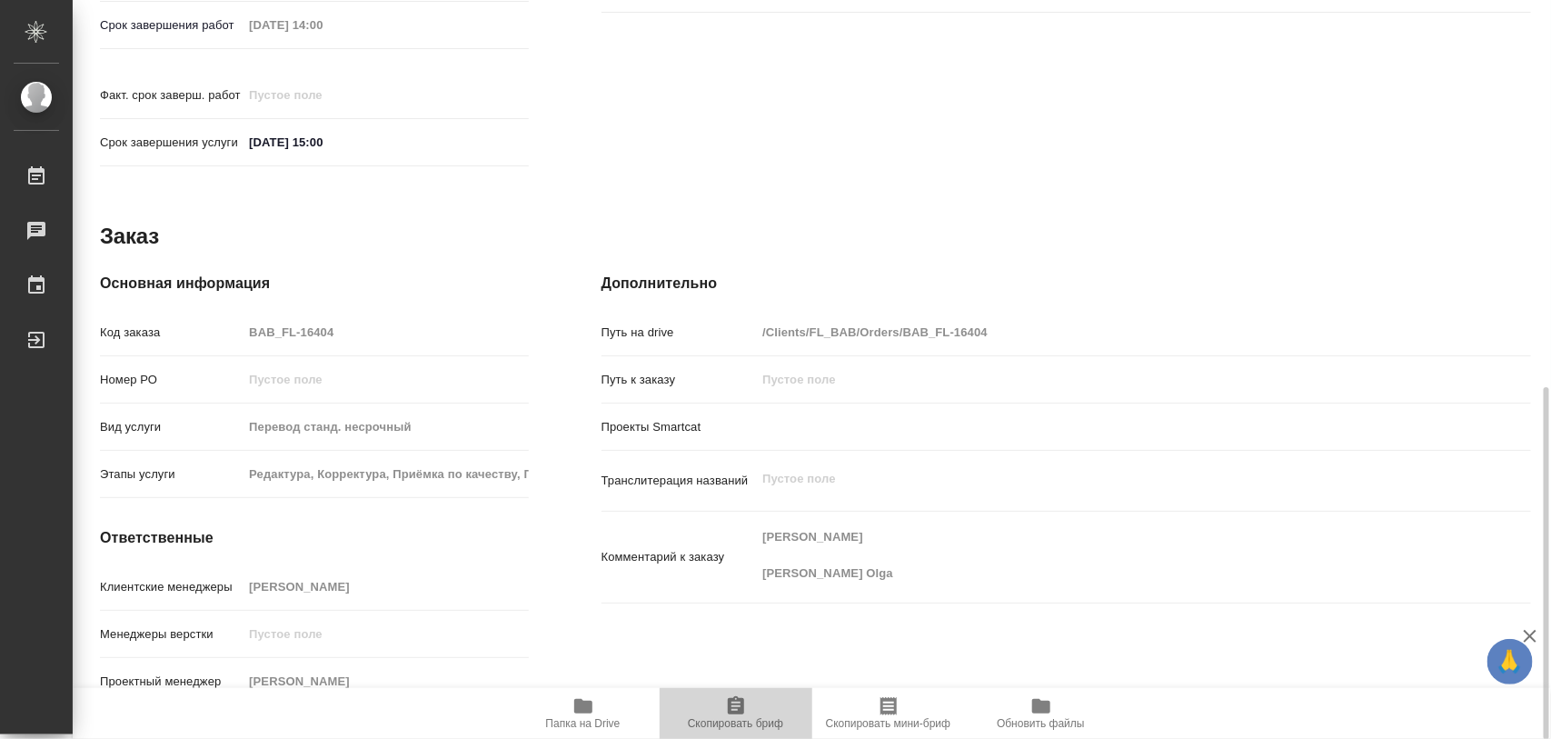
click at [732, 705] on icon "button" at bounding box center [736, 705] width 16 height 18
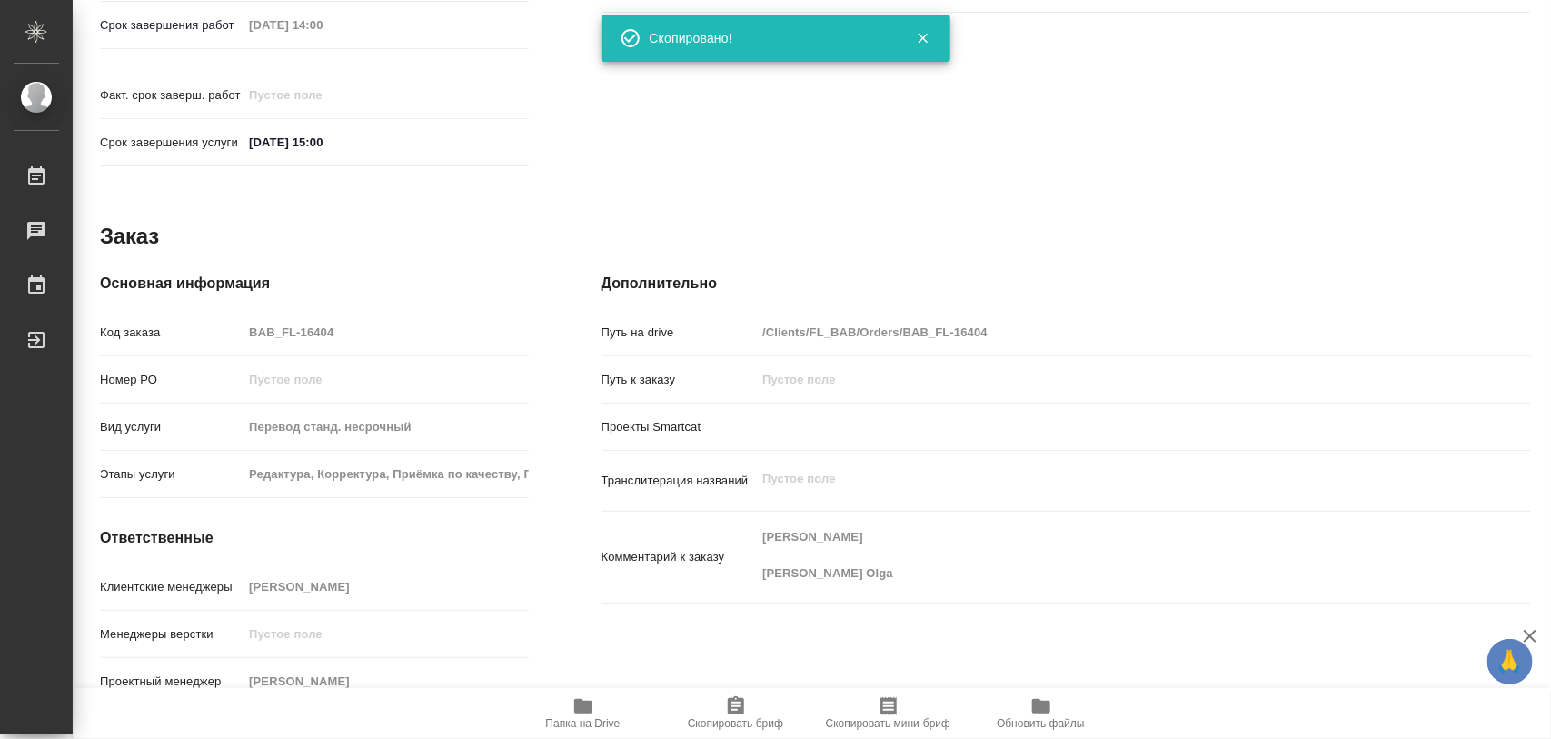
type textarea "x"
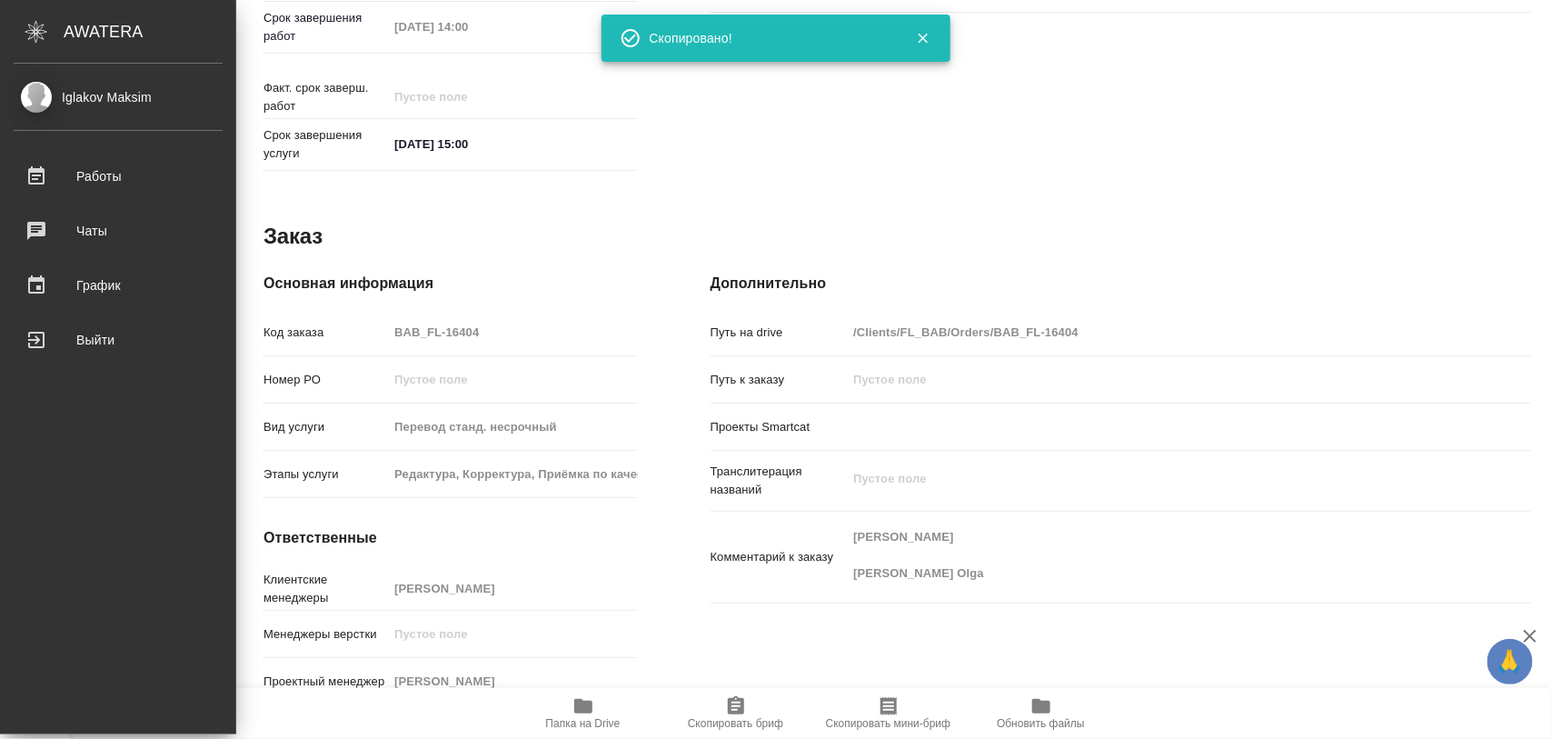
type textarea "x"
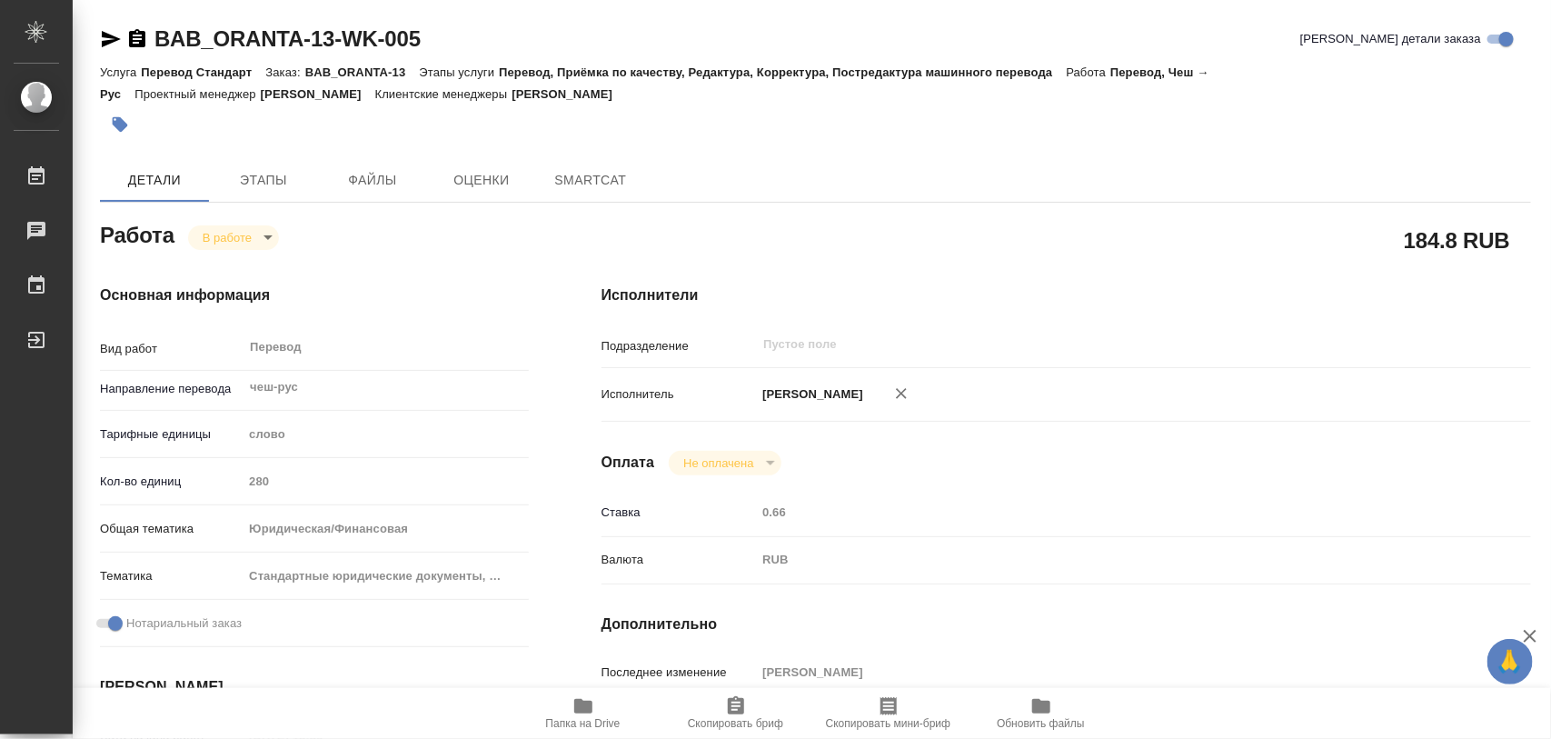
type textarea "x"
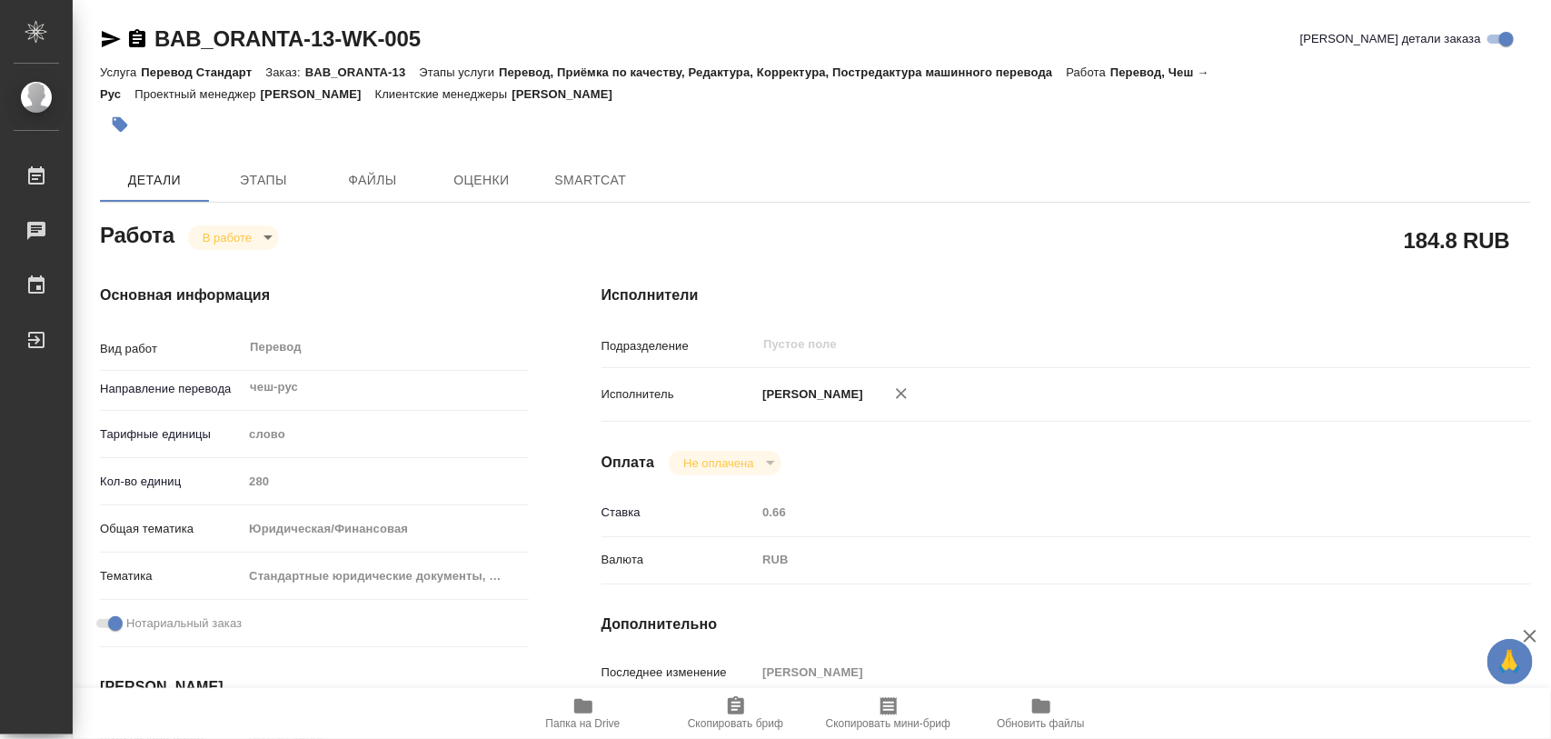
type textarea "x"
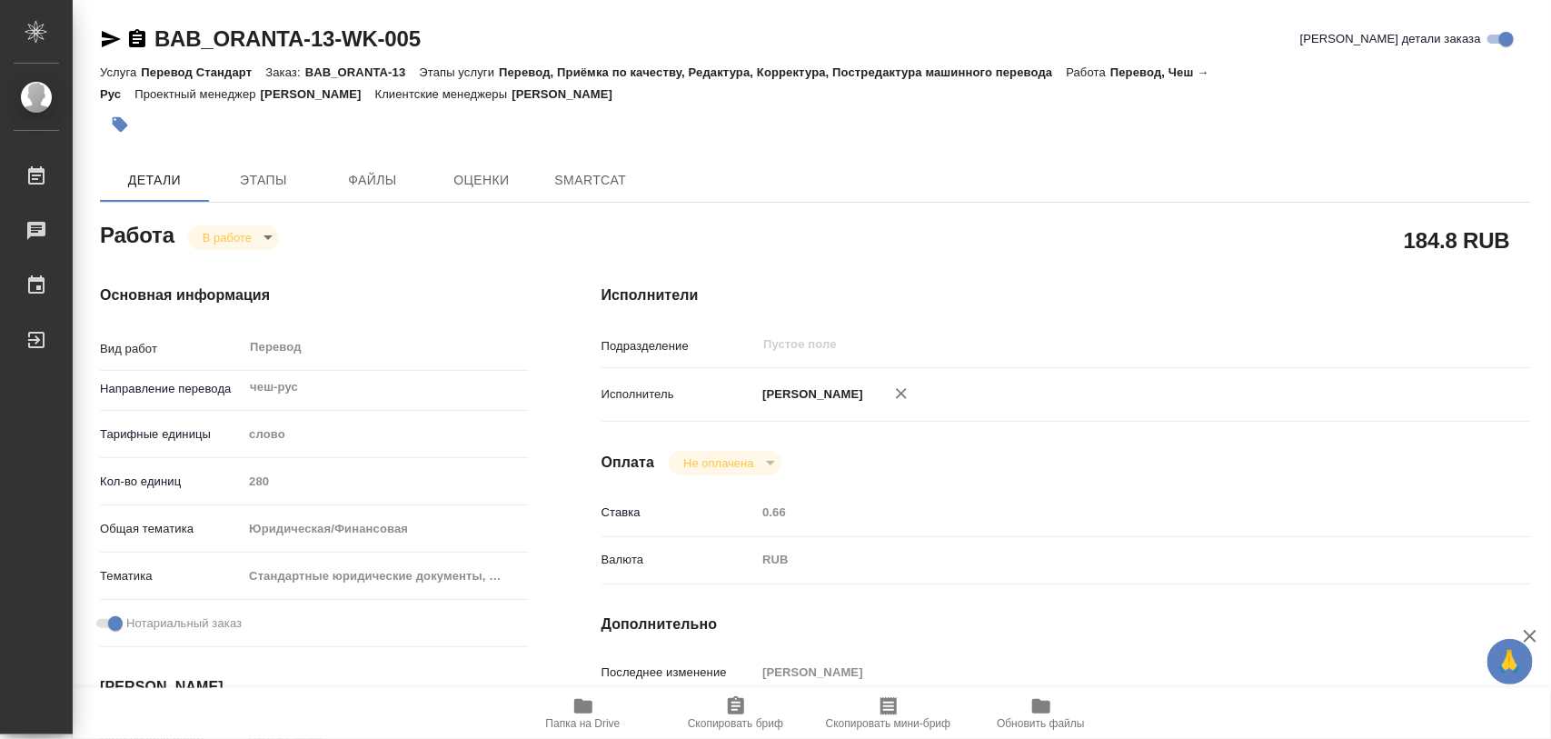
type textarea "x"
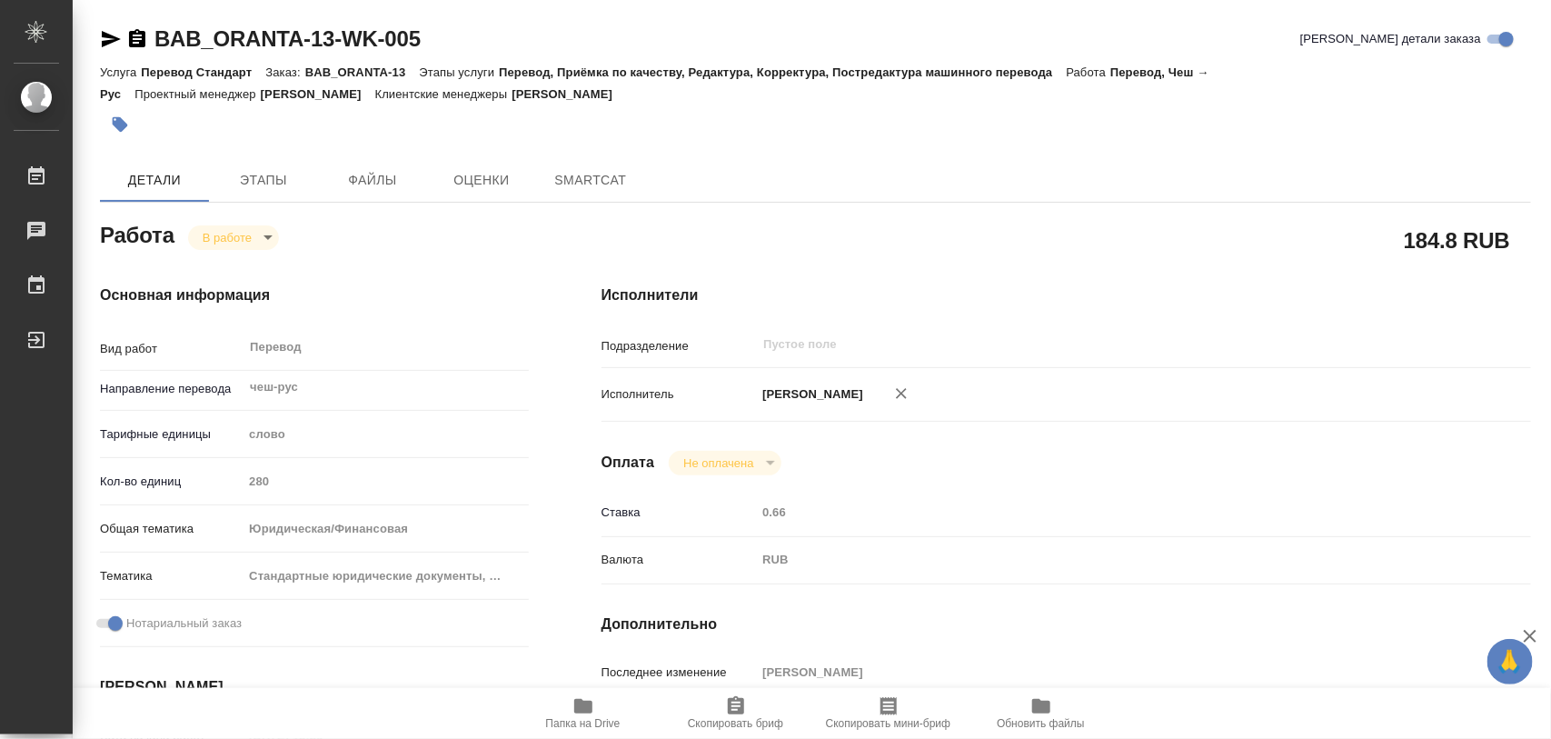
type textarea "x"
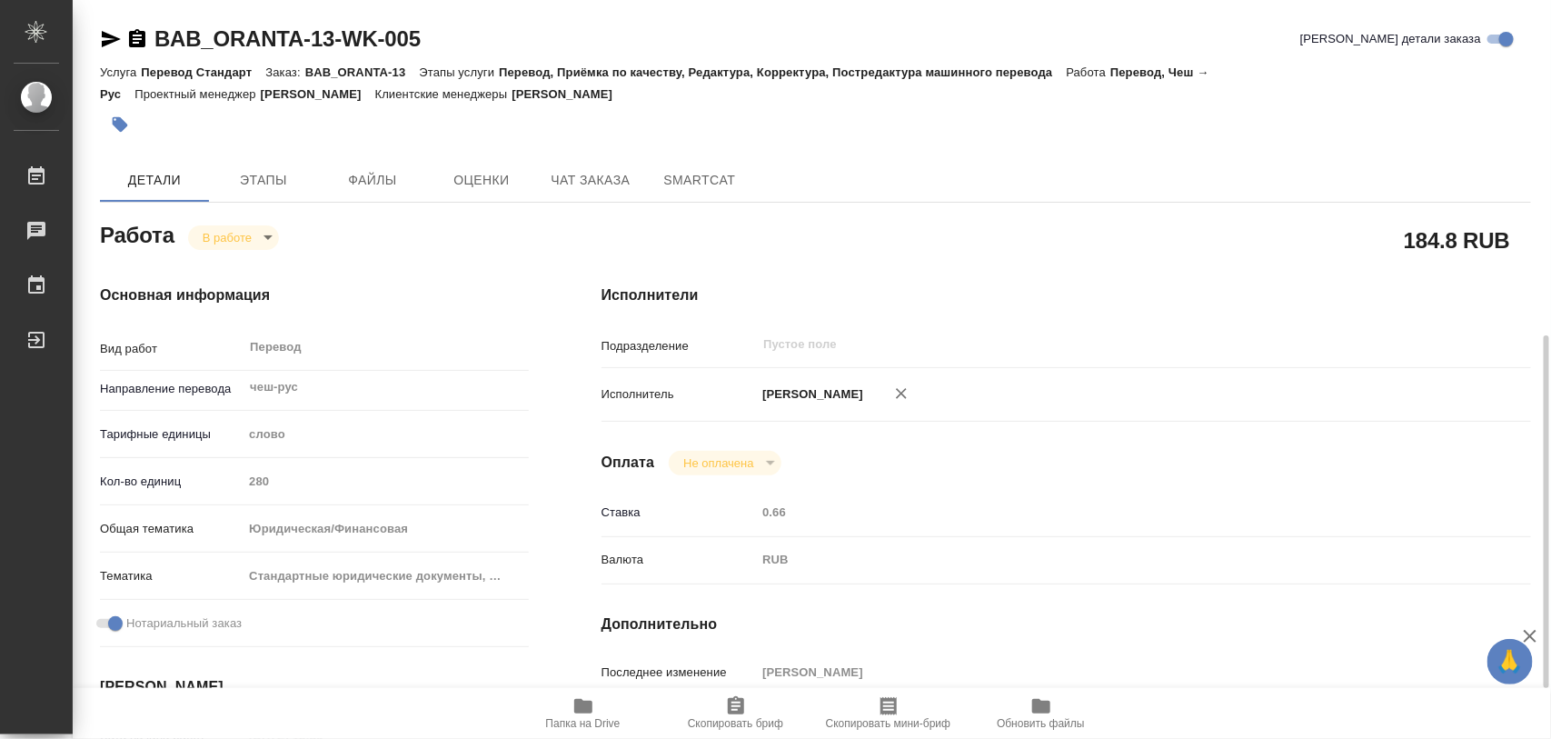
scroll to position [341, 0]
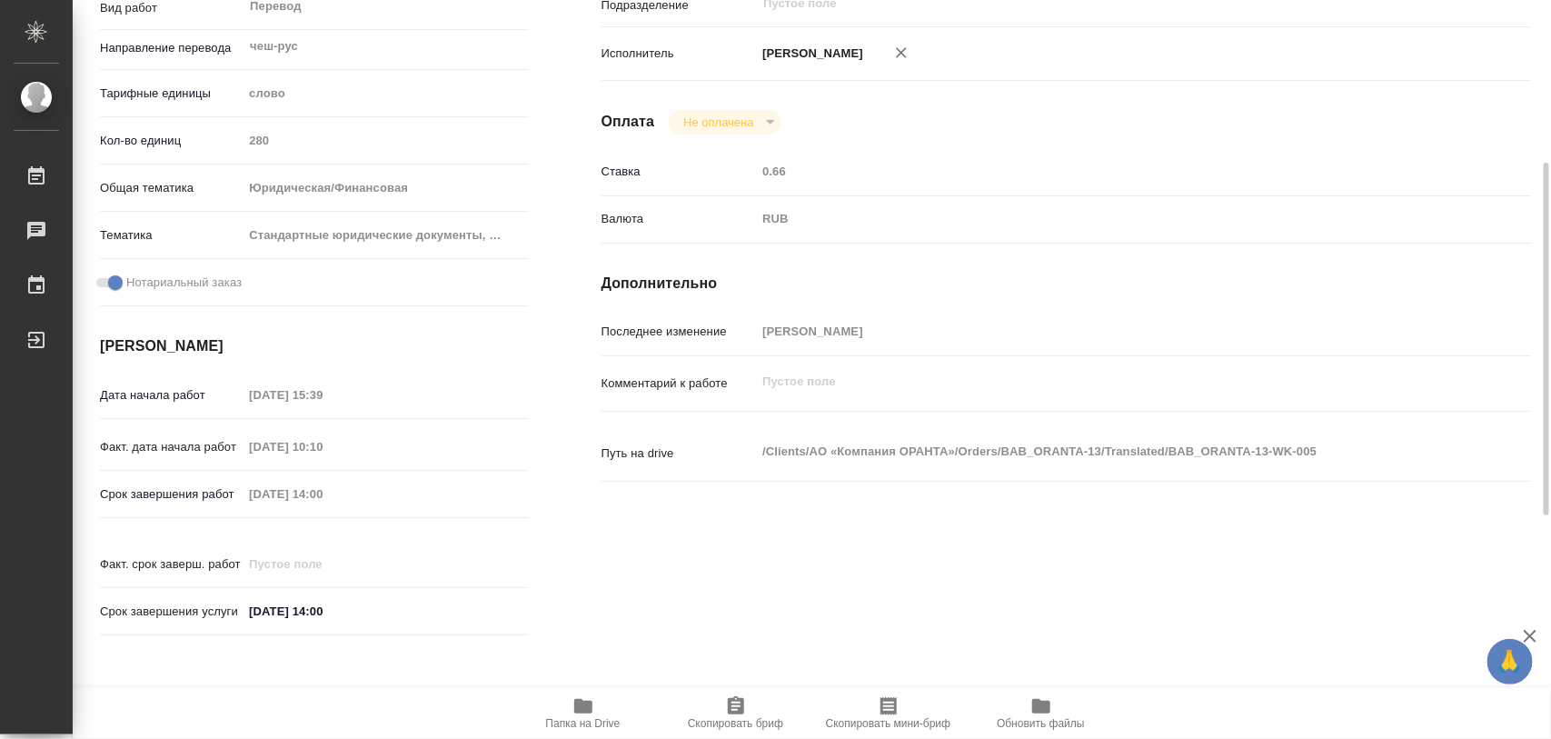
type textarea "x"
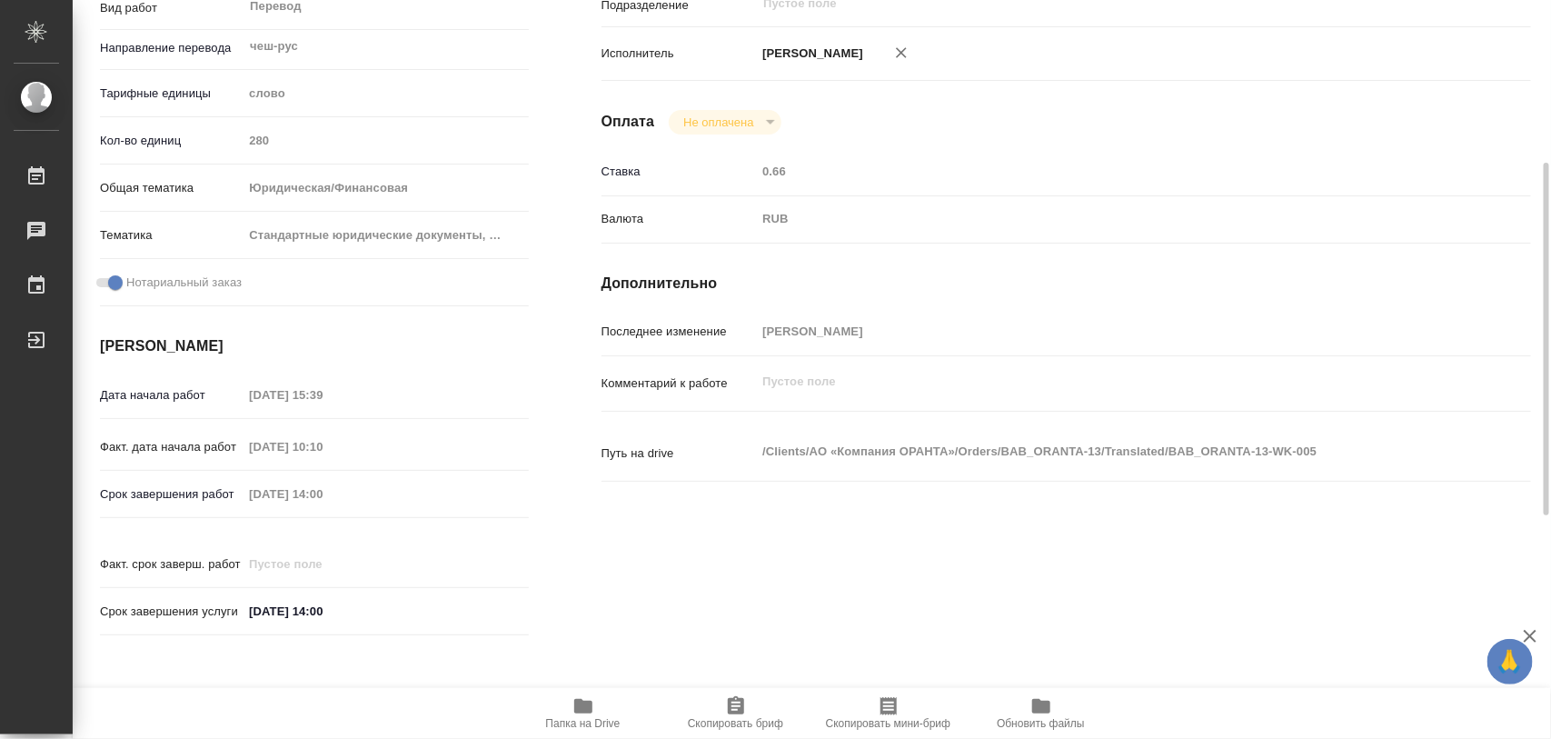
type textarea "x"
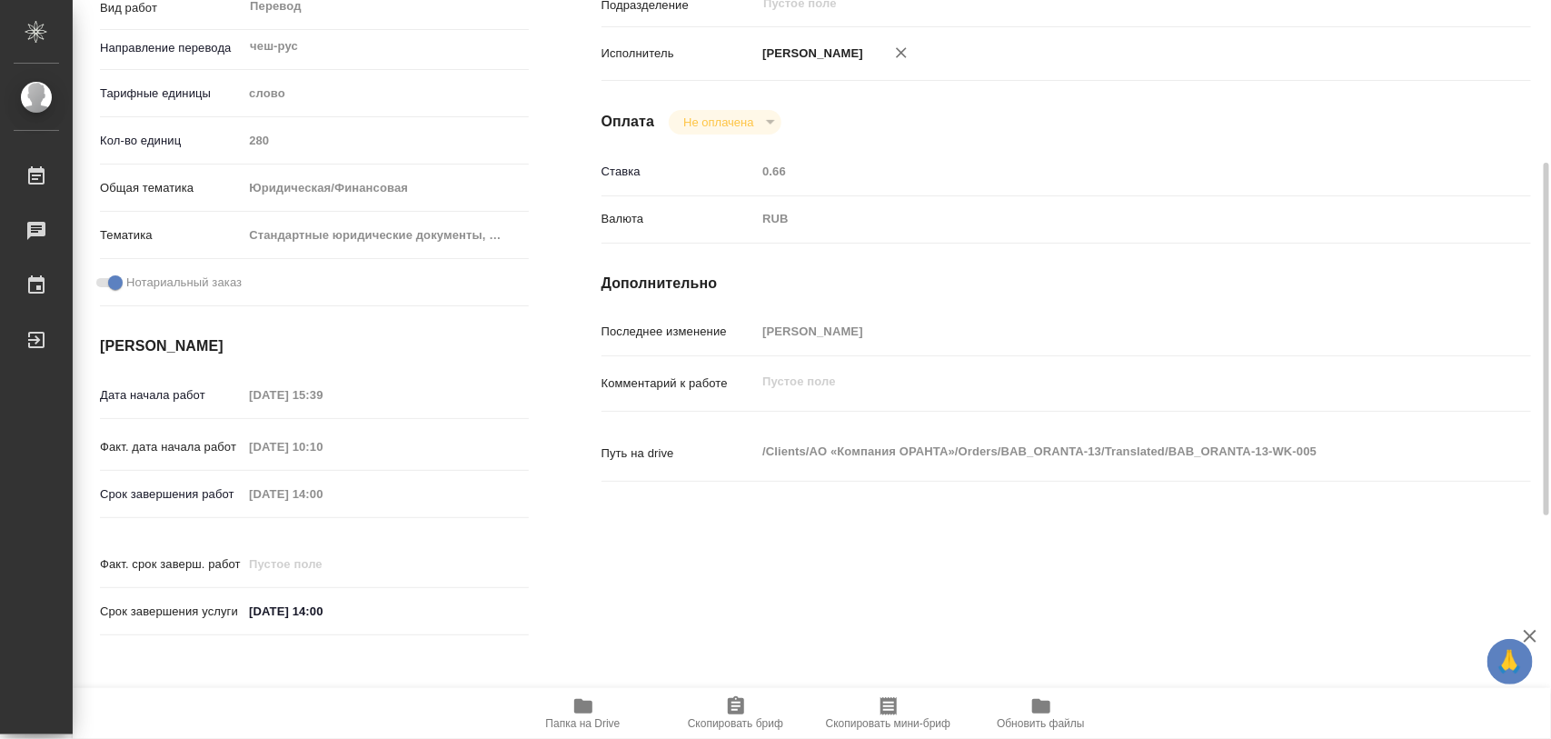
scroll to position [0, 0]
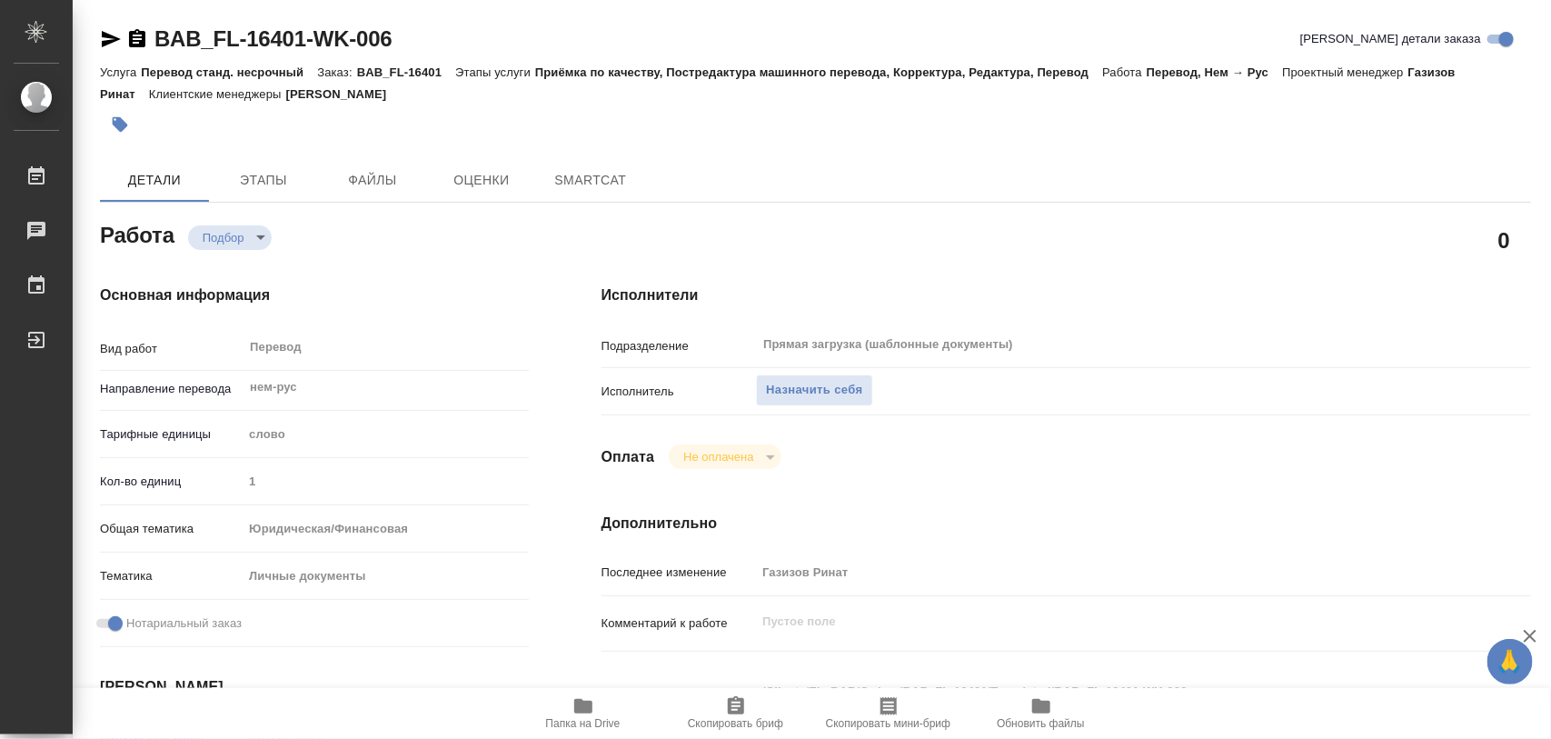
type textarea "x"
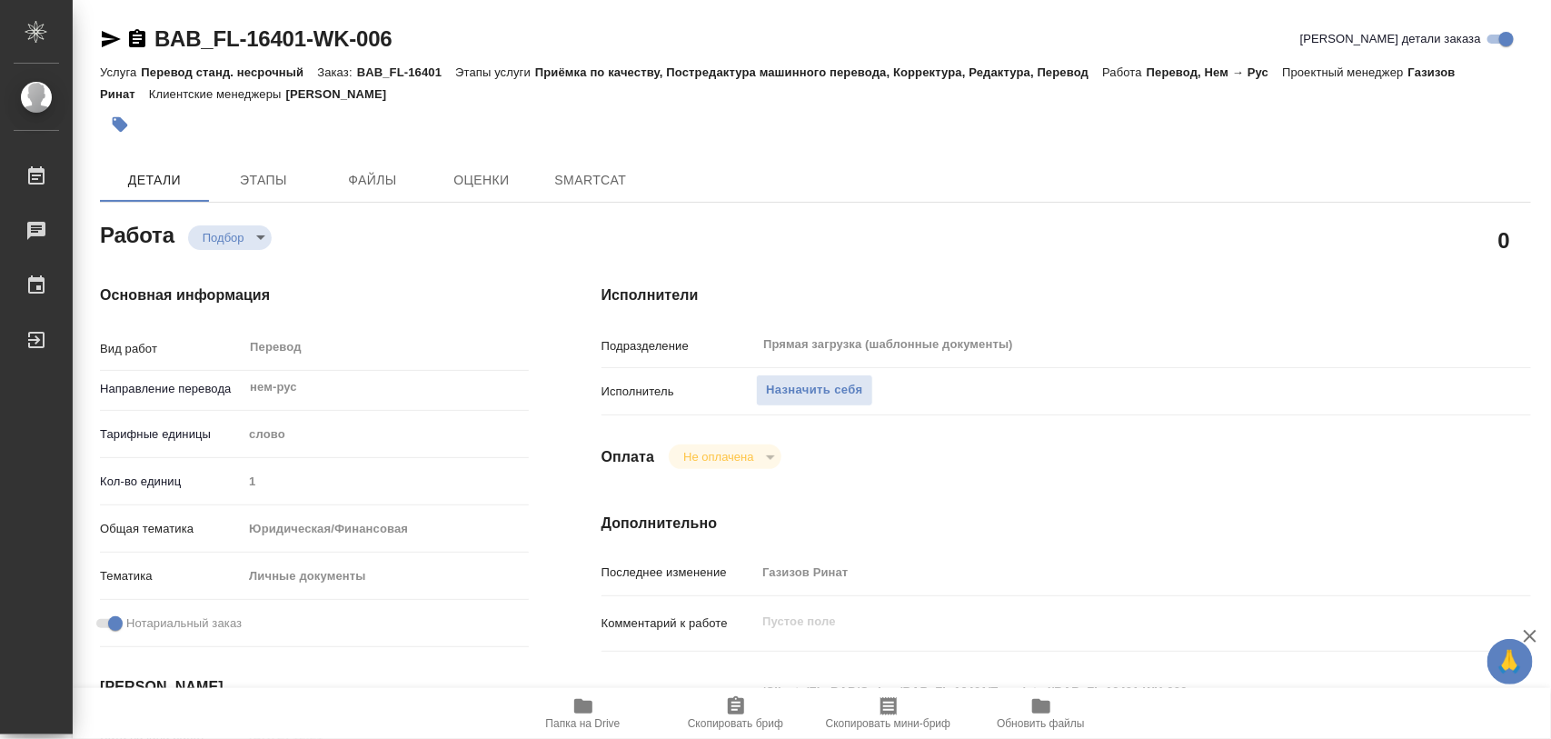
type textarea "x"
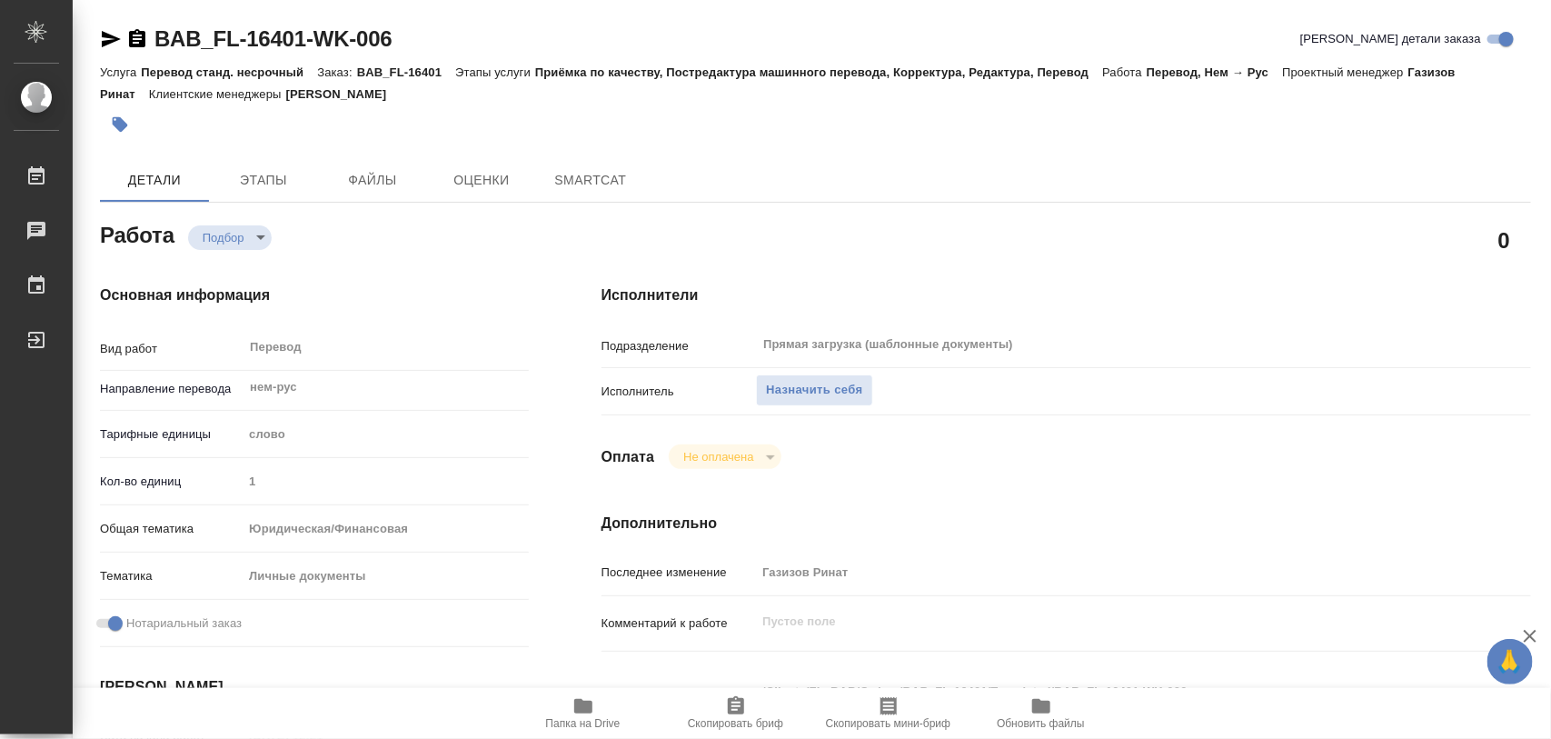
type textarea "x"
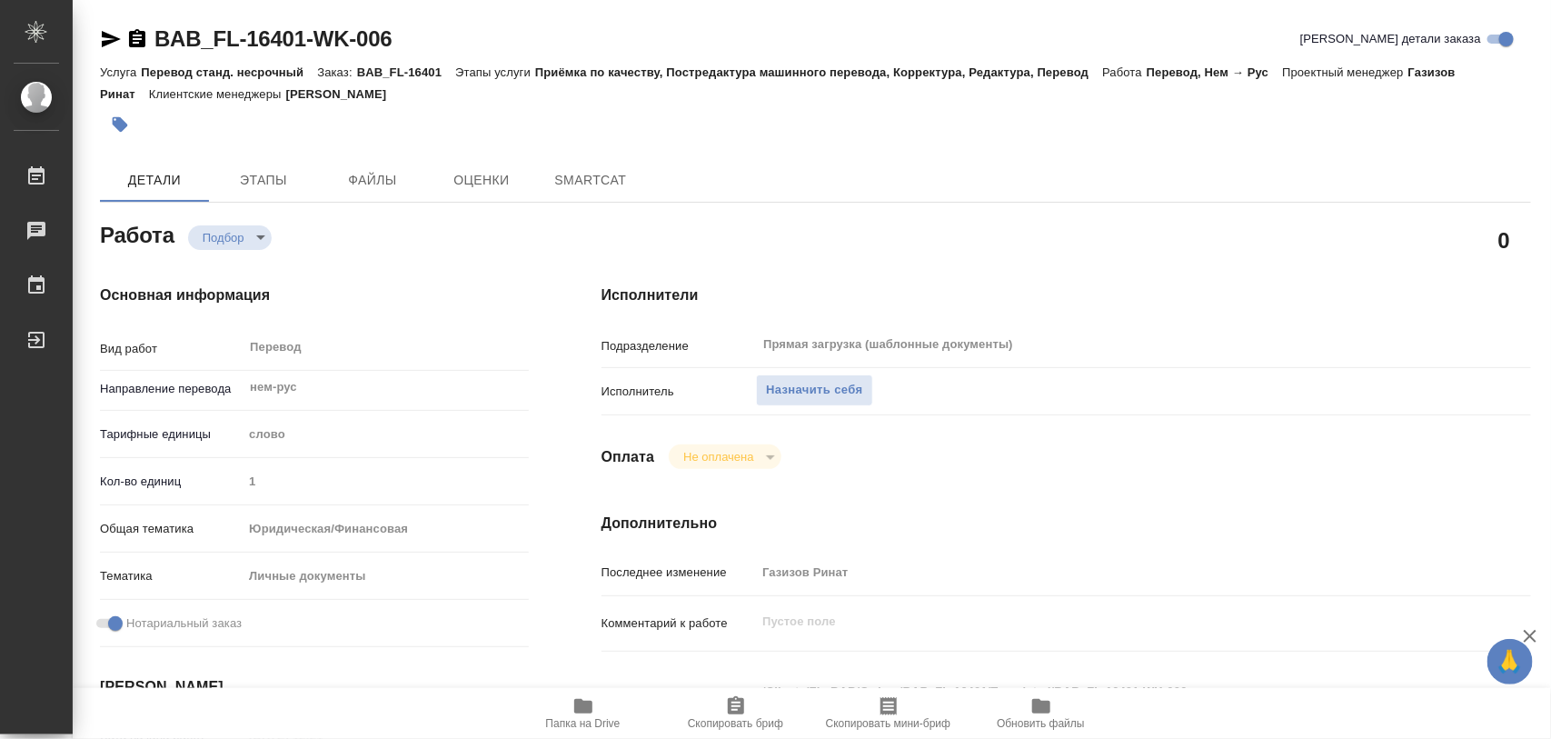
type textarea "x"
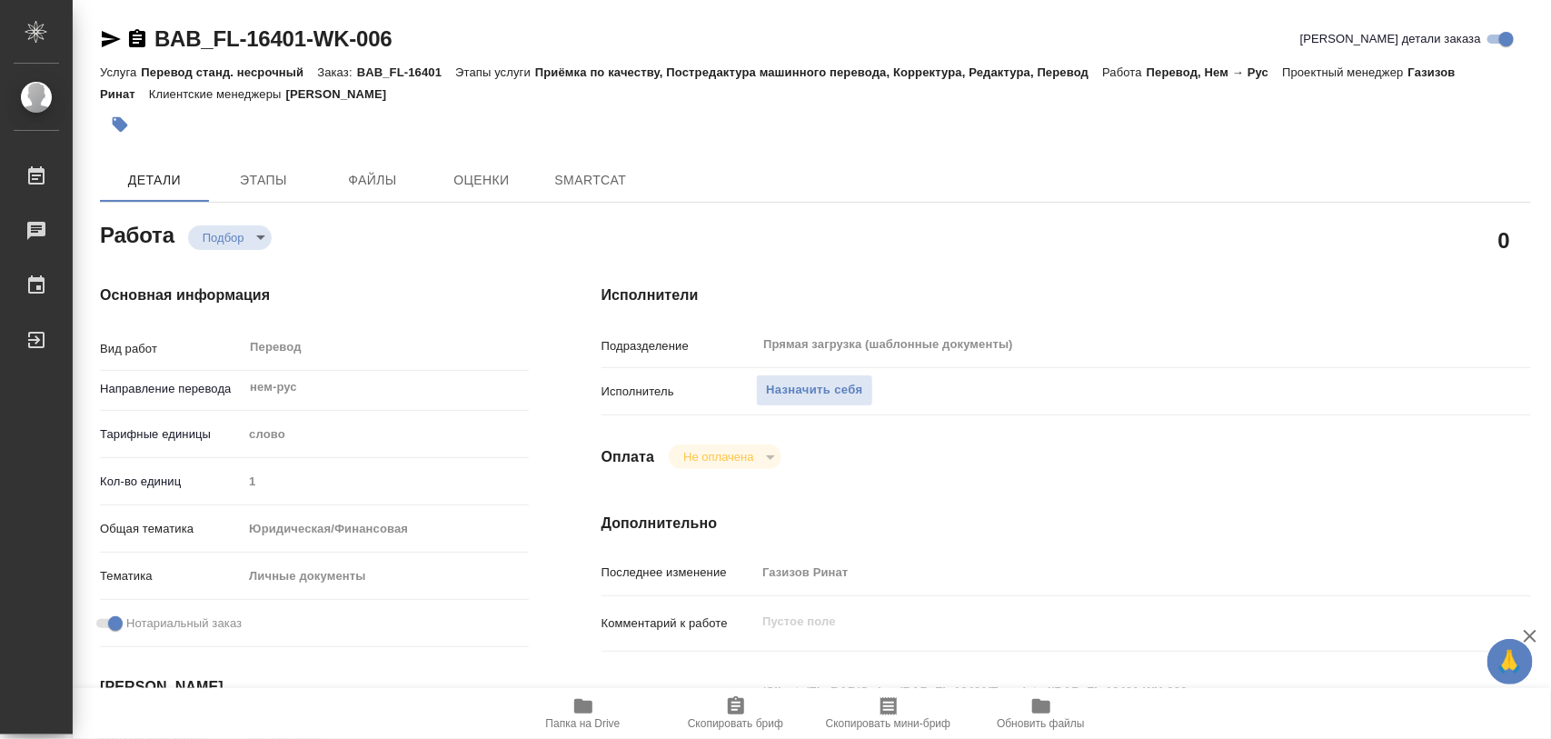
type textarea "x"
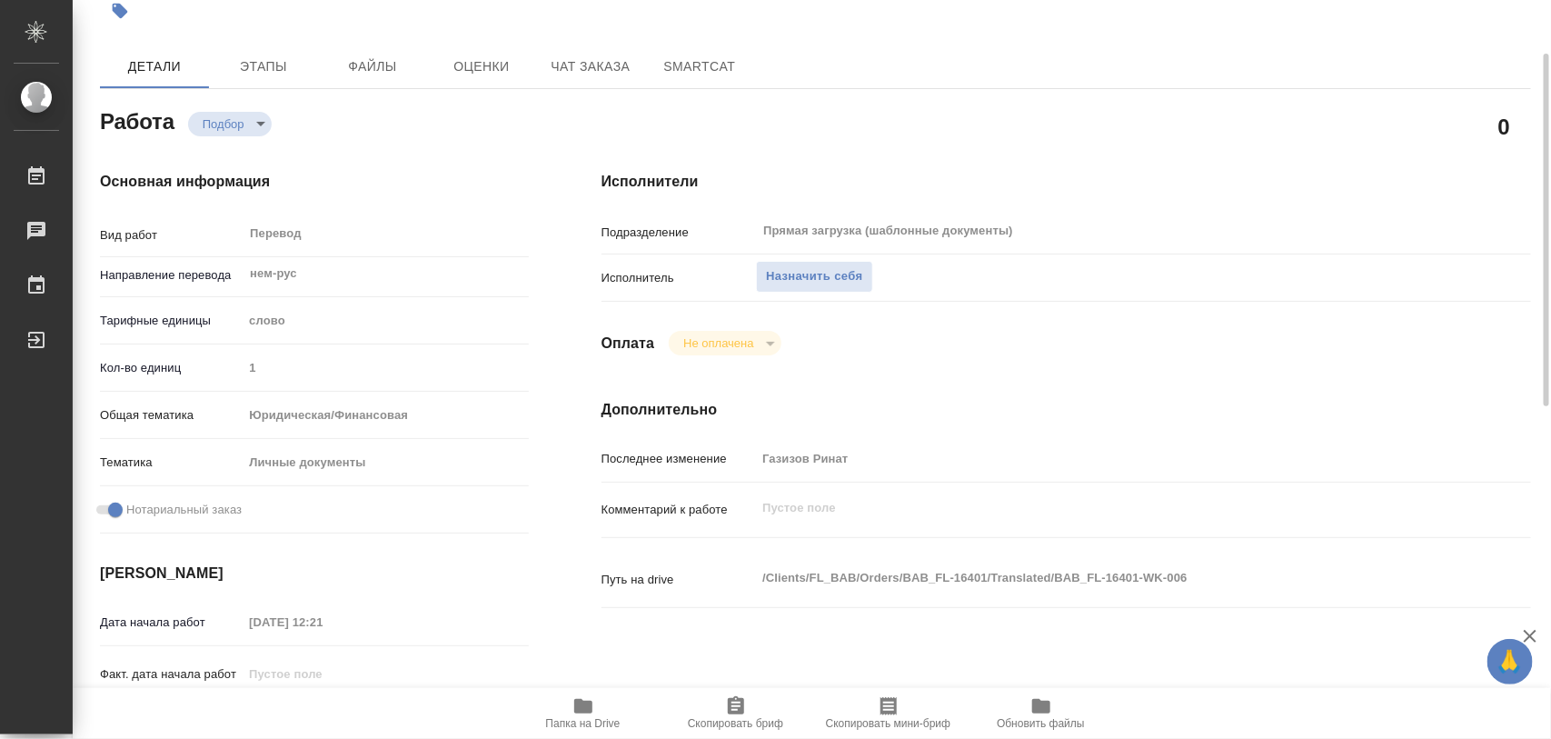
type textarea "x"
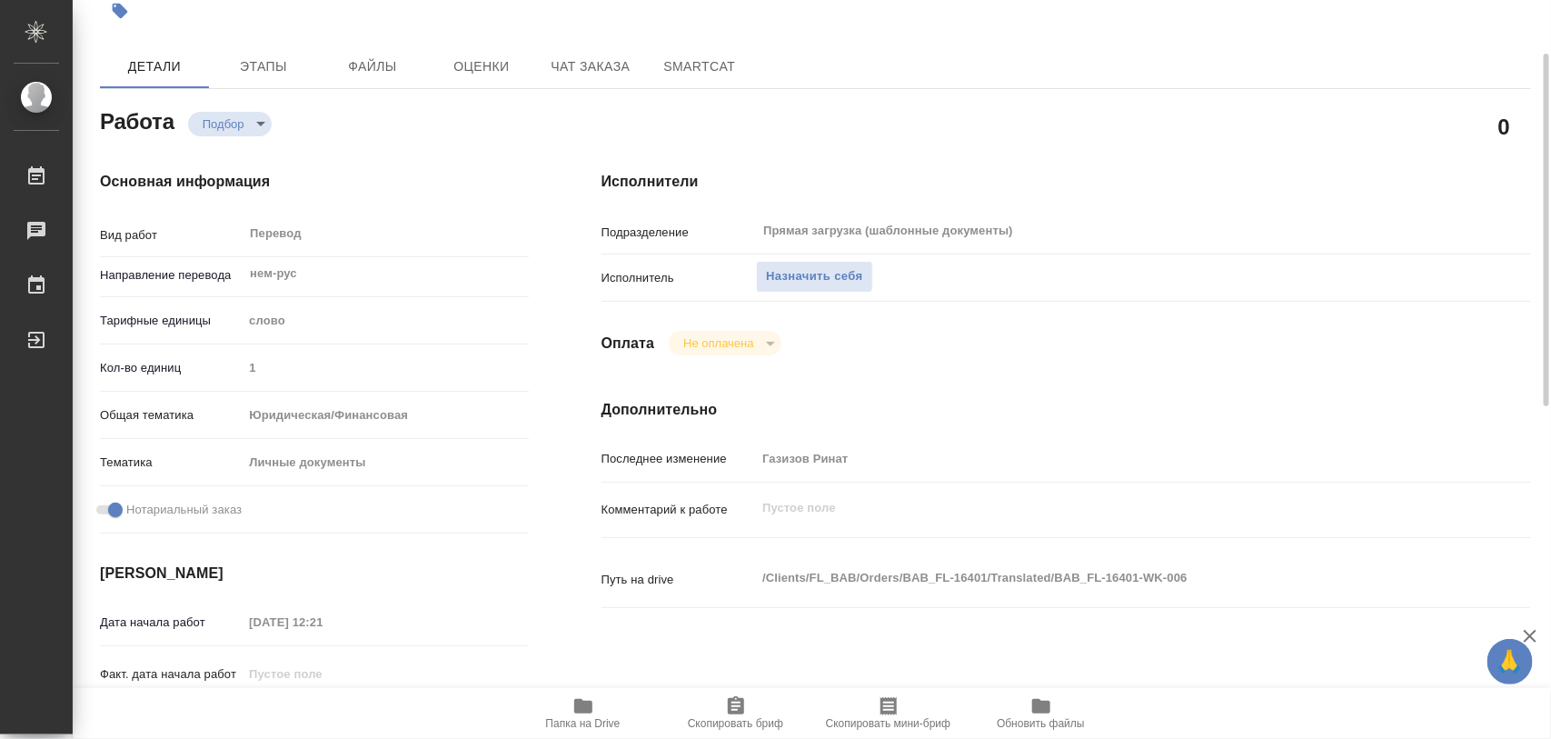
scroll to position [341, 0]
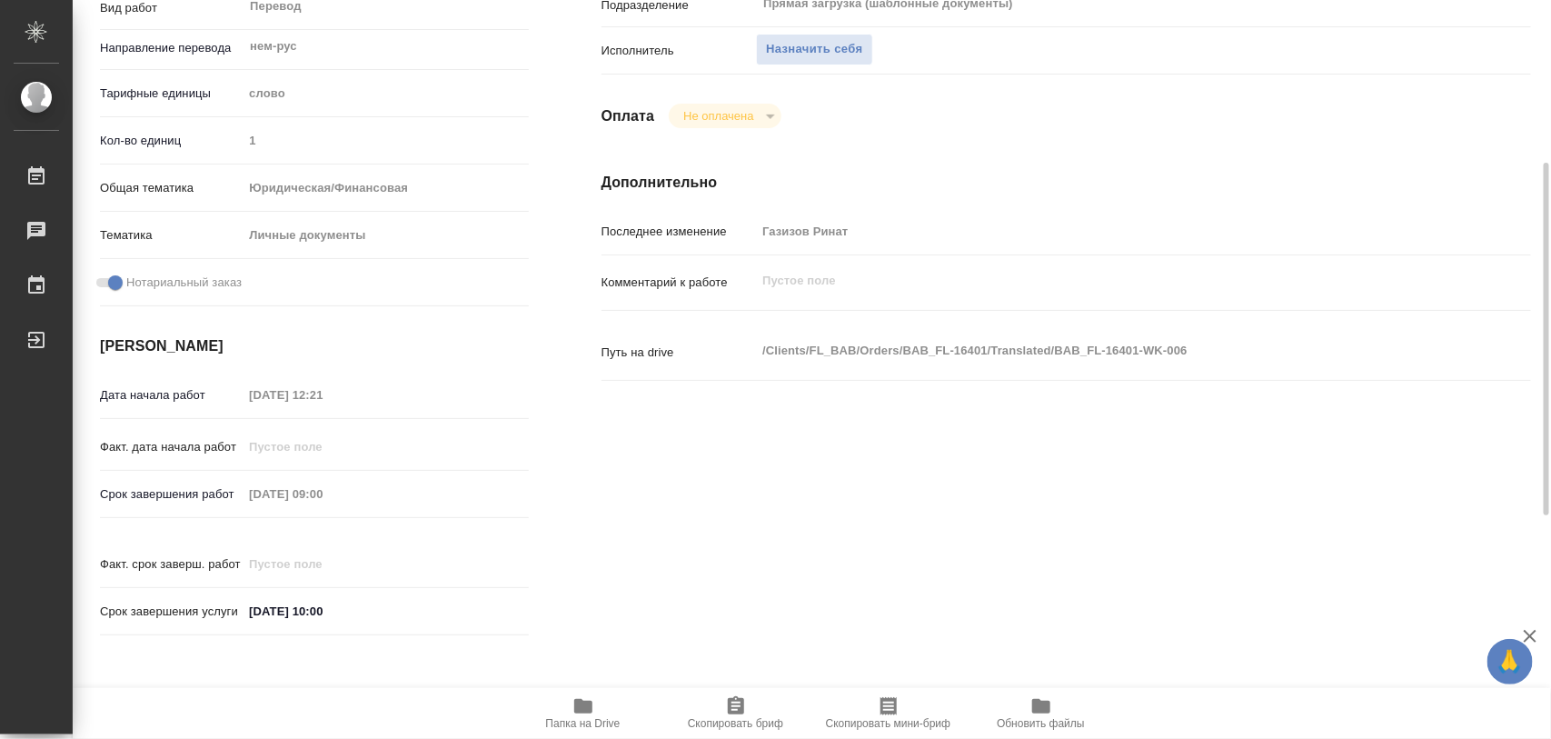
type textarea "x"
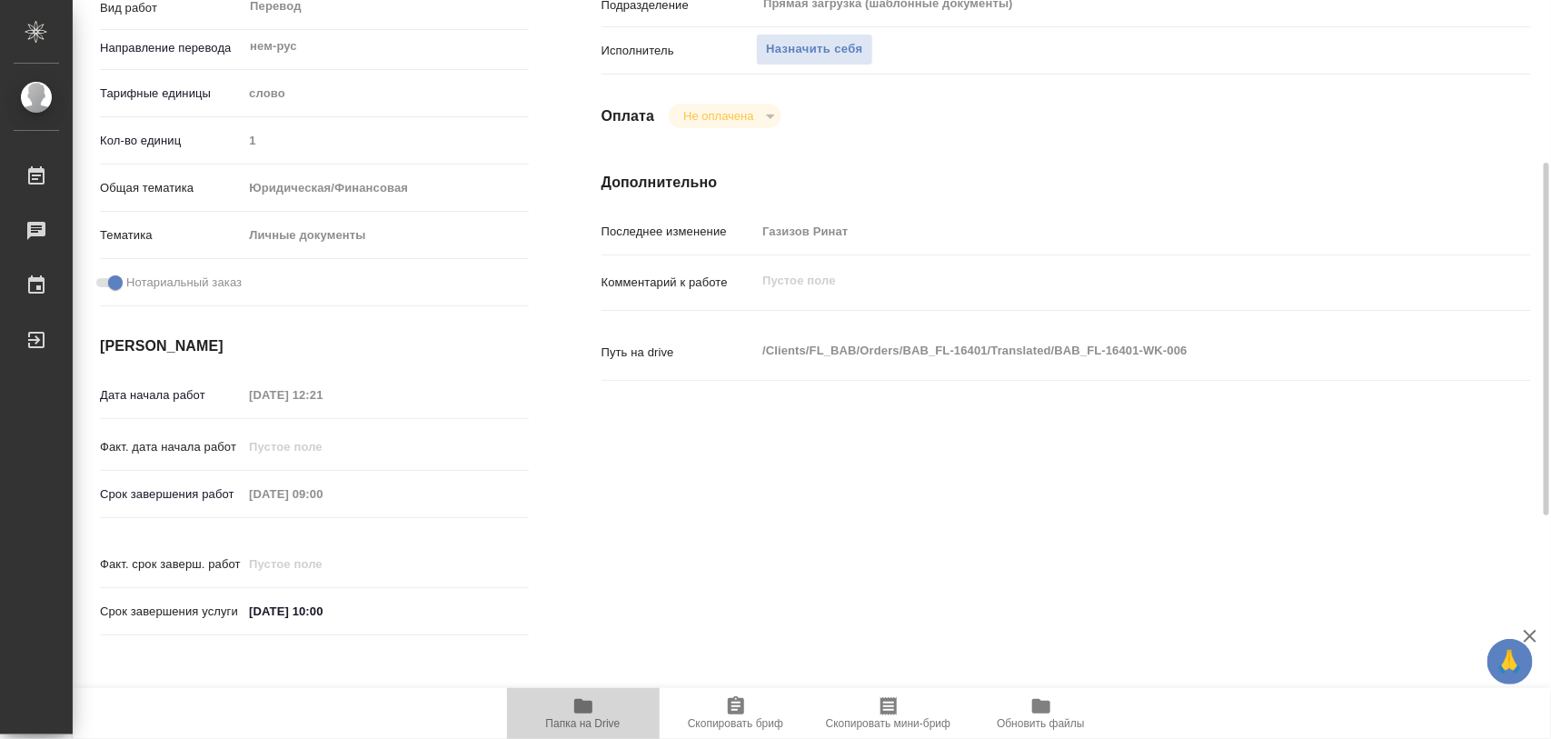
click at [592, 720] on span "Папка на Drive" at bounding box center [583, 723] width 74 height 13
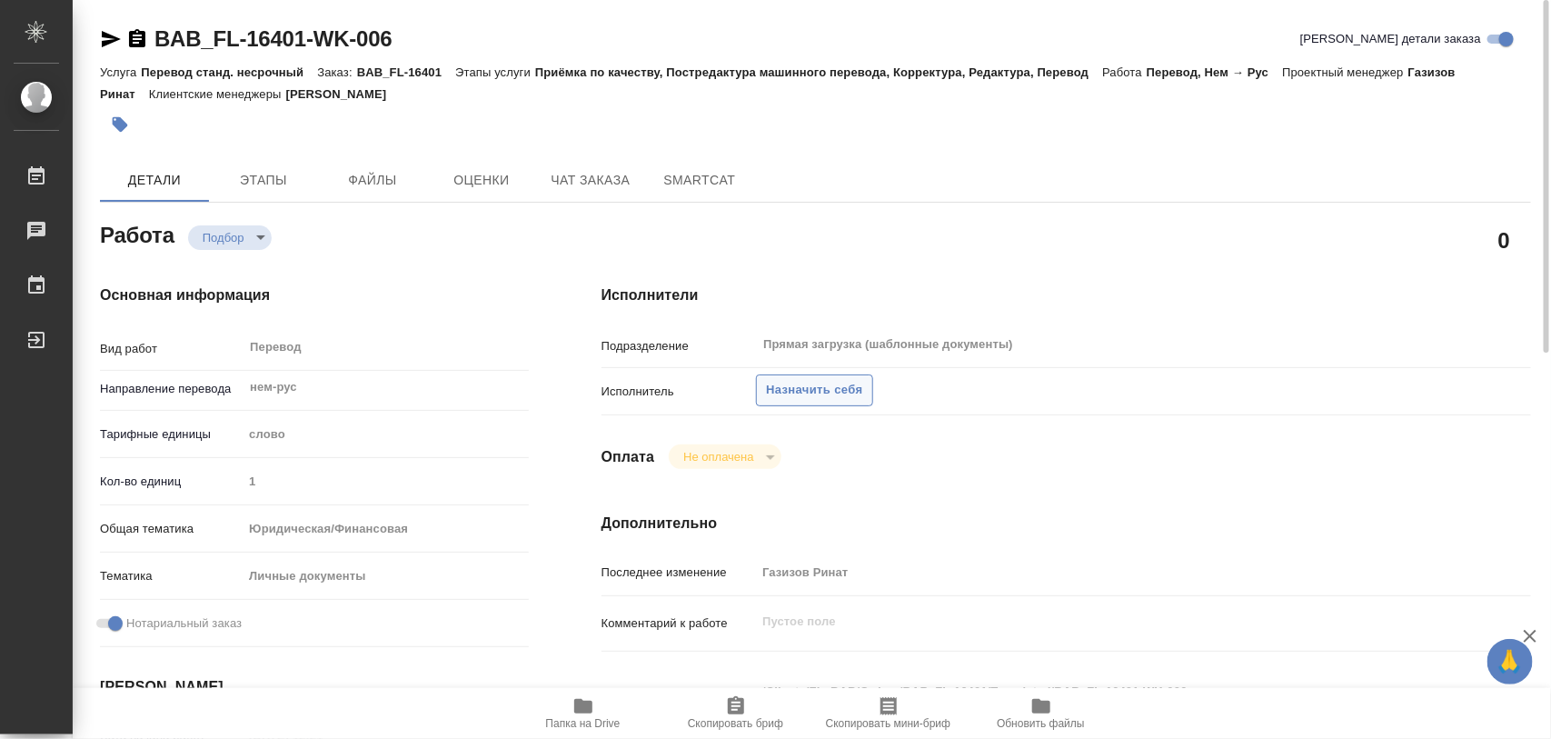
click at [829, 387] on span "Назначить себя" at bounding box center [814, 390] width 96 height 21
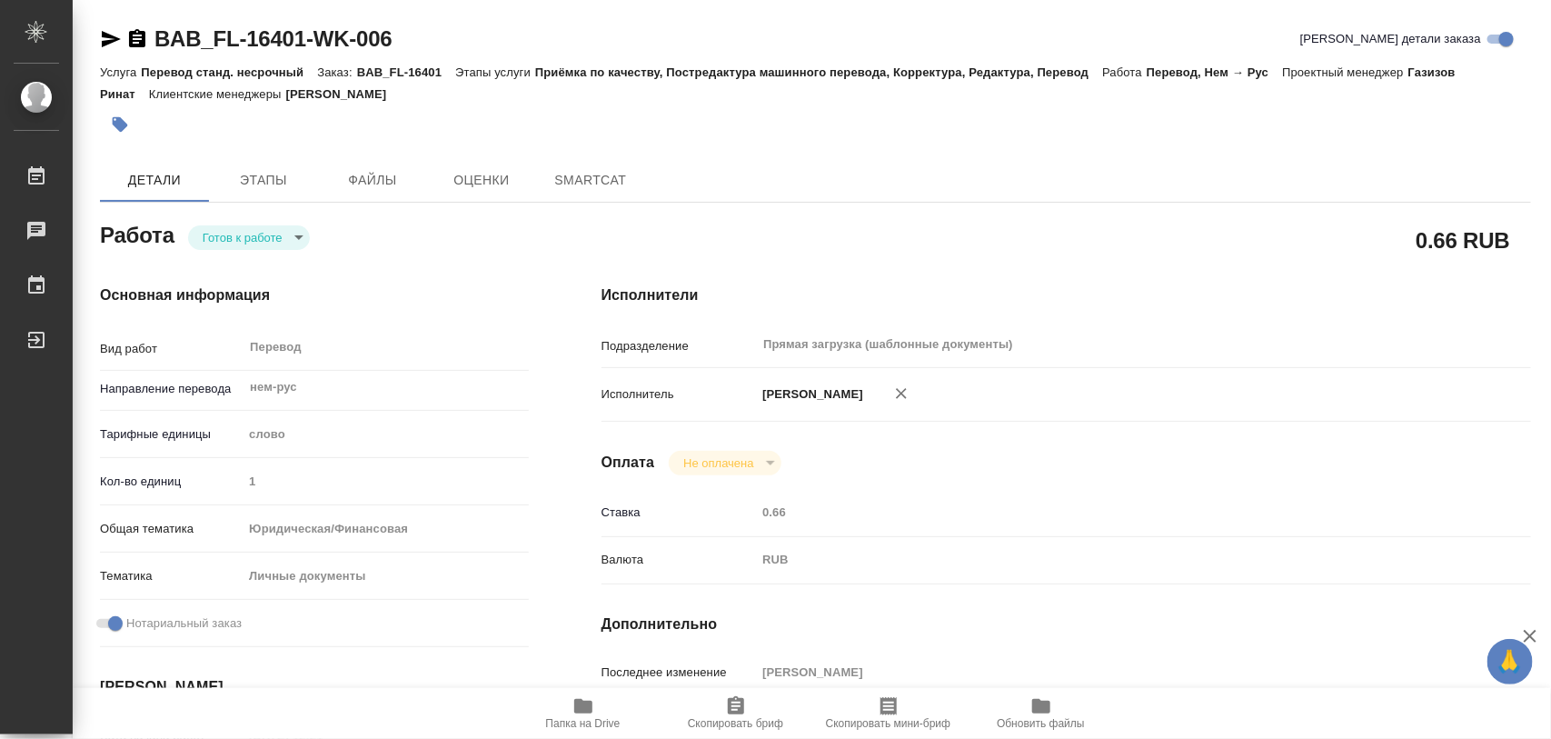
type textarea "x"
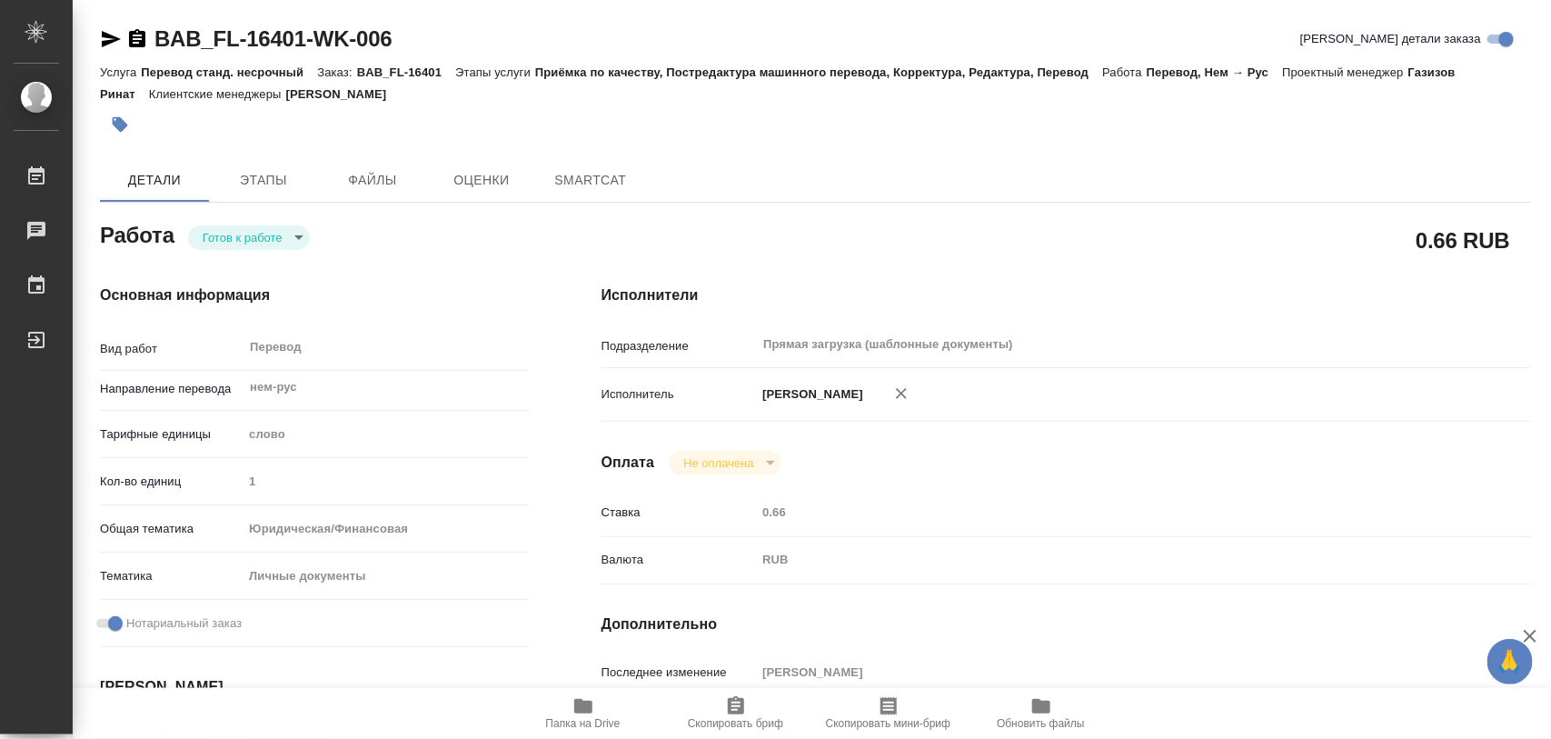
type textarea "x"
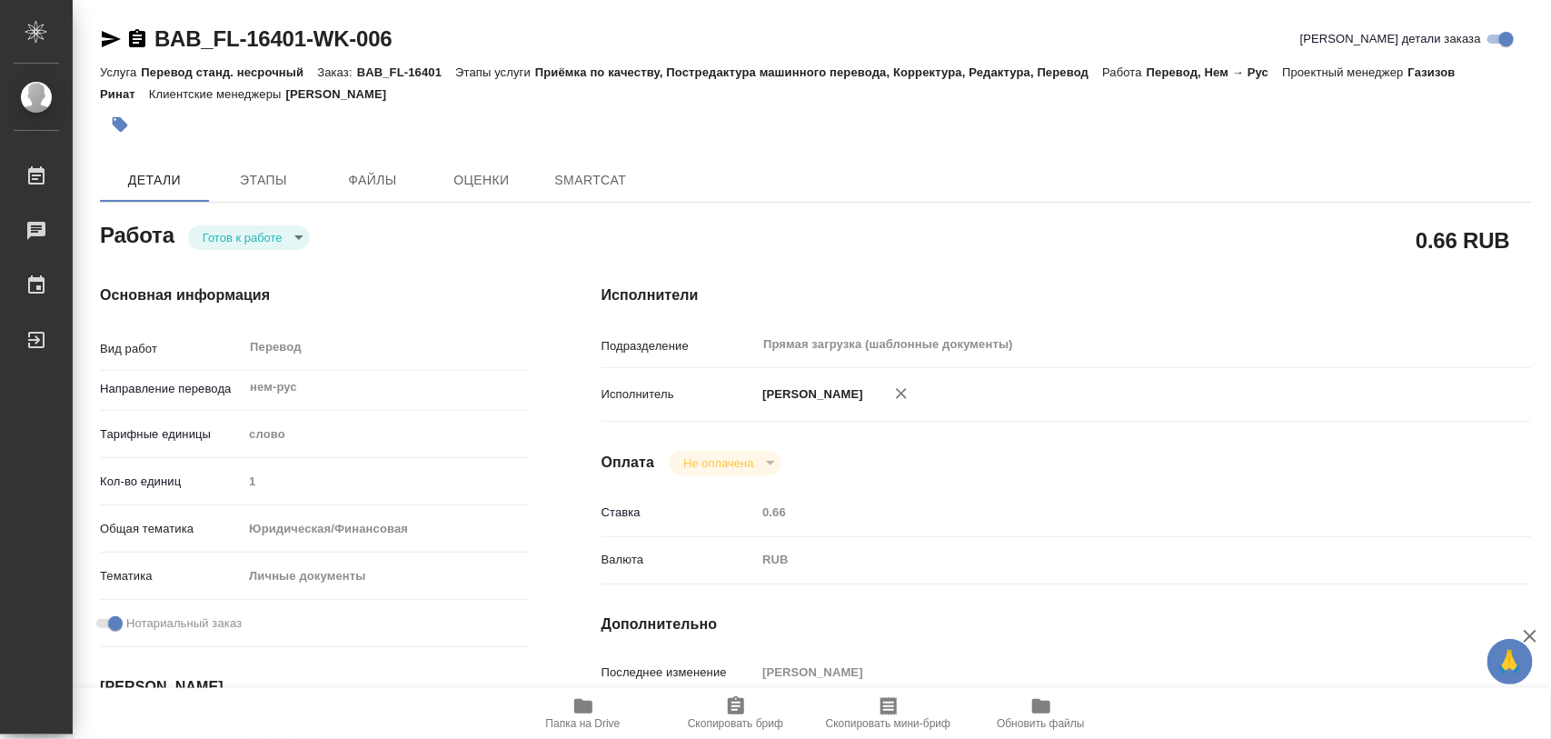
type textarea "x"
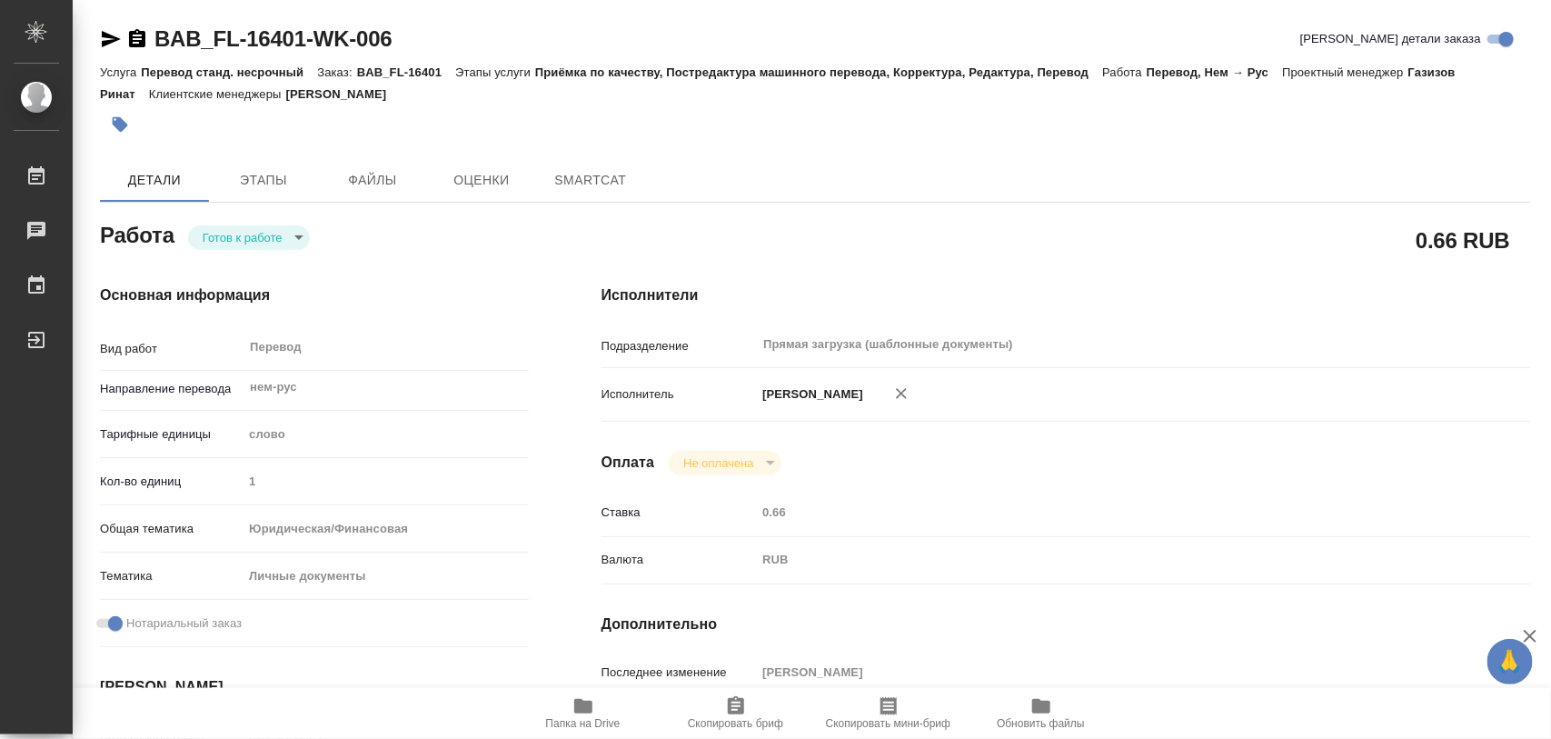
type textarea "x"
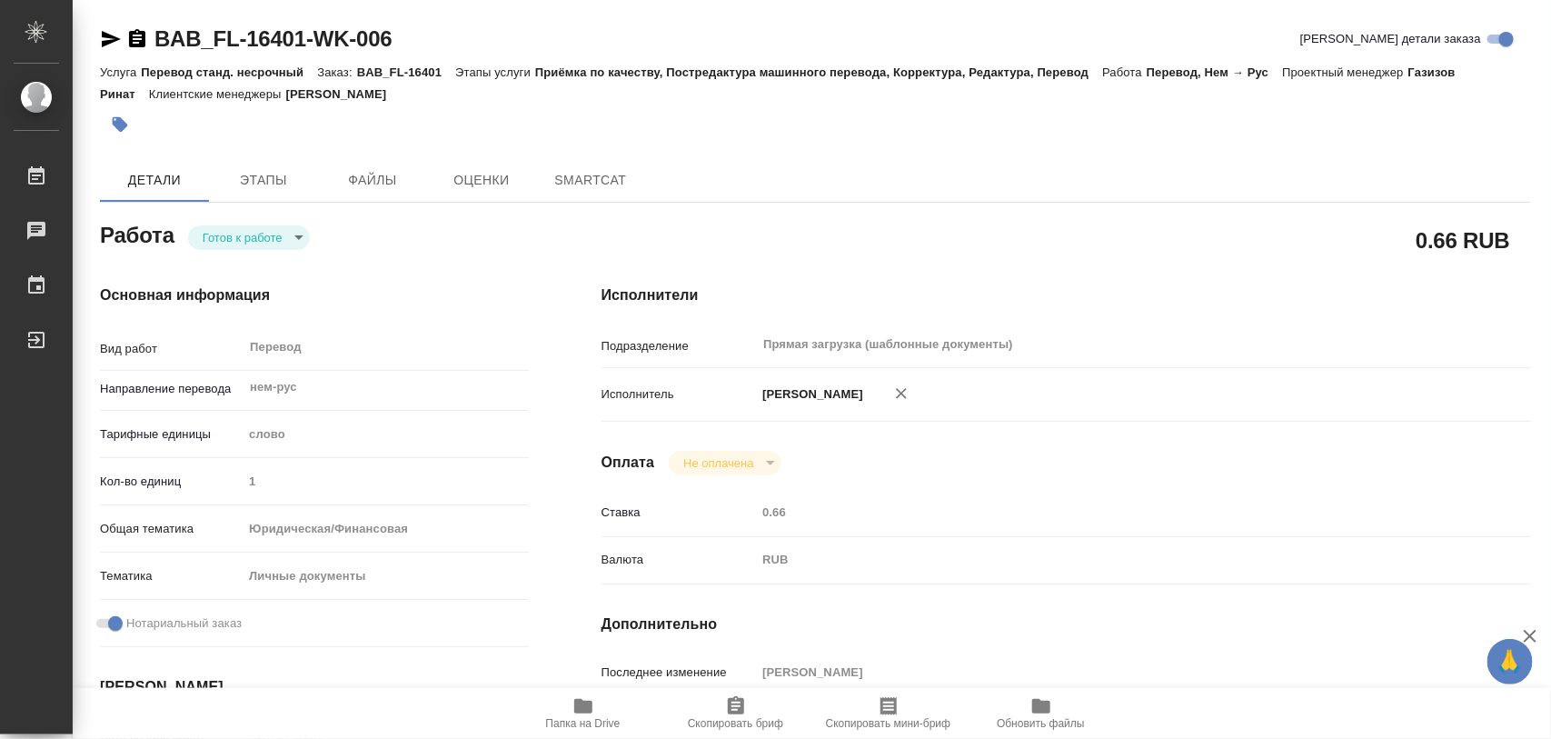
type textarea "x"
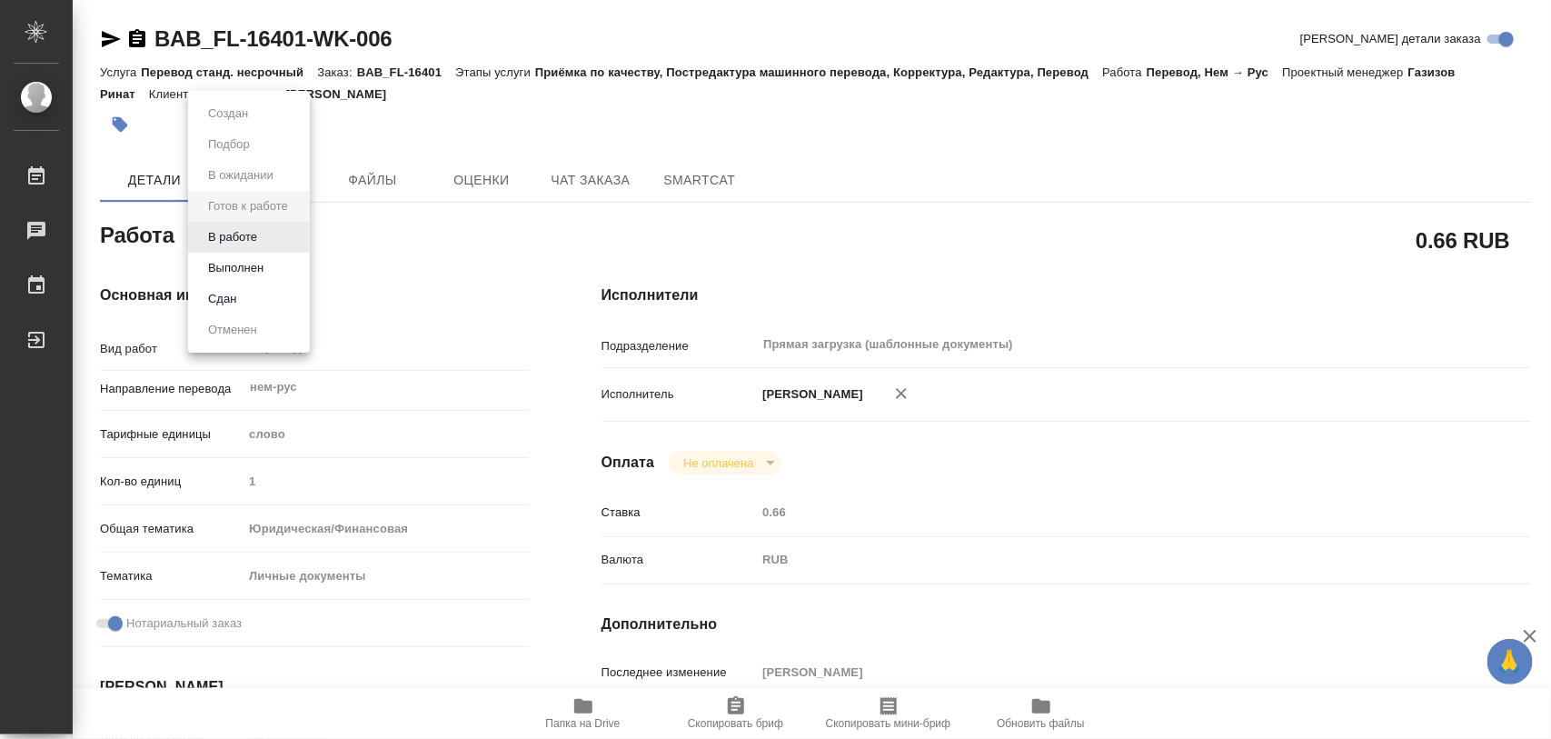
click at [303, 242] on body "🙏 .cls-1 fill:#fff; AWATERA Iglakov Maksim Работы Чаты График Выйти BAB_FL-1640…" at bounding box center [775, 369] width 1551 height 739
type textarea "x"
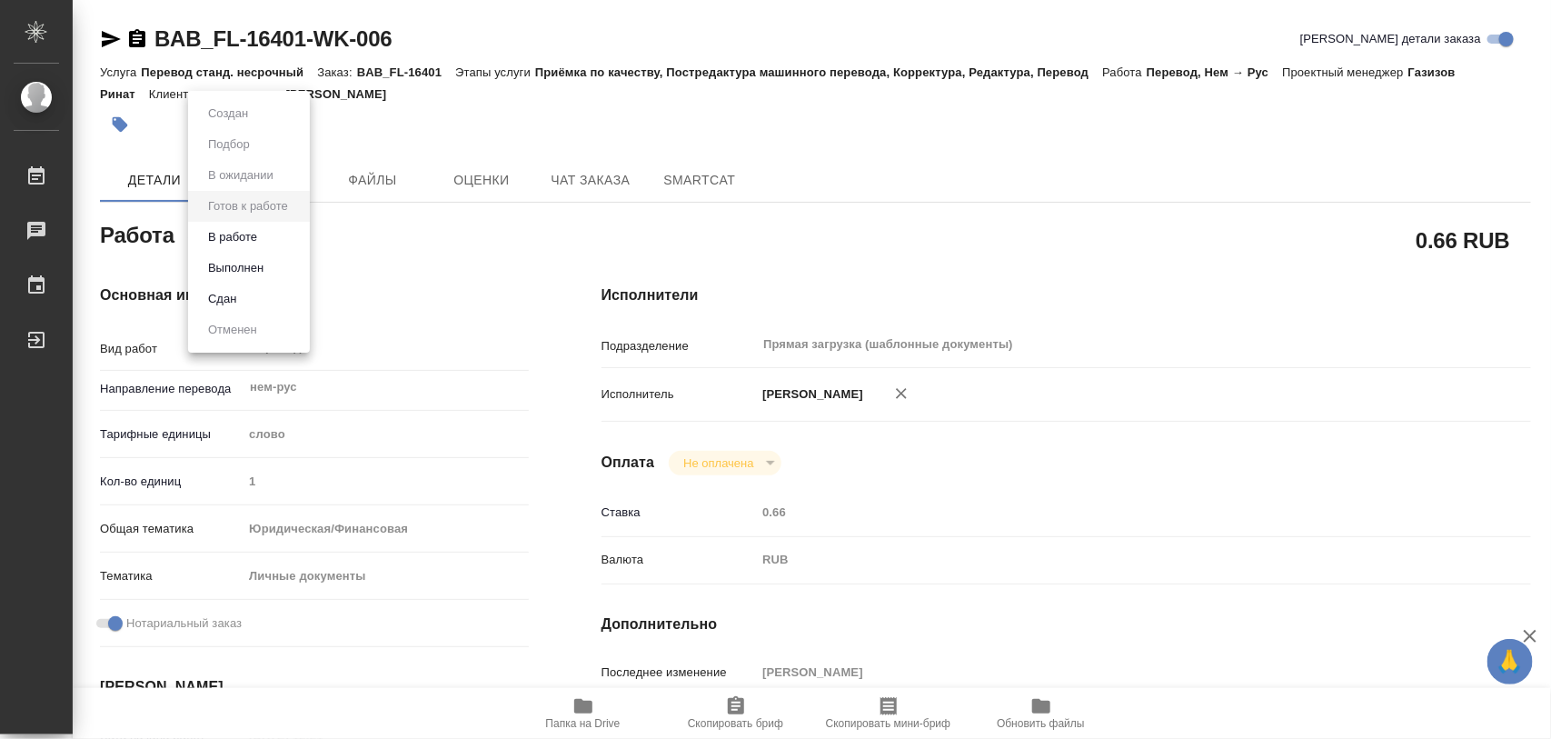
type textarea "x"
click at [251, 239] on button "В работе" at bounding box center [233, 237] width 60 height 20
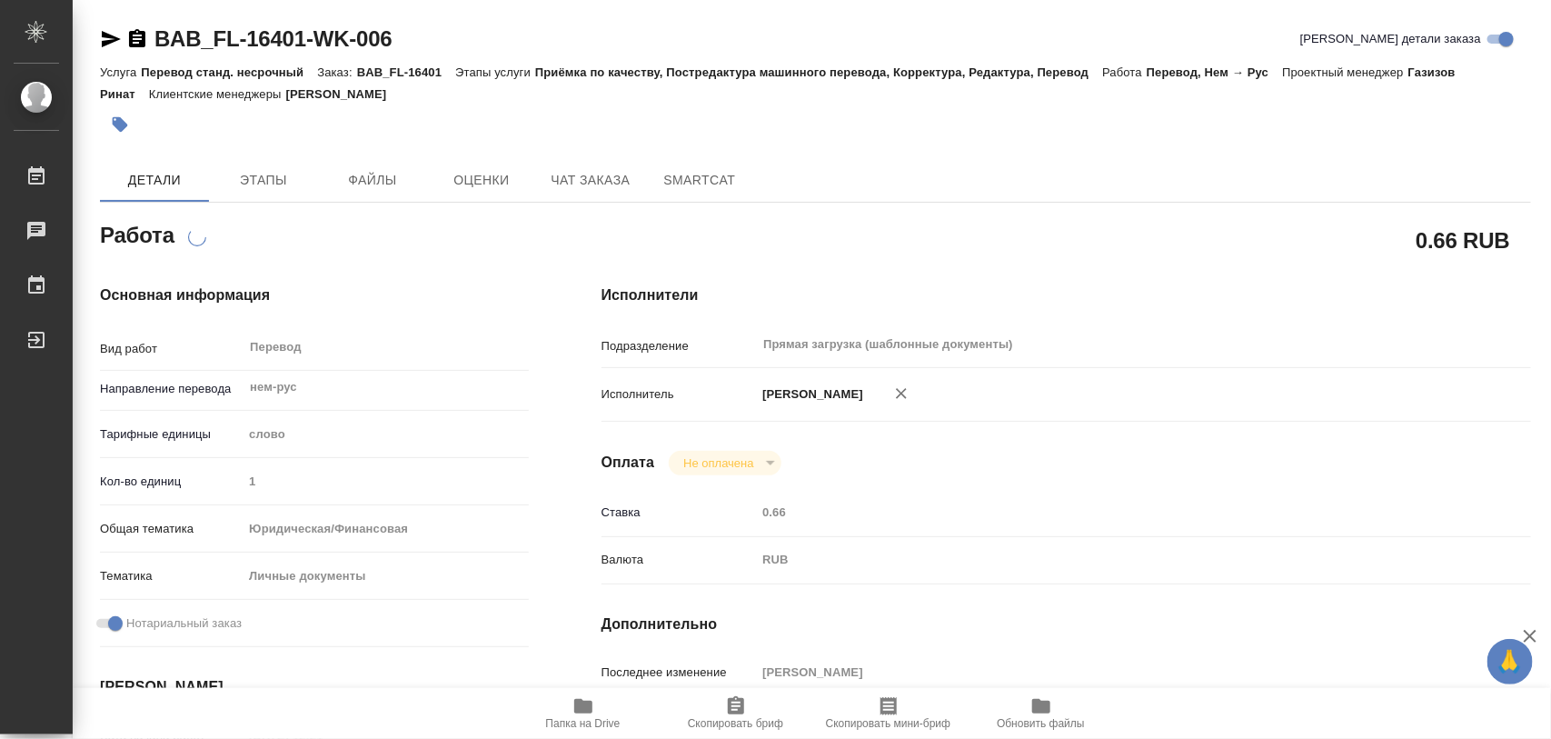
type textarea "x"
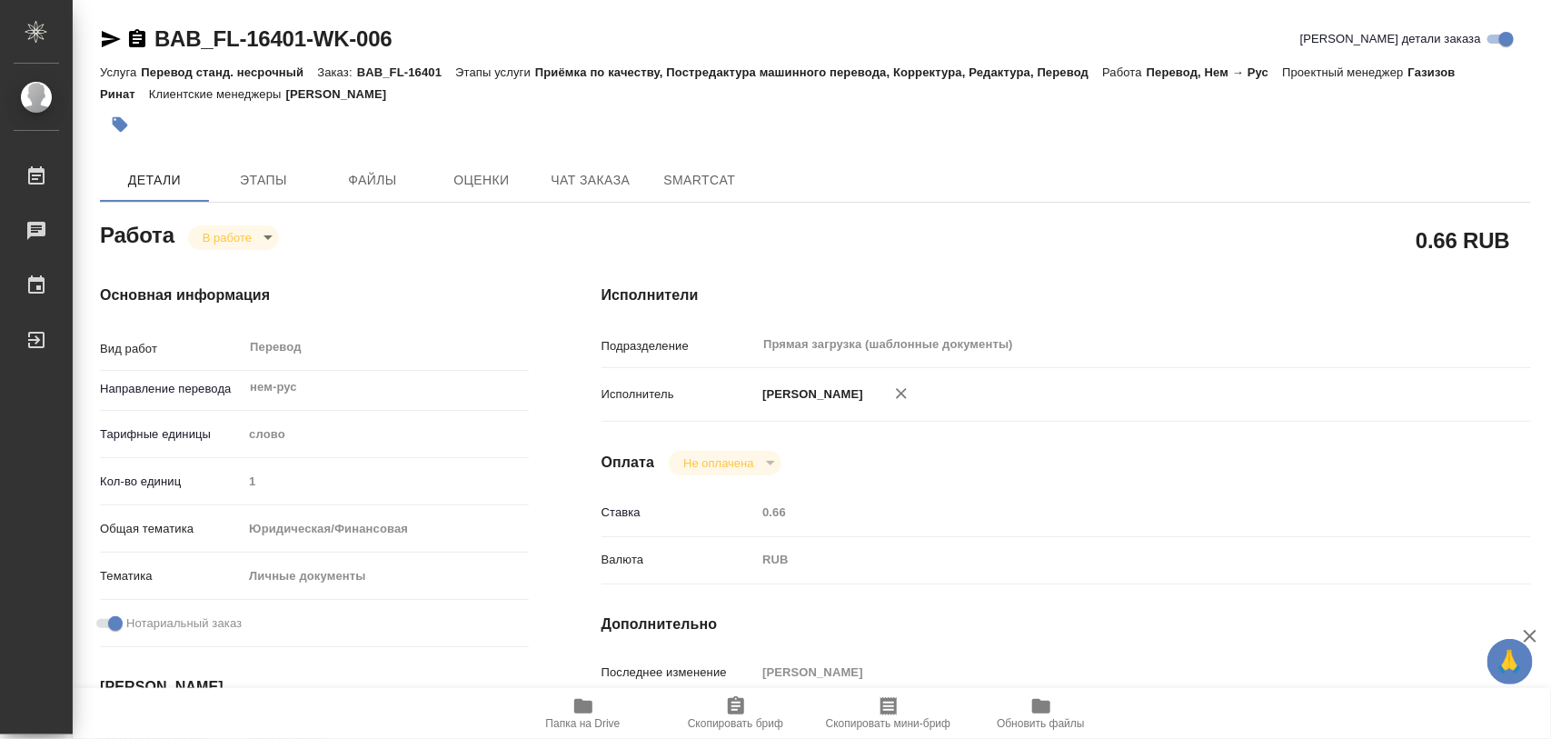
type textarea "x"
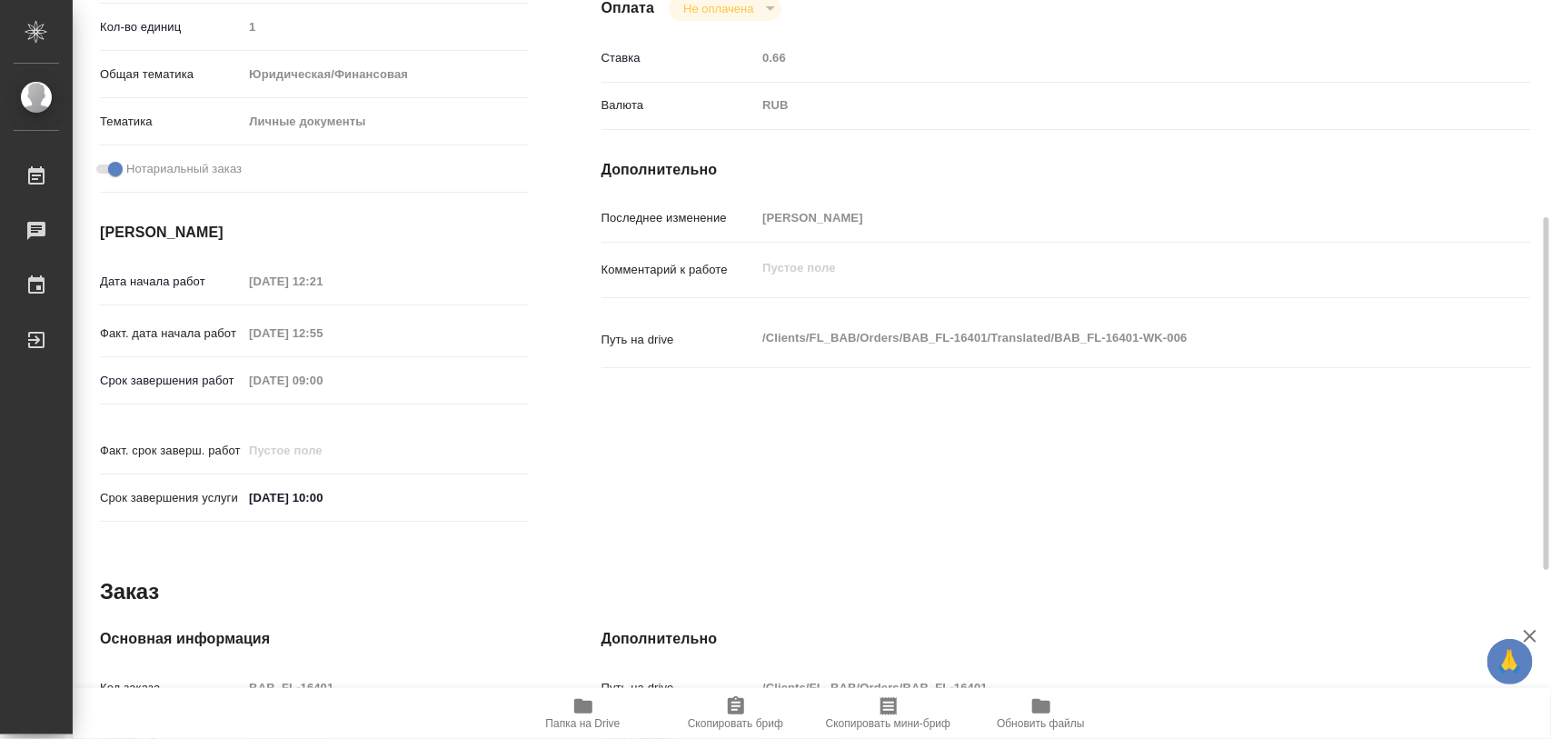
scroll to position [809, 0]
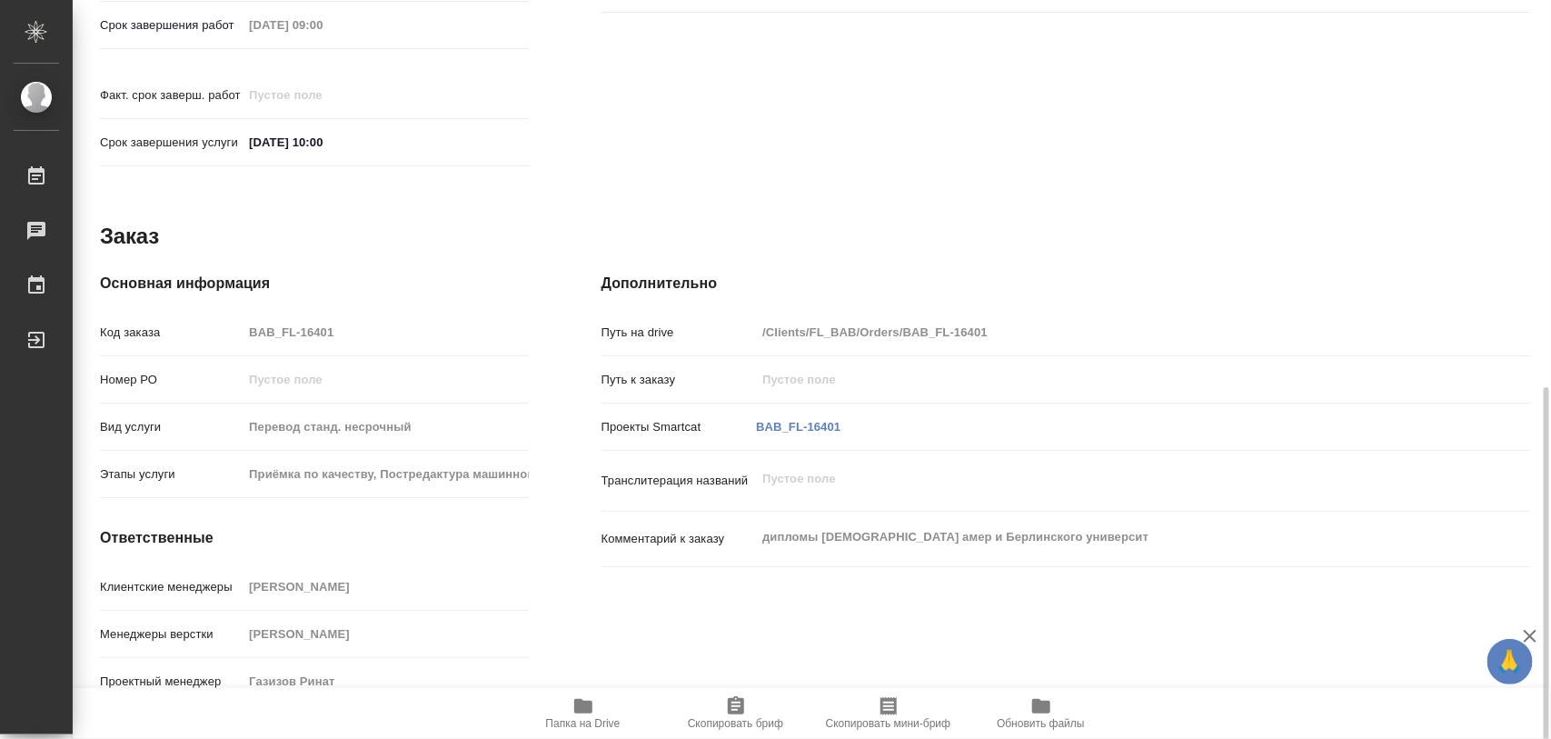
click at [719, 701] on span "Скопировать бриф" at bounding box center [735, 712] width 131 height 35
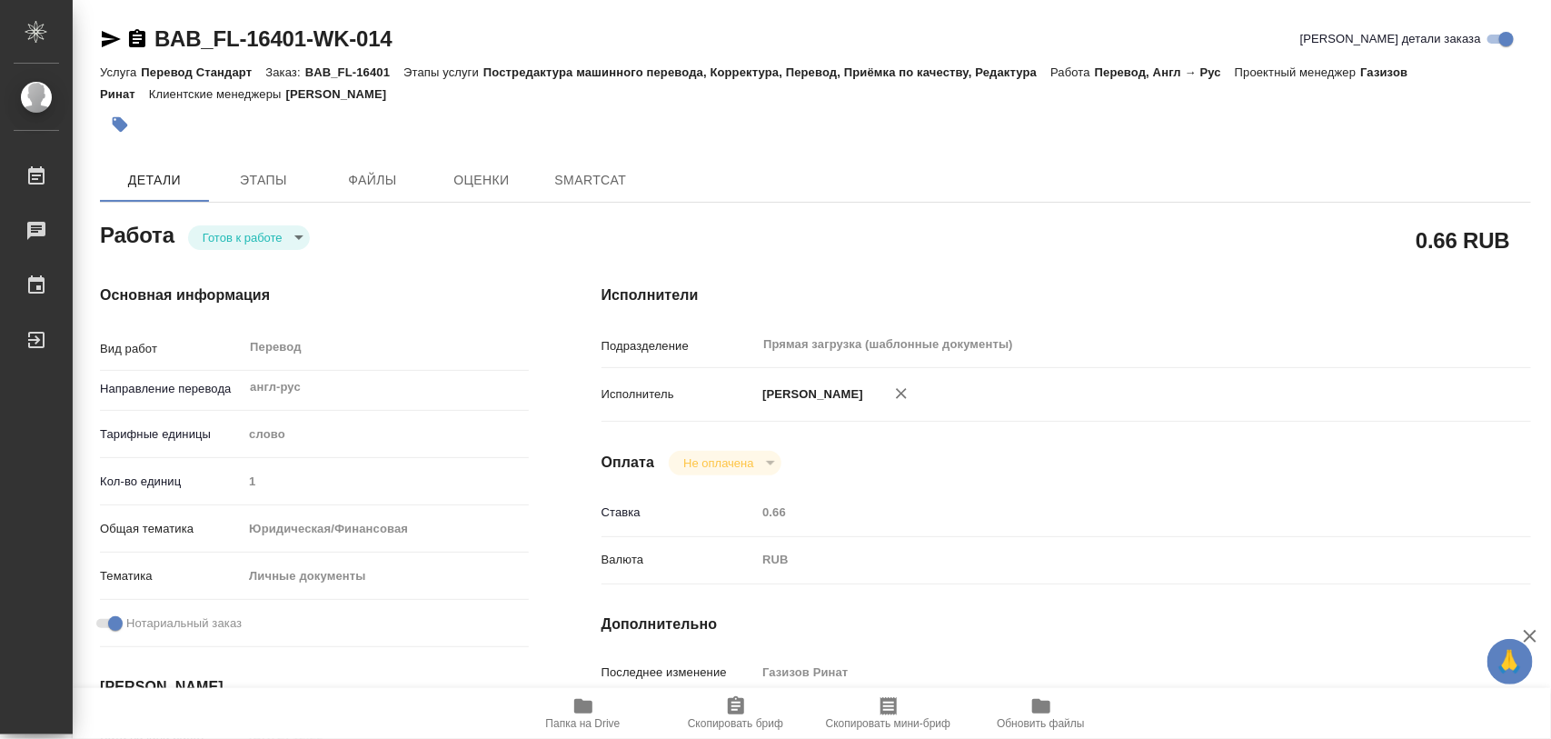
type textarea "x"
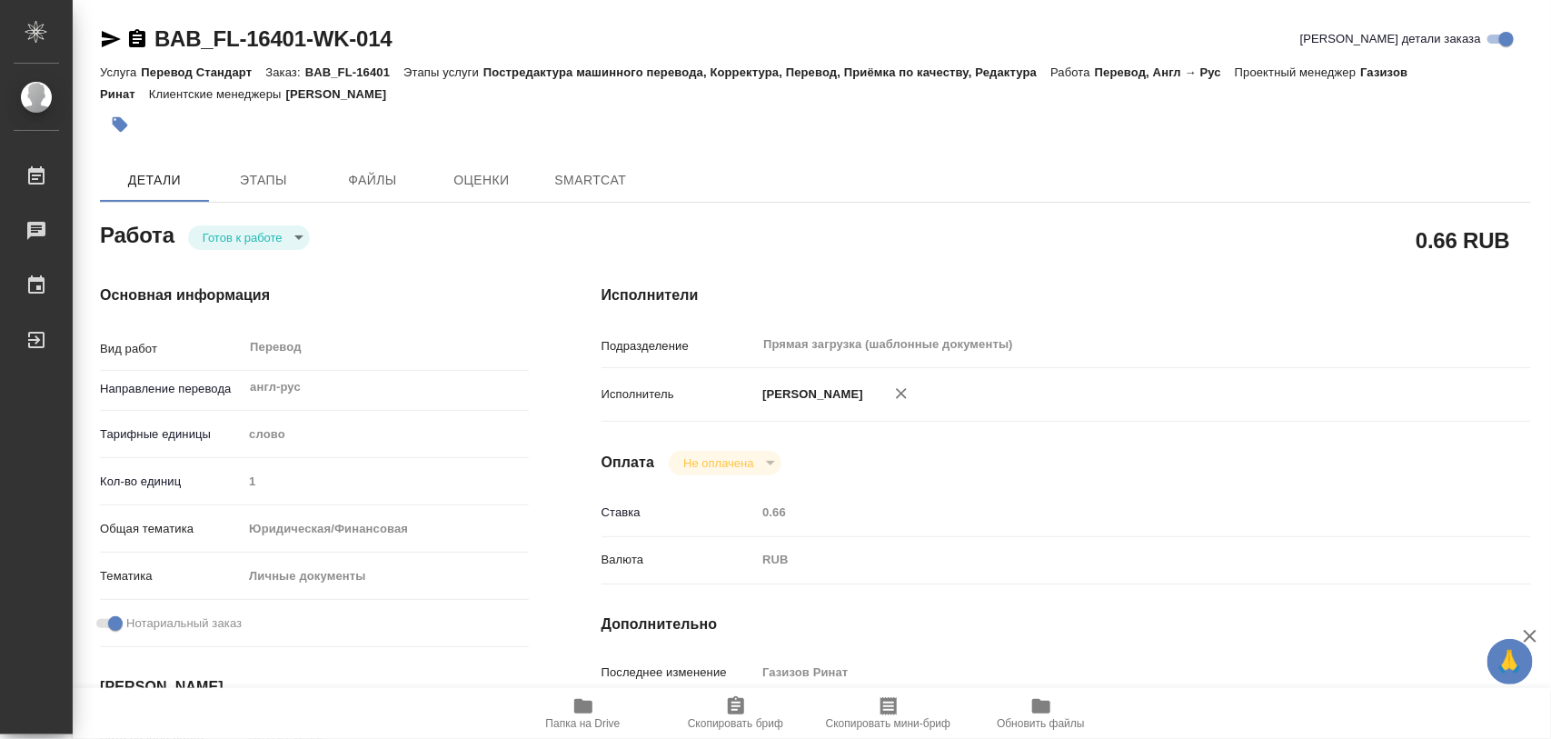
type textarea "x"
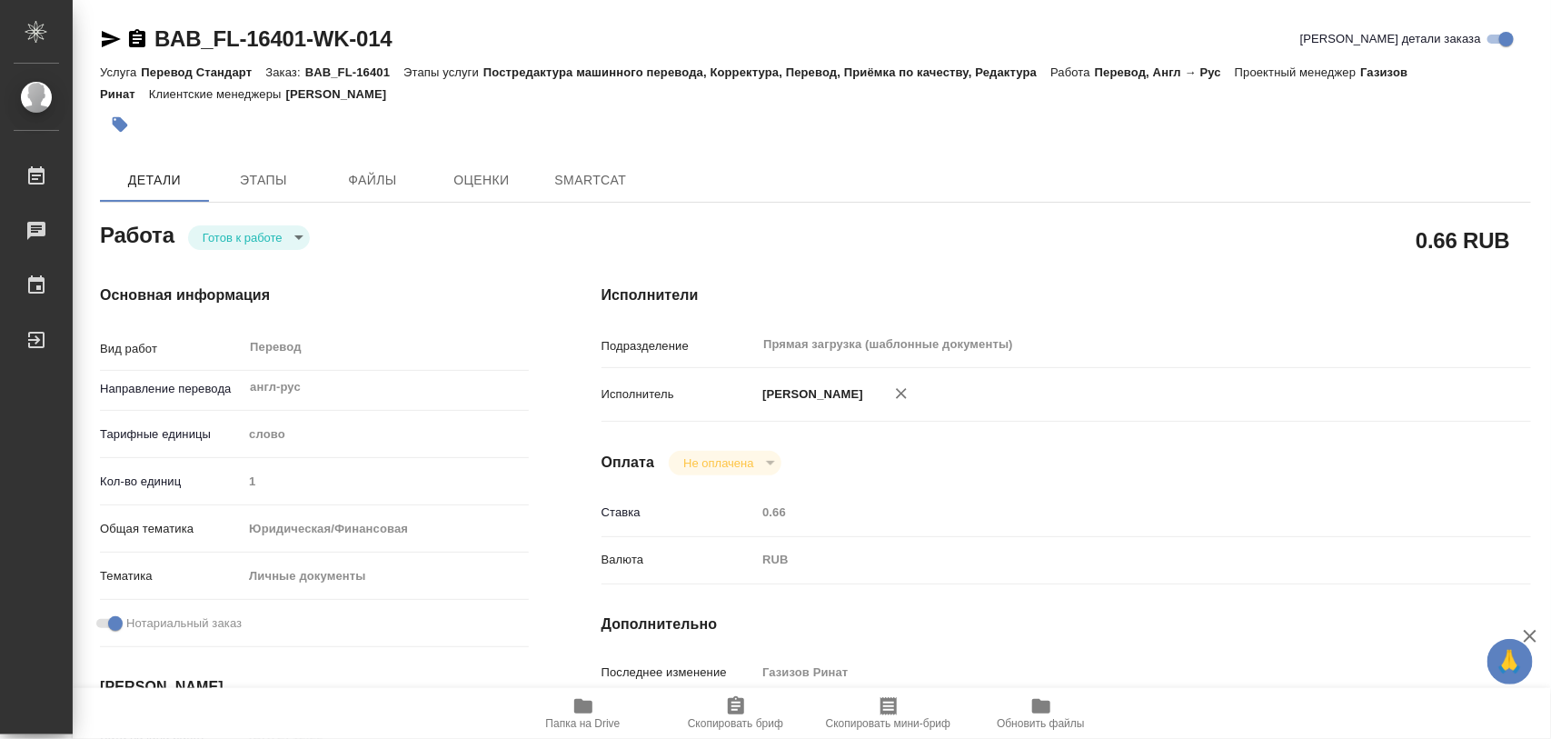
type textarea "x"
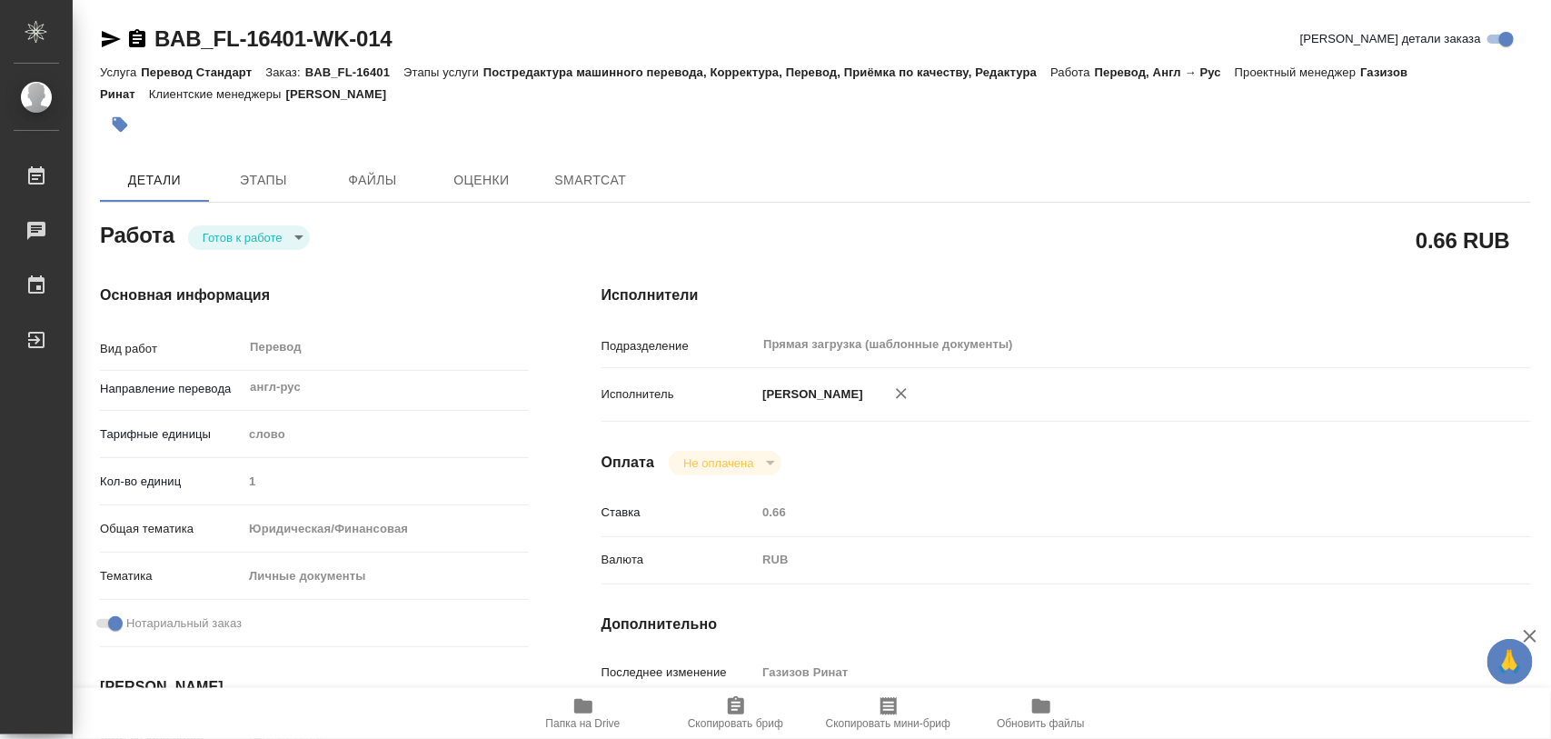
type textarea "x"
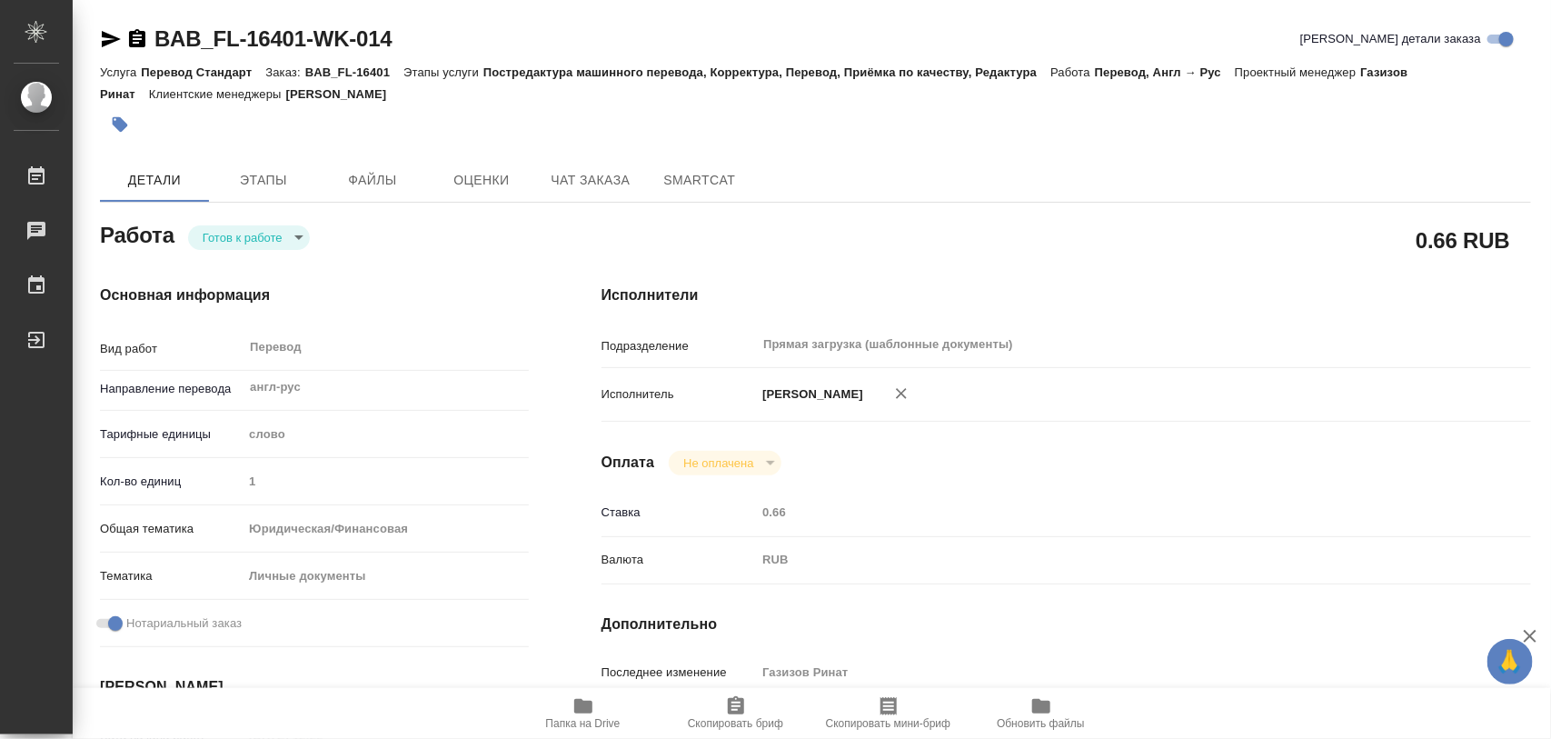
type textarea "x"
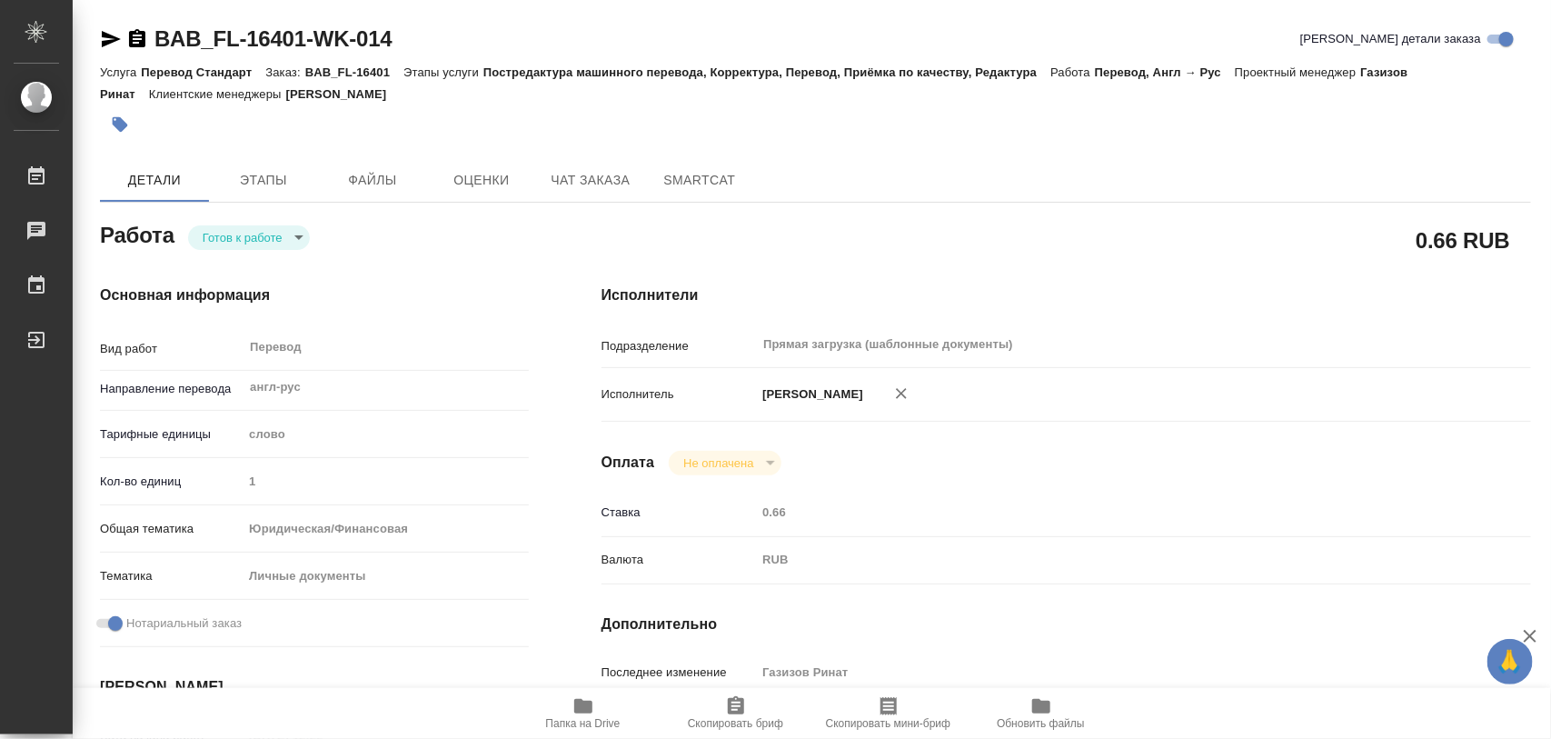
click at [297, 237] on body "🙏 .cls-1 fill:#fff; AWATERA Iglakov Maksim Работы Чаты График Выйти BAB_FL-1640…" at bounding box center [775, 369] width 1551 height 739
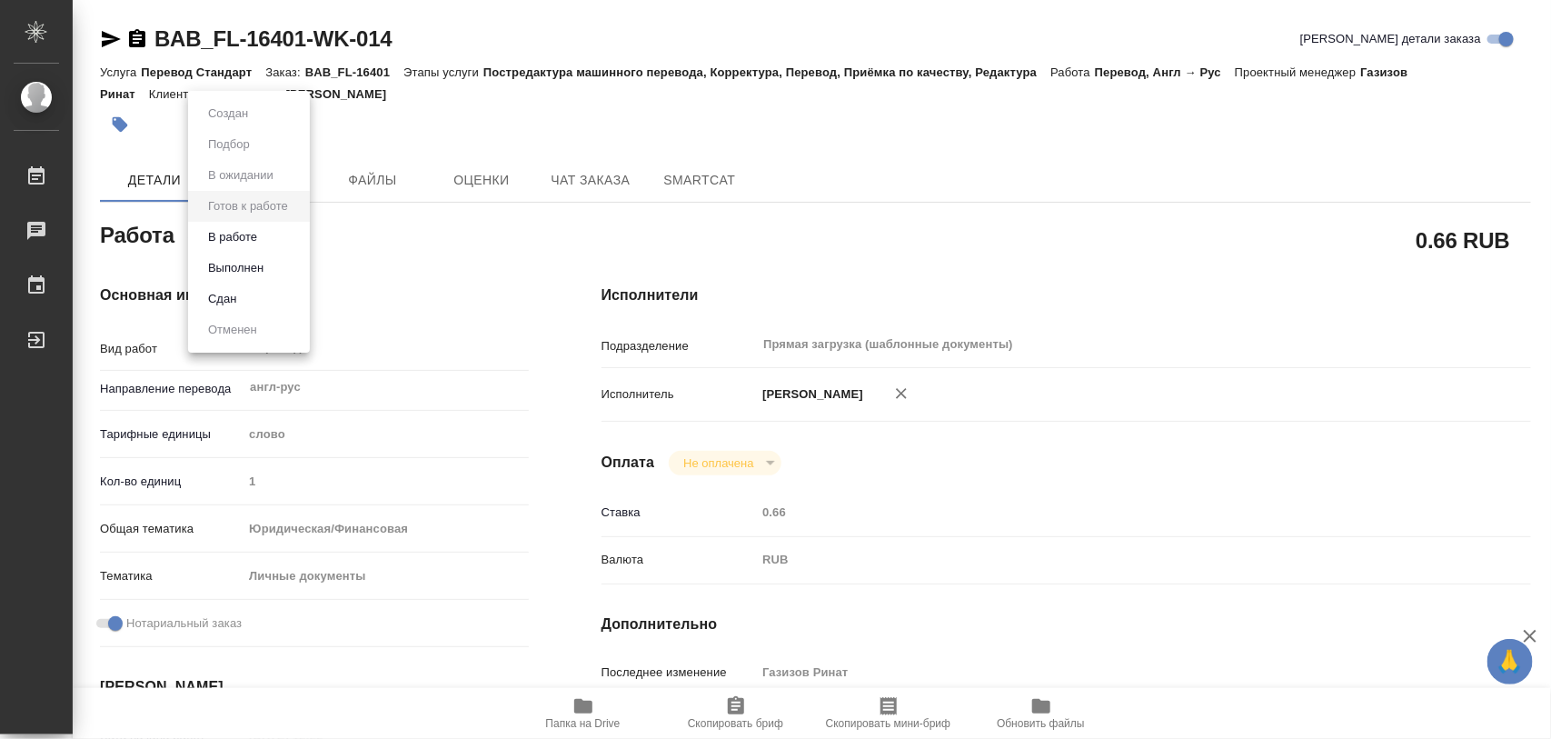
type textarea "x"
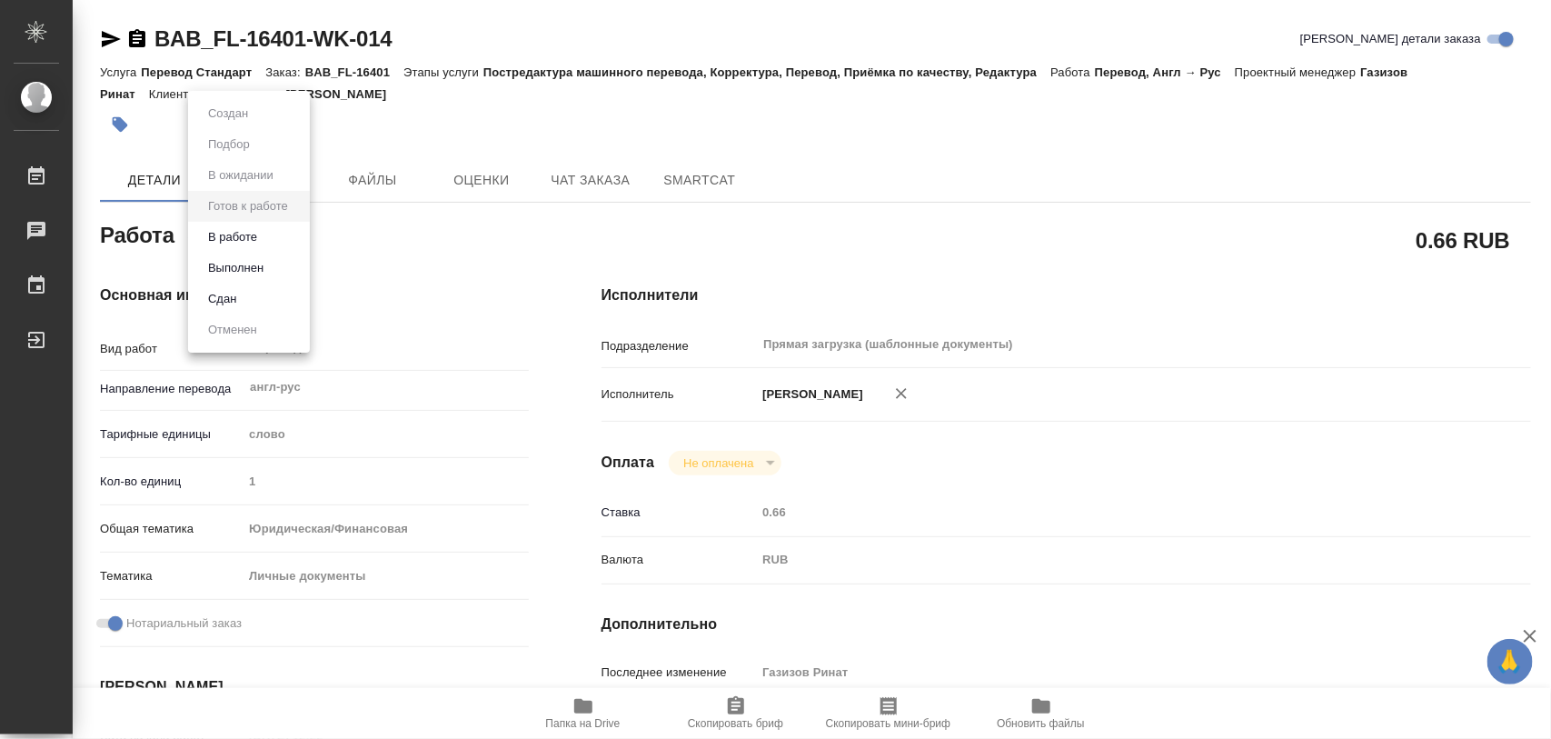
click at [264, 232] on li "В работе" at bounding box center [249, 237] width 122 height 31
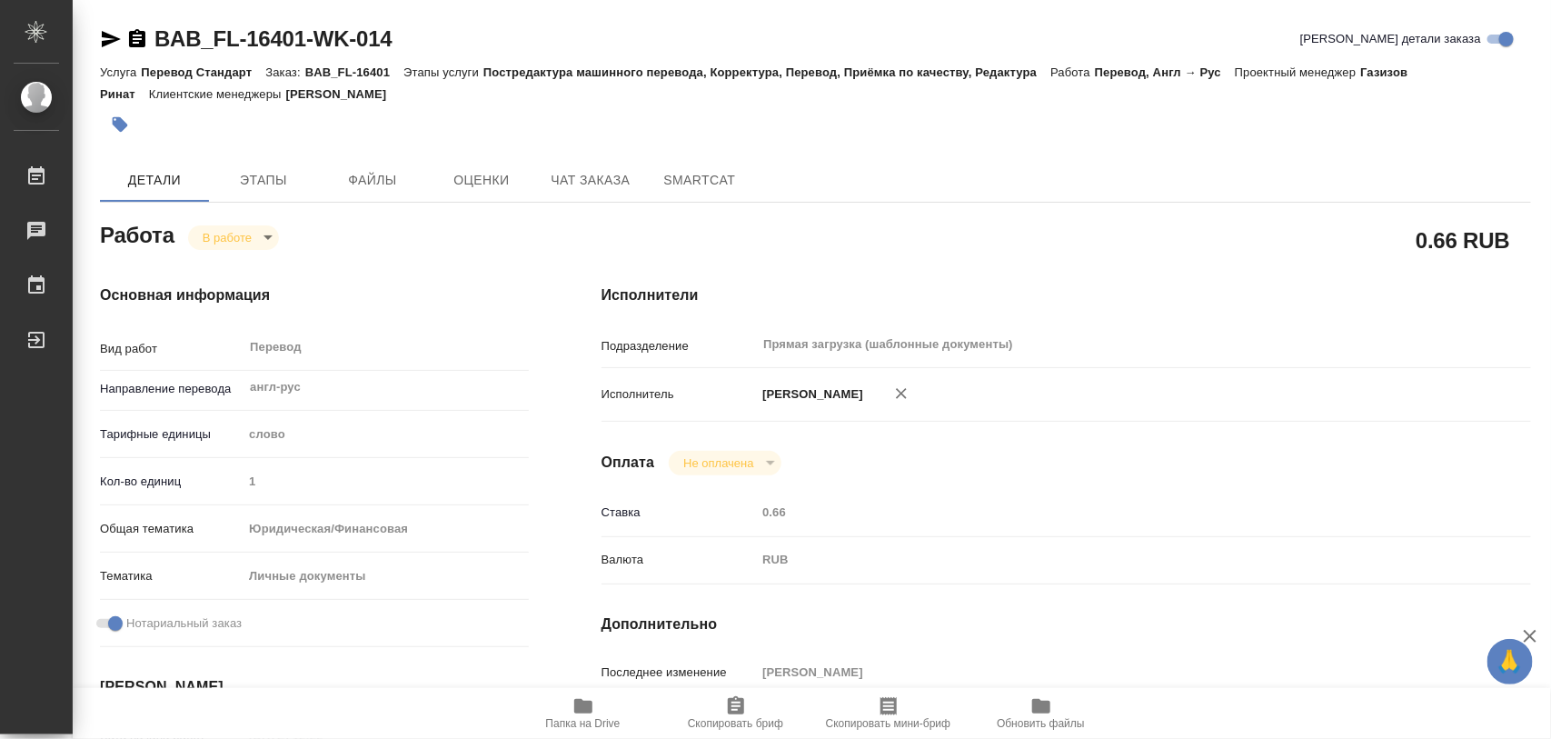
type textarea "x"
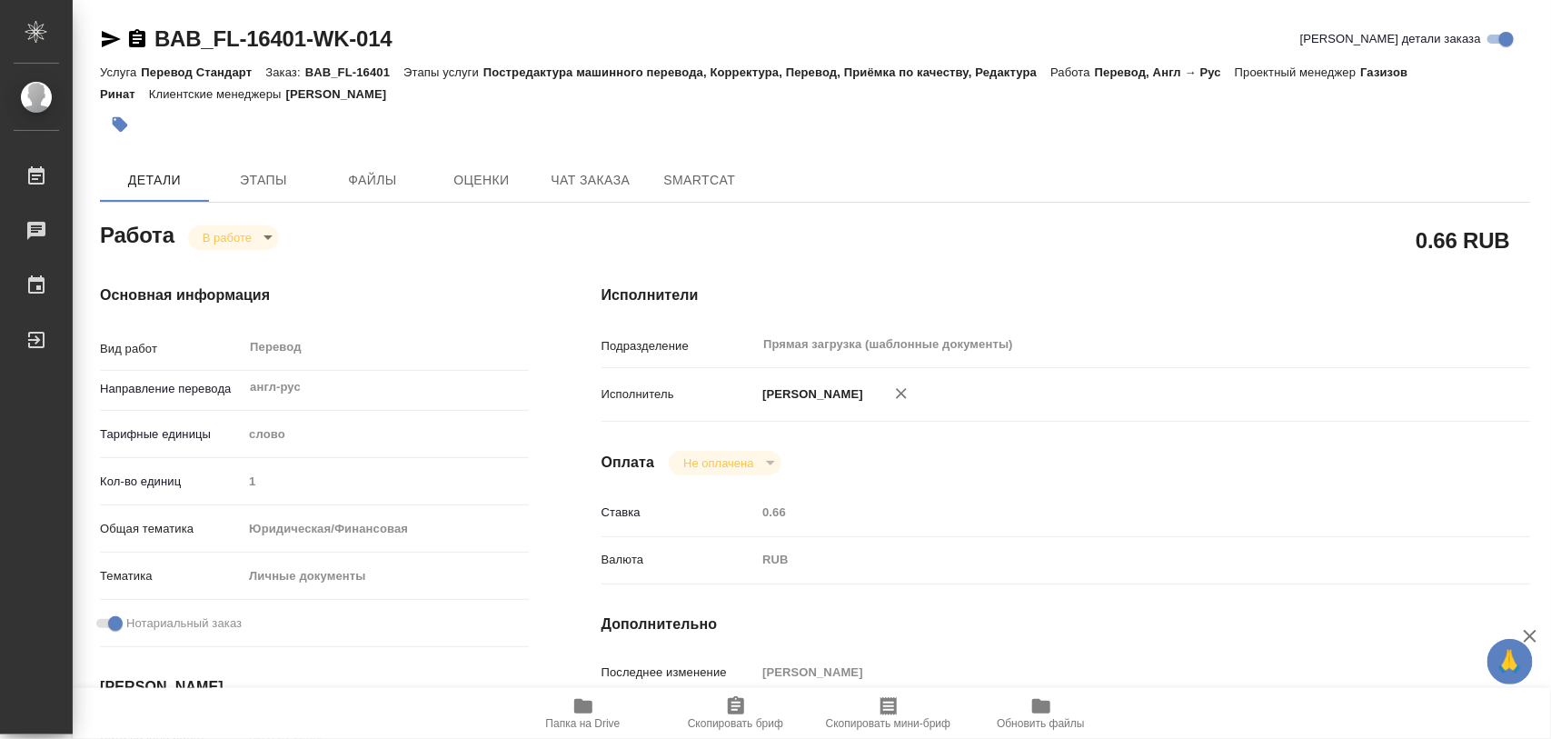
type textarea "x"
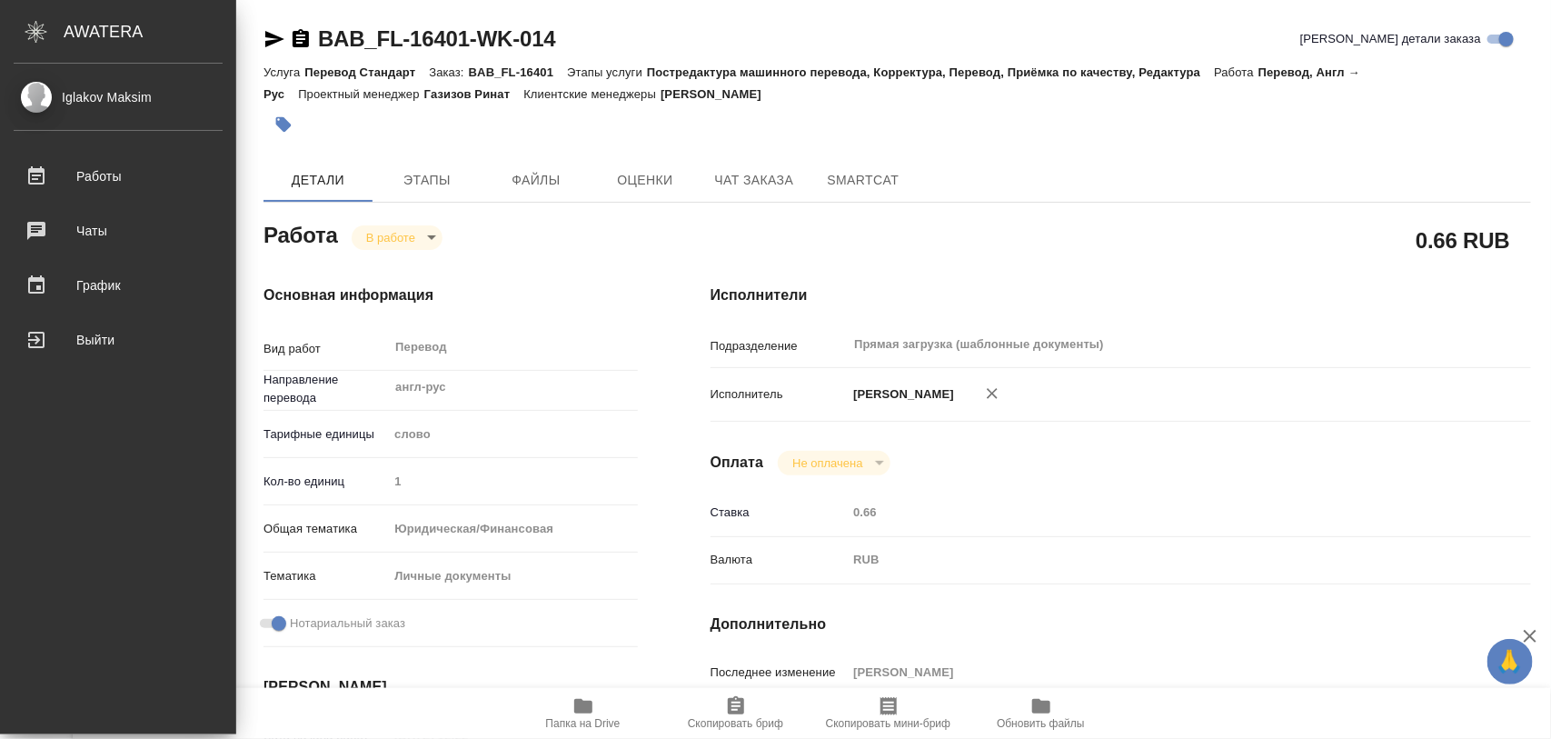
type textarea "x"
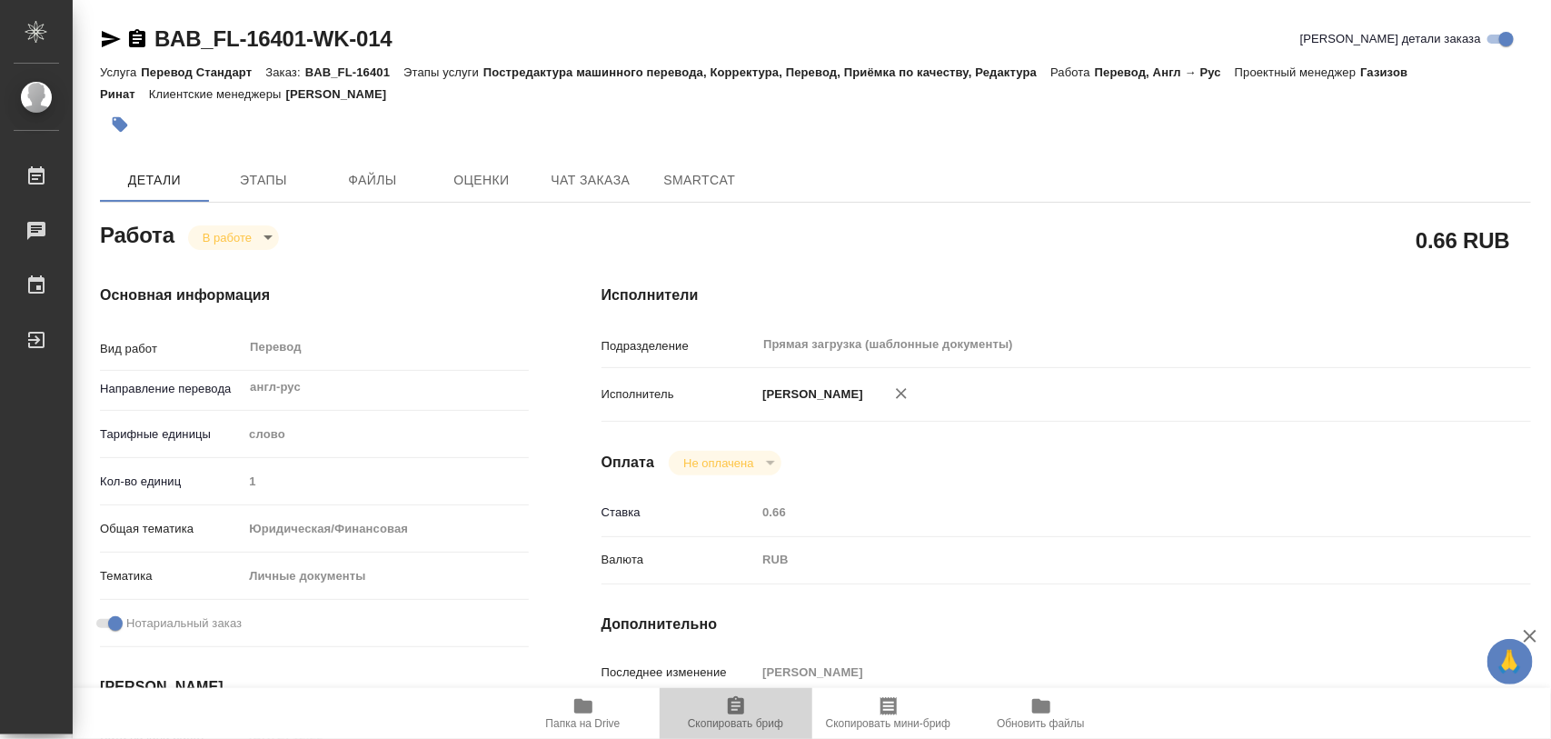
click at [732, 709] on icon "button" at bounding box center [736, 706] width 22 height 22
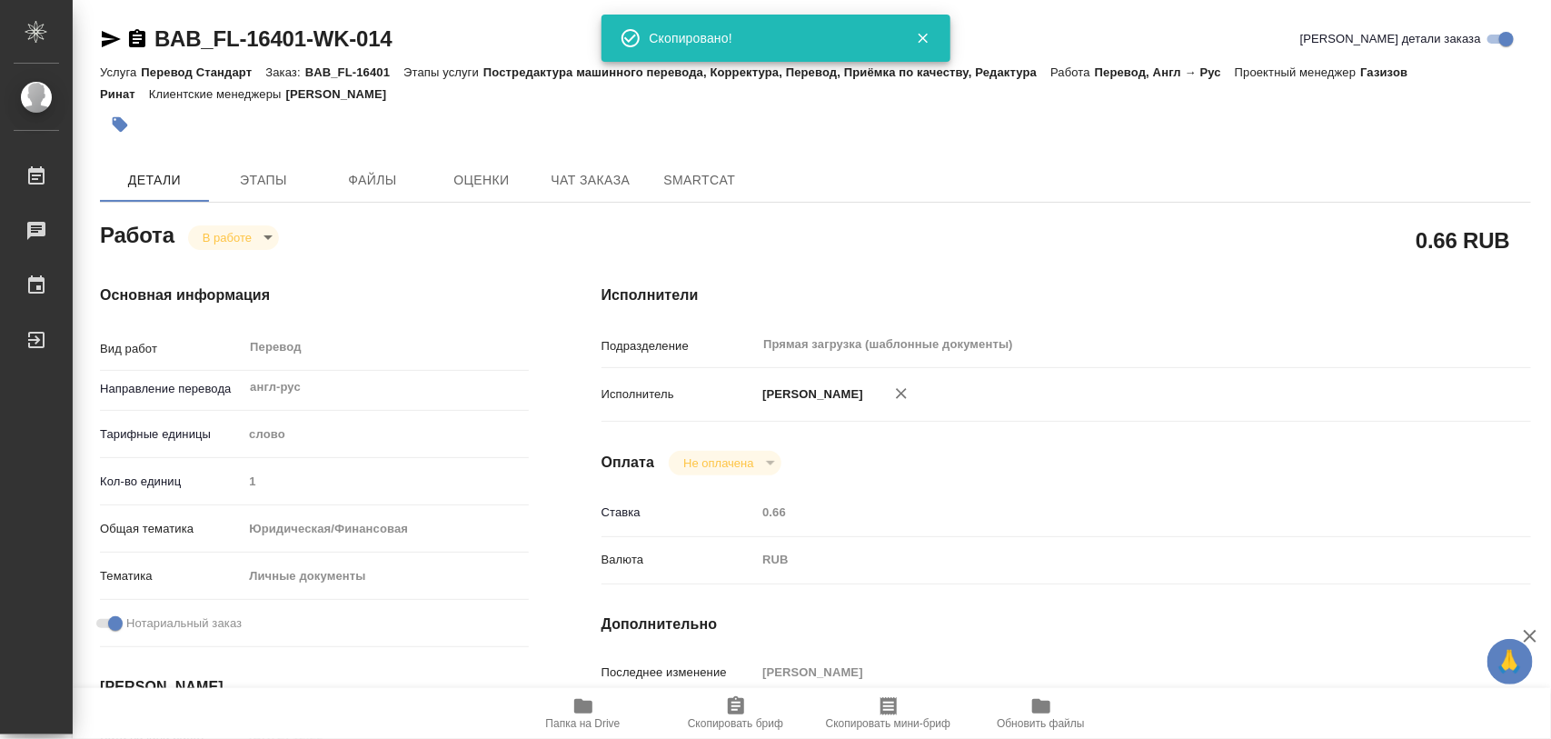
scroll to position [341, 0]
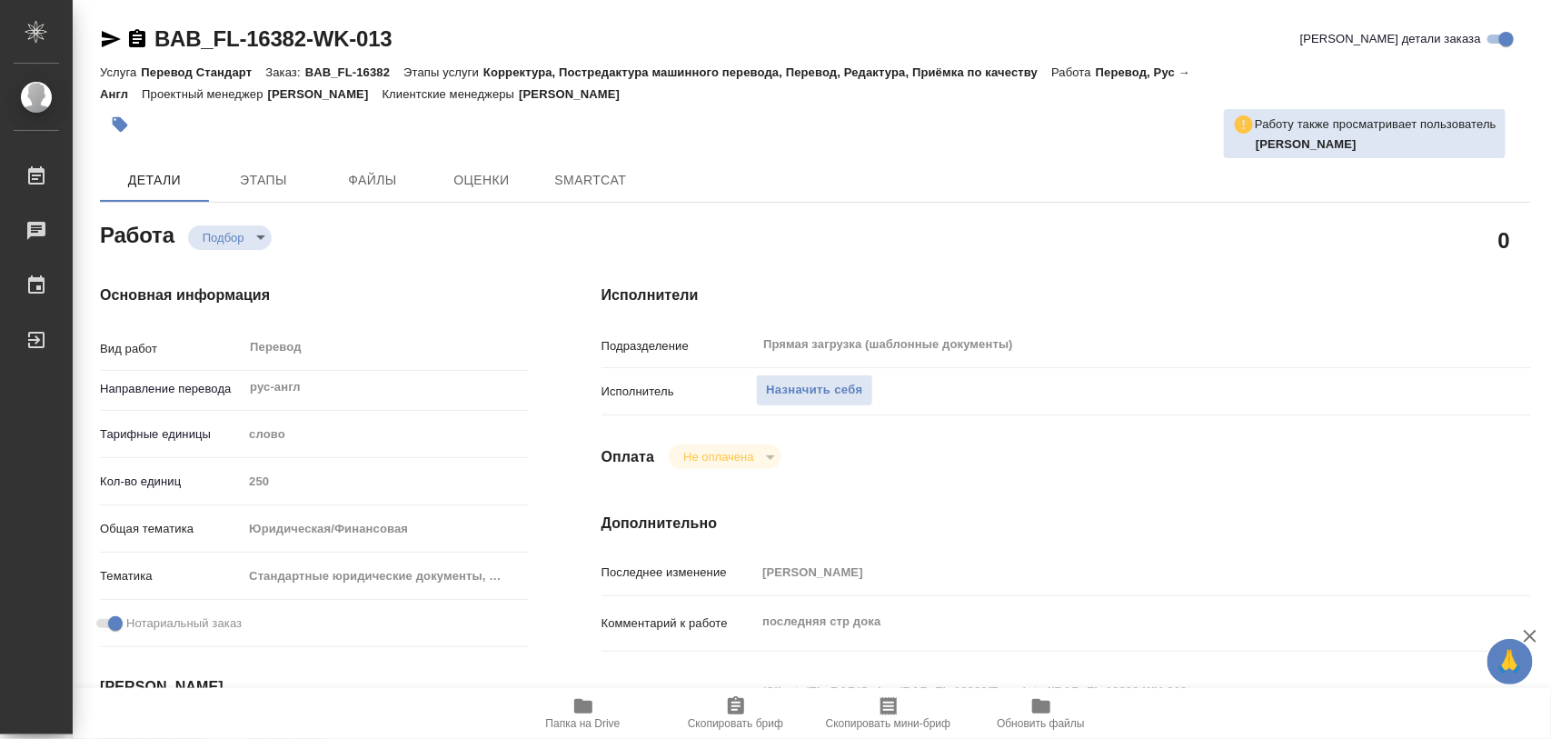
type textarea "x"
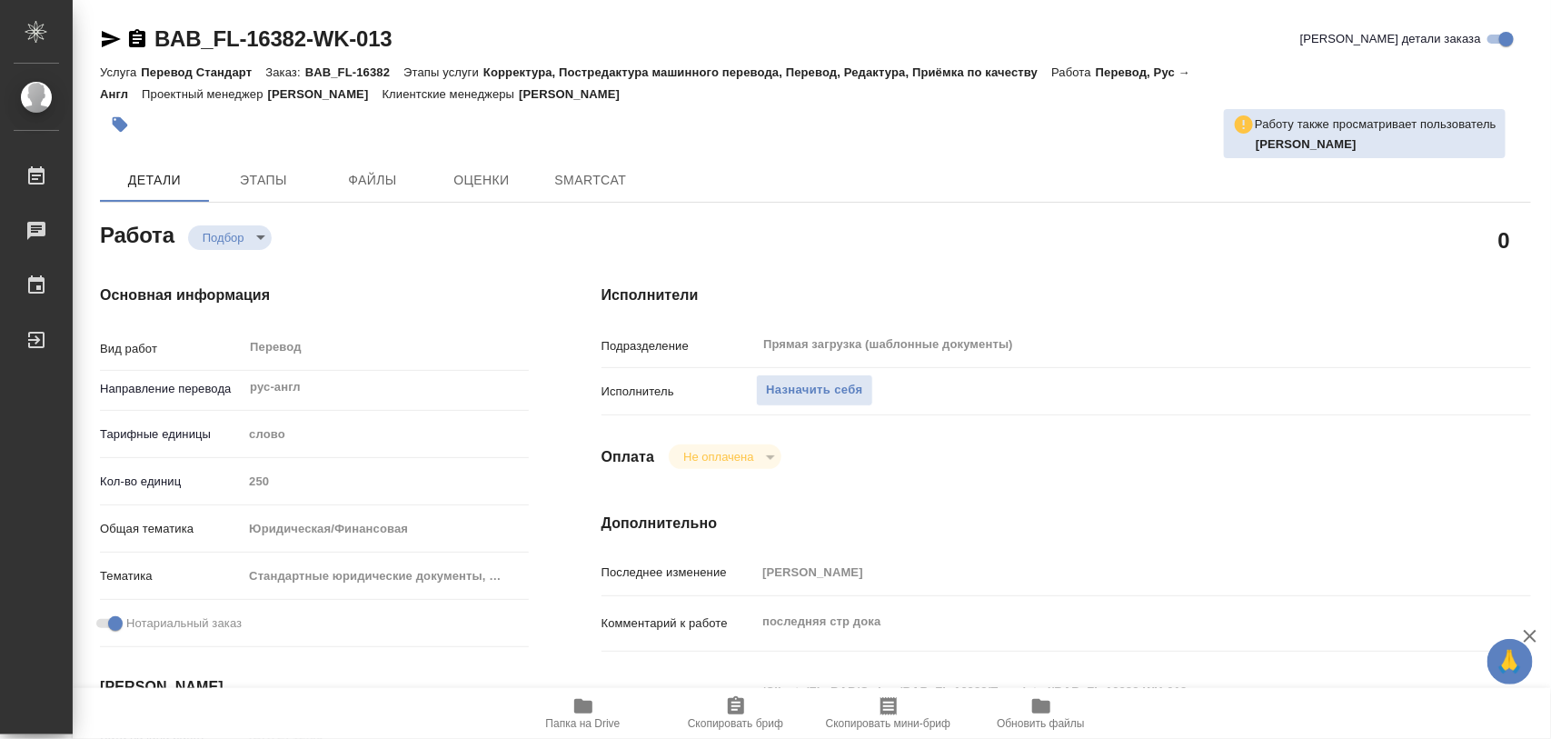
type textarea "x"
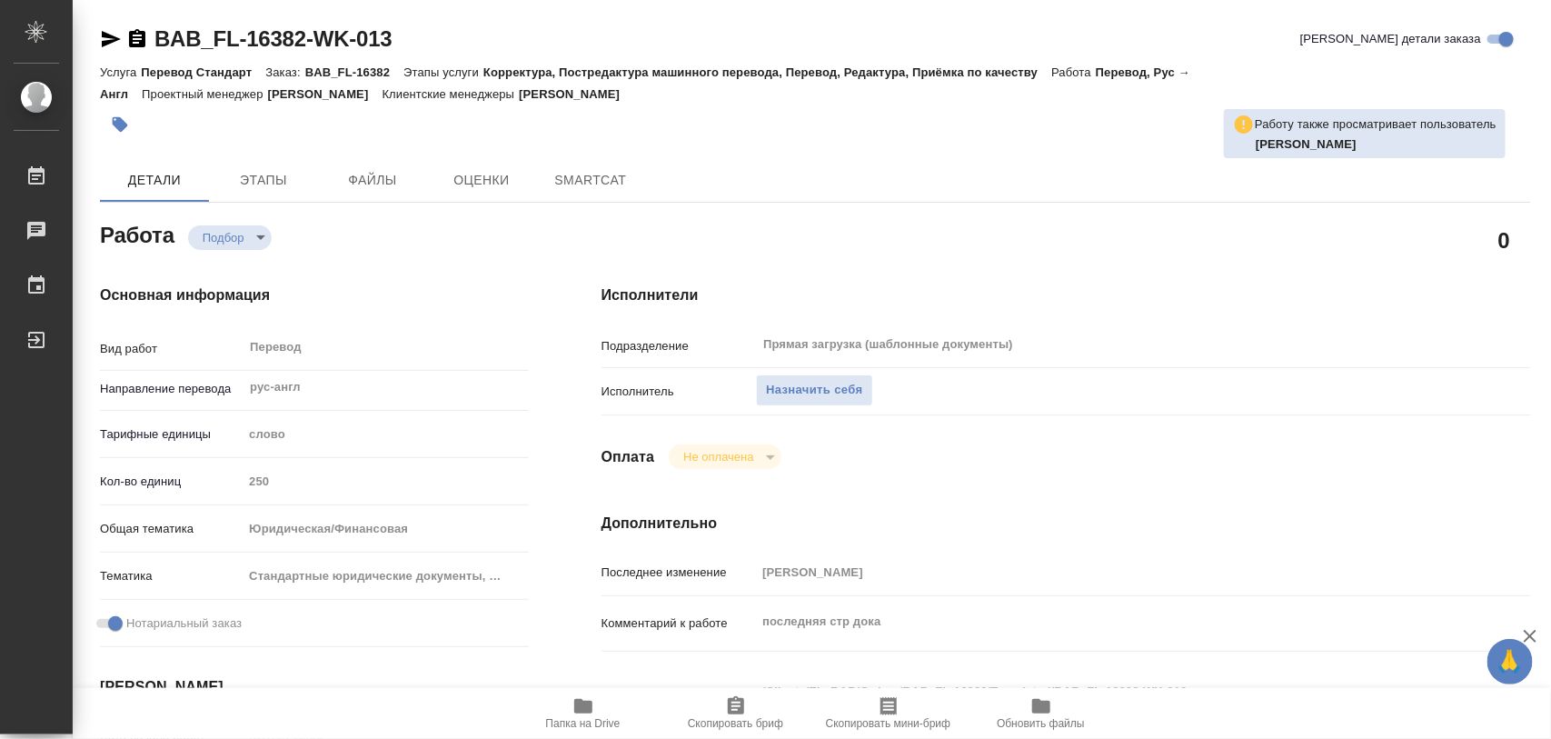
type textarea "x"
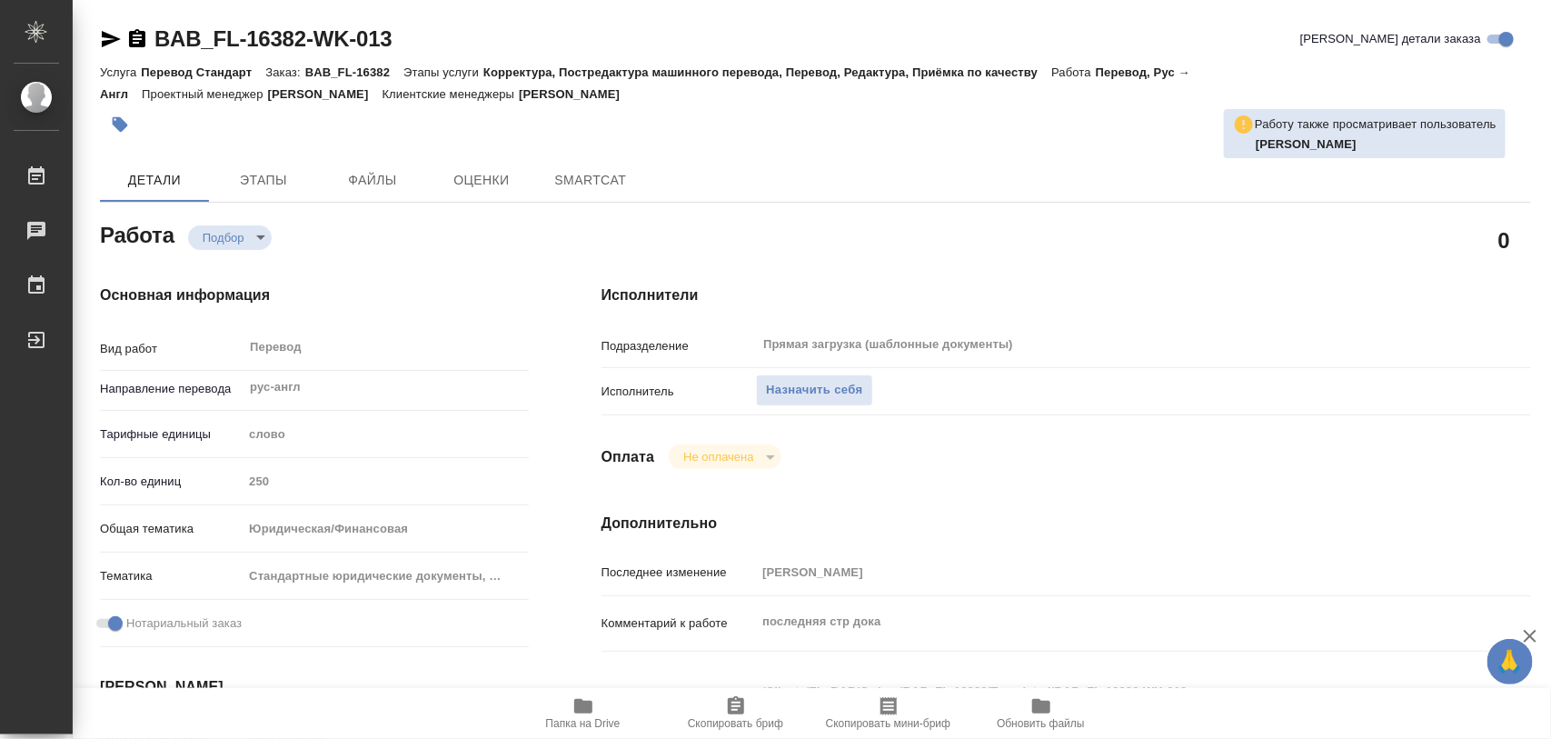
type textarea "x"
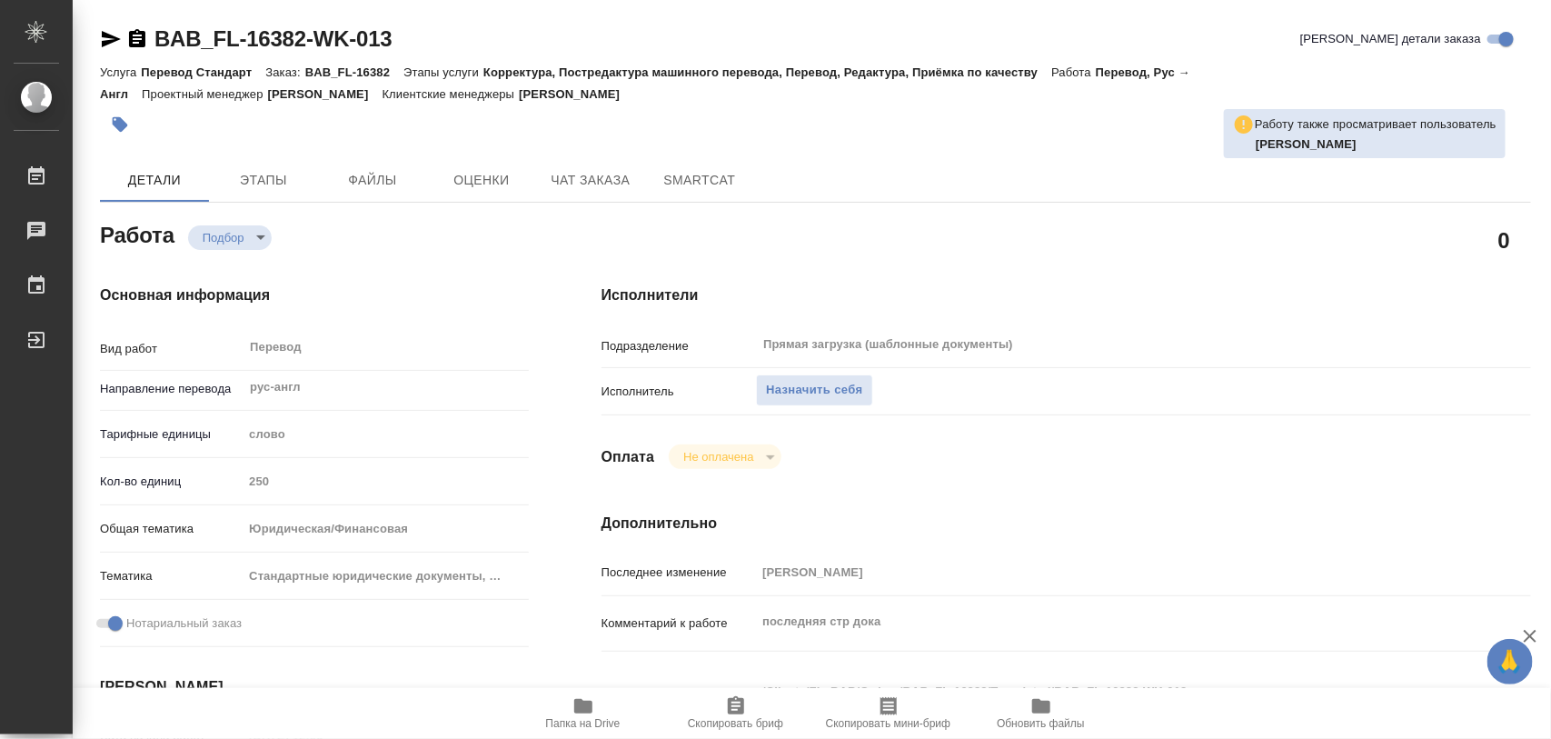
type textarea "x"
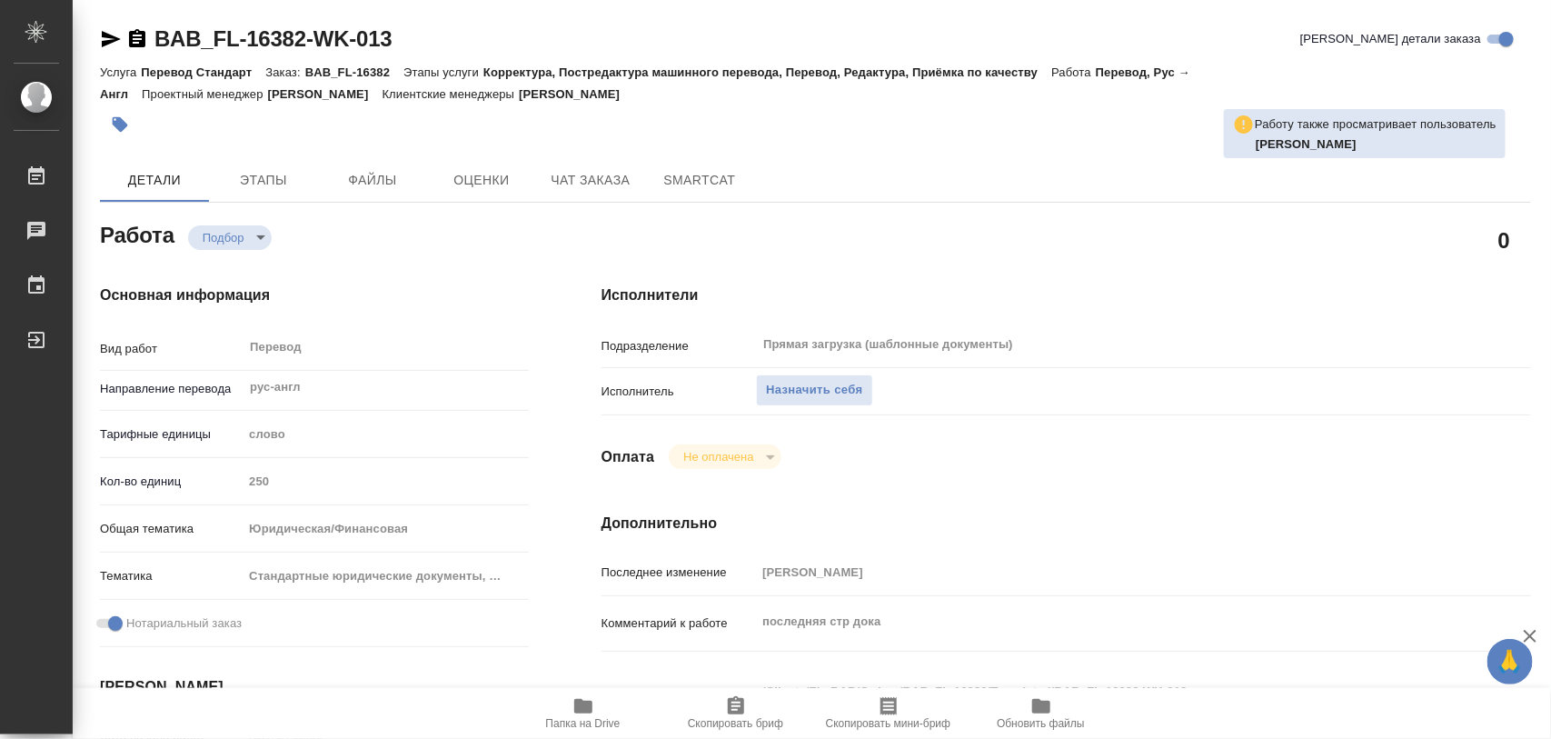
type textarea "x"
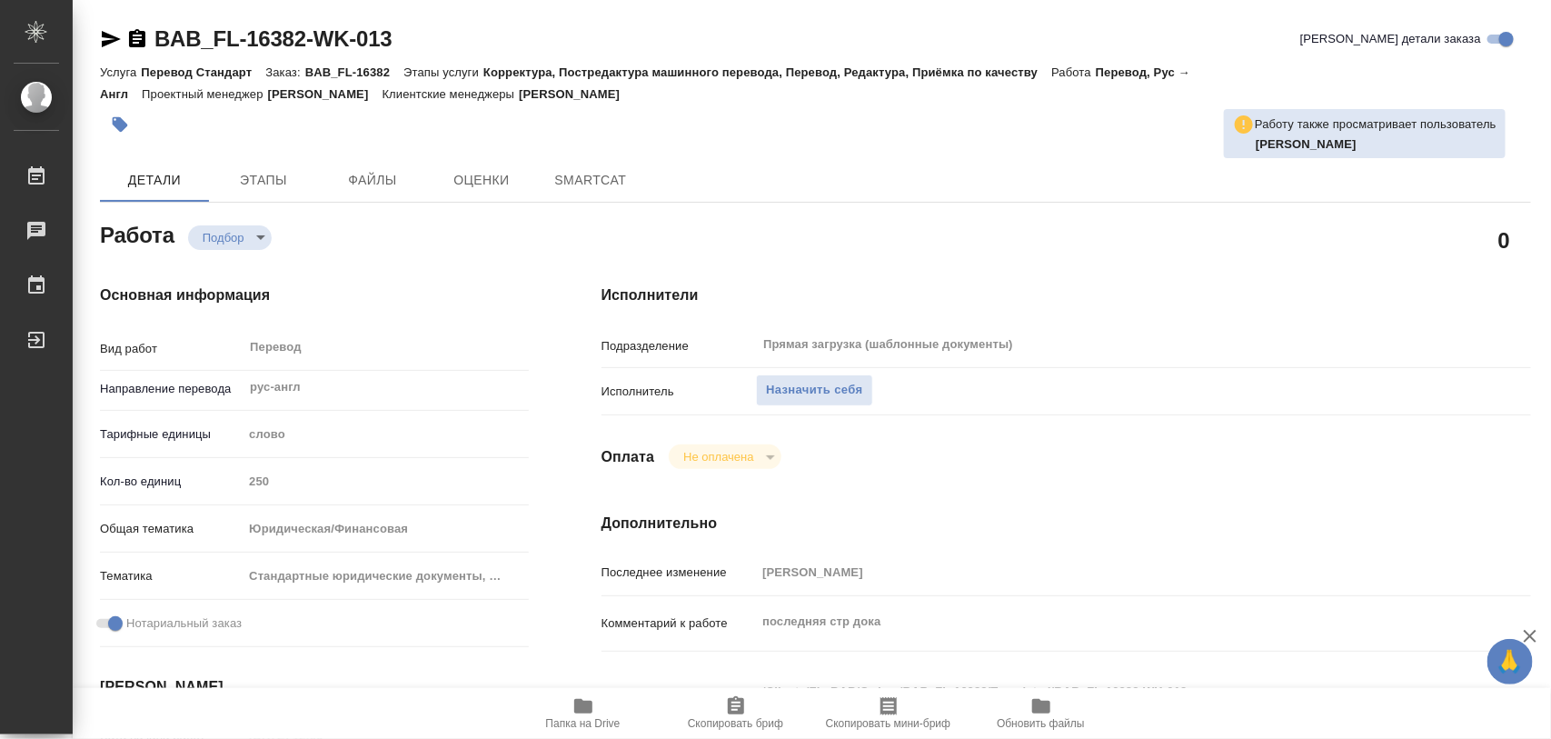
type textarea "x"
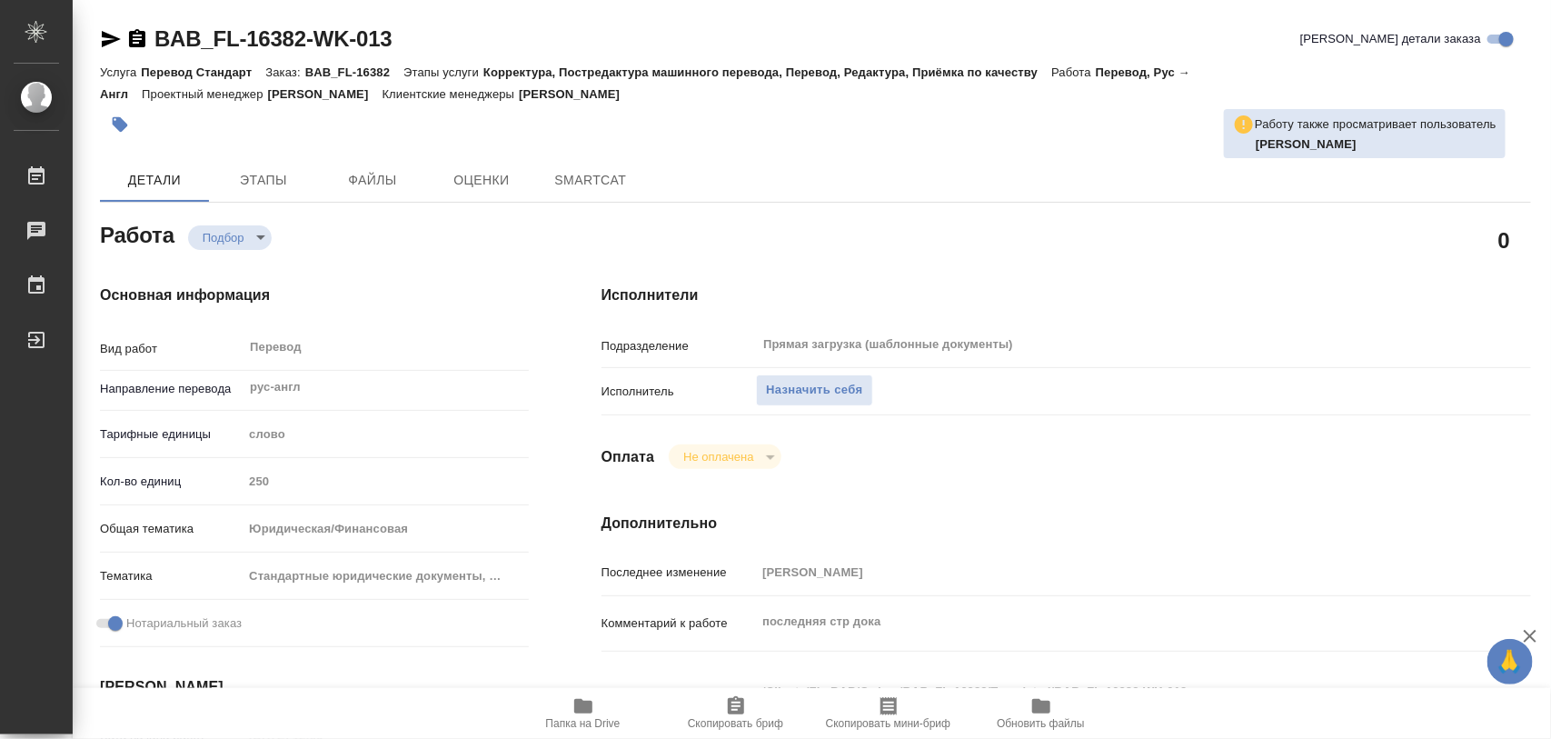
type textarea "x"
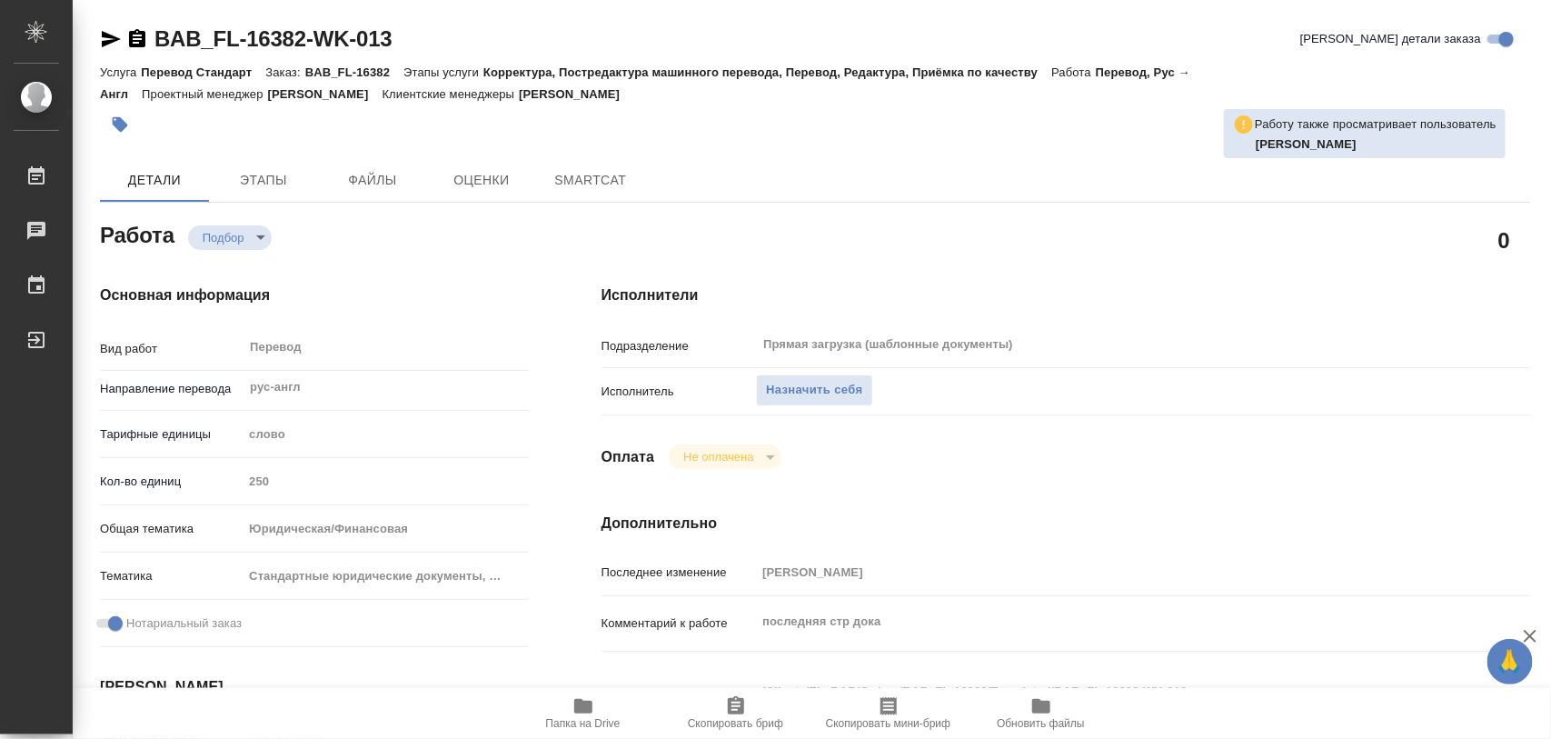
type textarea "x"
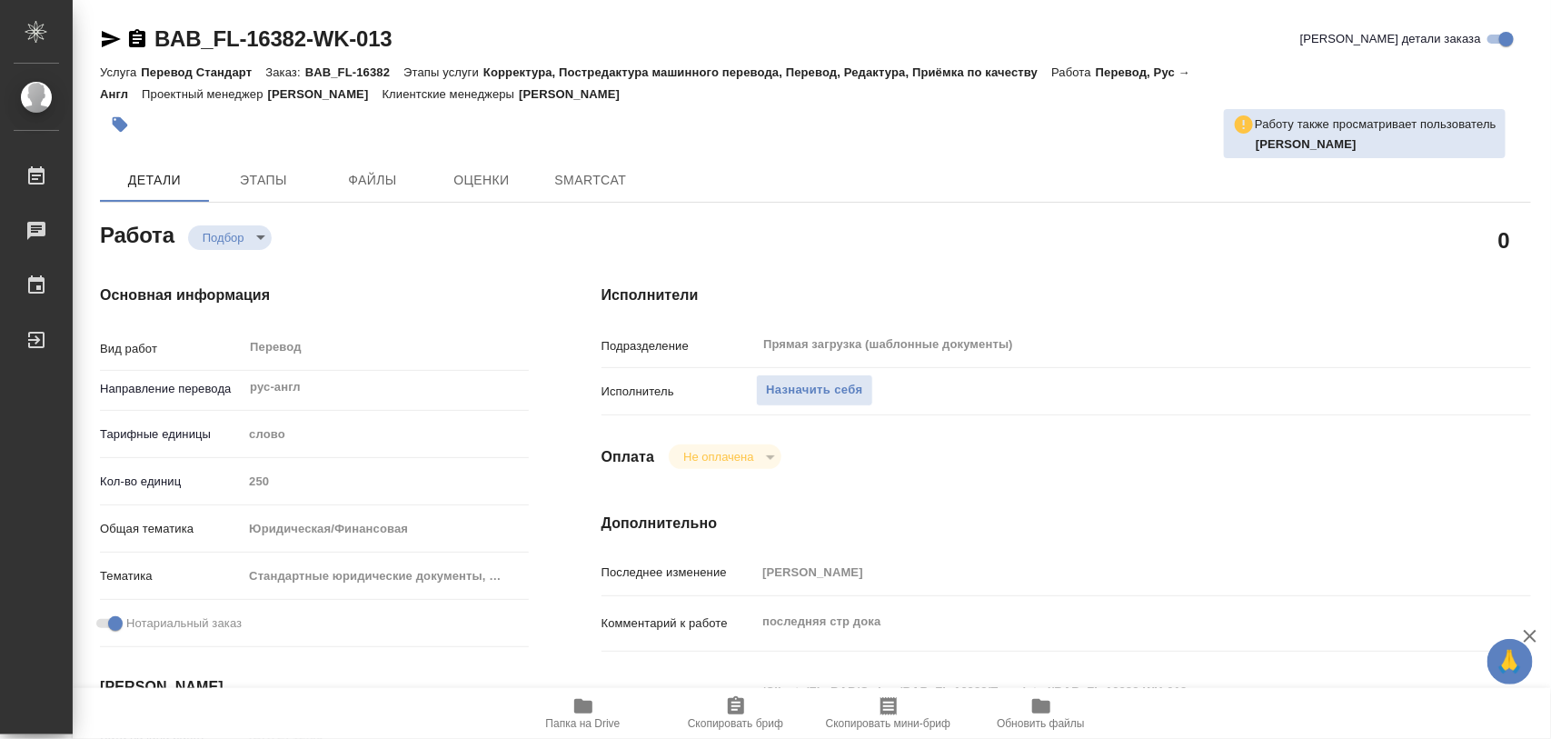
type textarea "x"
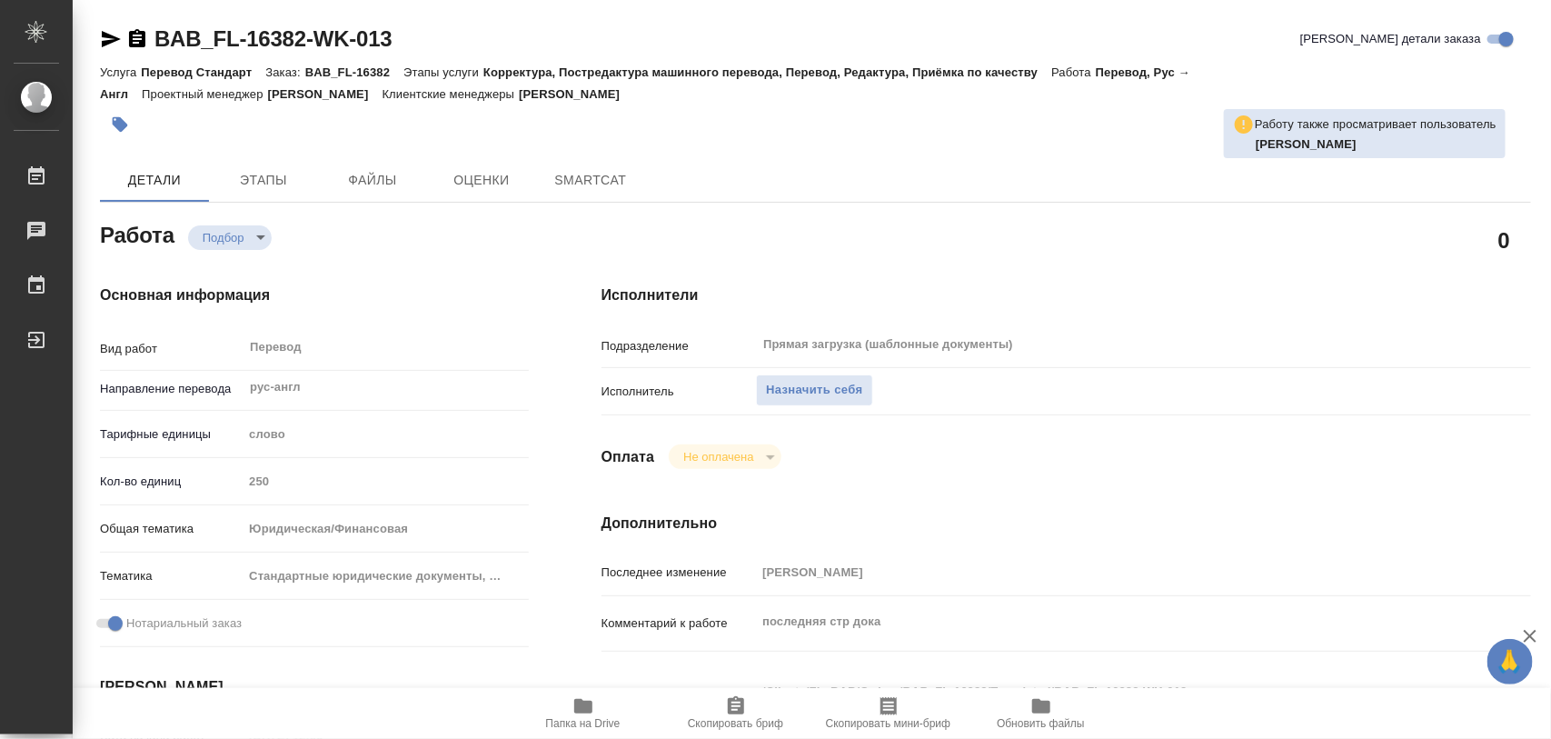
type textarea "x"
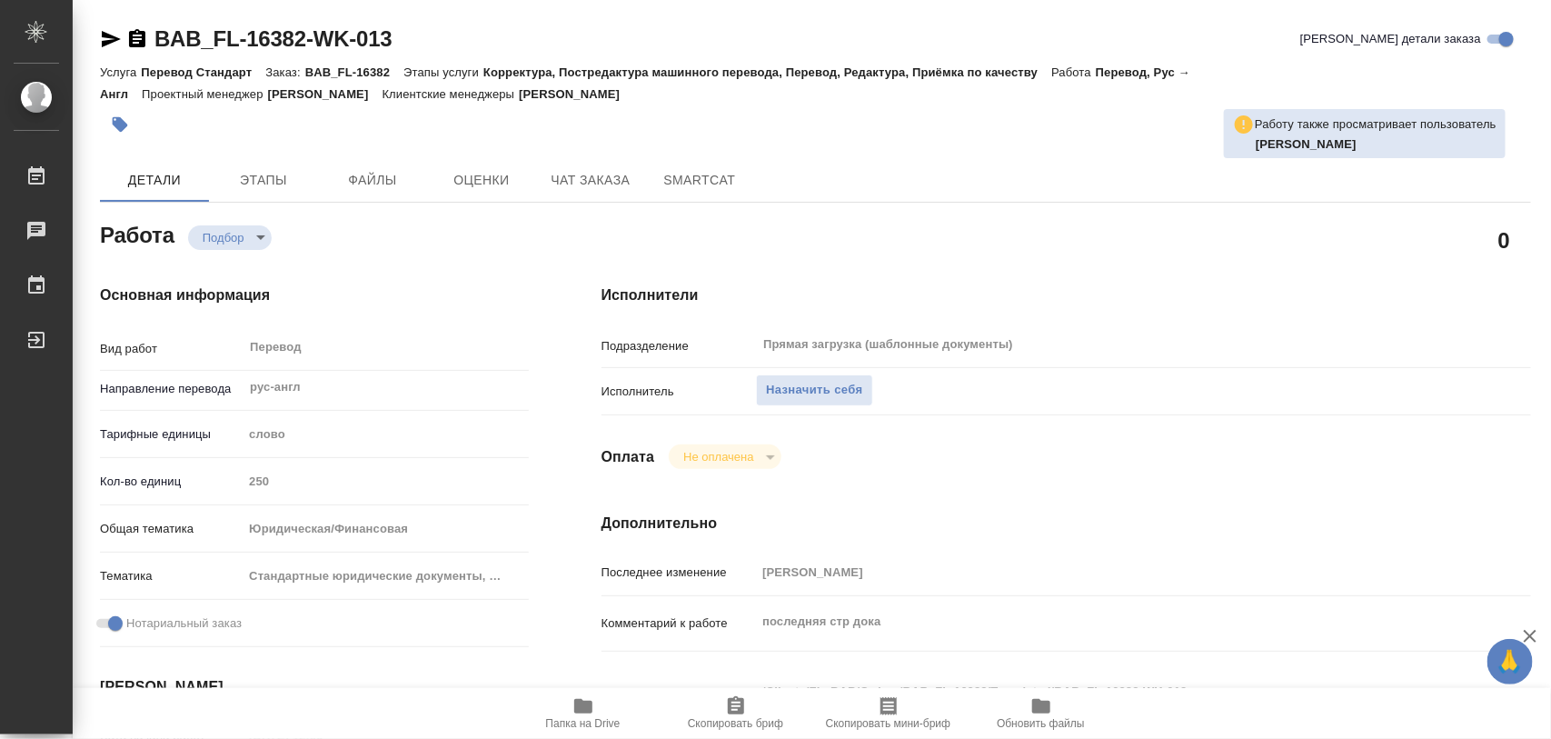
type textarea "x"
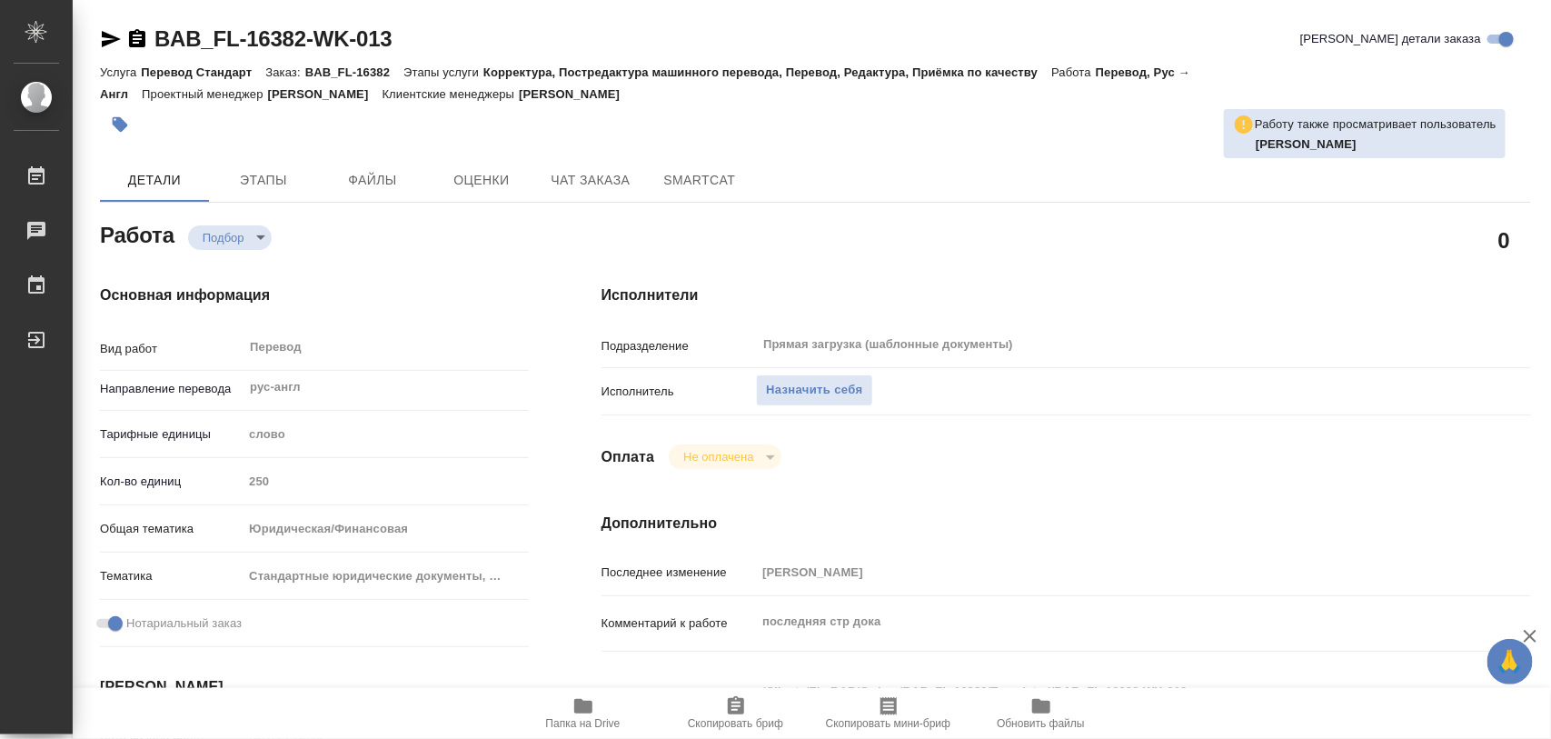
type textarea "x"
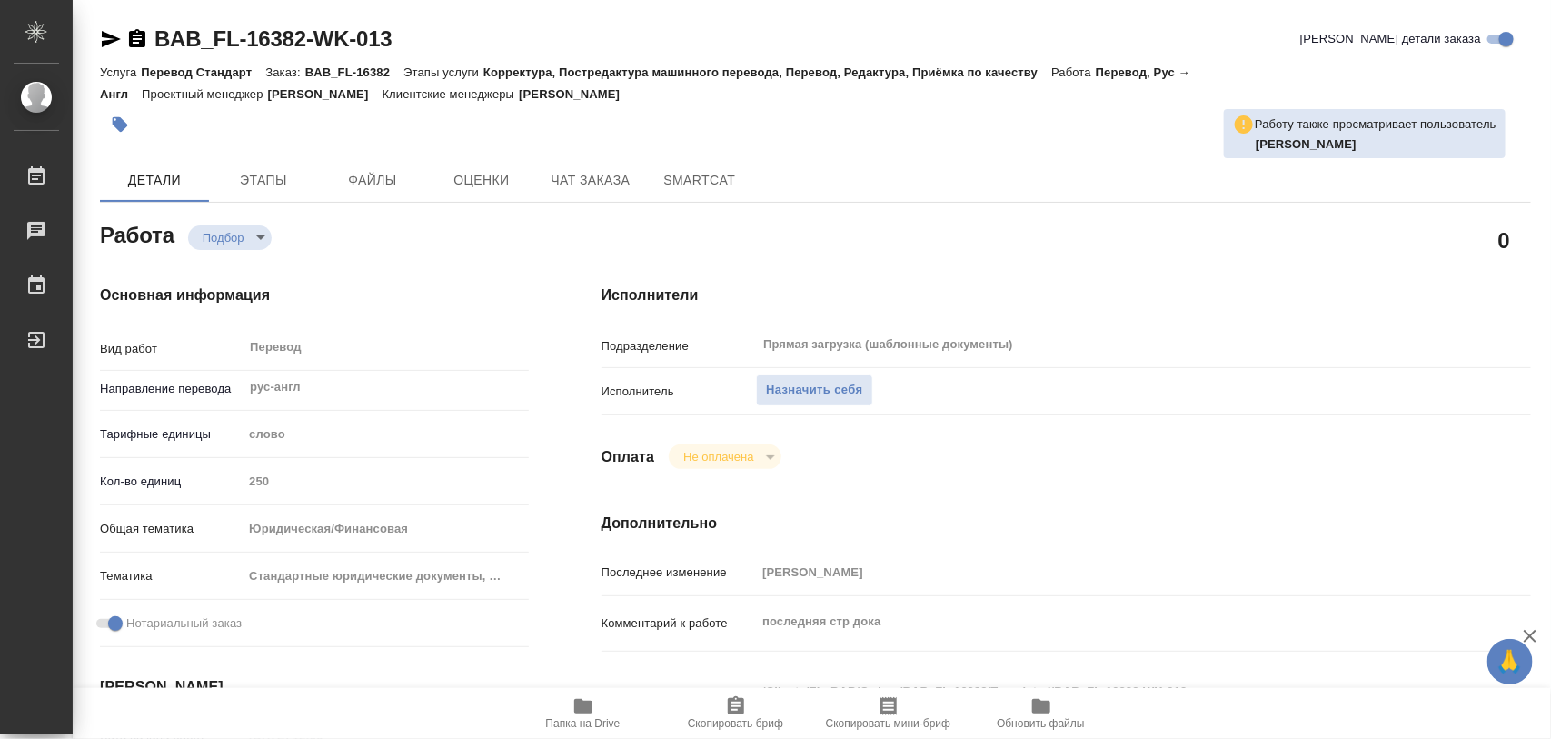
click at [602, 709] on span "Папка на Drive" at bounding box center [583, 712] width 131 height 35
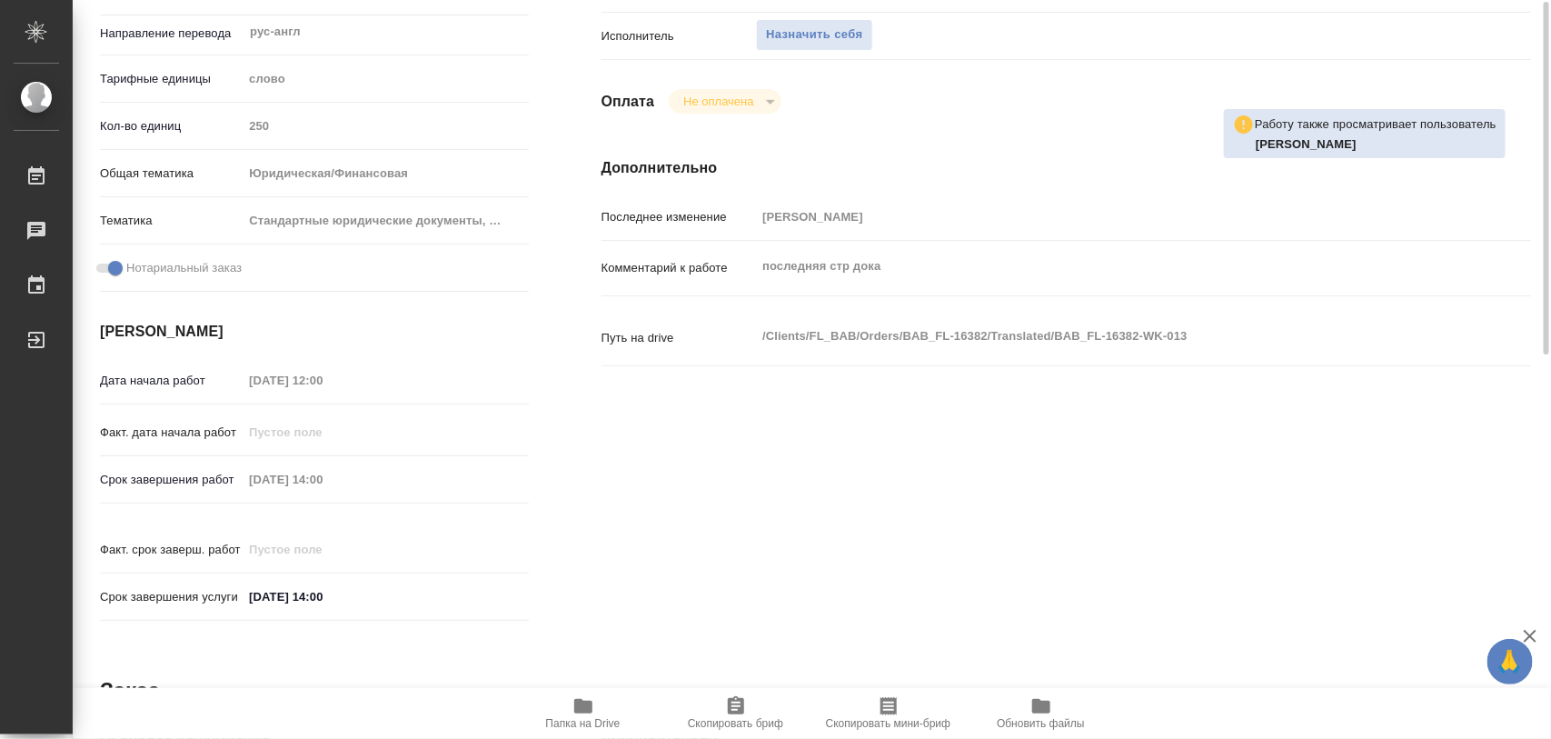
scroll to position [15, 0]
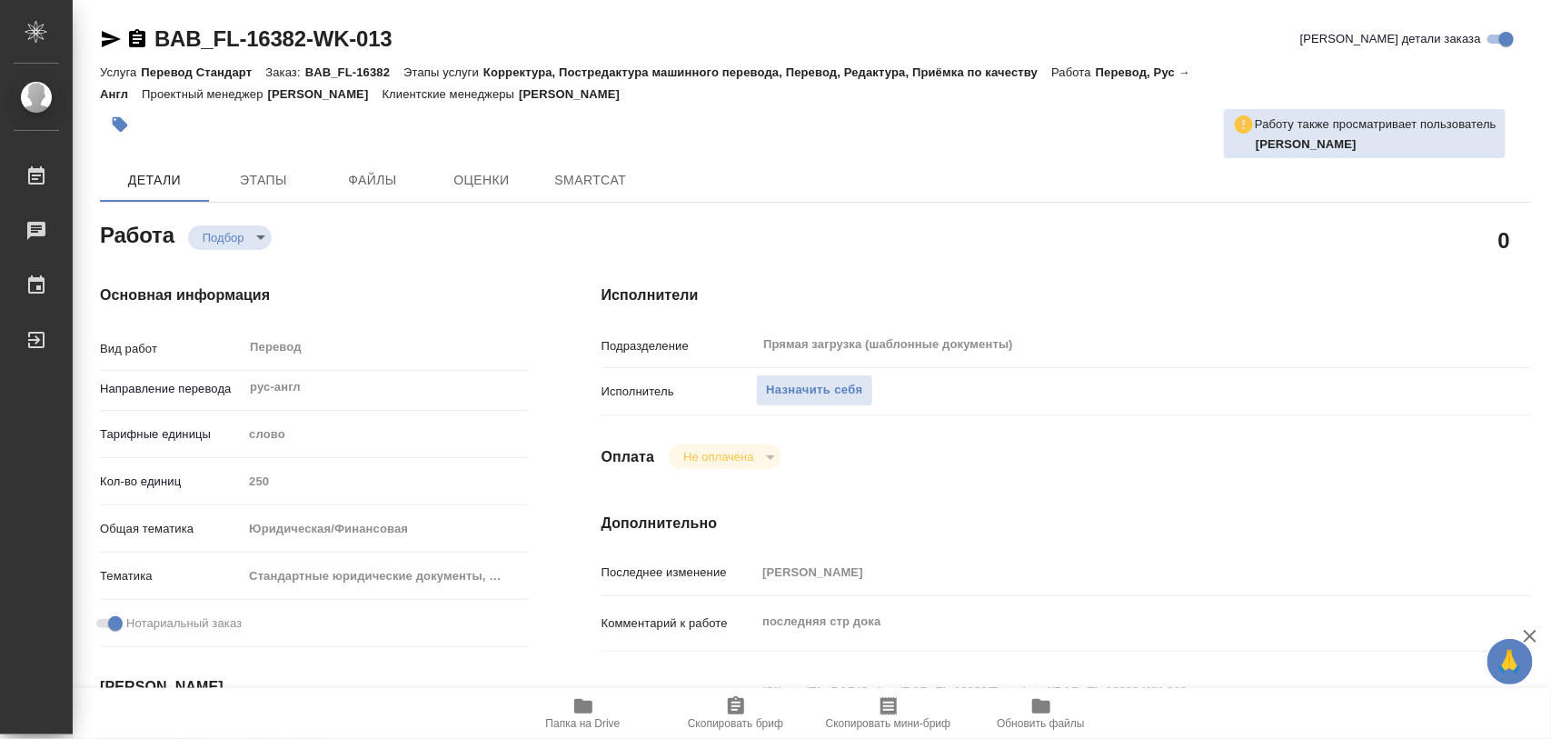
type textarea "x"
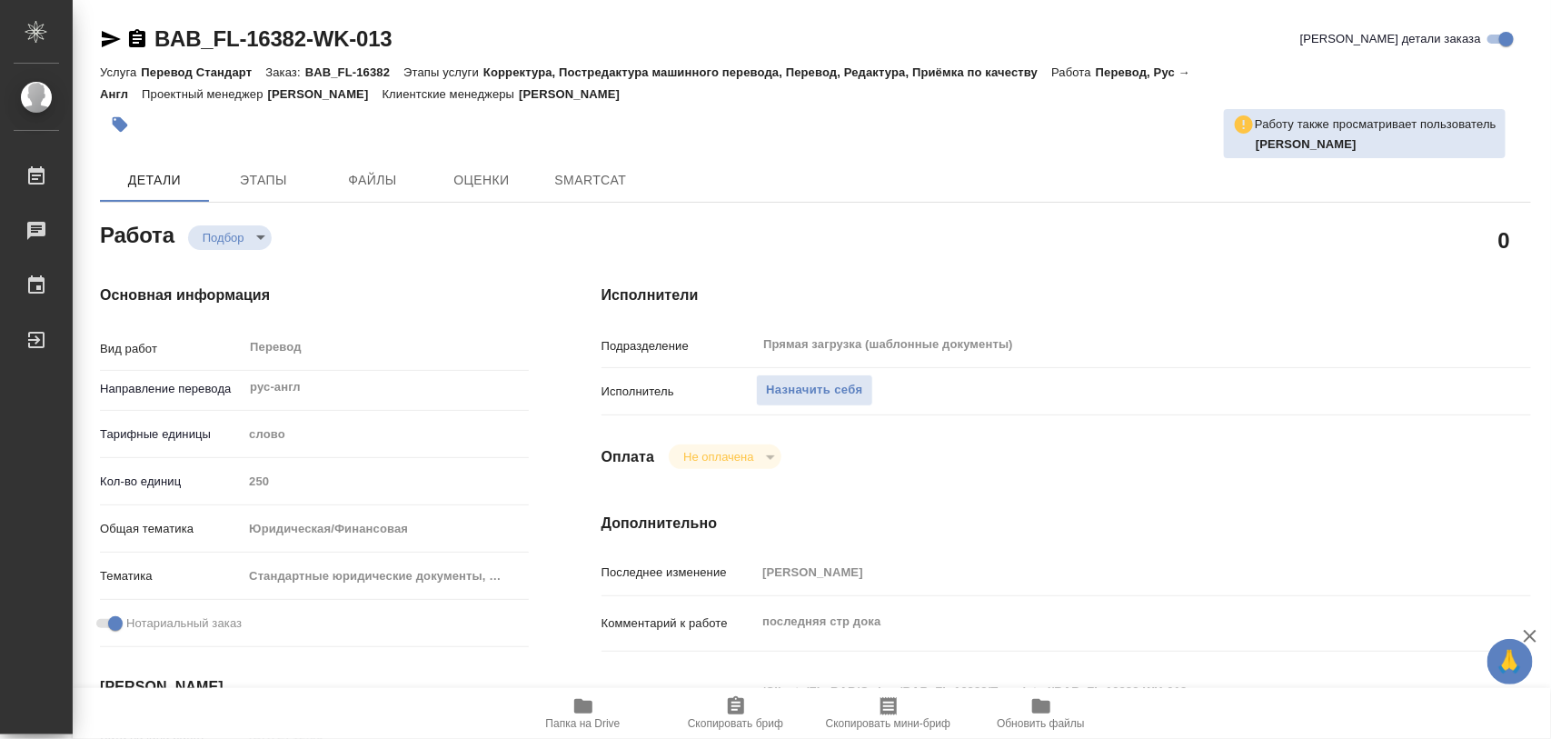
type textarea "x"
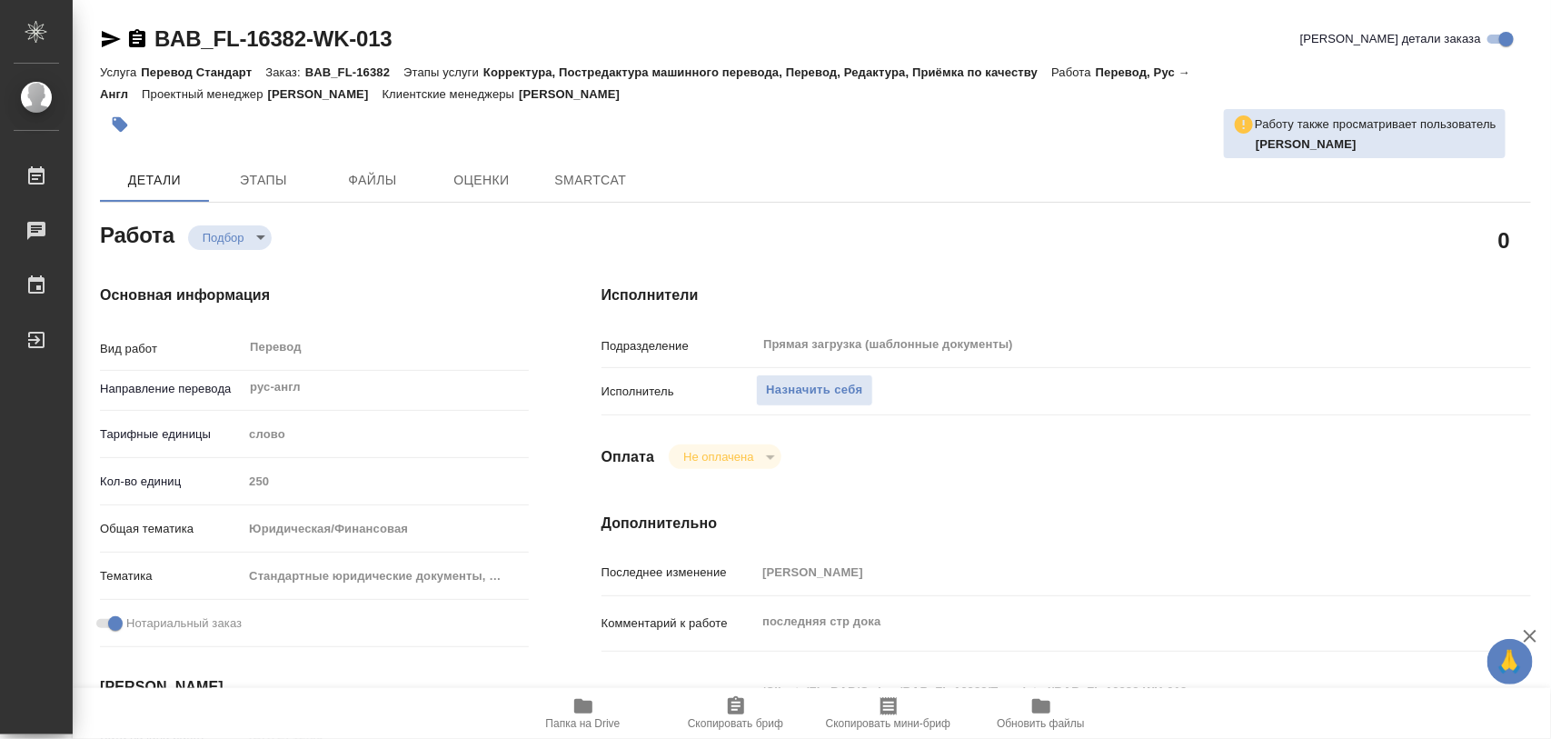
type textarea "x"
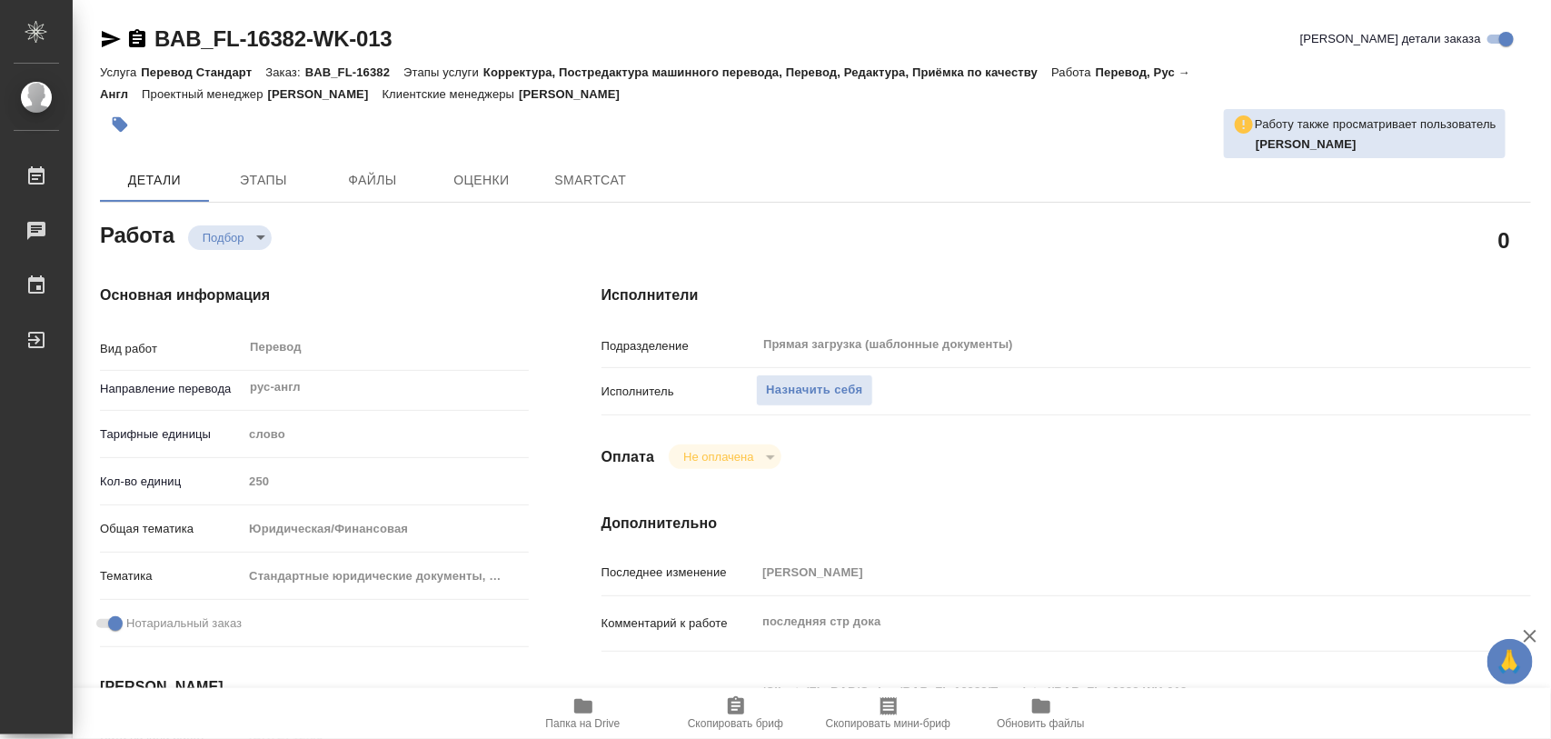
type textarea "x"
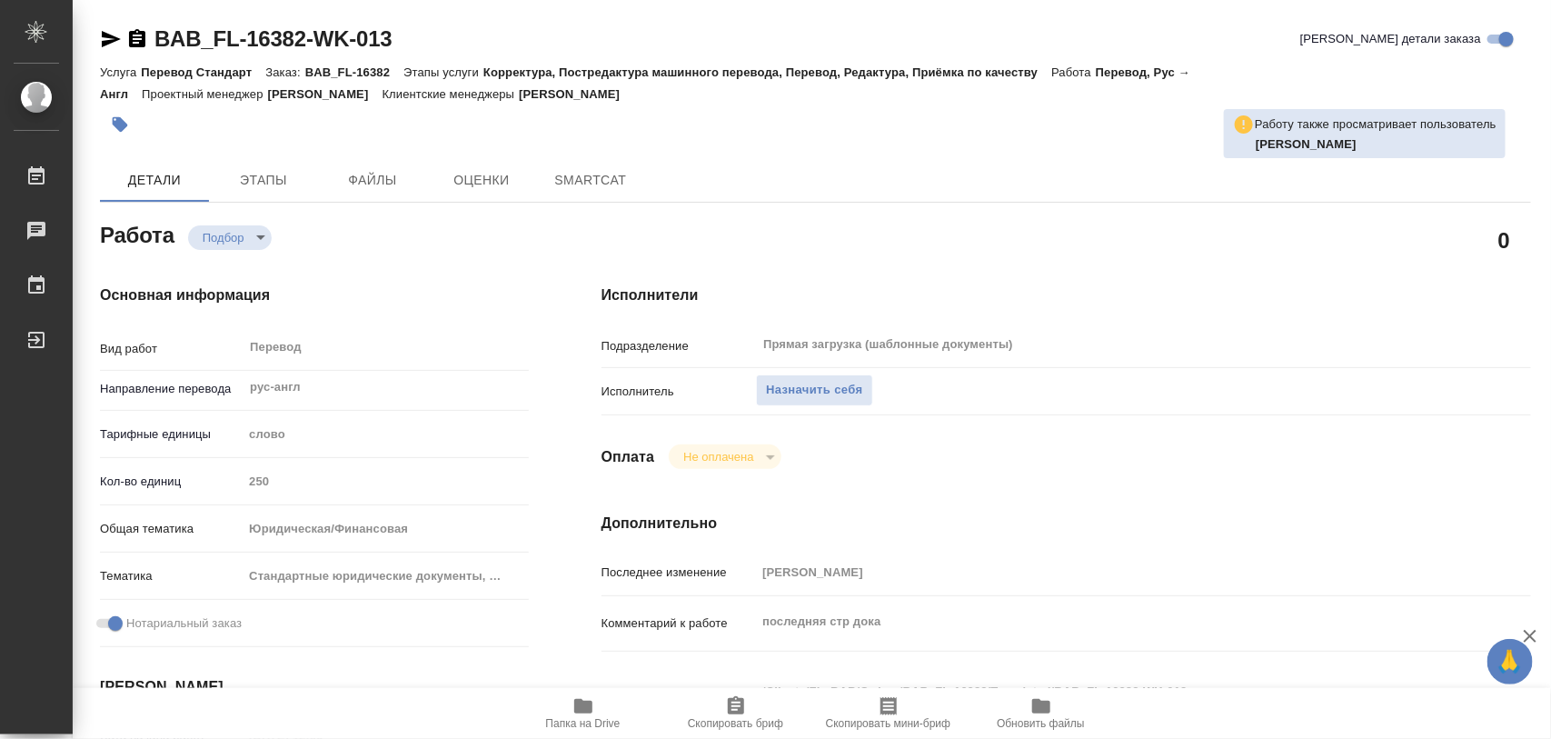
type textarea "x"
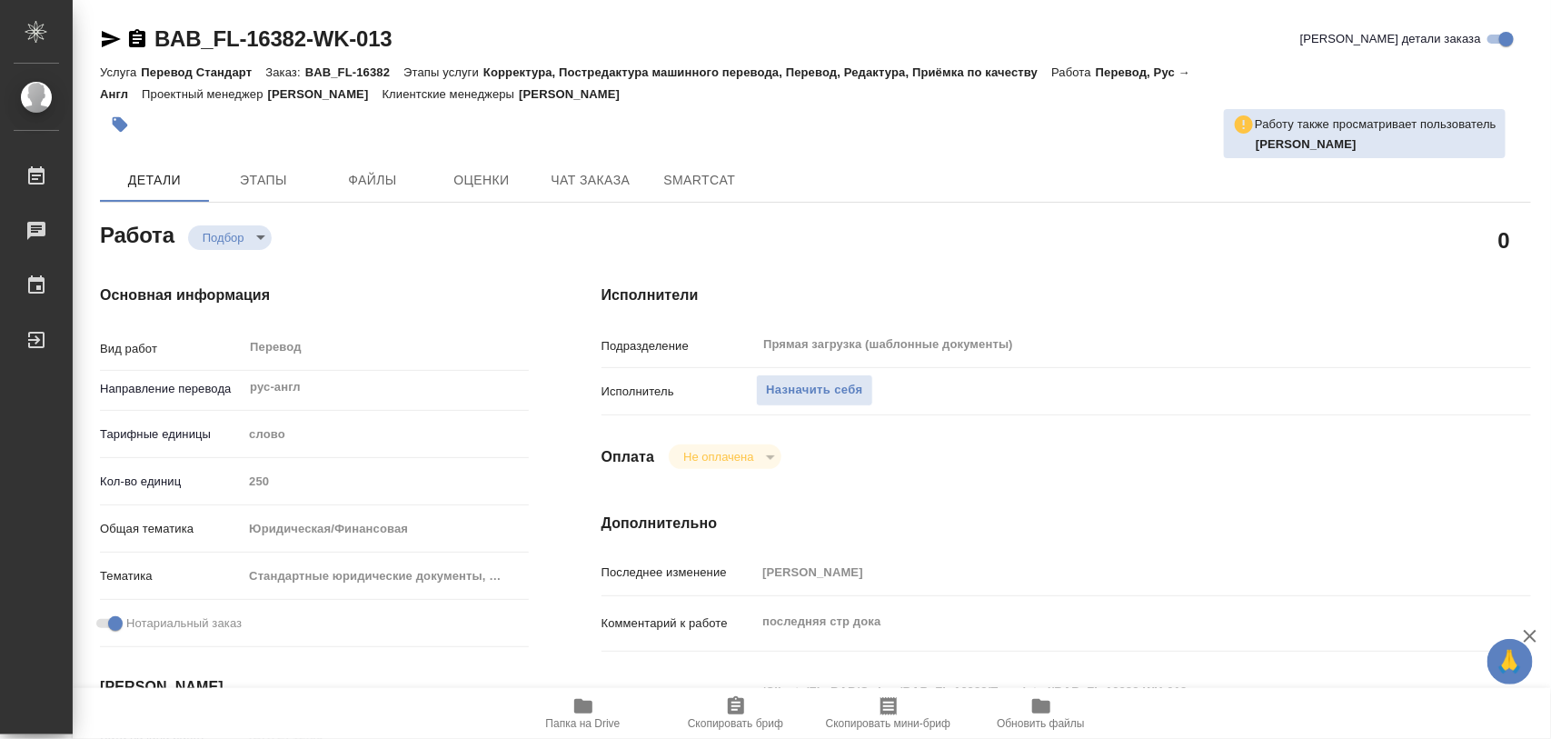
type textarea "x"
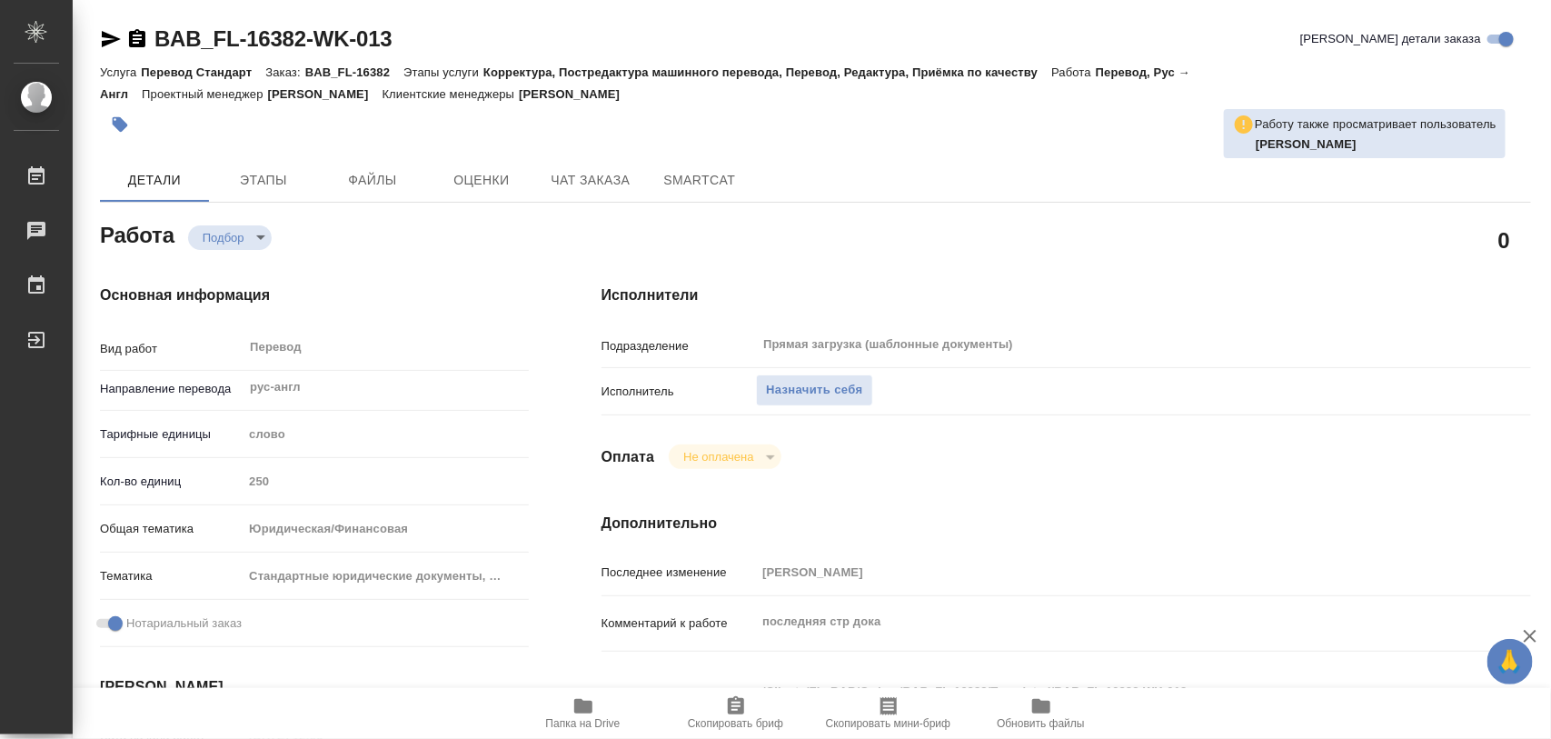
type textarea "x"
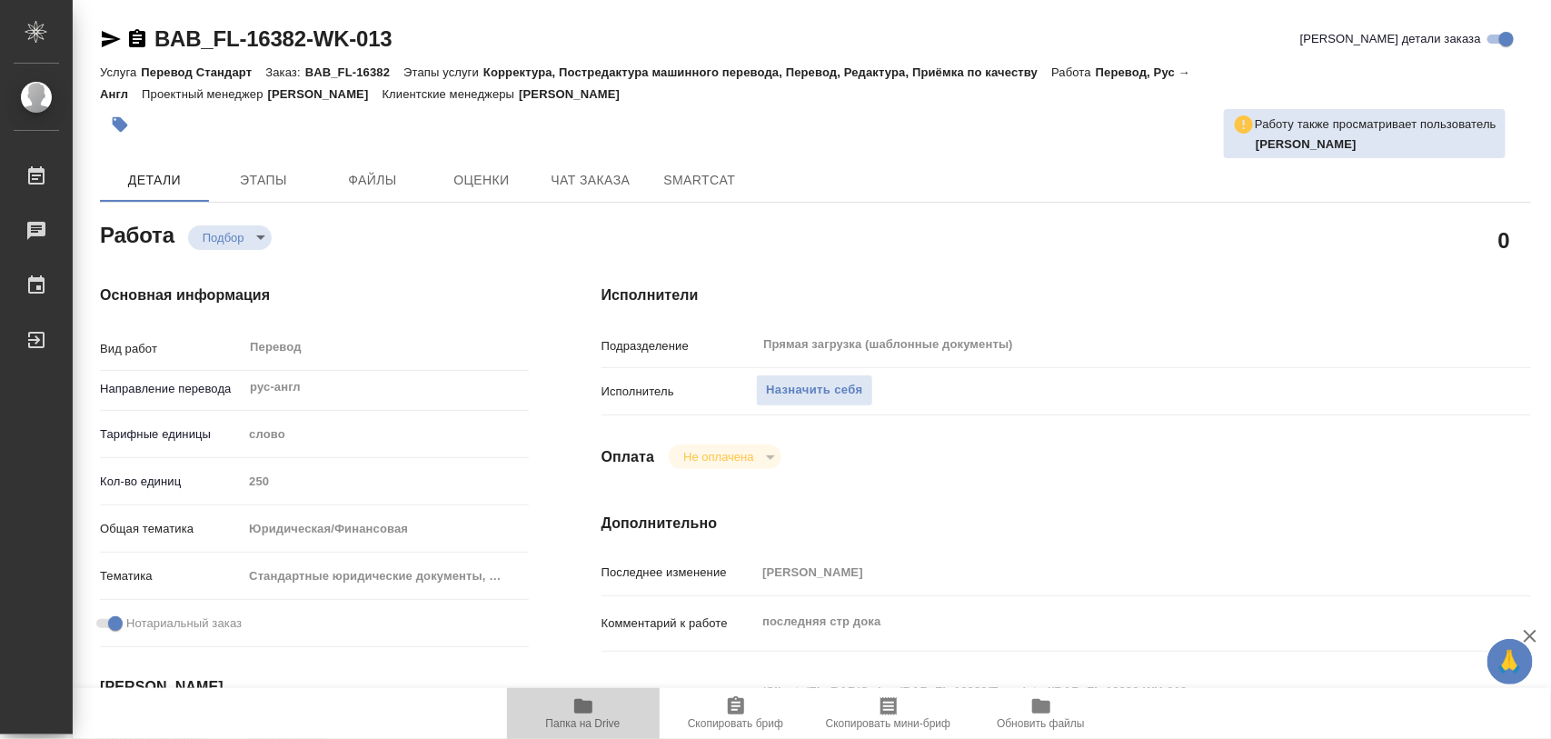
click at [581, 710] on icon "button" at bounding box center [583, 706] width 18 height 15
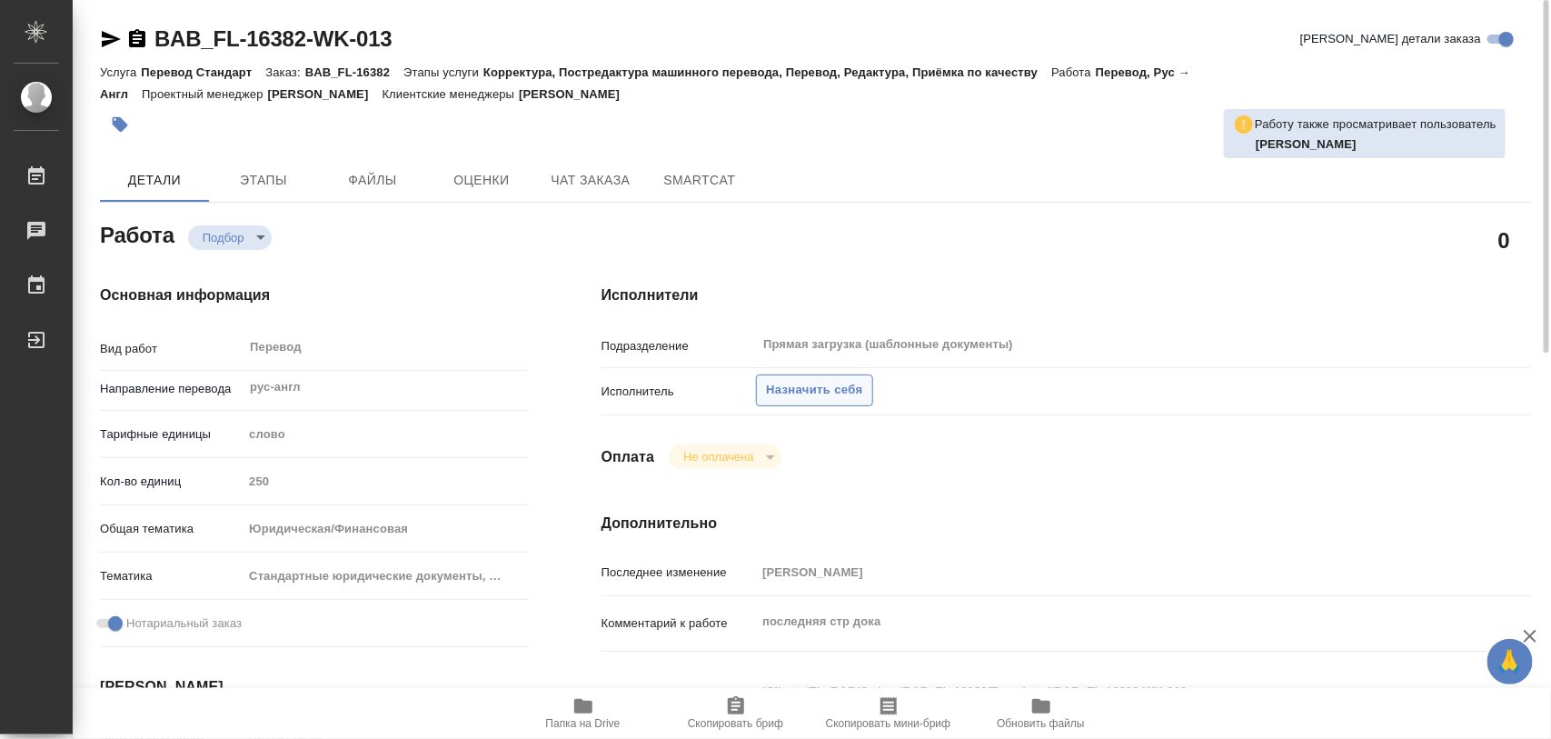
click at [864, 389] on button "Назначить себя" at bounding box center [814, 390] width 116 height 32
type textarea "x"
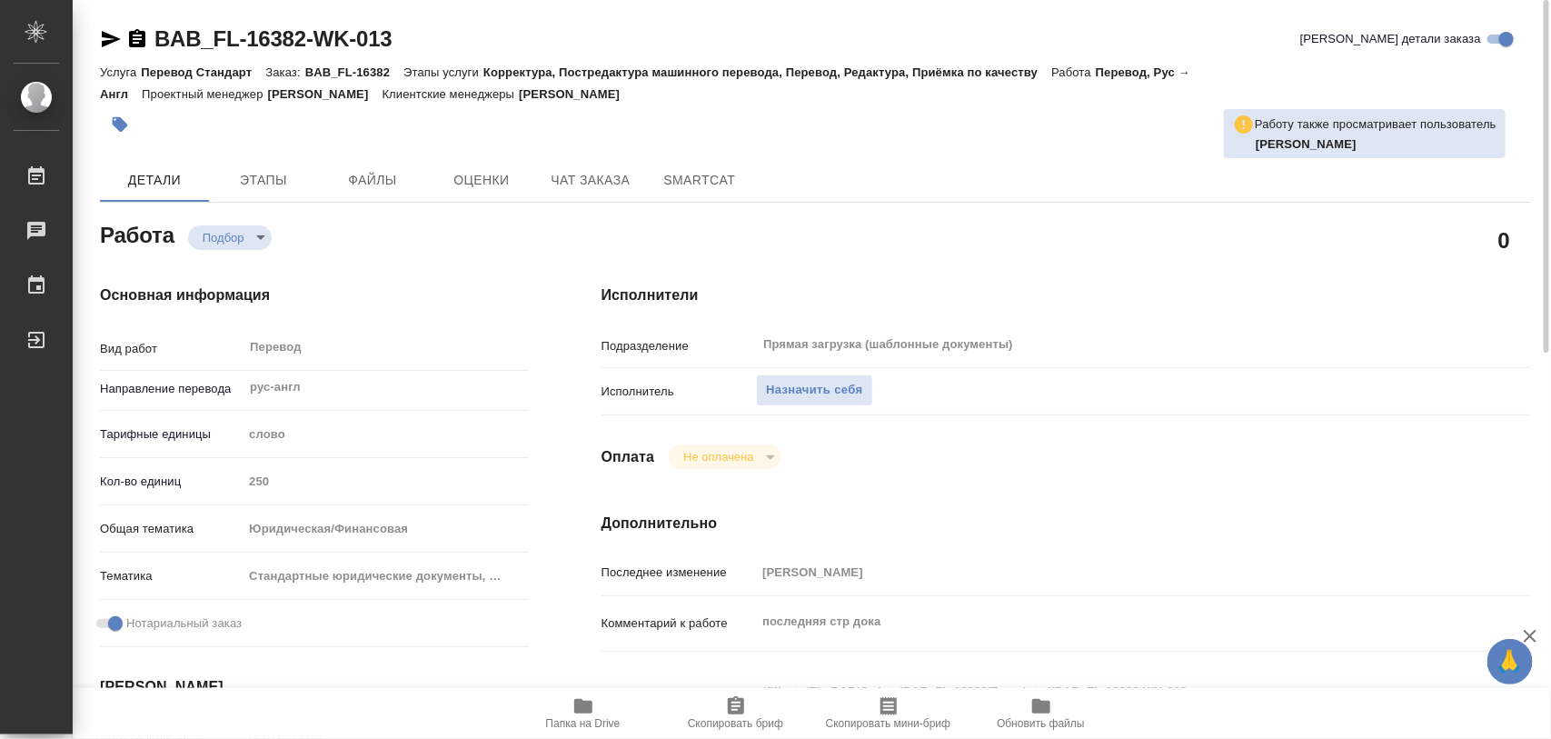
type textarea "x"
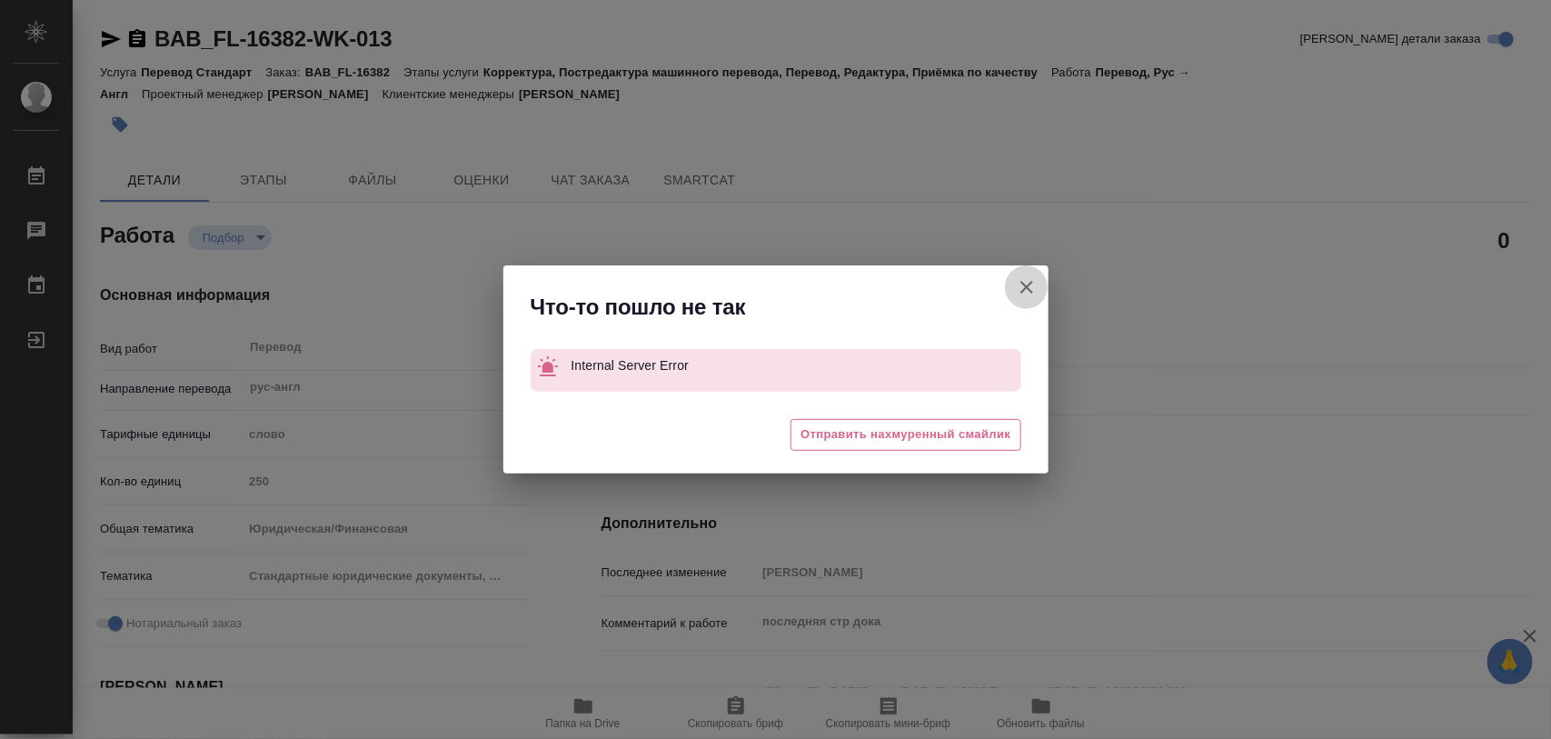
click at [1022, 291] on icon "button" at bounding box center [1026, 287] width 13 height 13
type textarea "x"
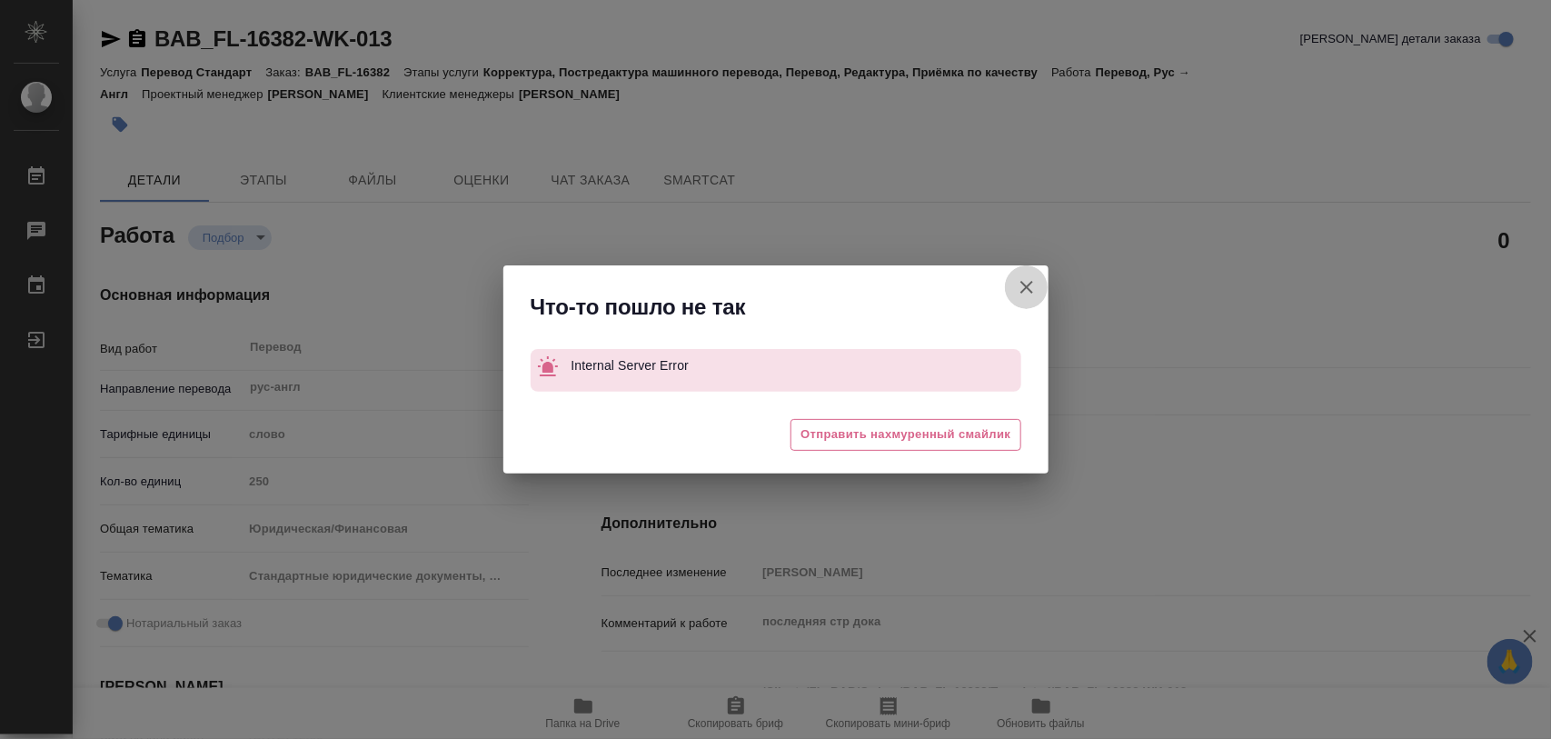
type textarea "x"
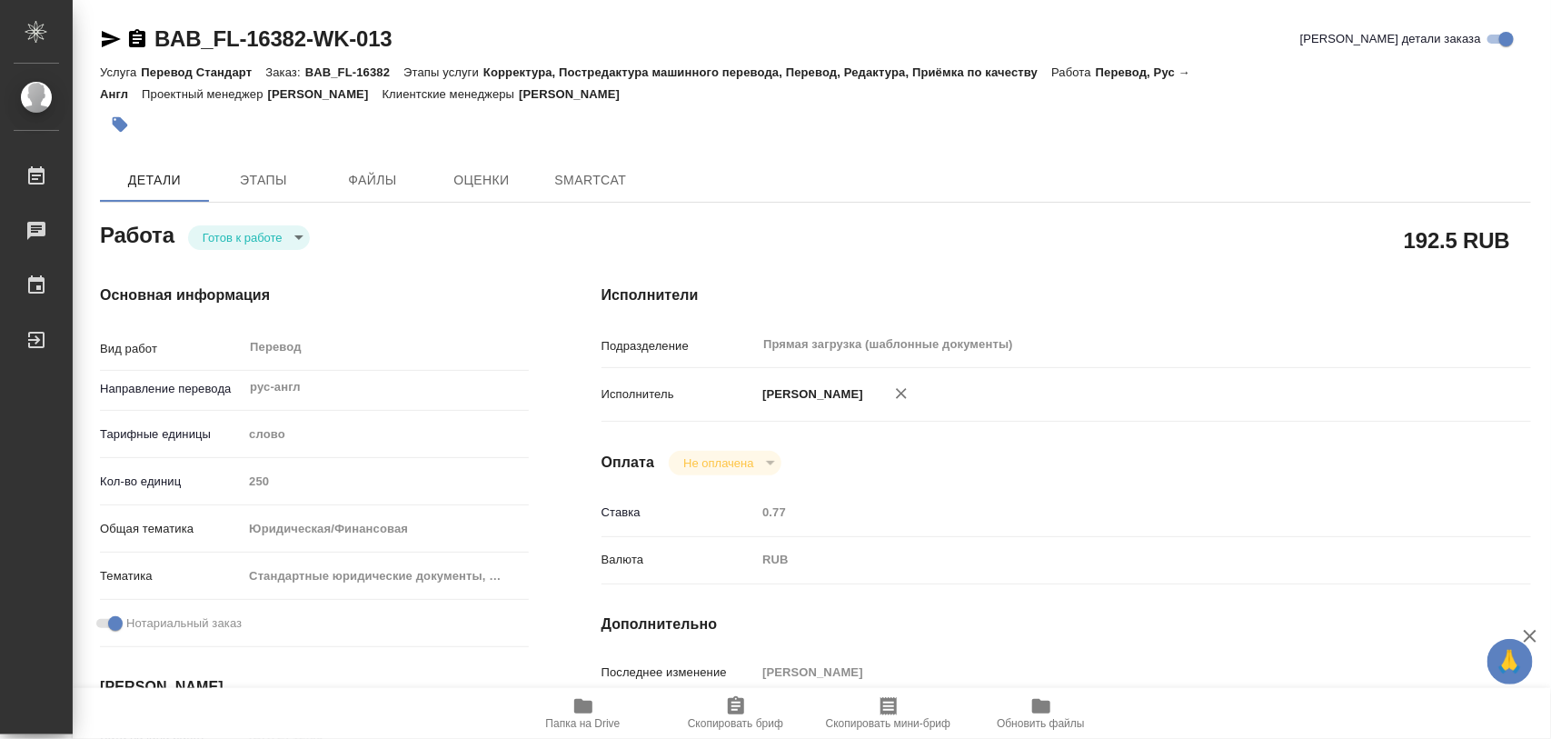
type textarea "x"
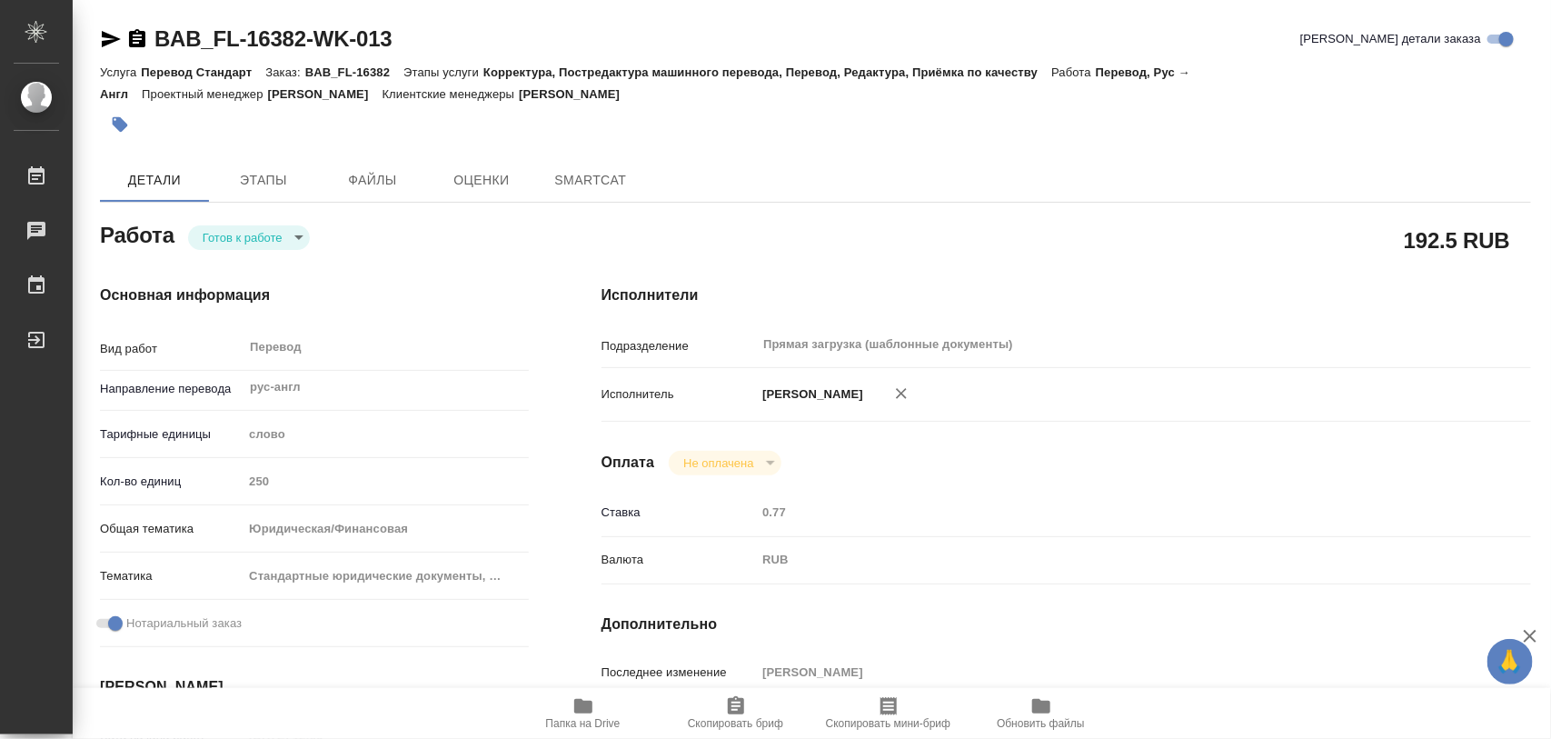
type textarea "x"
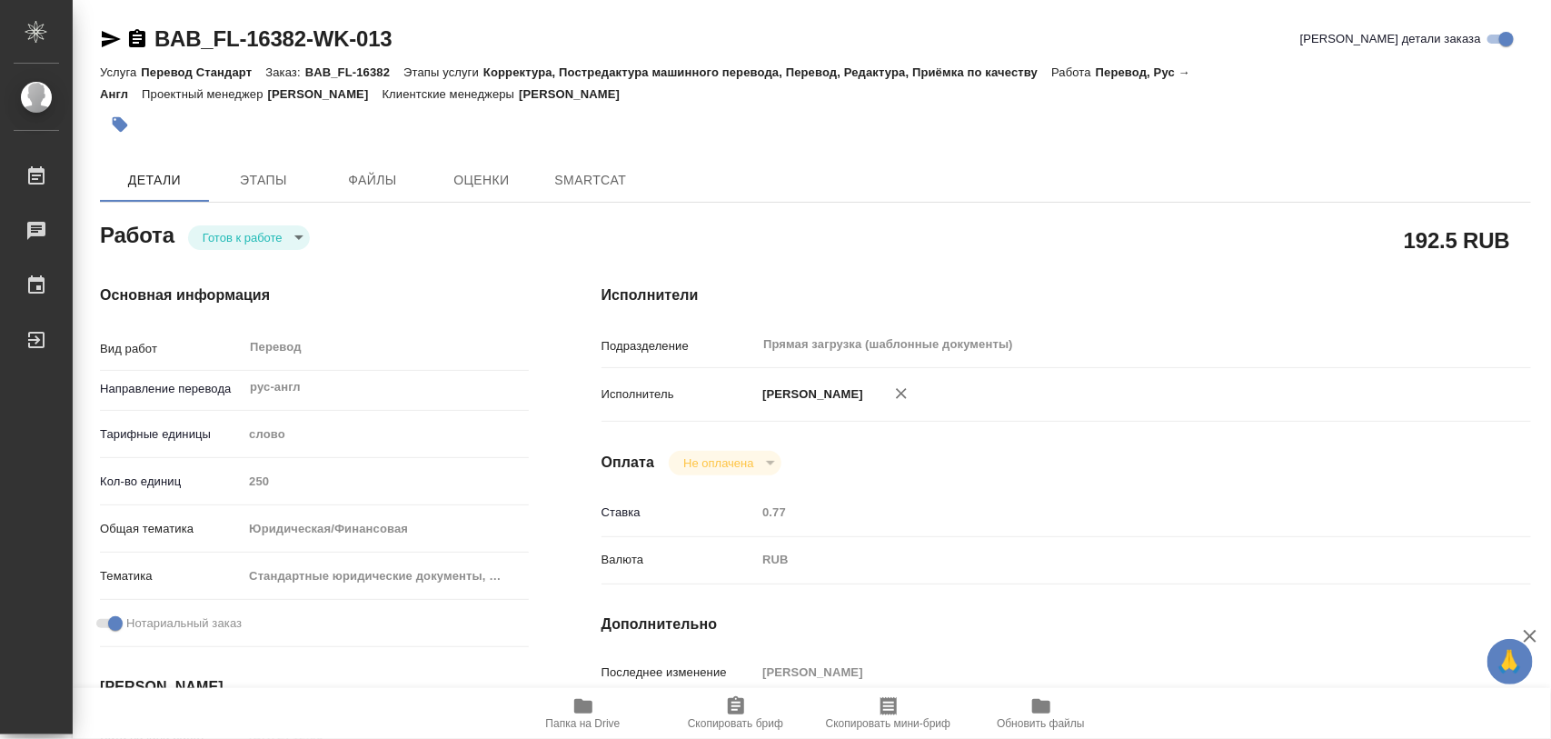
type textarea "x"
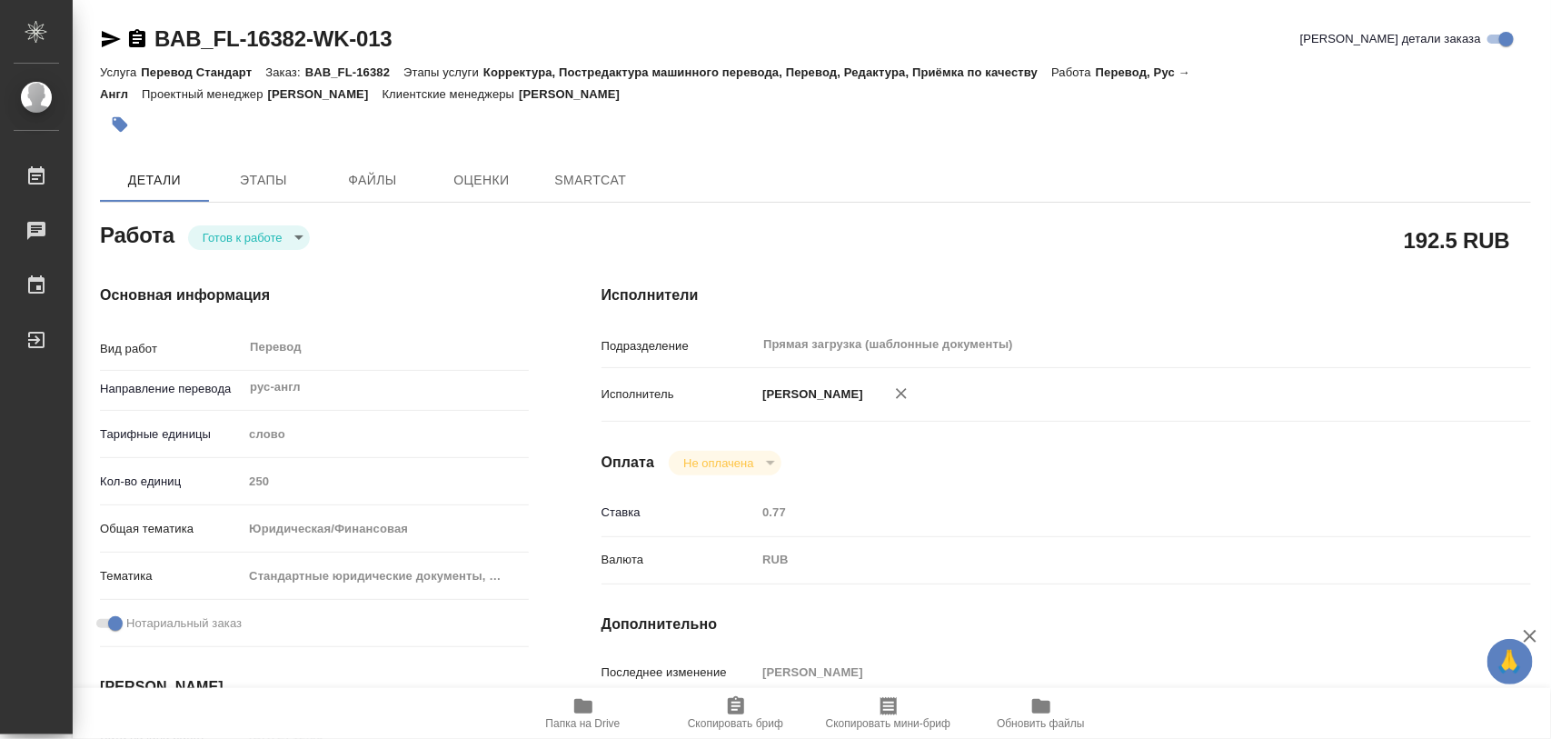
type textarea "x"
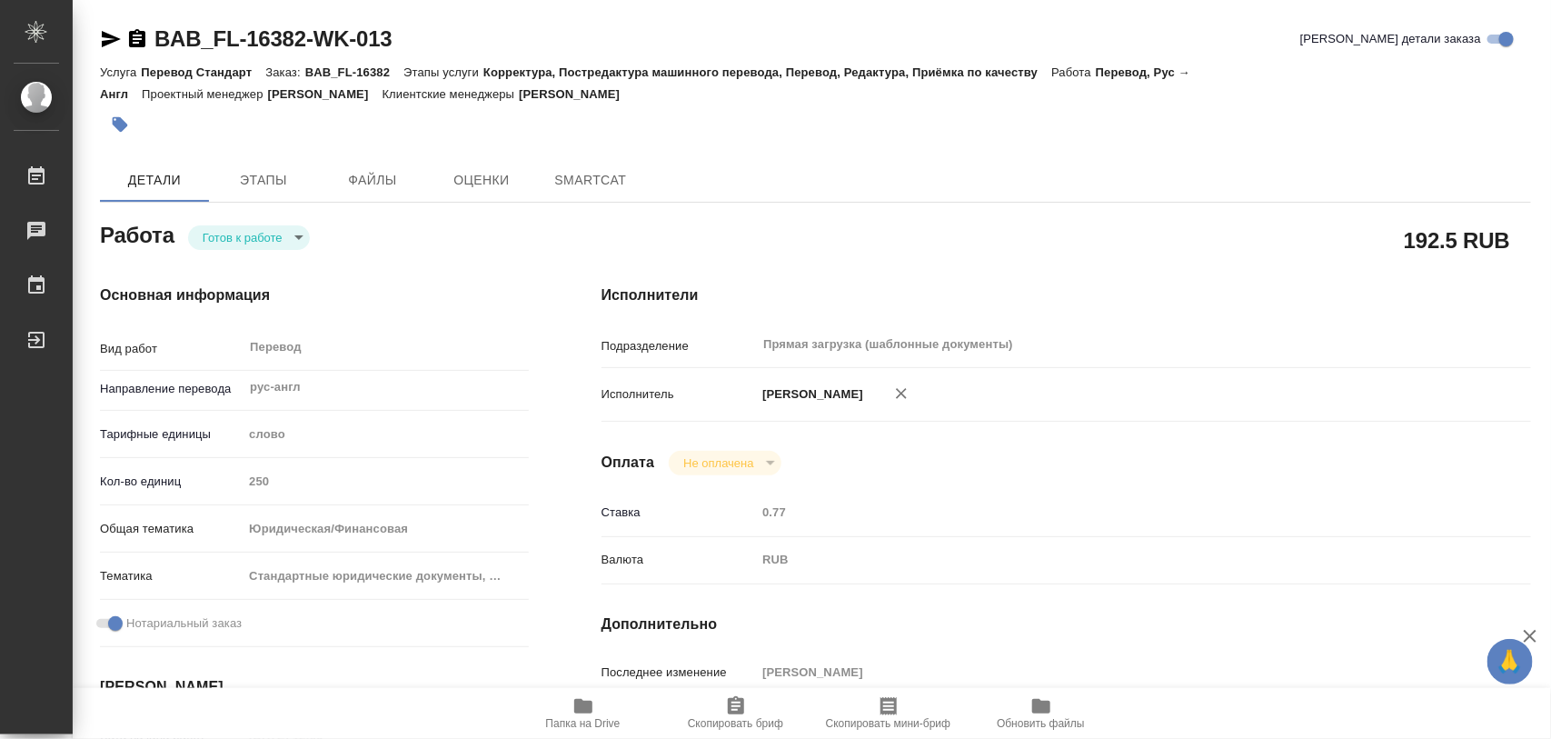
type textarea "x"
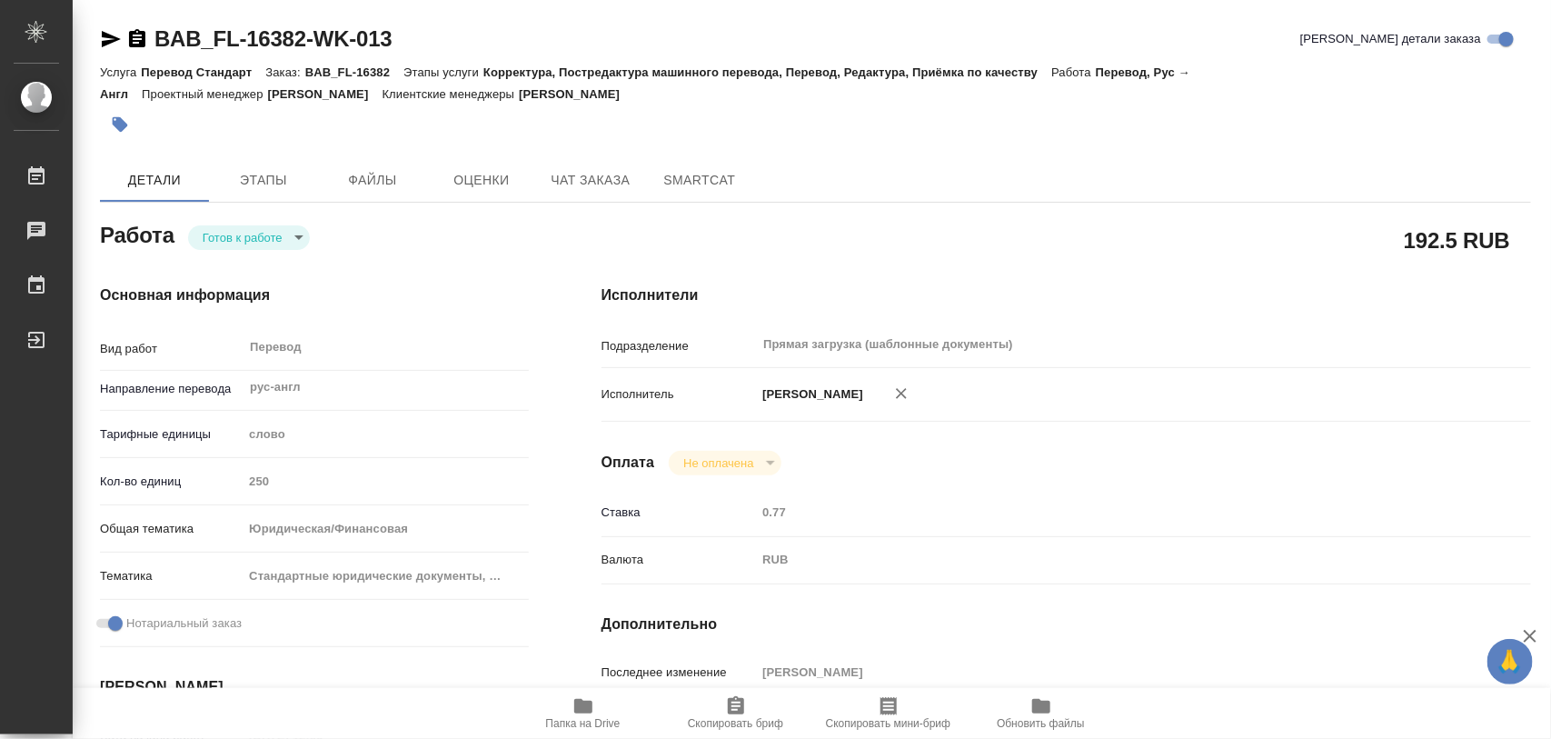
type textarea "x"
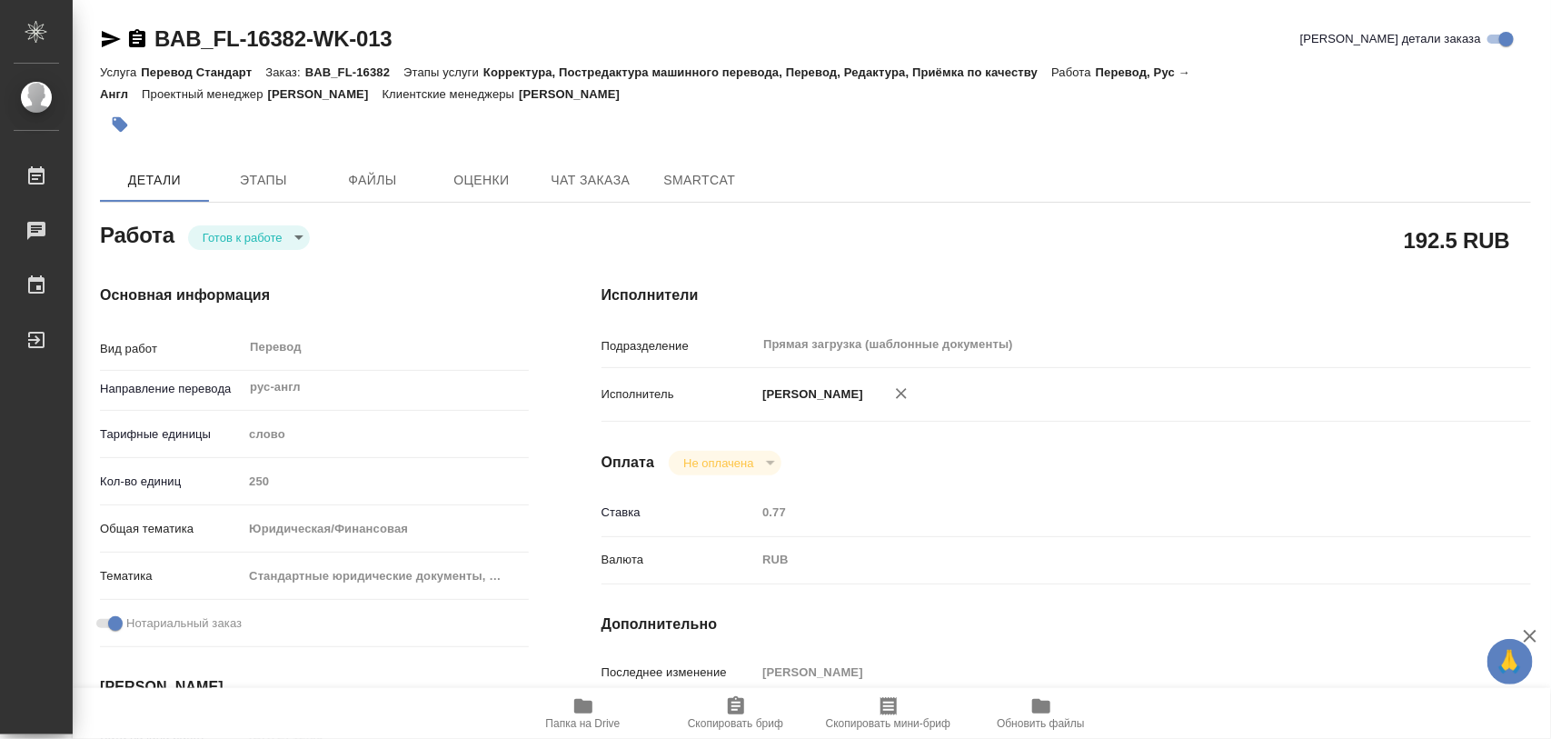
click at [301, 238] on body "🙏 .cls-1 fill:#fff; AWATERA Iglakov Maksim Работы Чаты График Выйти BAB_FL-1638…" at bounding box center [775, 369] width 1551 height 739
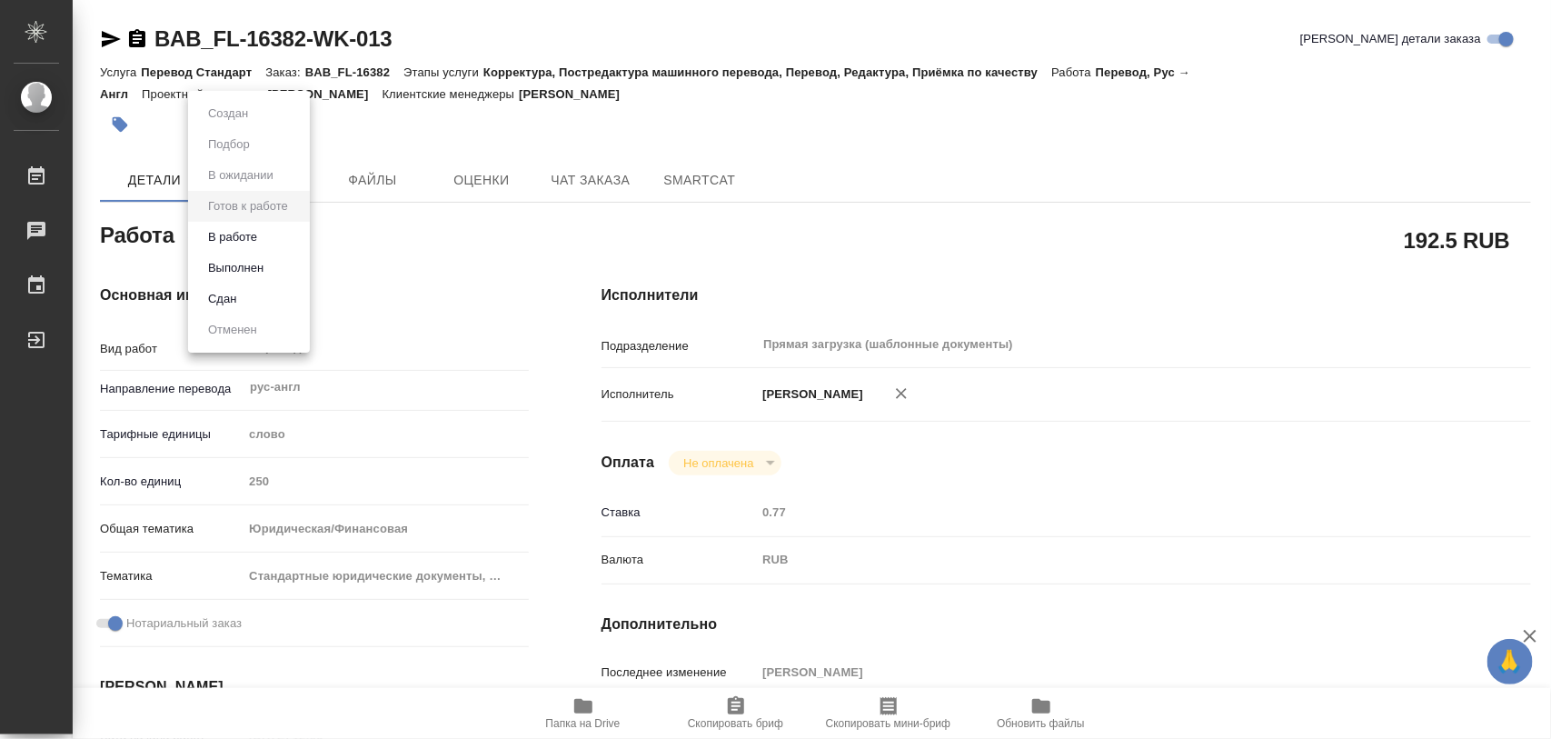
type textarea "x"
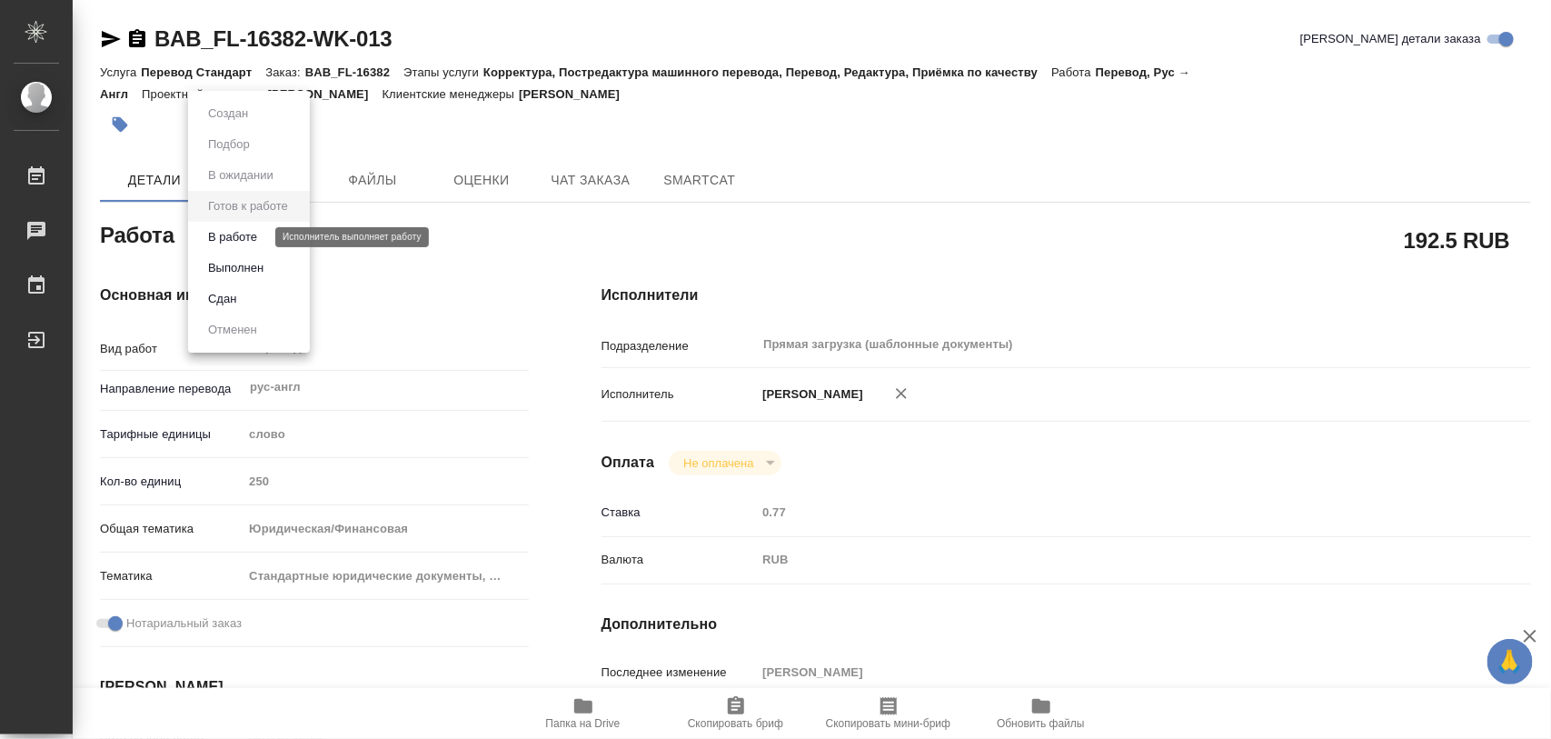
click at [261, 234] on button "В работе" at bounding box center [233, 237] width 60 height 20
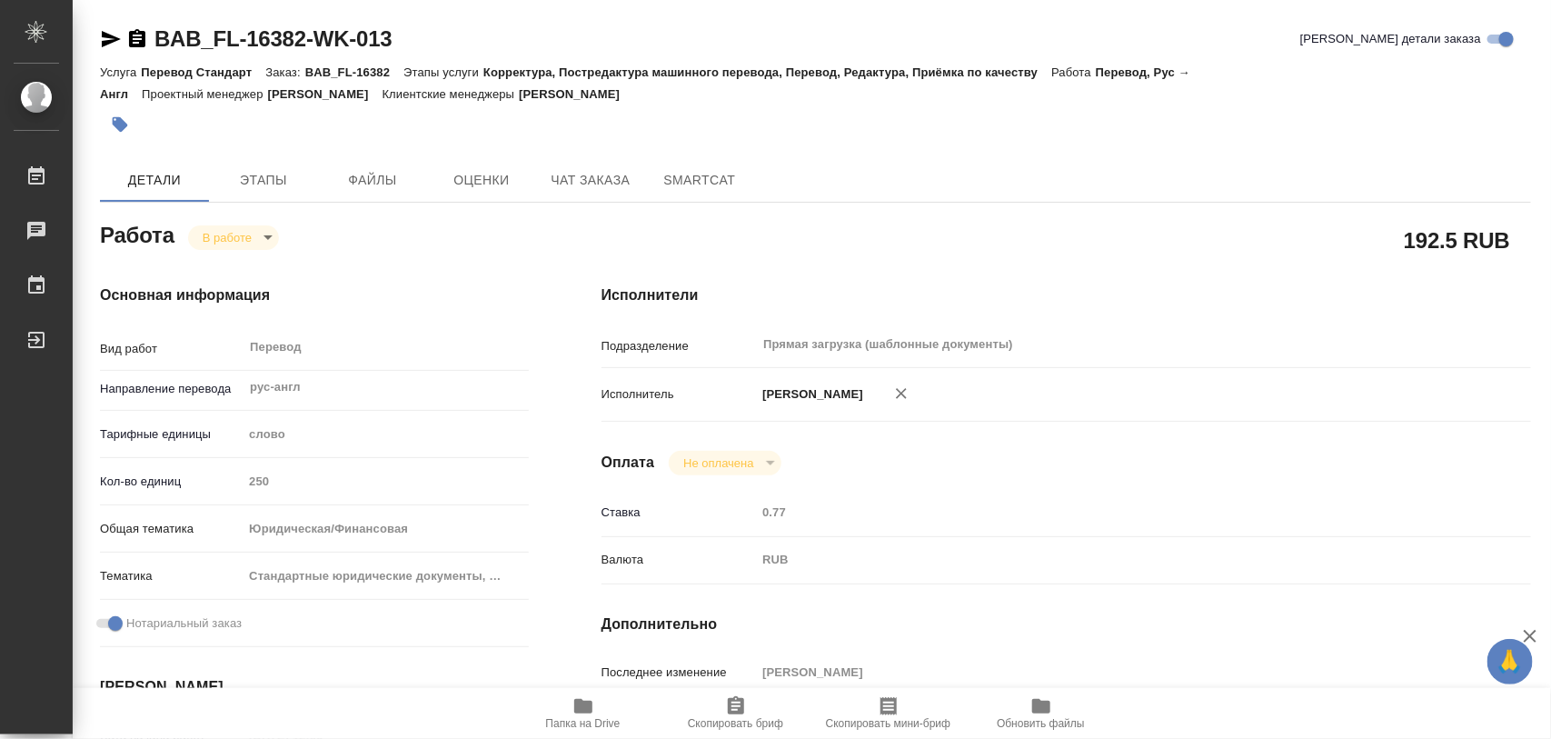
type textarea "x"
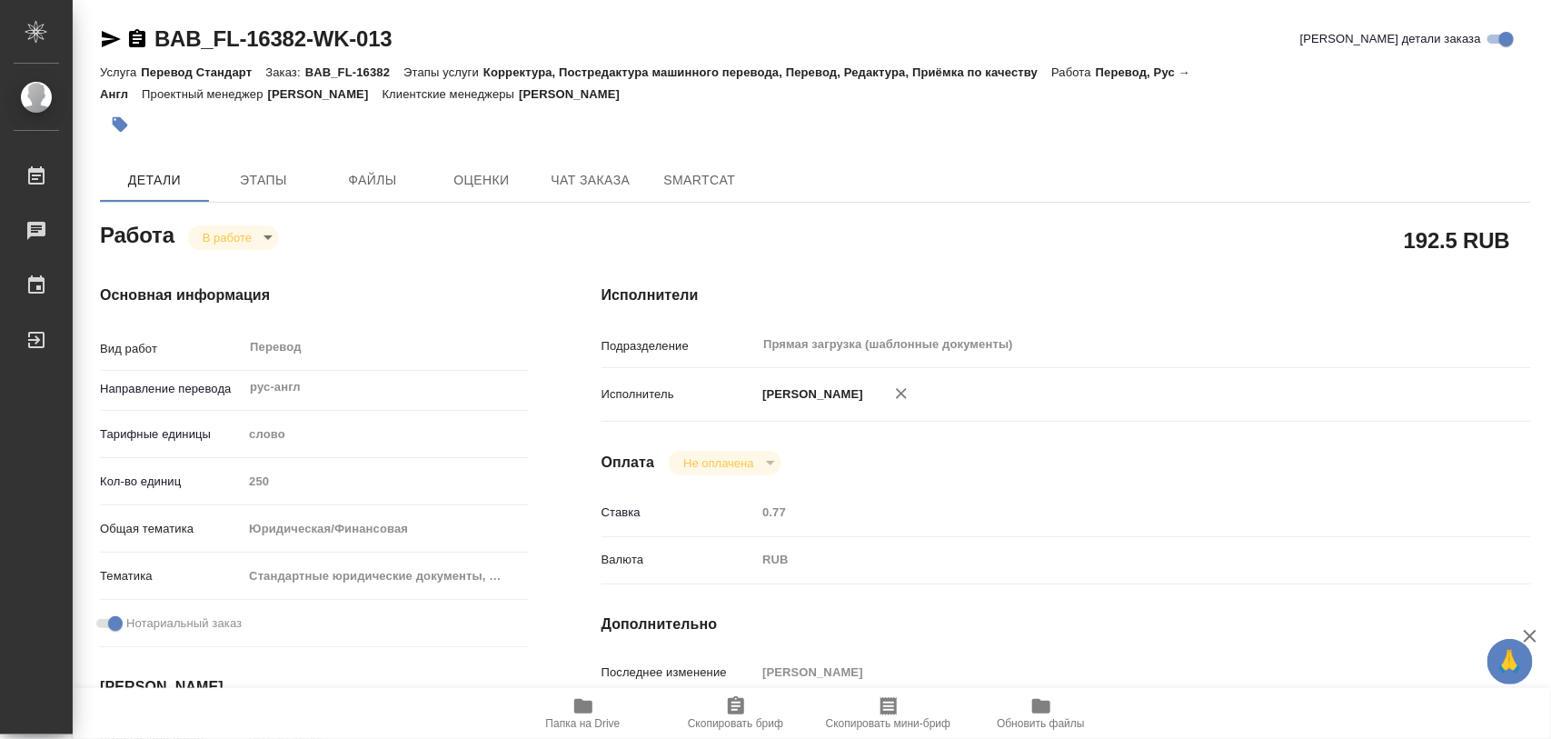
type textarea "x"
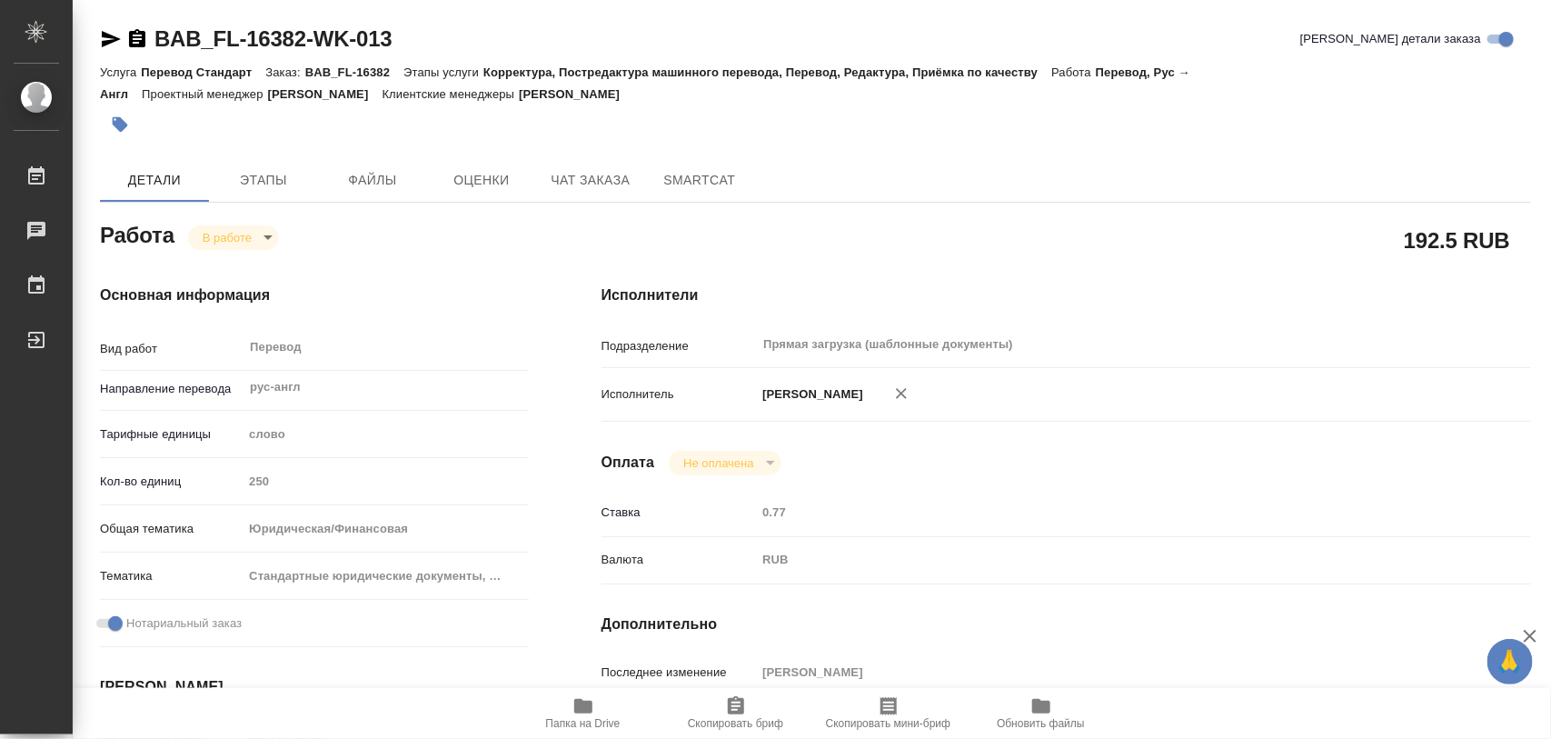
type textarea "x"
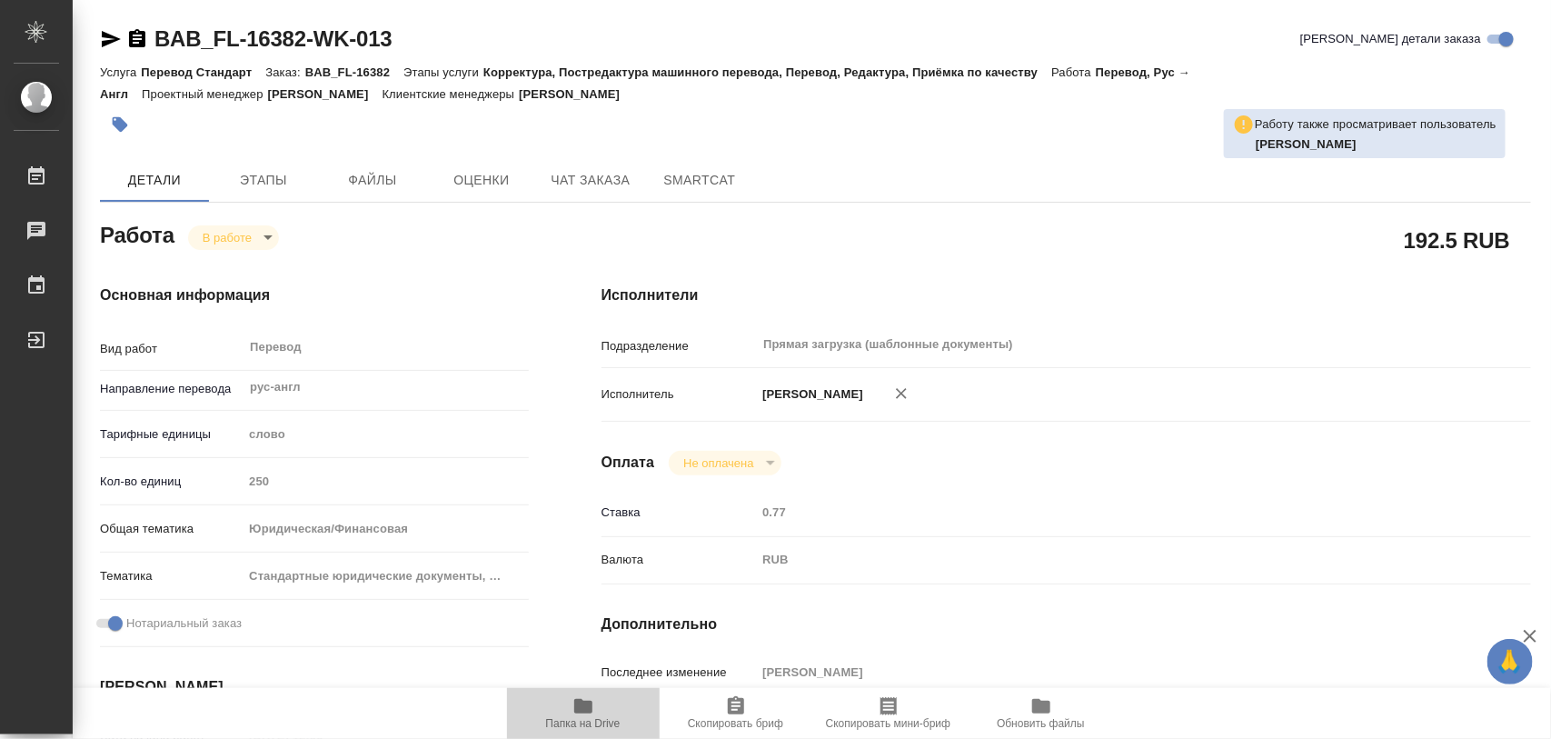
click at [586, 713] on icon "button" at bounding box center [583, 706] width 18 height 15
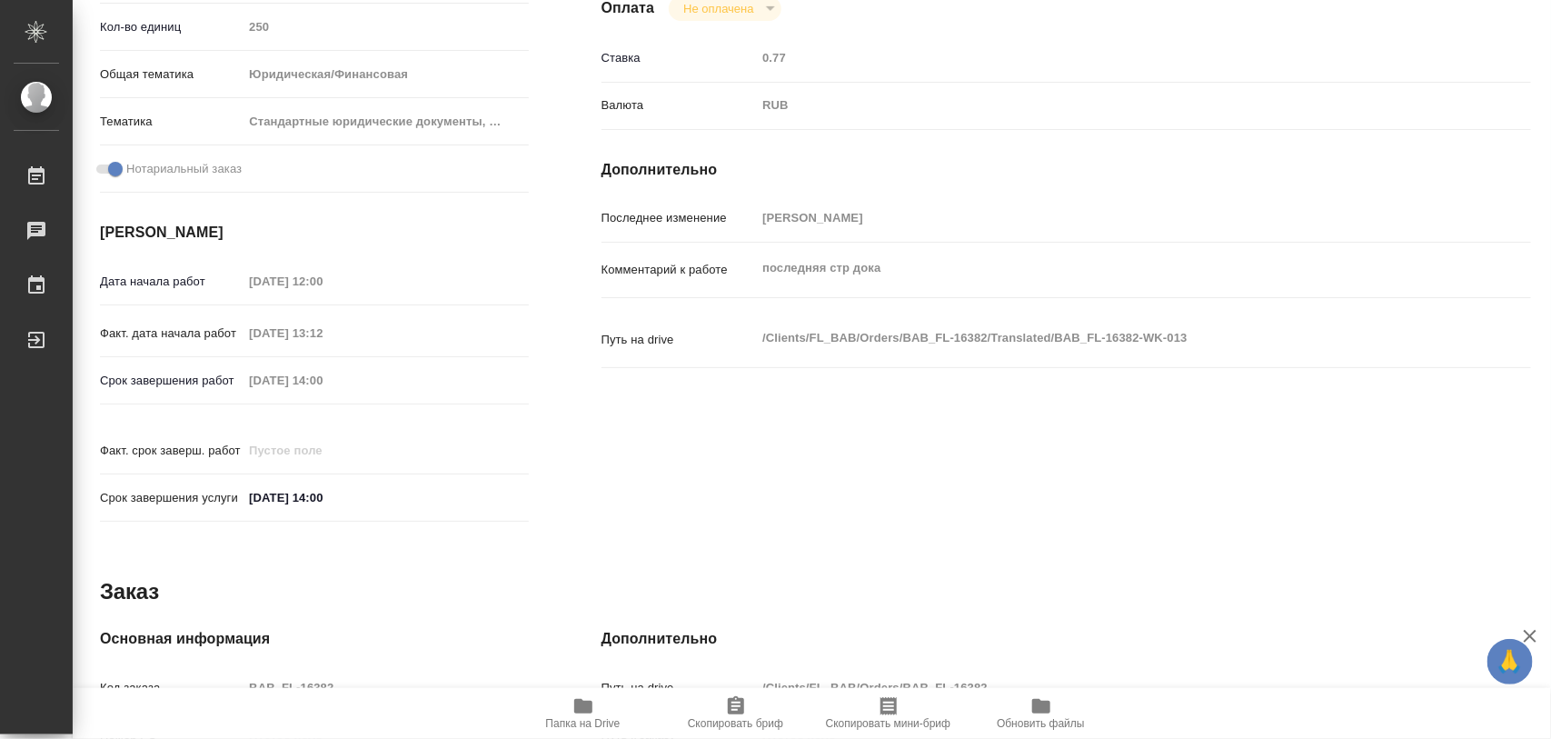
scroll to position [809, 0]
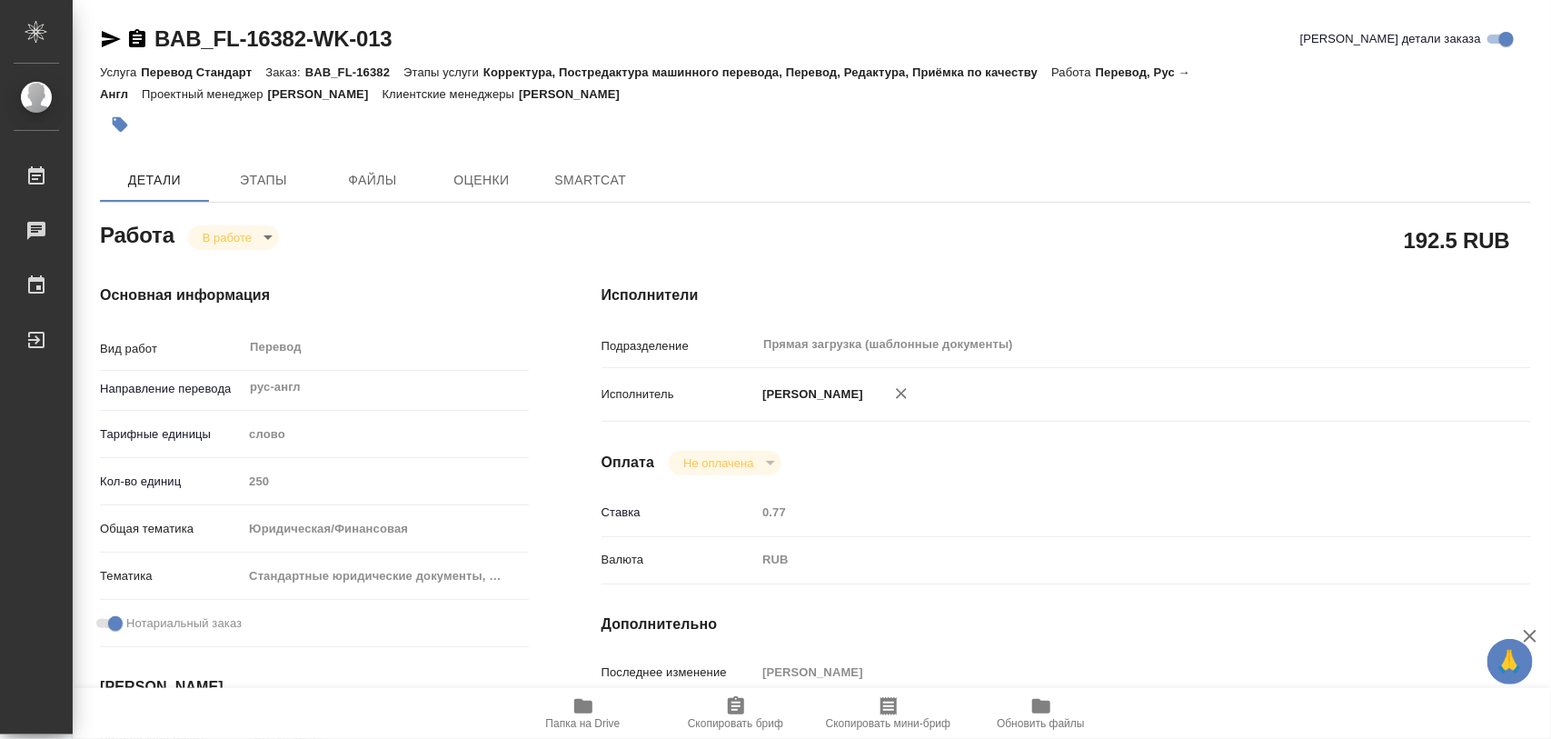
type textarea "x"
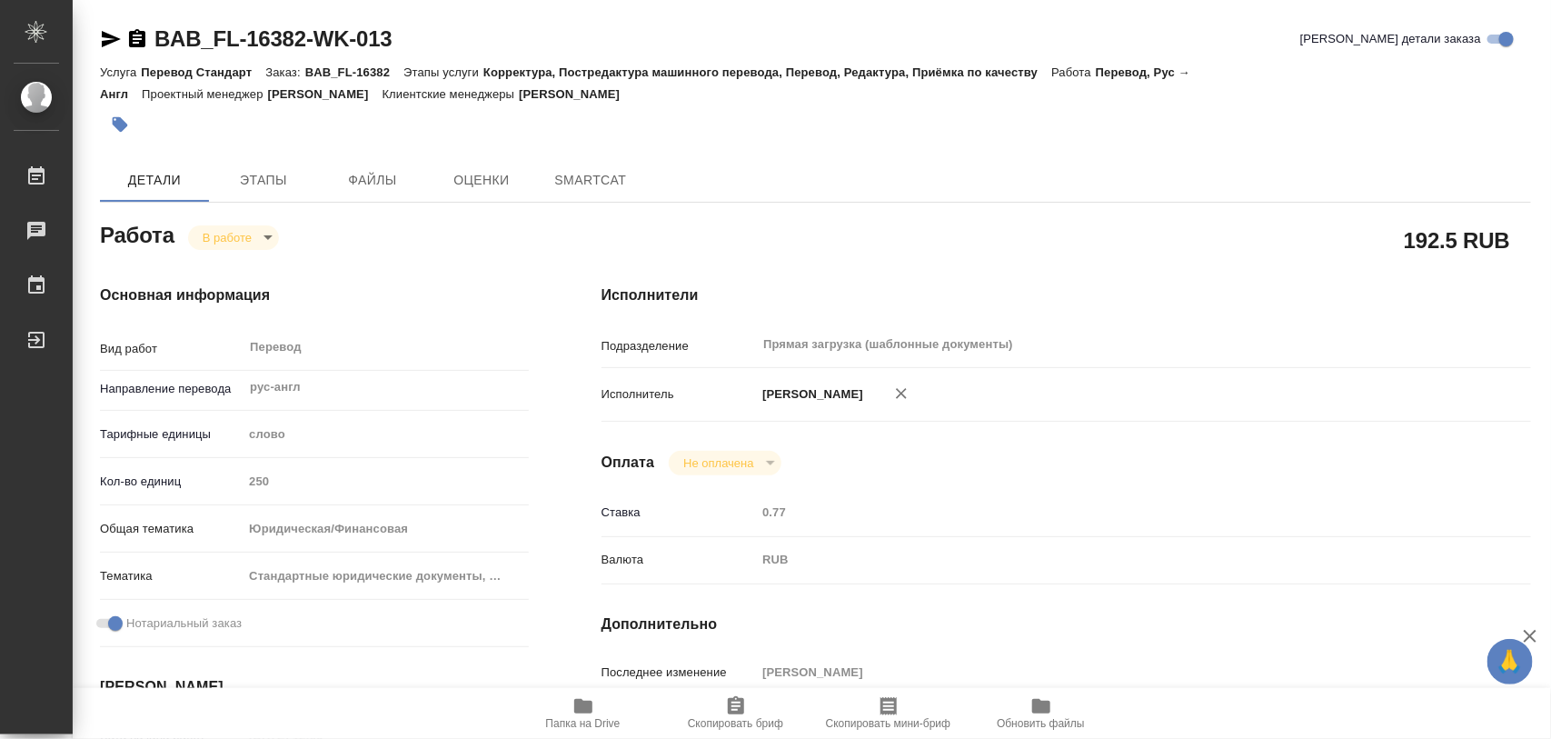
type textarea "x"
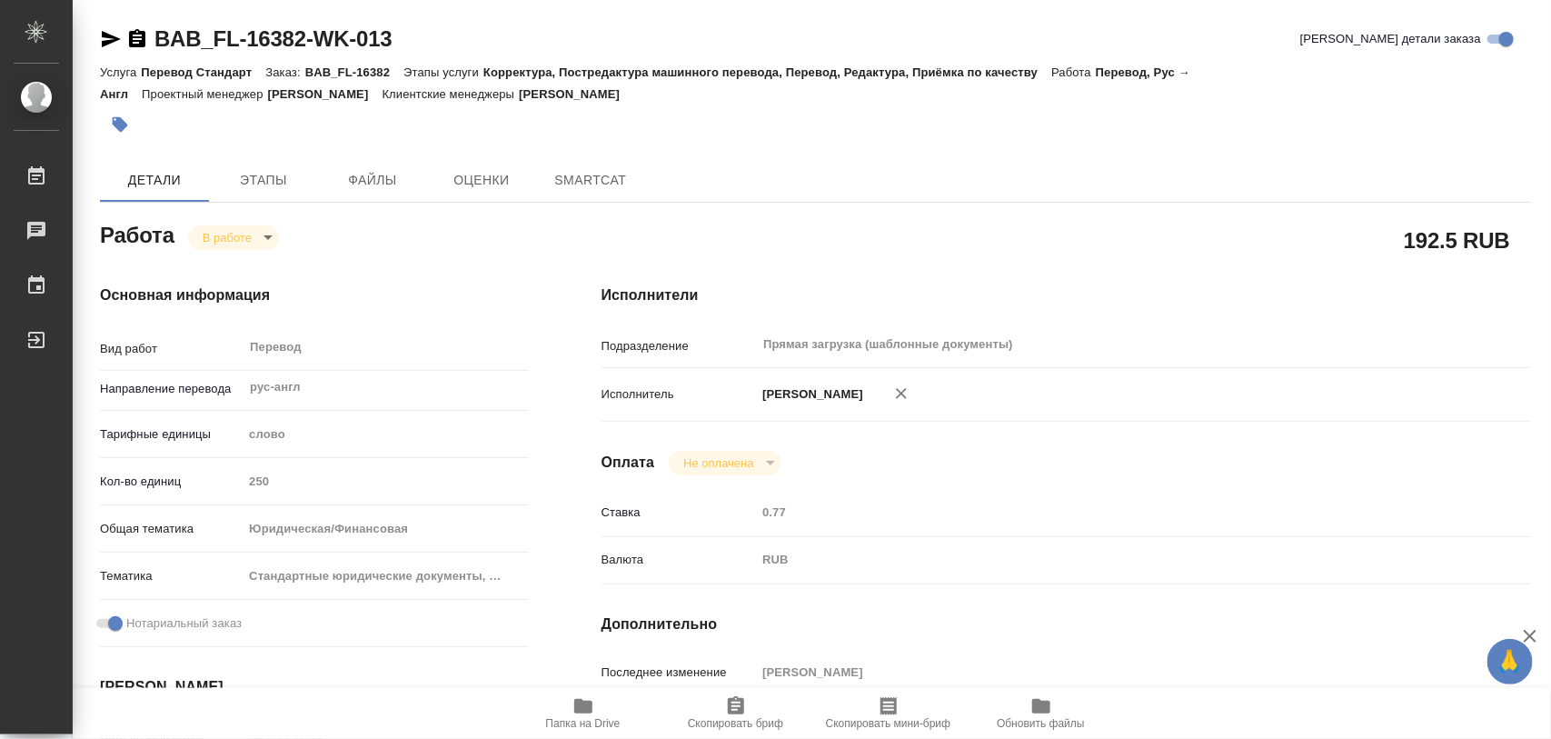
type textarea "x"
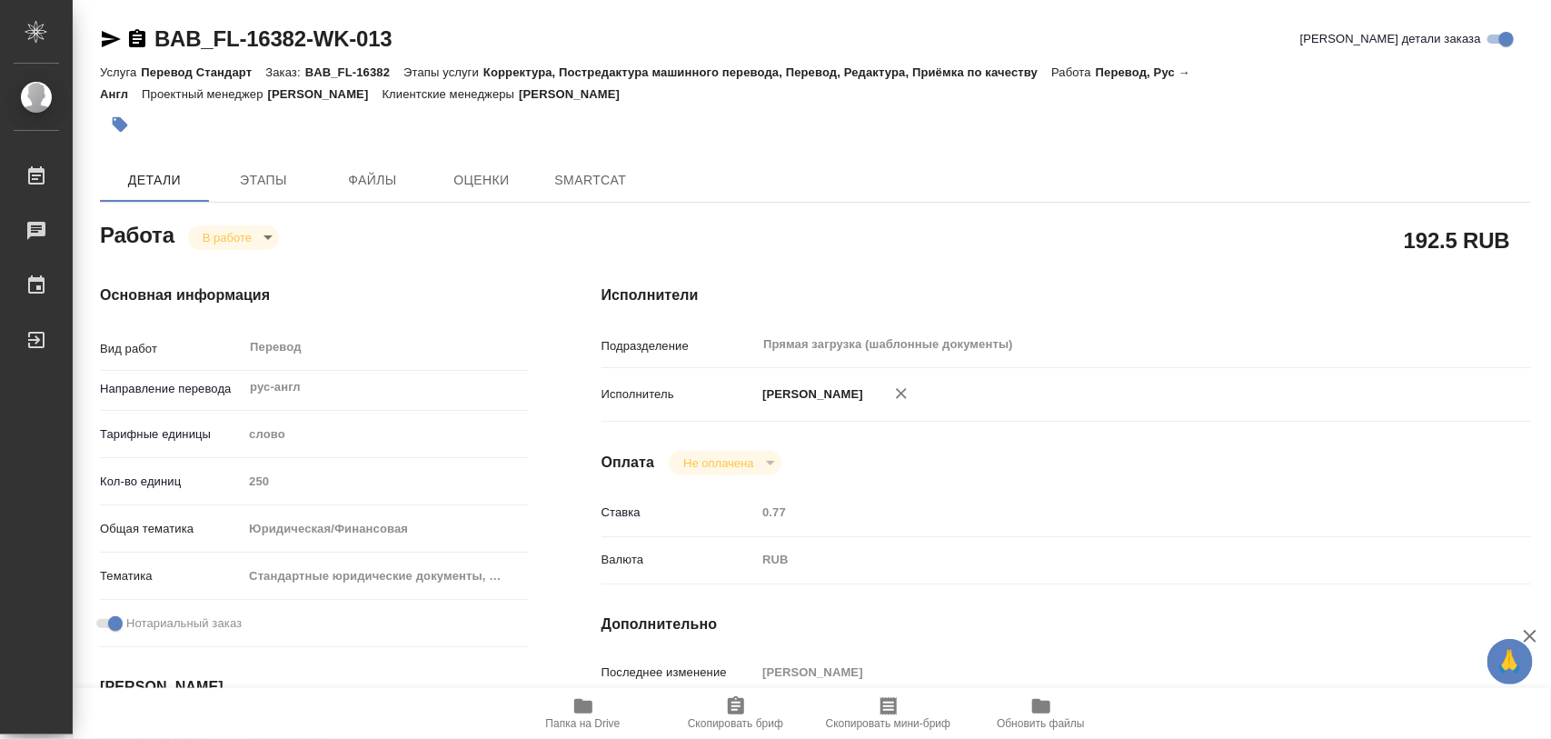
type textarea "x"
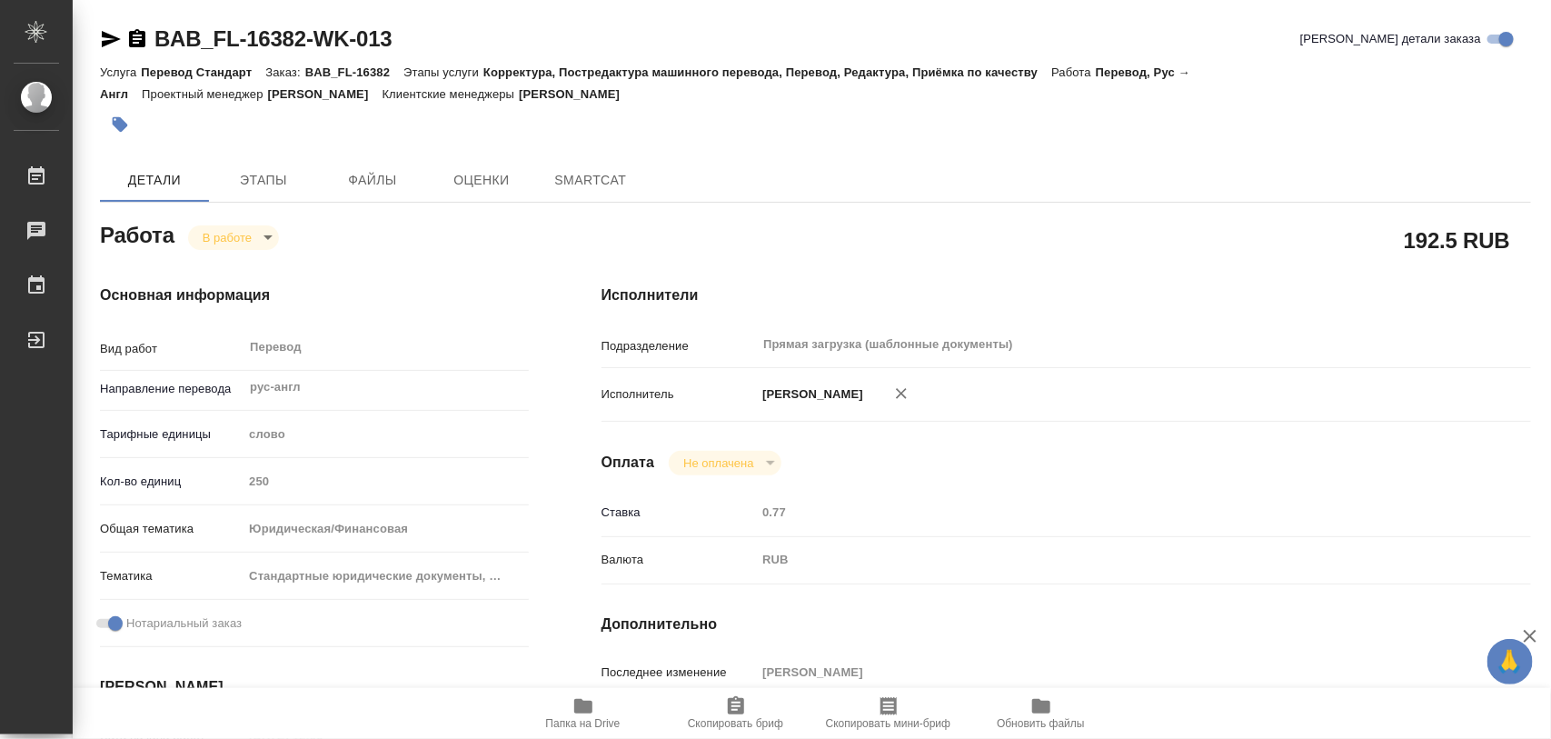
type textarea "x"
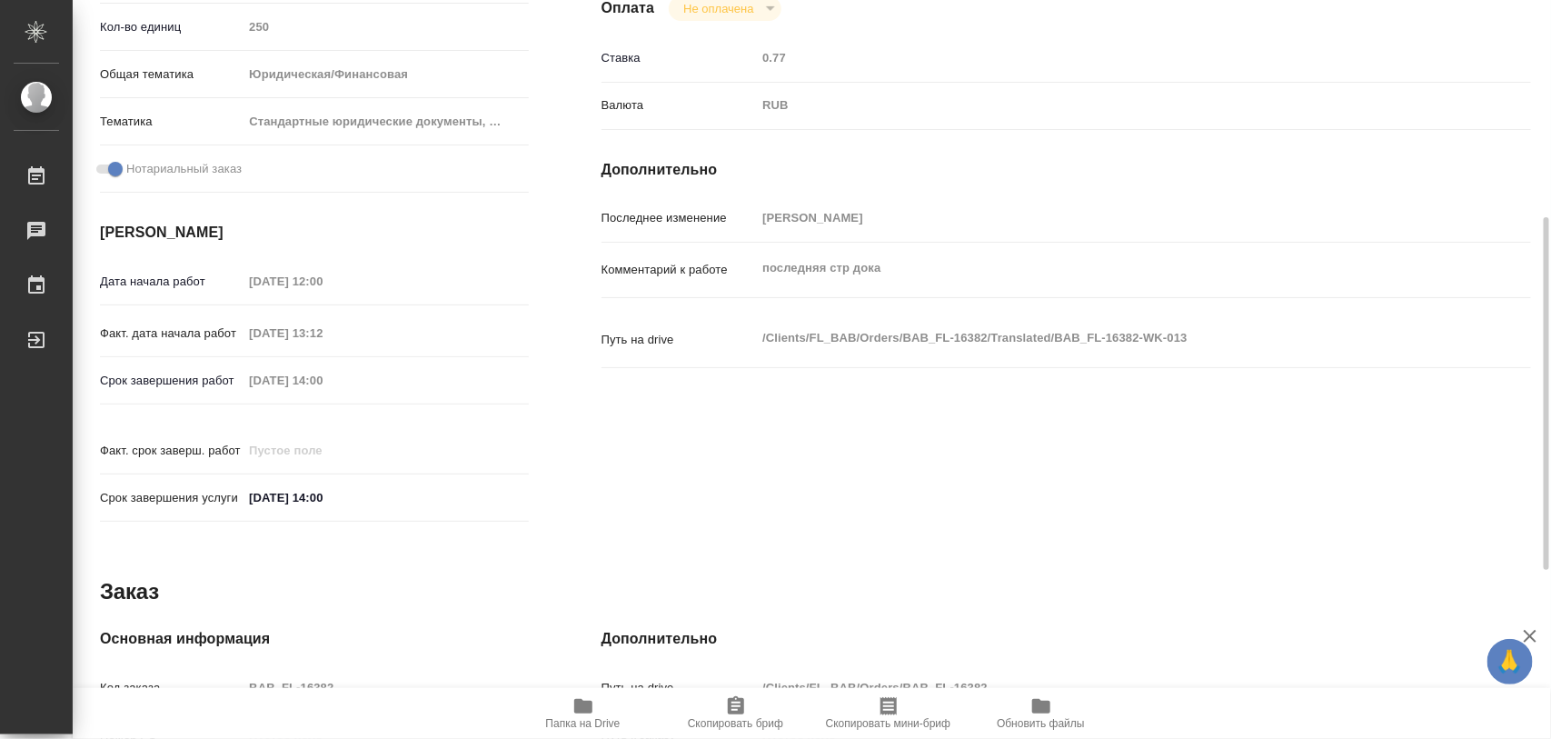
type textarea "x"
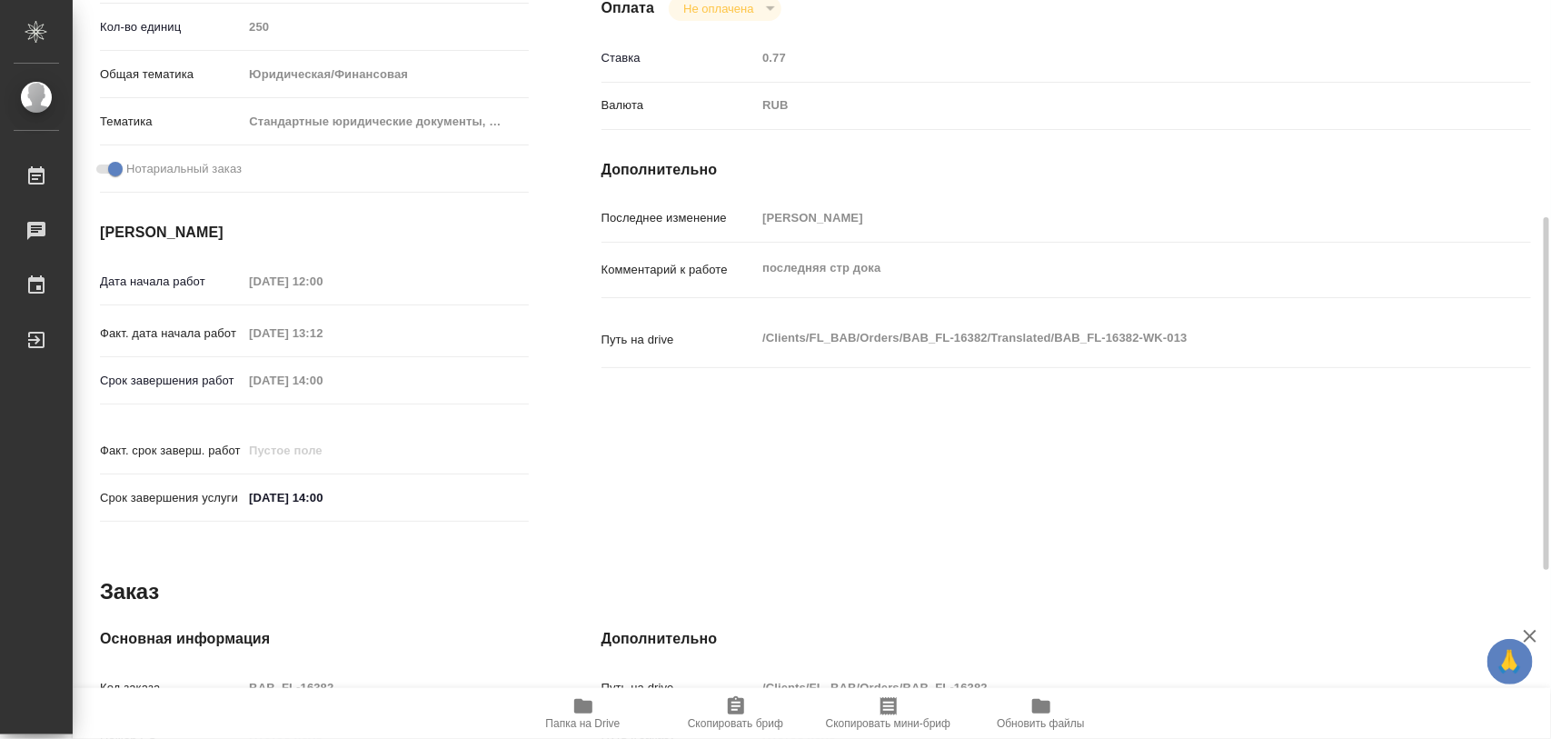
scroll to position [809, 0]
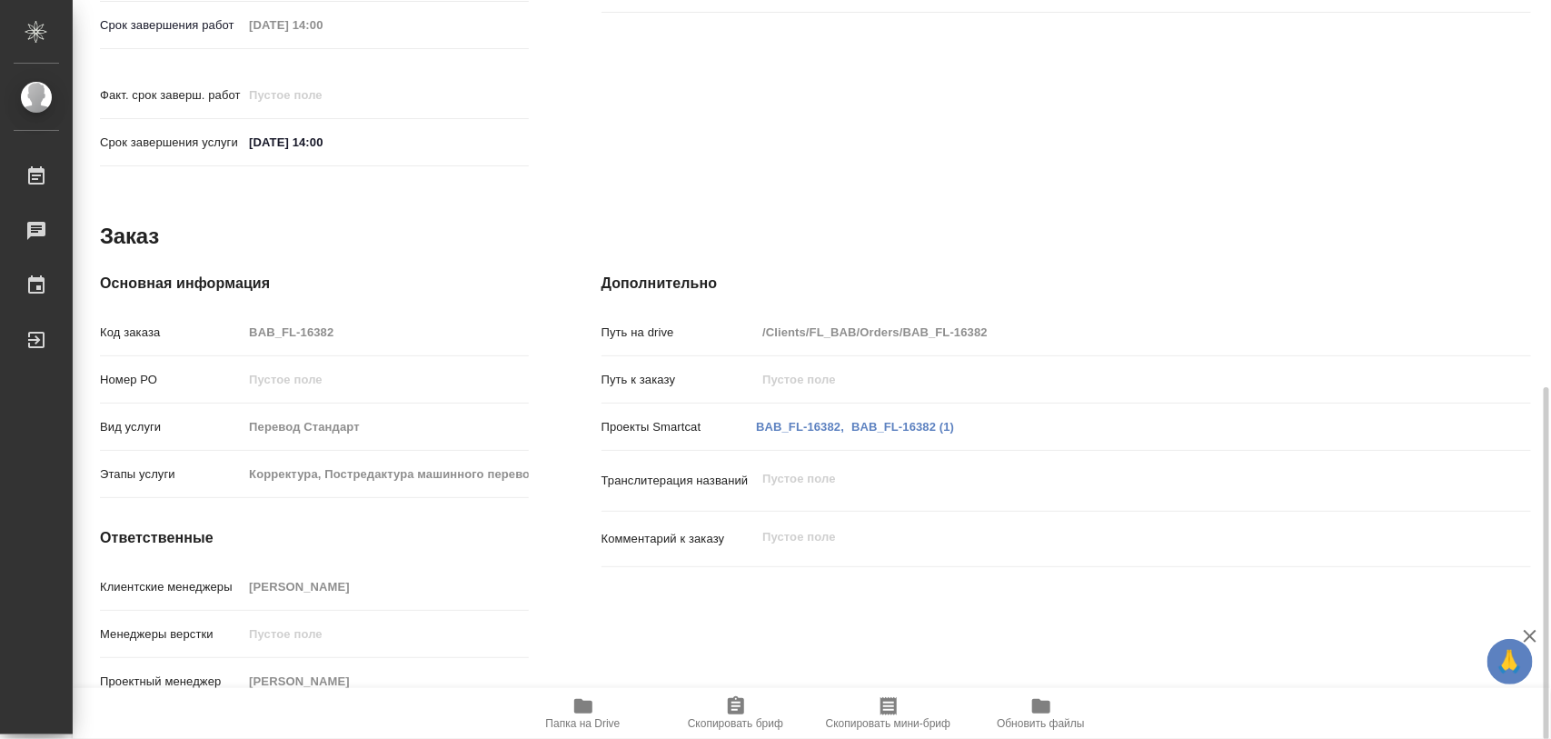
type textarea "x"
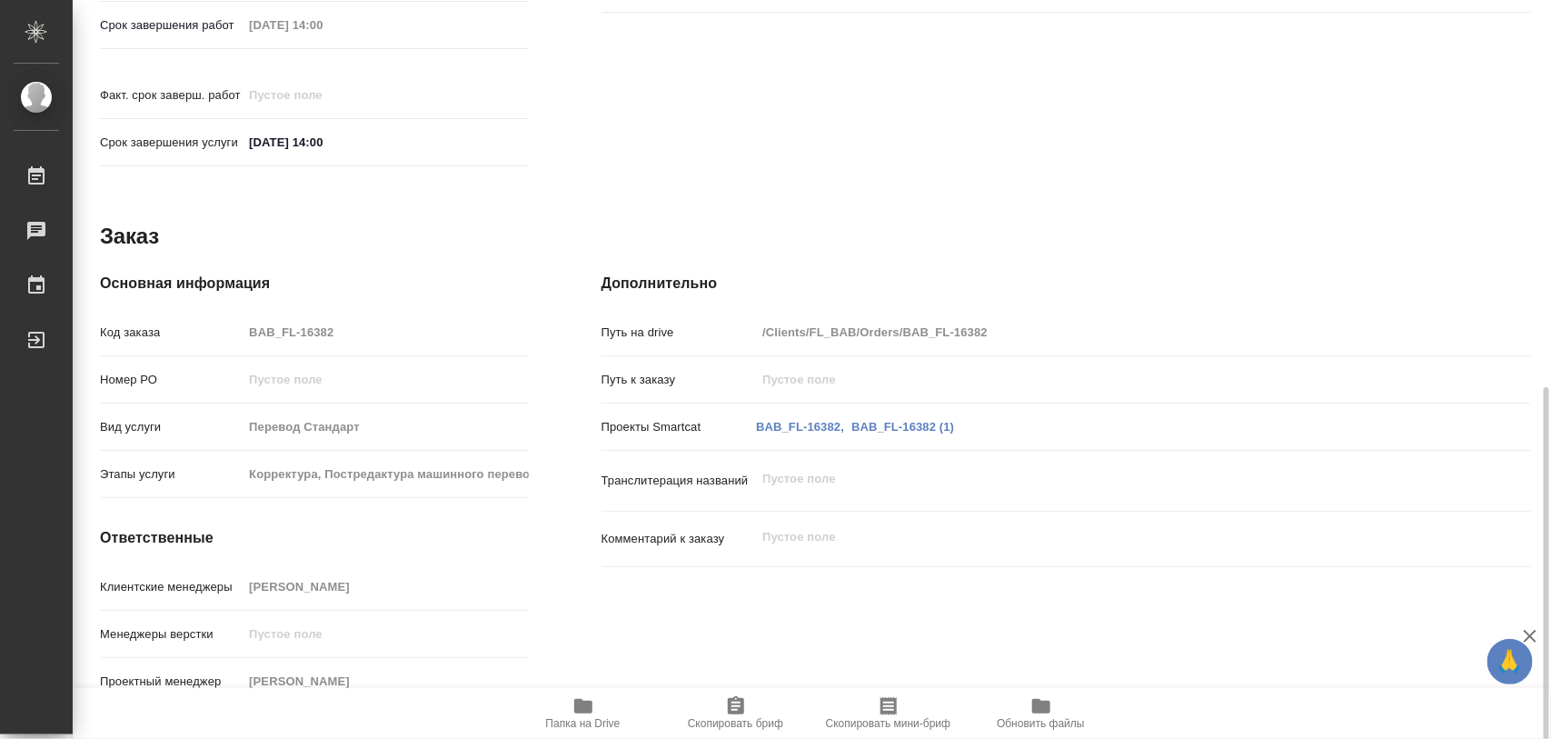
click at [738, 706] on icon "button" at bounding box center [736, 706] width 22 height 22
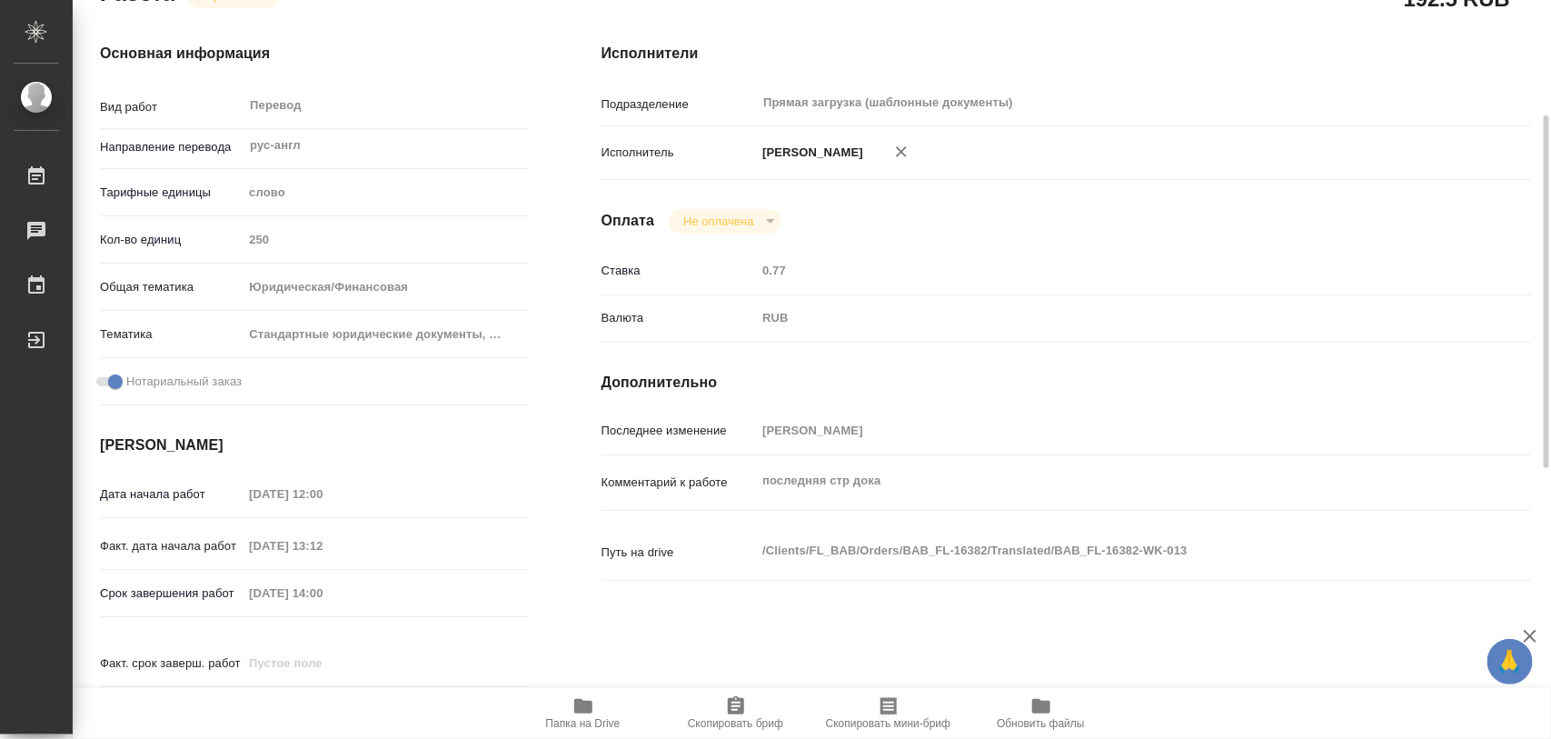
scroll to position [0, 0]
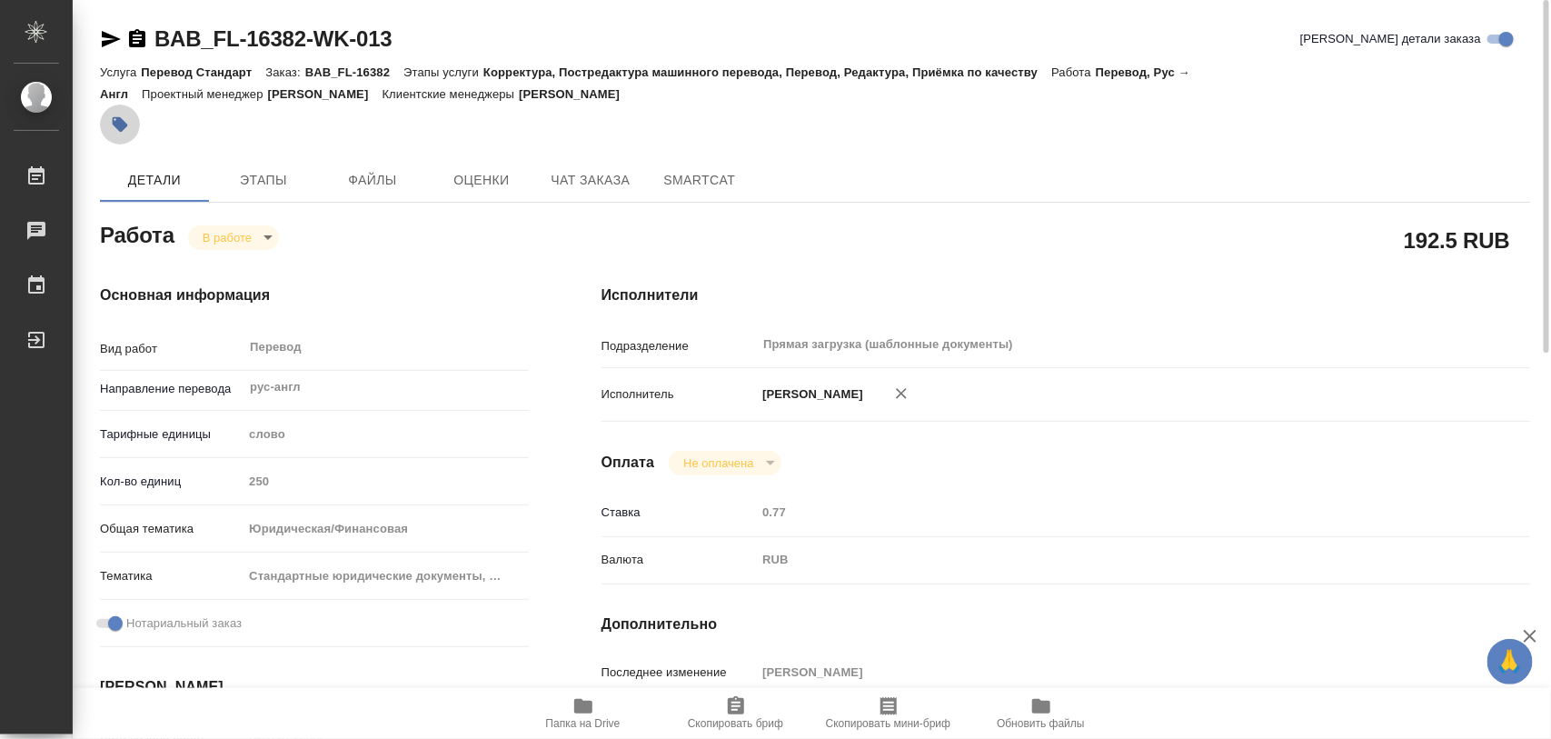
click at [124, 124] on icon "button" at bounding box center [120, 124] width 15 height 15
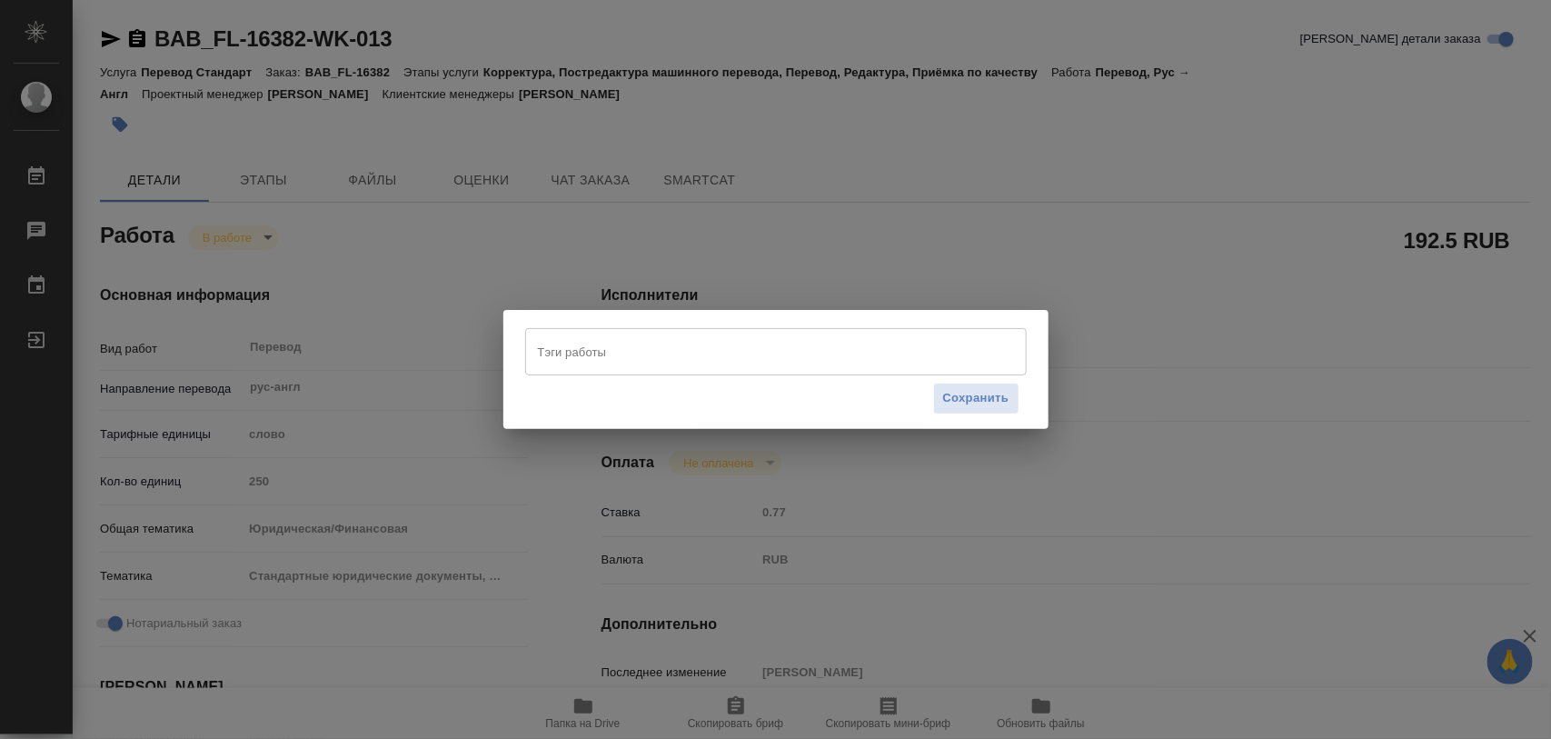
click at [596, 351] on input "Тэги работы" at bounding box center [758, 351] width 451 height 31
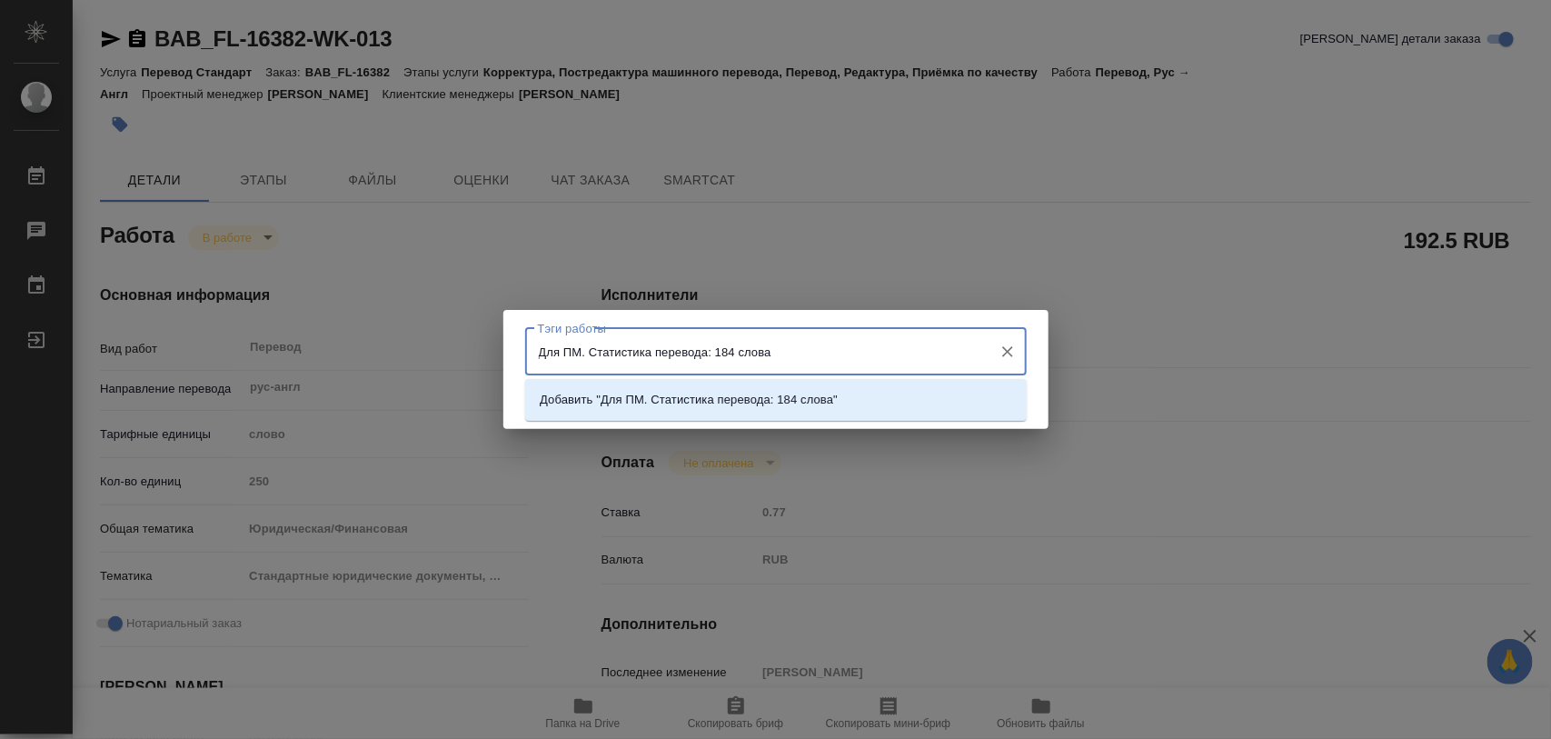
type input "Для ПМ. Статистика перевода: 184 слова."
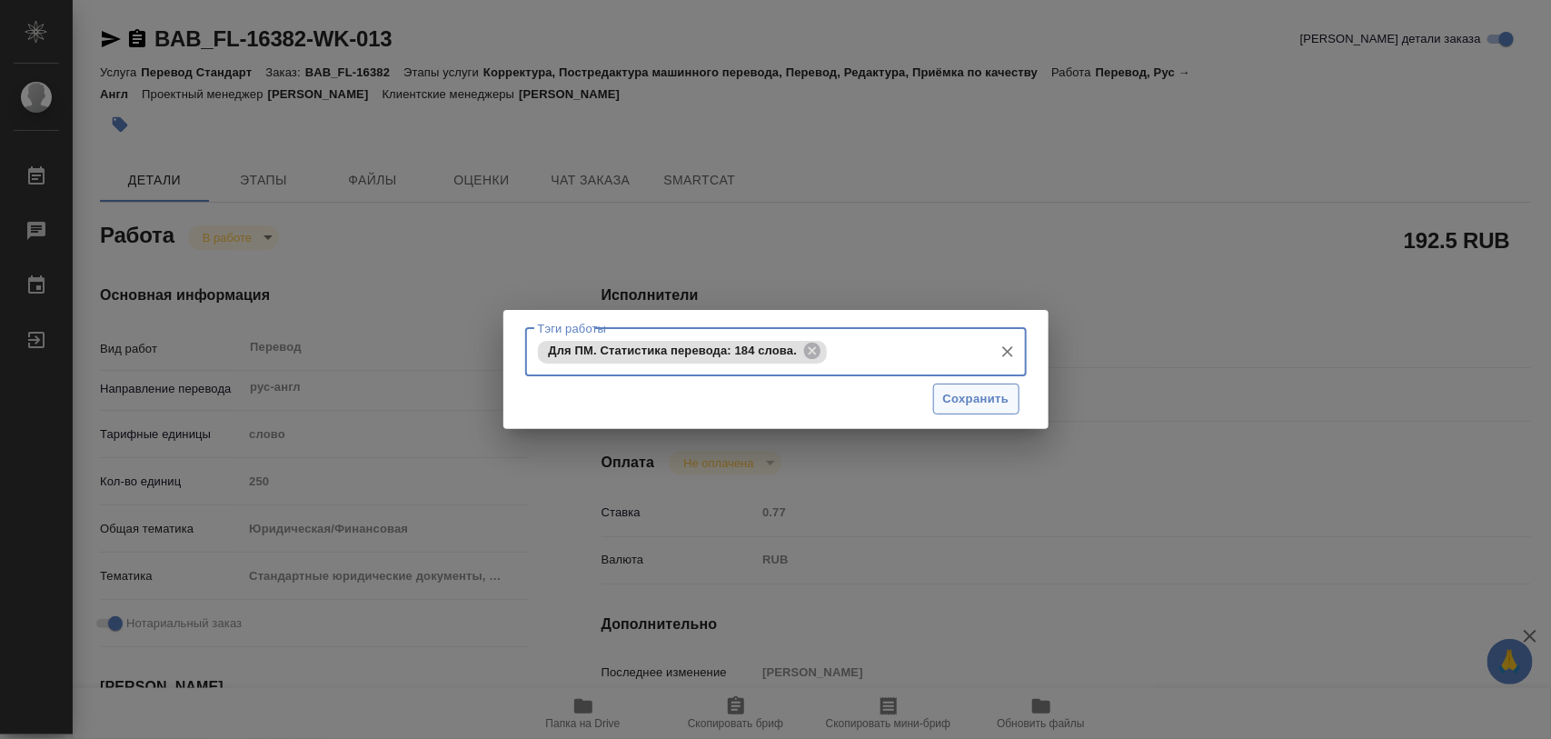
click at [1006, 395] on span "Сохранить" at bounding box center [976, 399] width 66 height 21
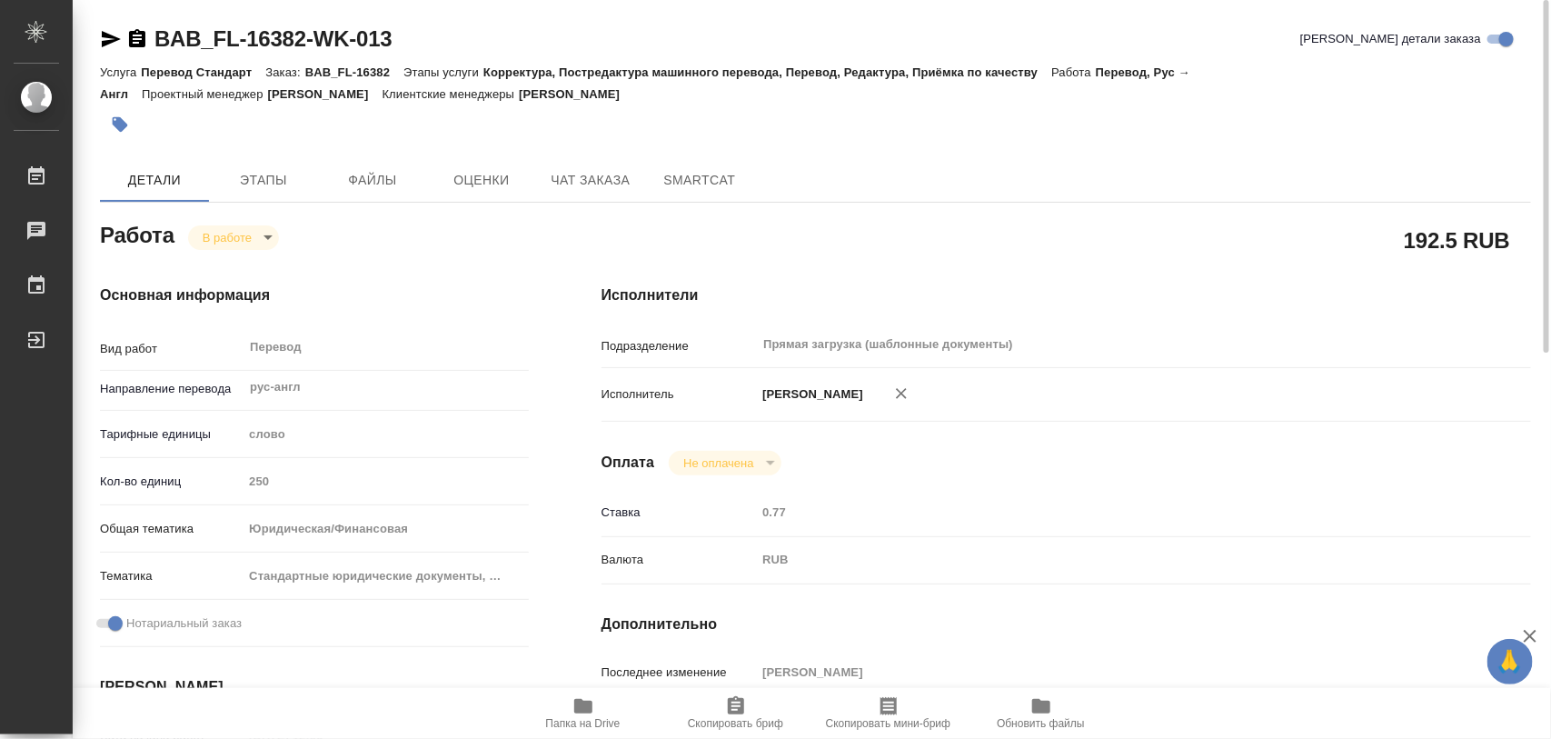
type input "inProgress"
type textarea "Перевод"
type textarea "x"
type input "рус-англ"
type input "5a8b1489cc6b4906c91bfd90"
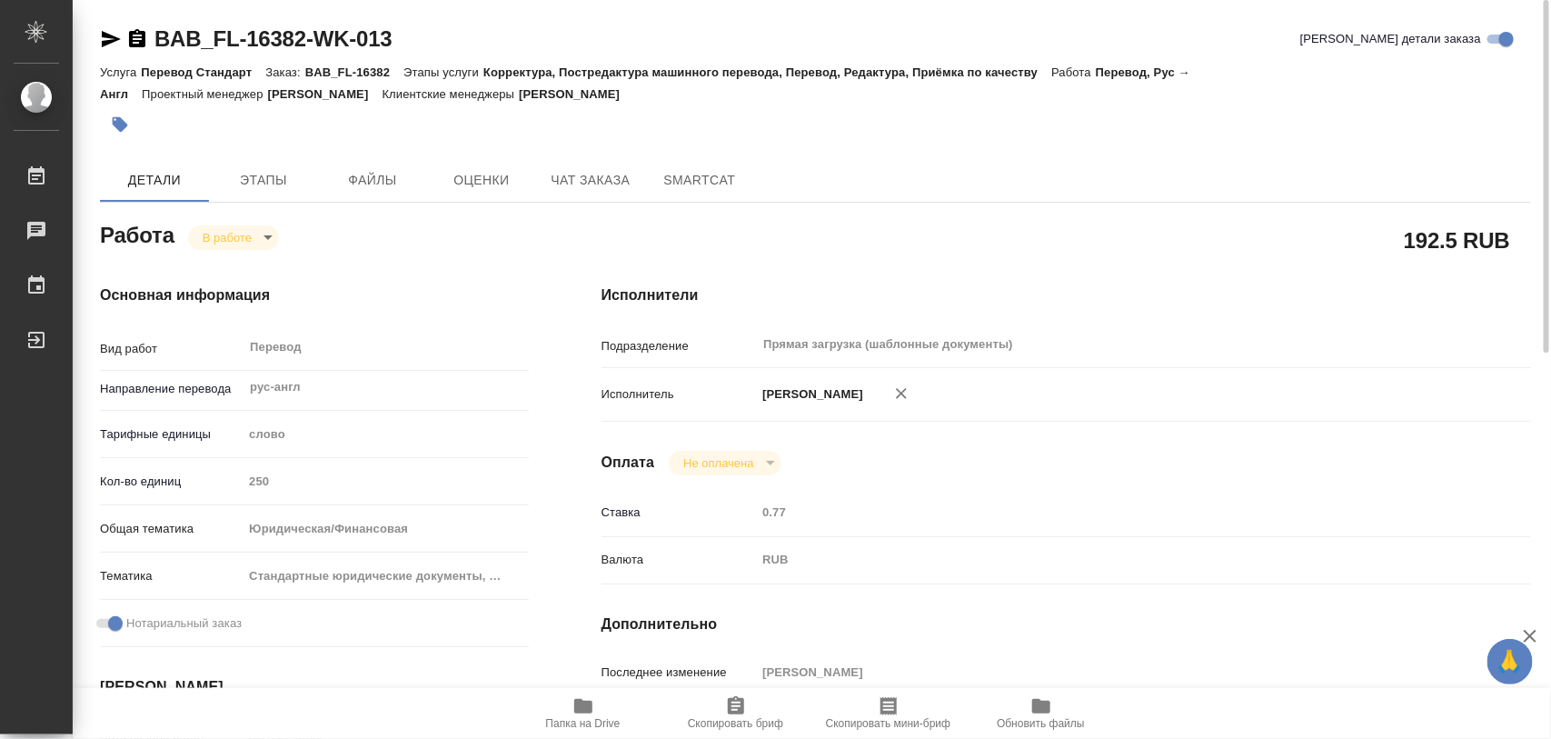
type input "250"
type input "yr-fn"
type input "5f647205b73bc97568ca66bf"
checkbox input "true"
type input "[DATE] 12:00"
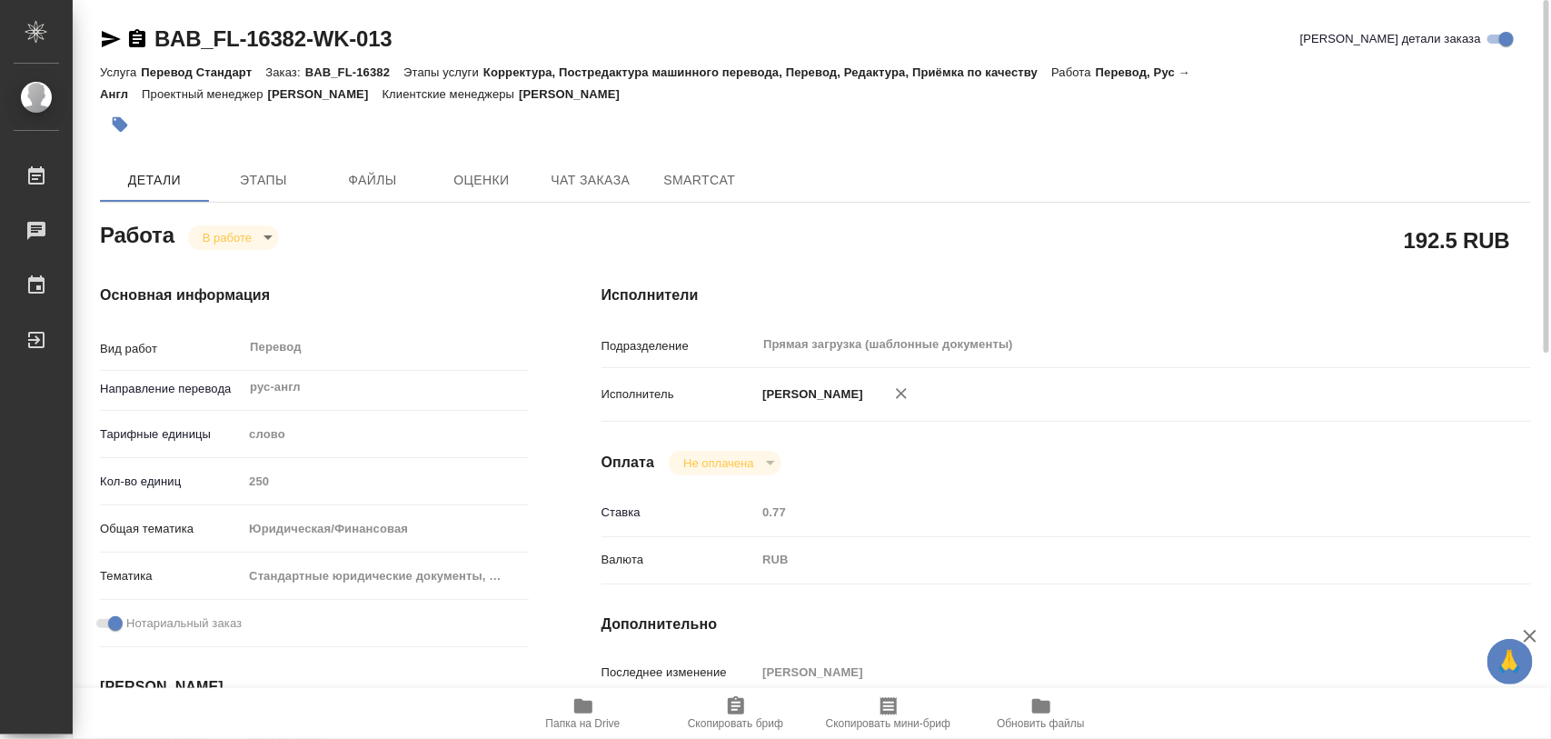
type input "[DATE] 13:12"
type input "[DATE] 14:00"
type input "Прямая загрузка (шаблонные документы)"
type input "notPayed"
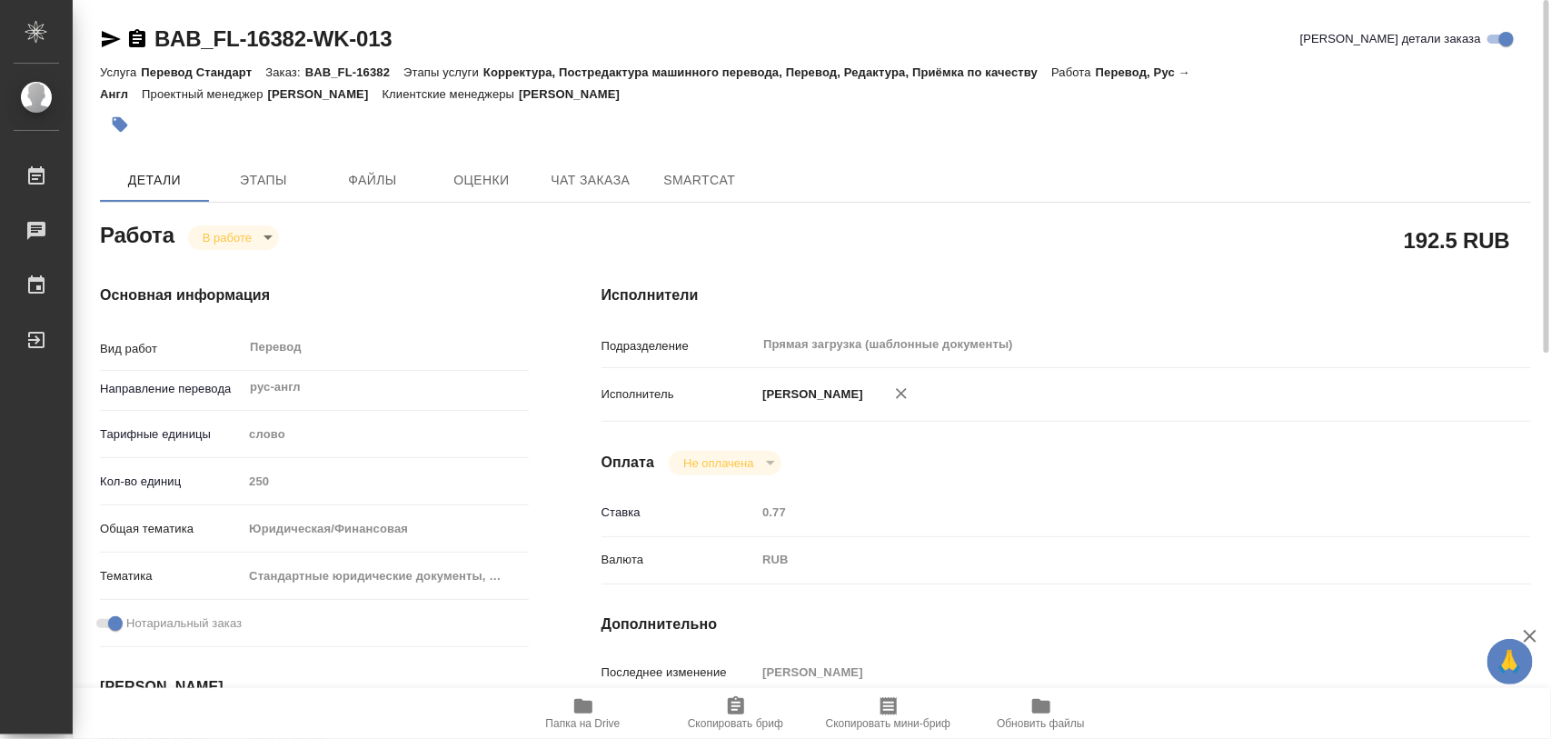
type input "0.77"
type input "RUB"
type input "[PERSON_NAME]"
type textarea "последняя стр дока"
type textarea "x"
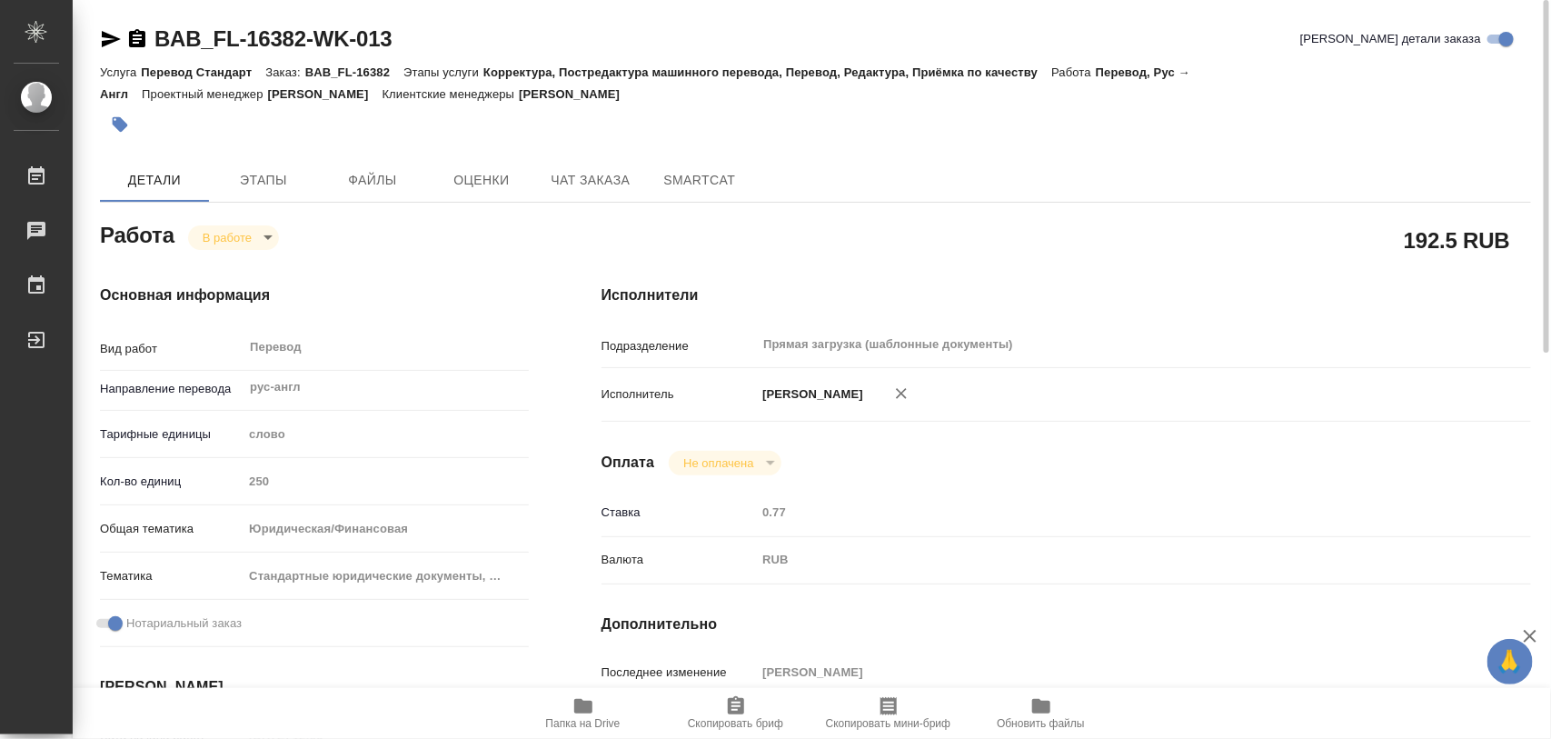
type textarea "/Clients/FL_BAB/Orders/BAB_FL-16382/Translated/BAB_FL-16382-WK-013"
type textarea "x"
type input "BAB_FL-16382"
type input "Перевод Стандарт"
type input "Корректура, Постредактура машинного перевода, Перевод, Редактура, Приёмка по ка…"
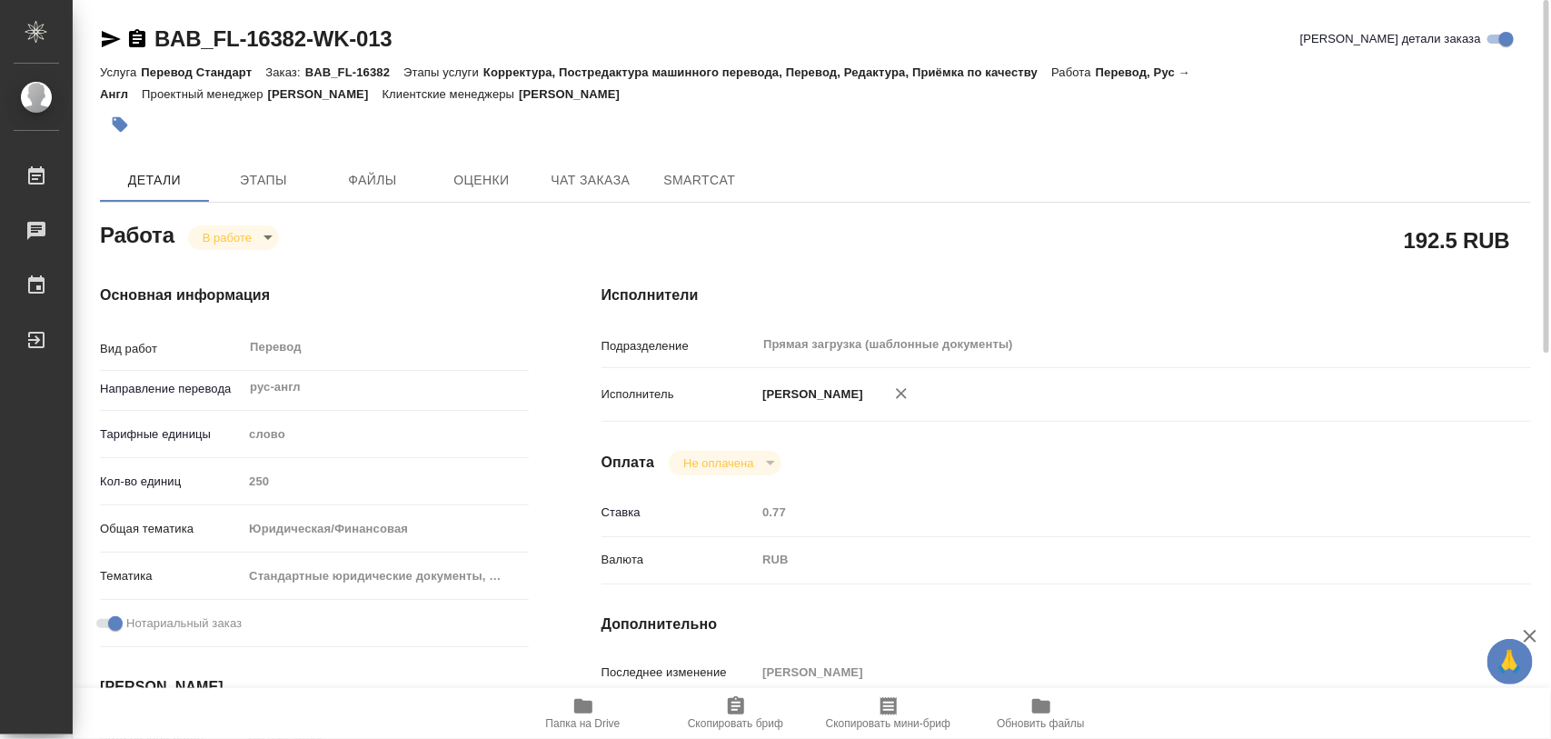
type input "[PERSON_NAME]"
type input "/Clients/FL_BAB/Orders/BAB_FL-16382"
type textarea "x"
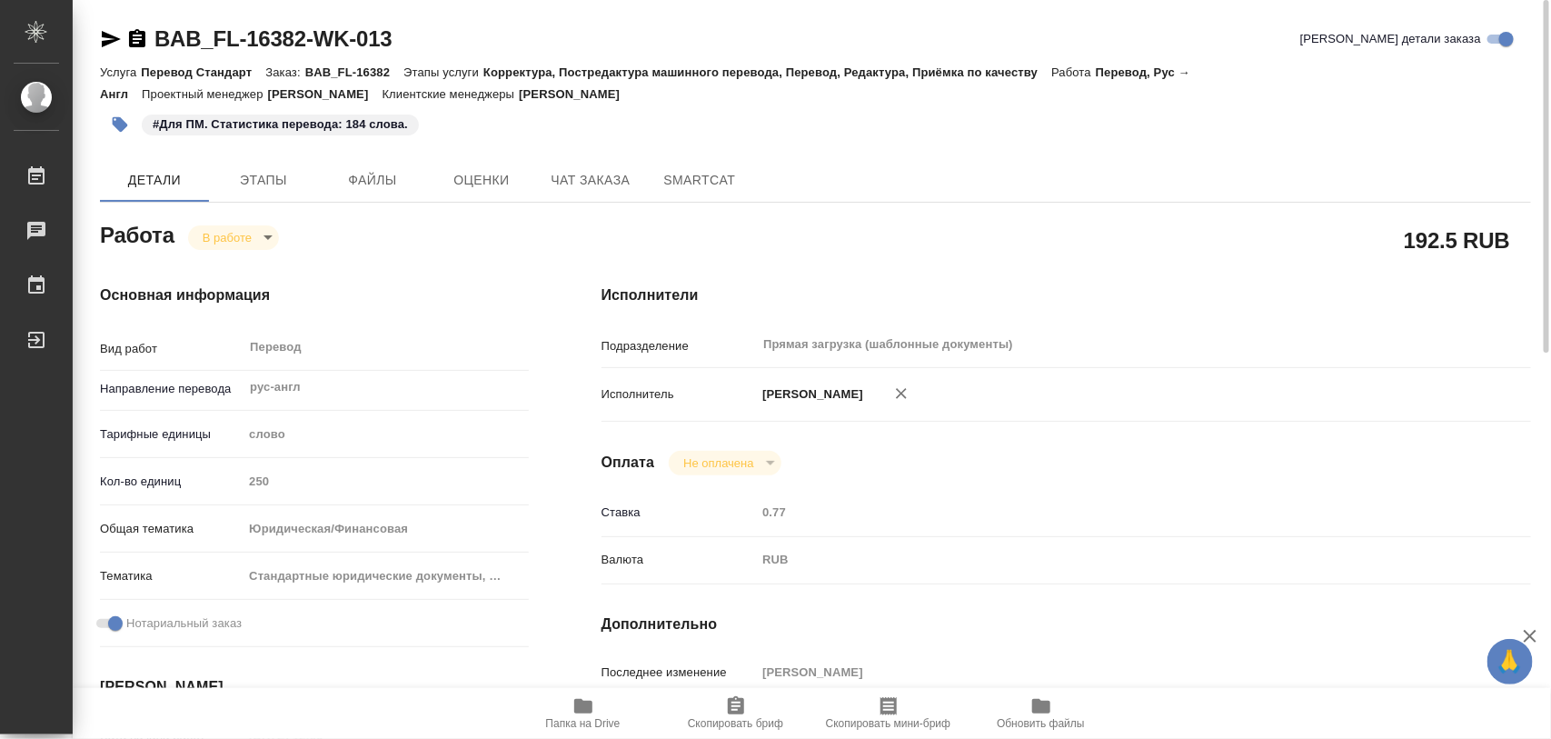
type textarea "x"
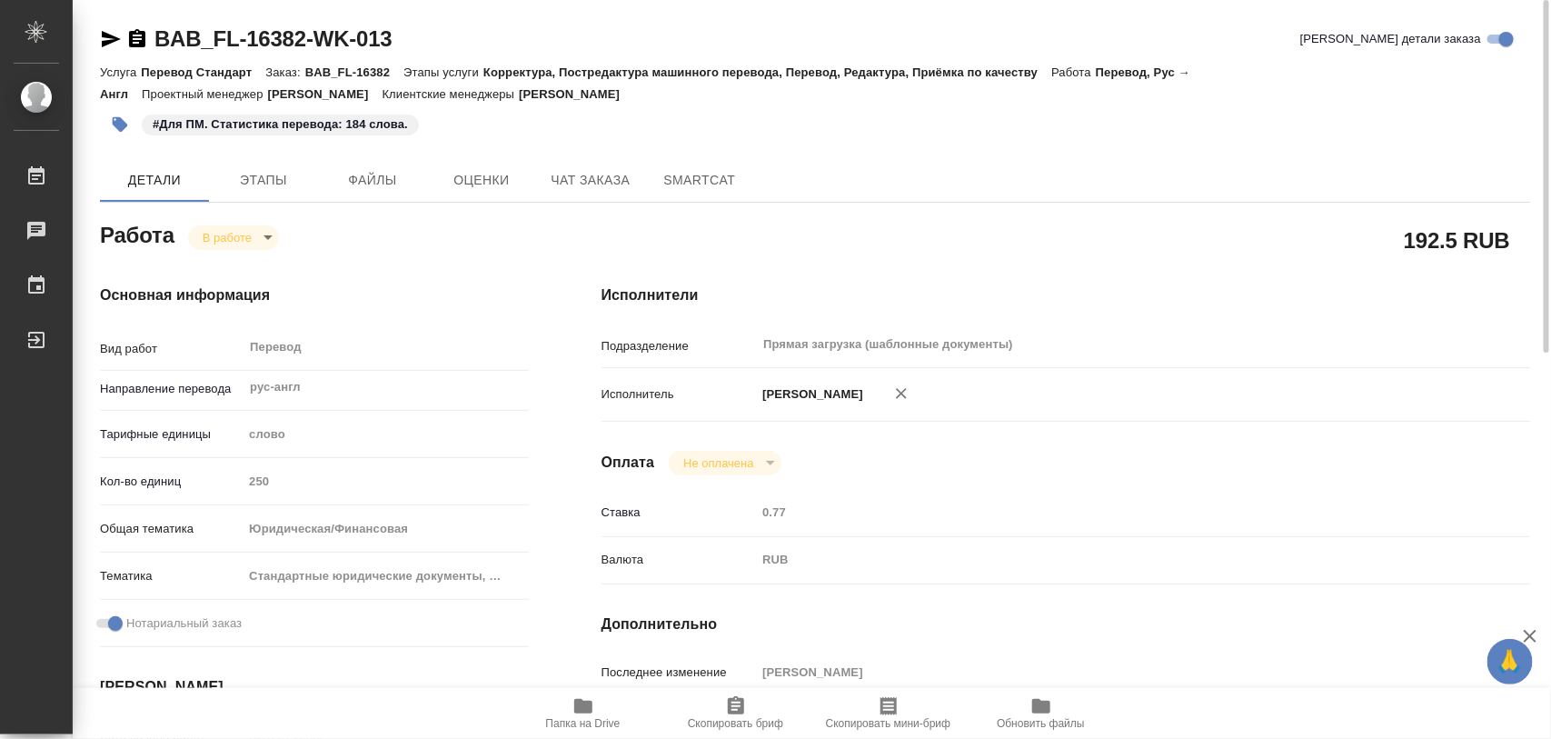
type textarea "x"
click at [266, 234] on body "🙏 .cls-1 fill:#fff; AWATERA Iglakov Maksim Работы 0 Чаты График Выйти BAB_FL-16…" at bounding box center [775, 369] width 1551 height 739
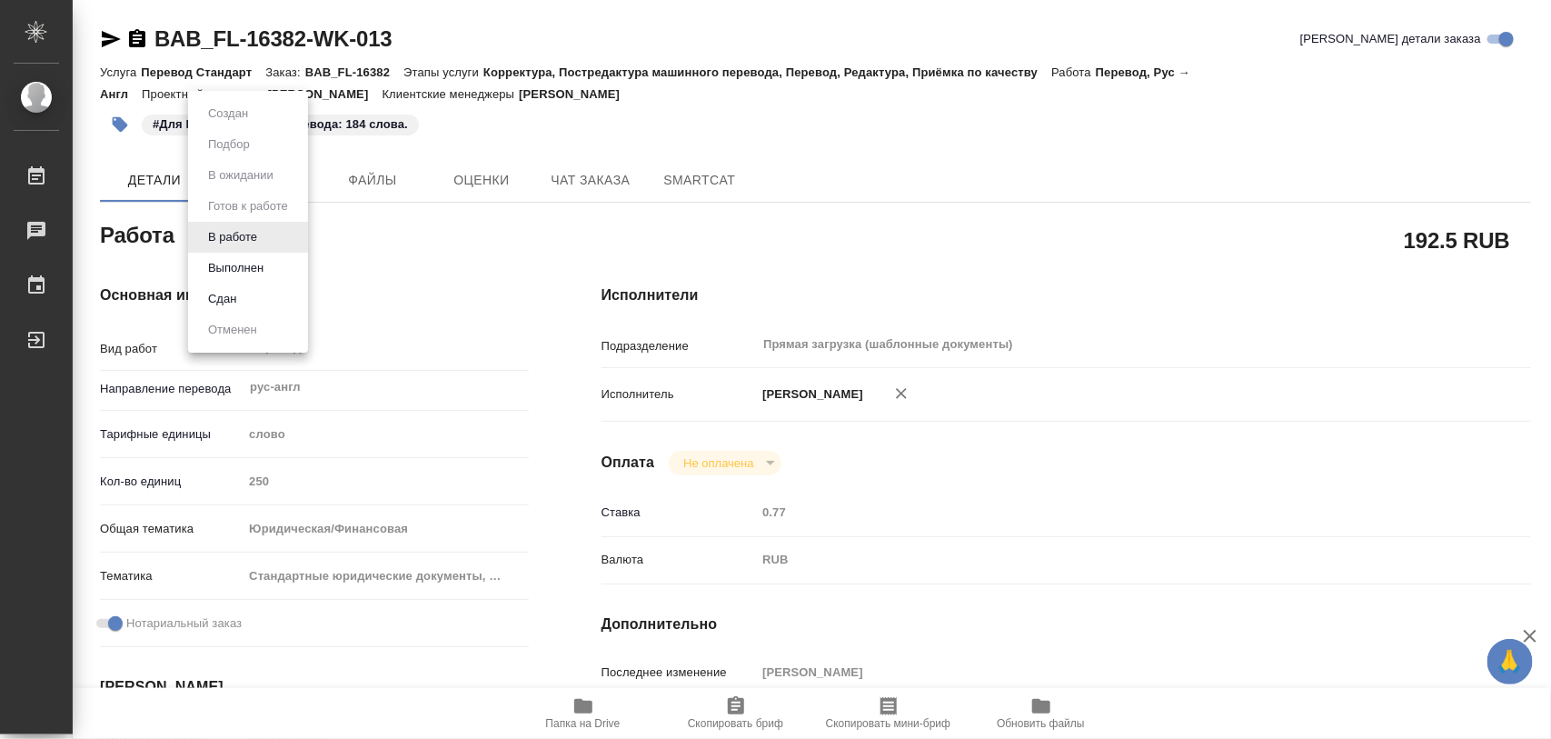
type textarea "x"
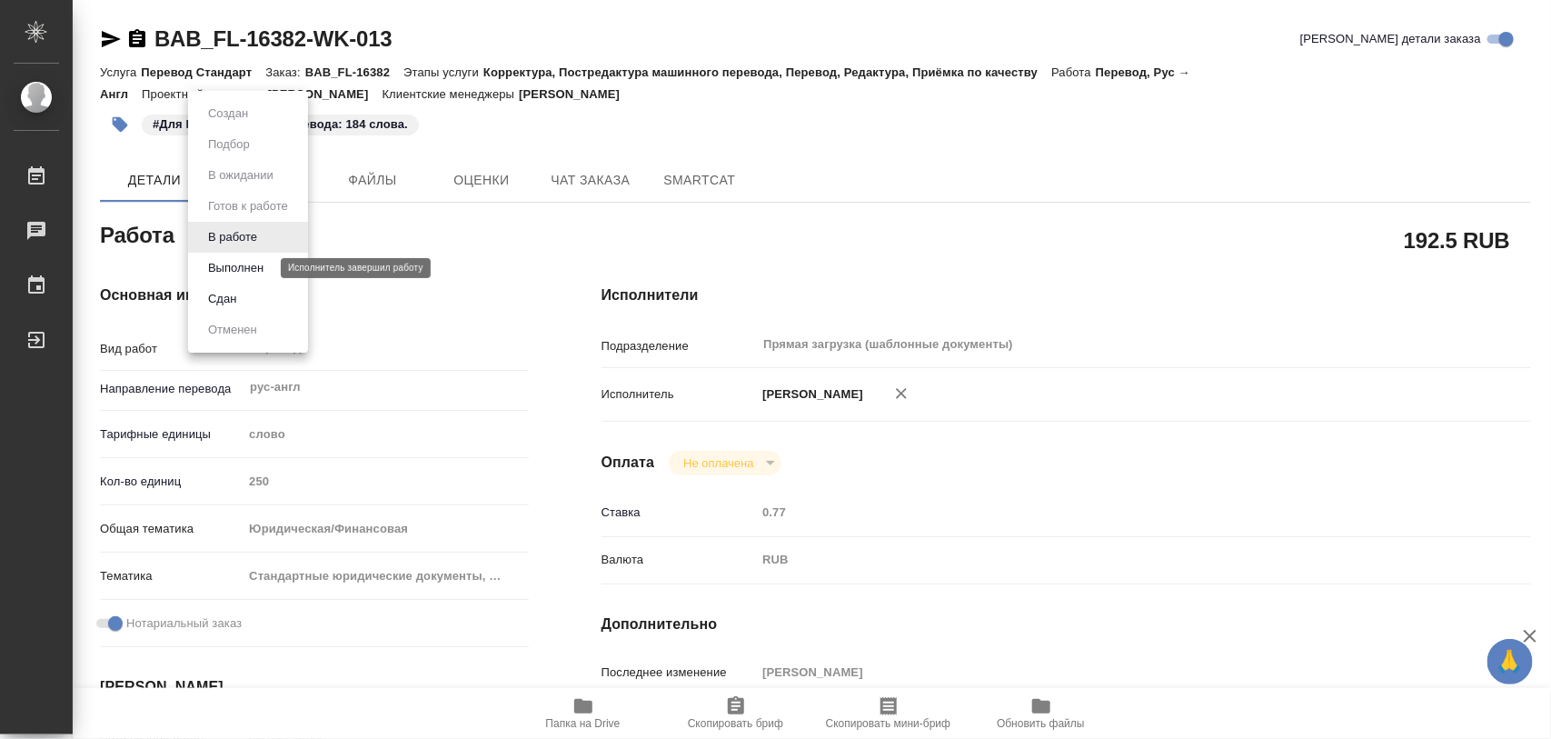
click at [251, 262] on button "Выполнен" at bounding box center [236, 268] width 66 height 20
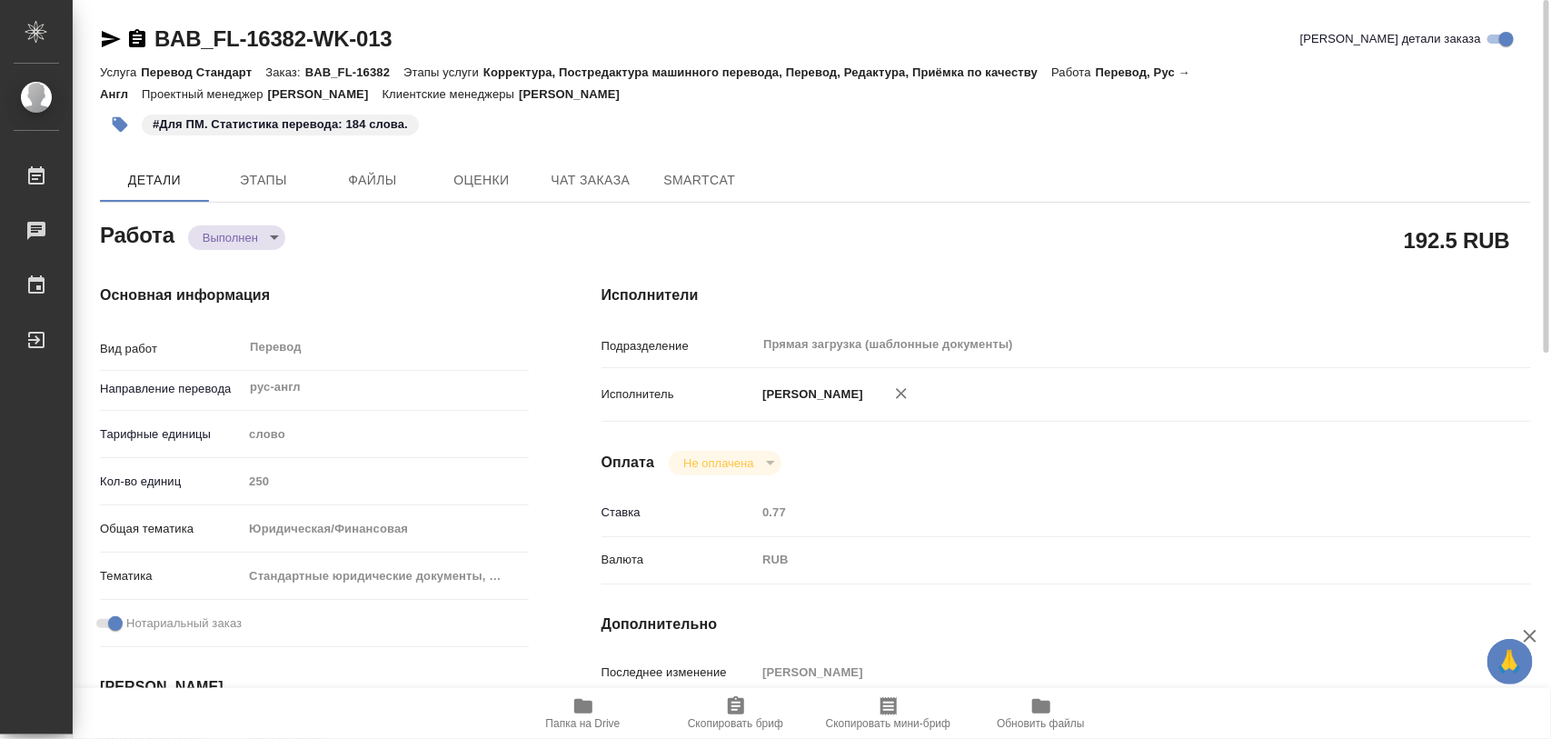
type textarea "x"
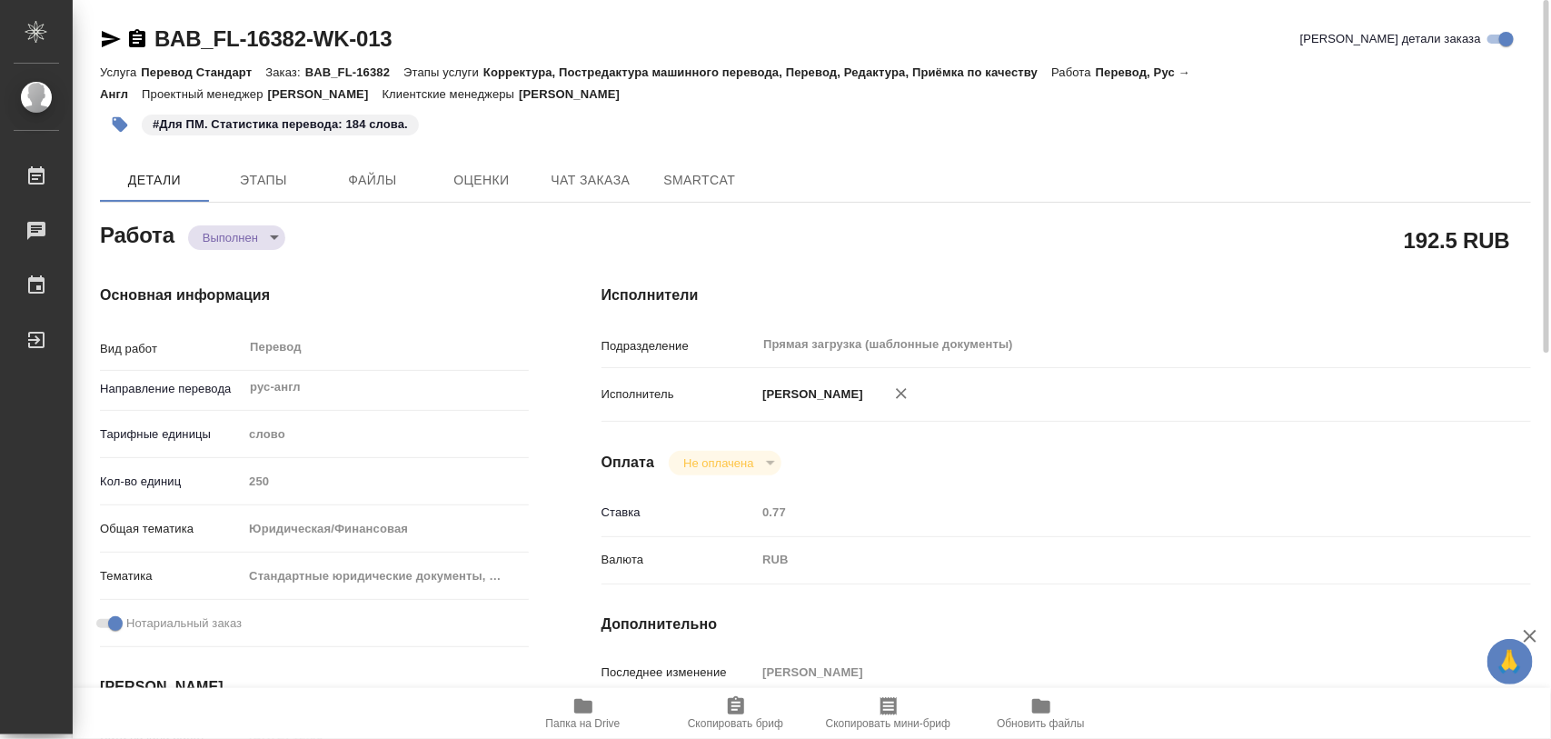
type textarea "x"
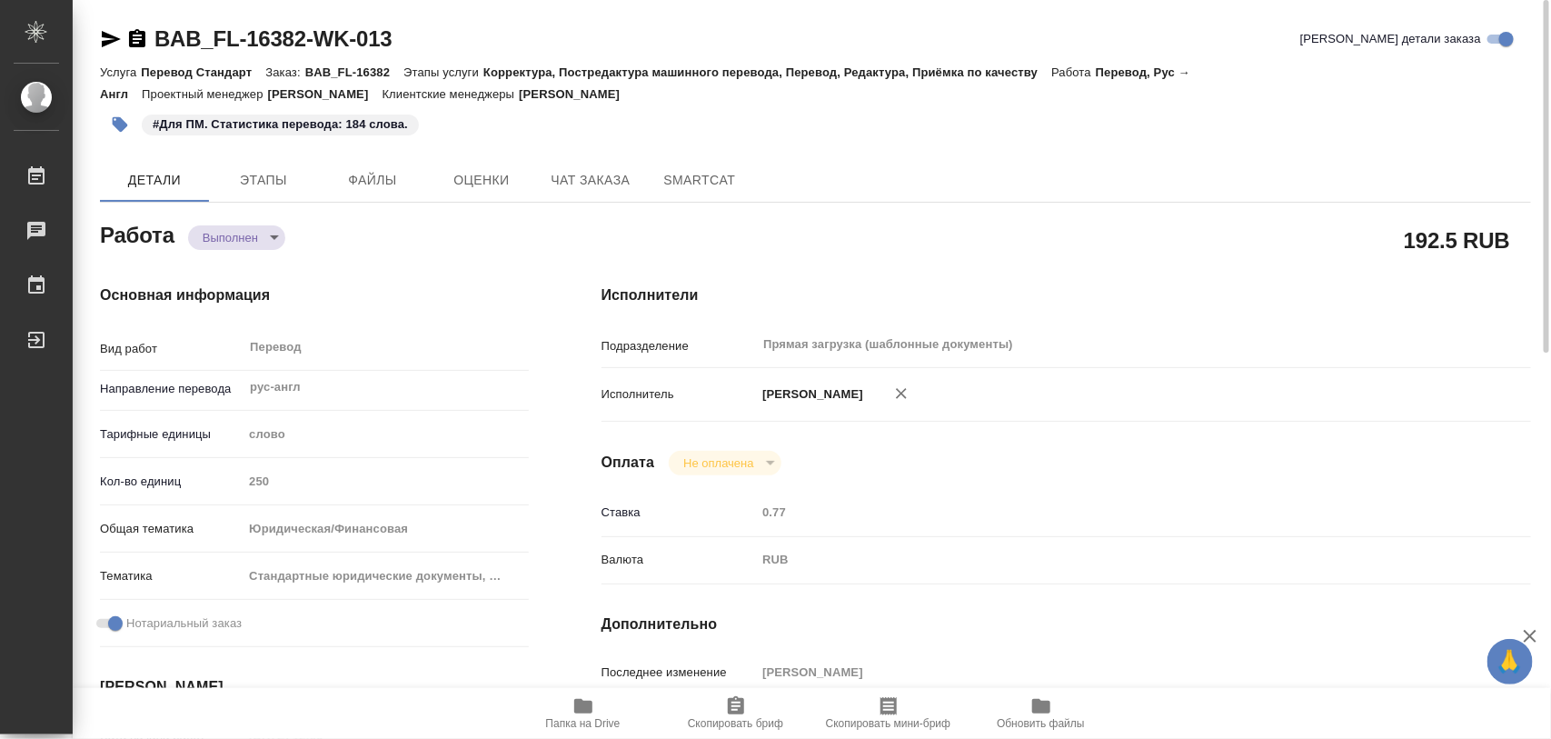
type textarea "x"
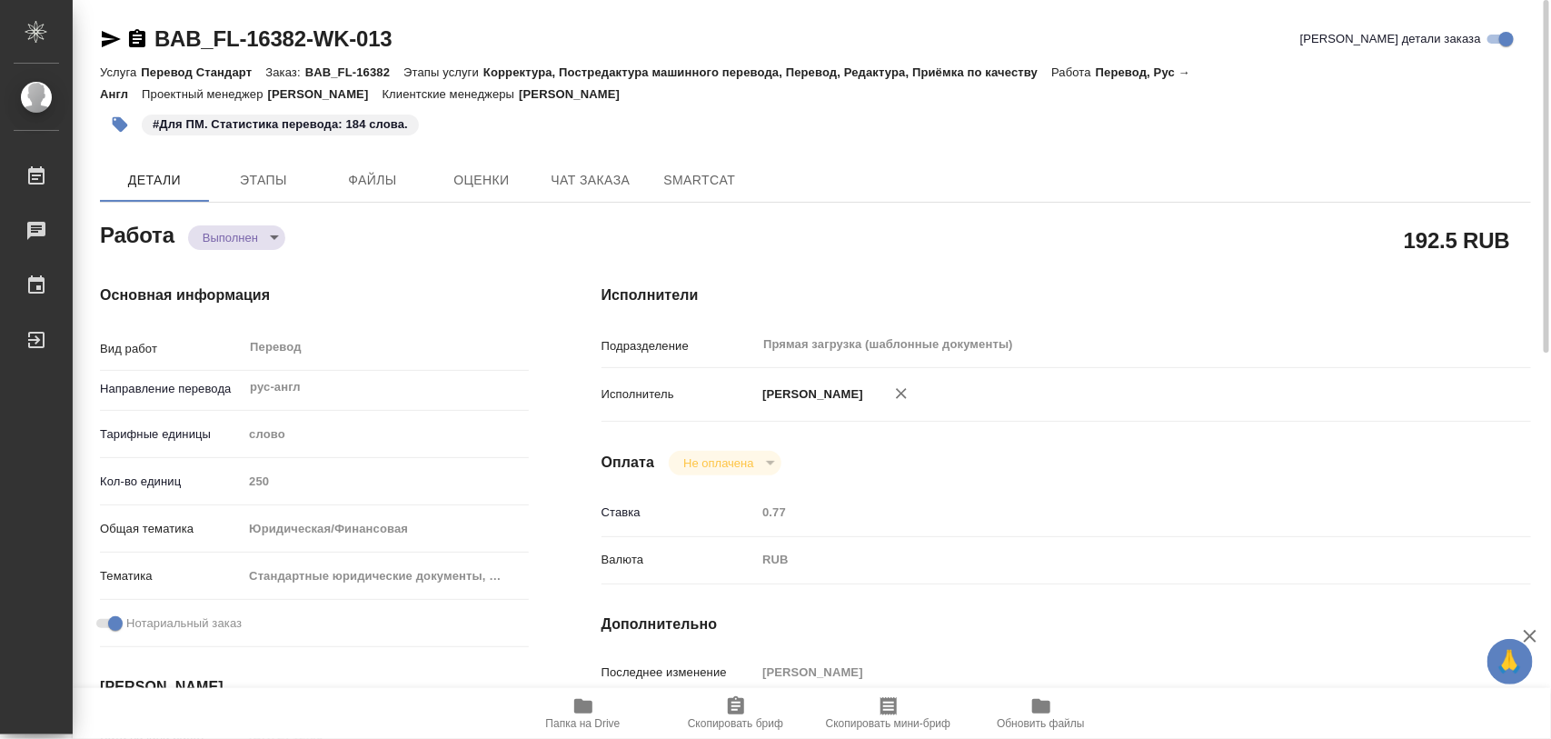
click at [118, 128] on icon "button" at bounding box center [120, 124] width 15 height 15
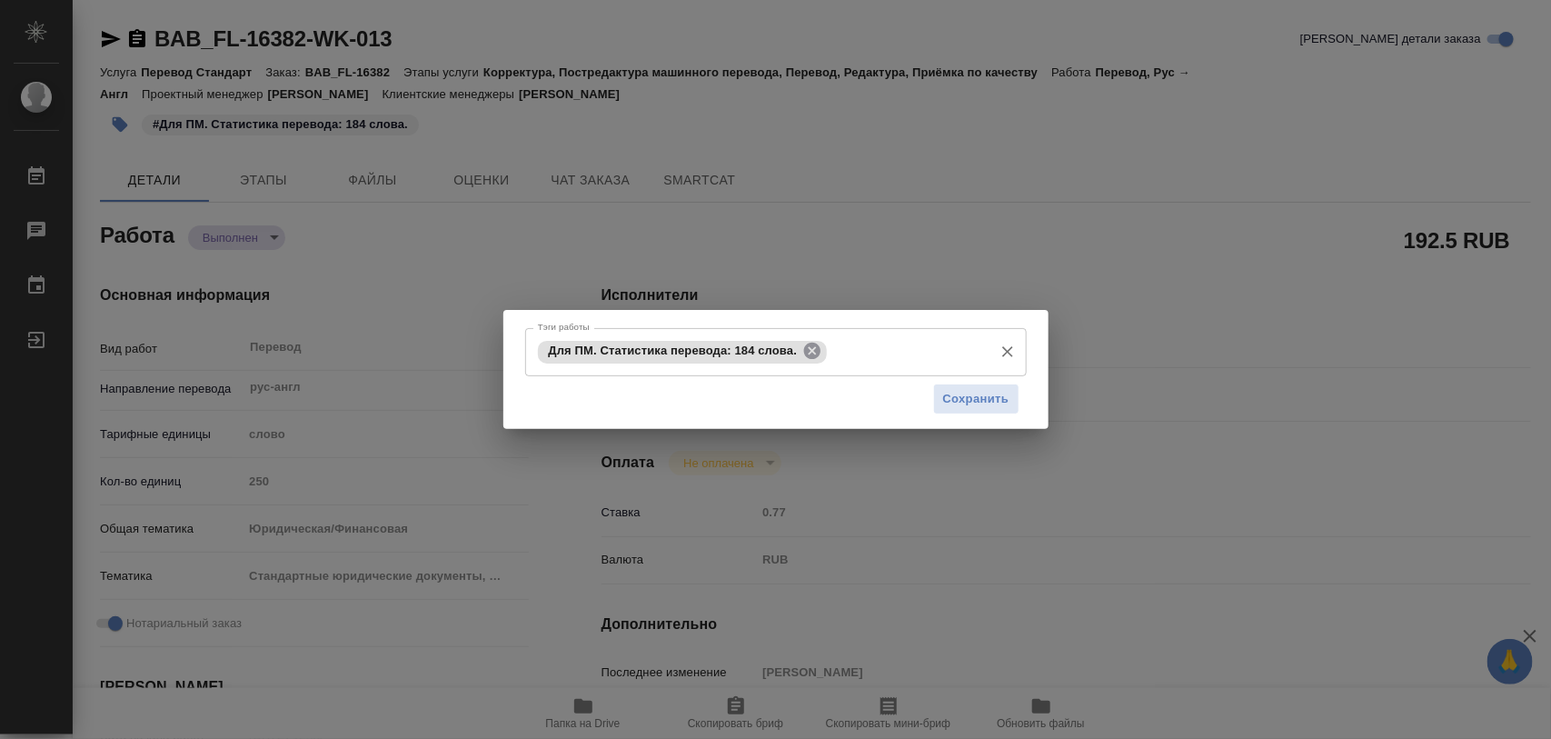
click at [810, 352] on icon at bounding box center [812, 351] width 20 height 20
click at [797, 352] on input "Тэги работы" at bounding box center [758, 351] width 451 height 31
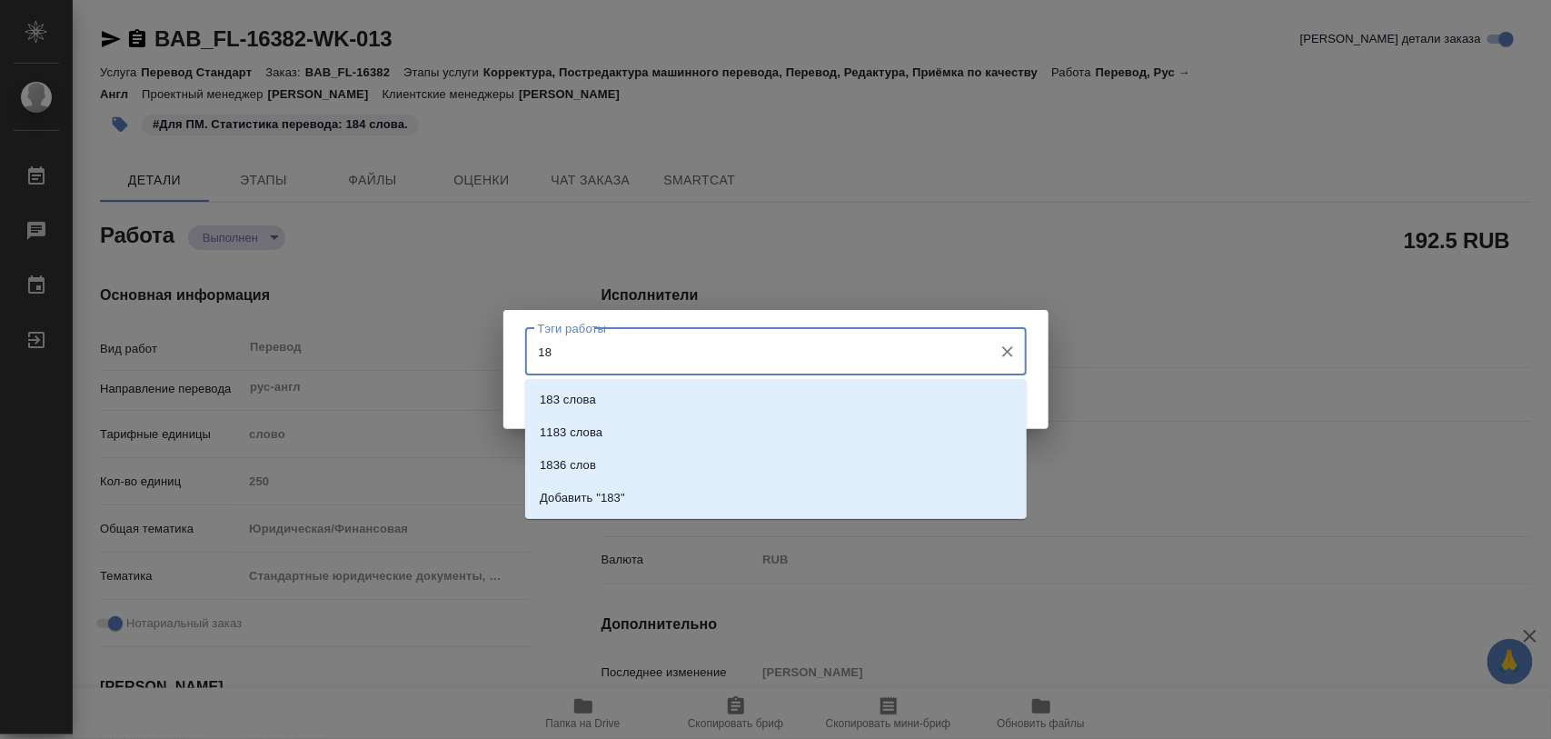
type input "1"
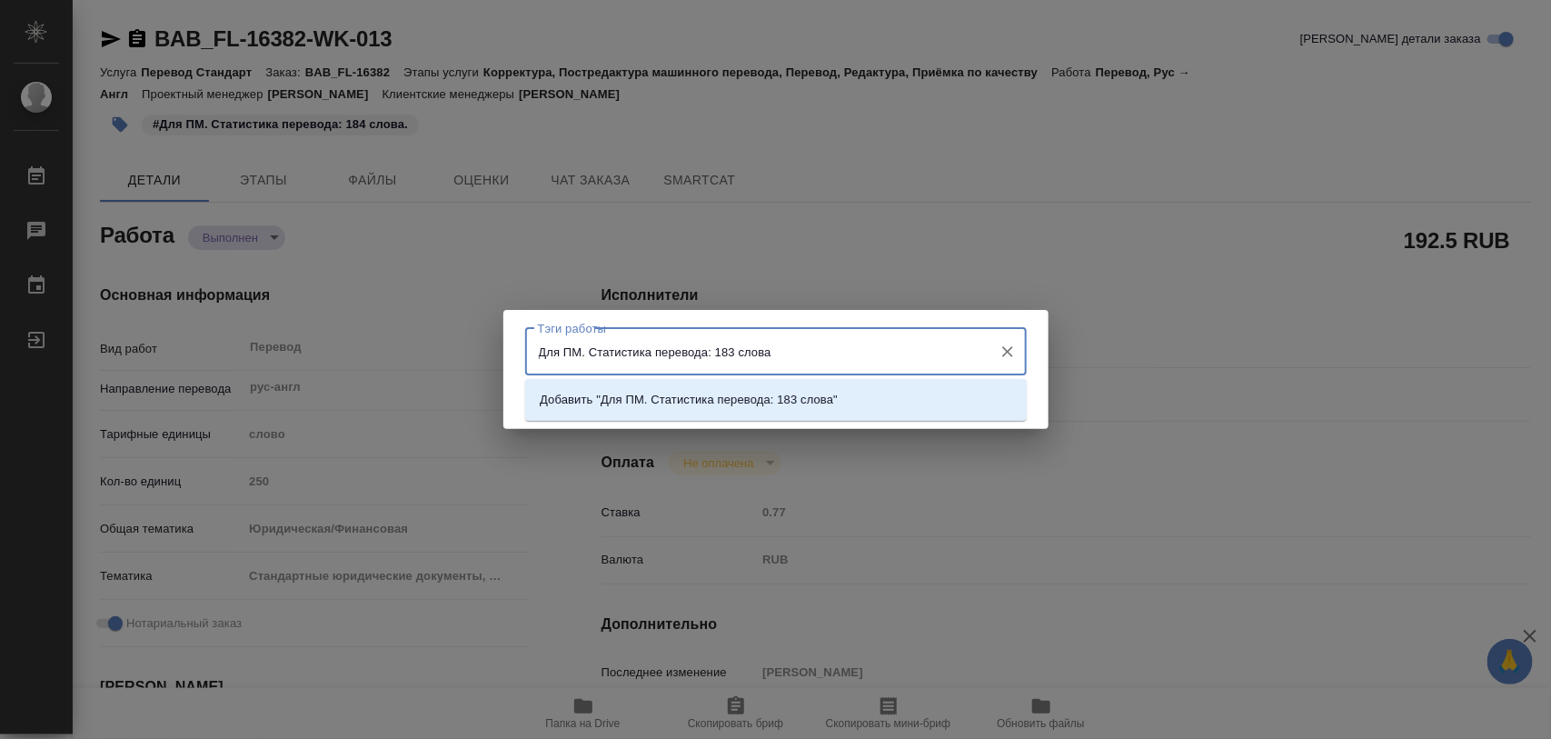
type input "Для ПМ. Статистика перевода: 183 слова."
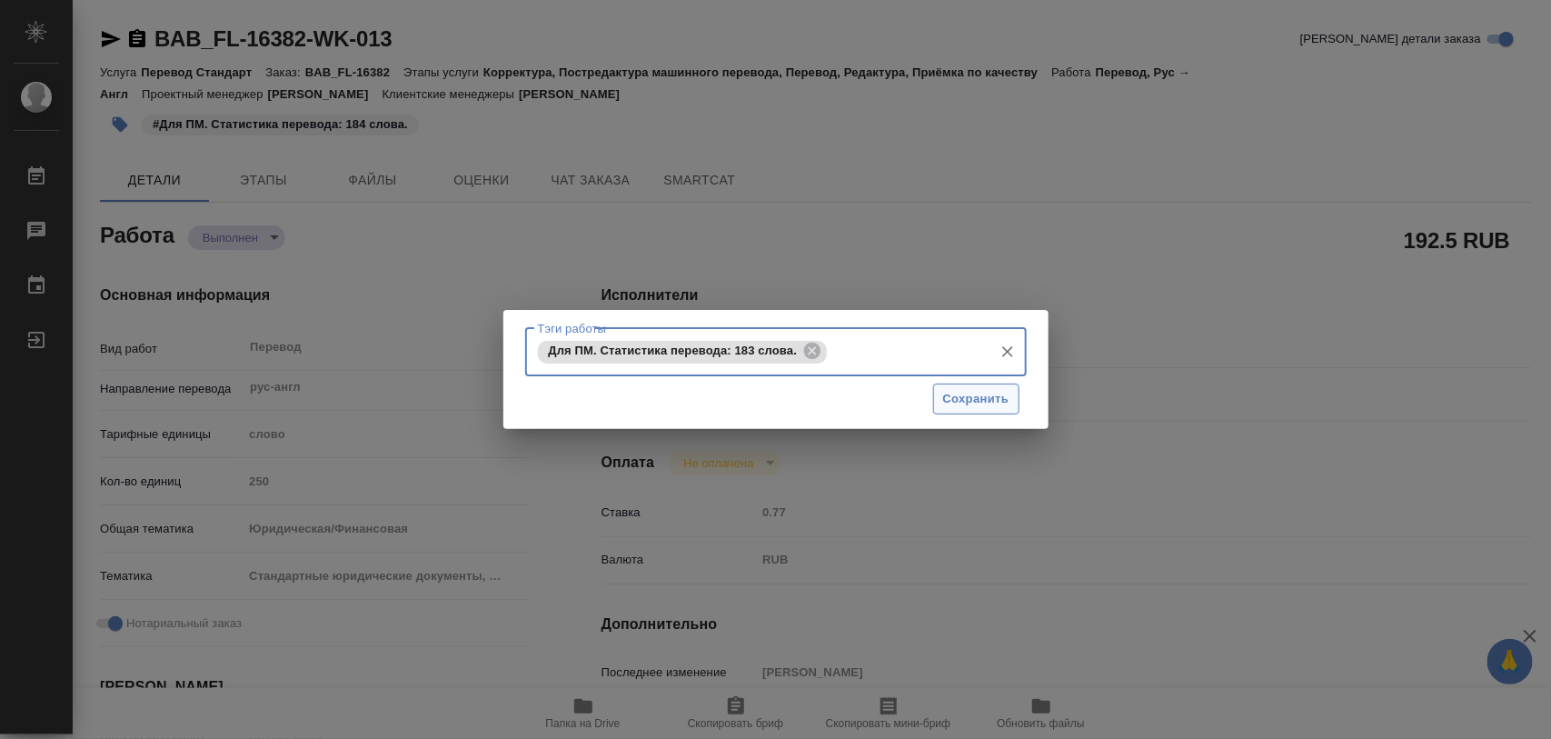
click at [988, 393] on span "Сохранить" at bounding box center [976, 399] width 66 height 21
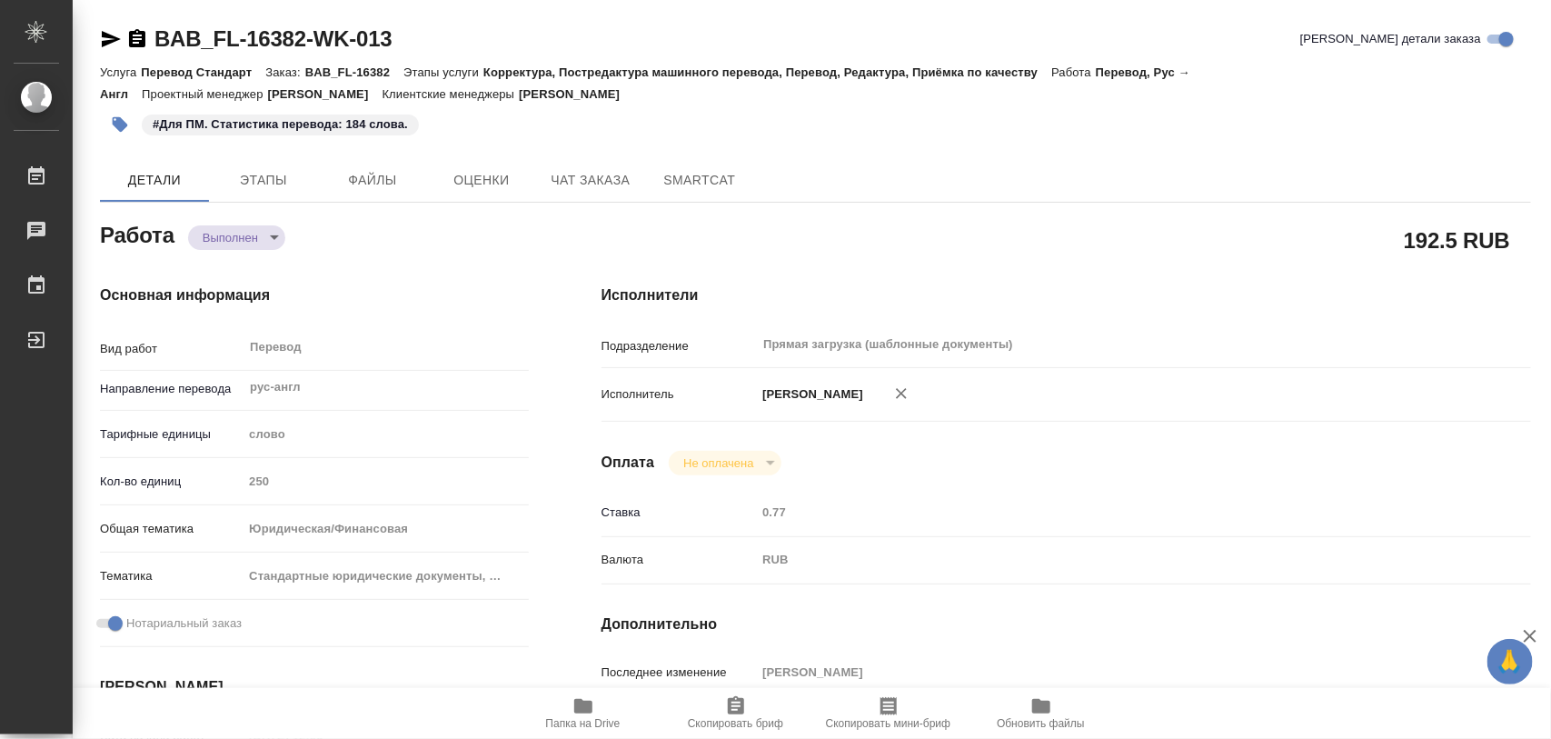
type input "completed"
type textarea "Перевод"
type textarea "x"
type input "рус-англ"
type input "5a8b1489cc6b4906c91bfd90"
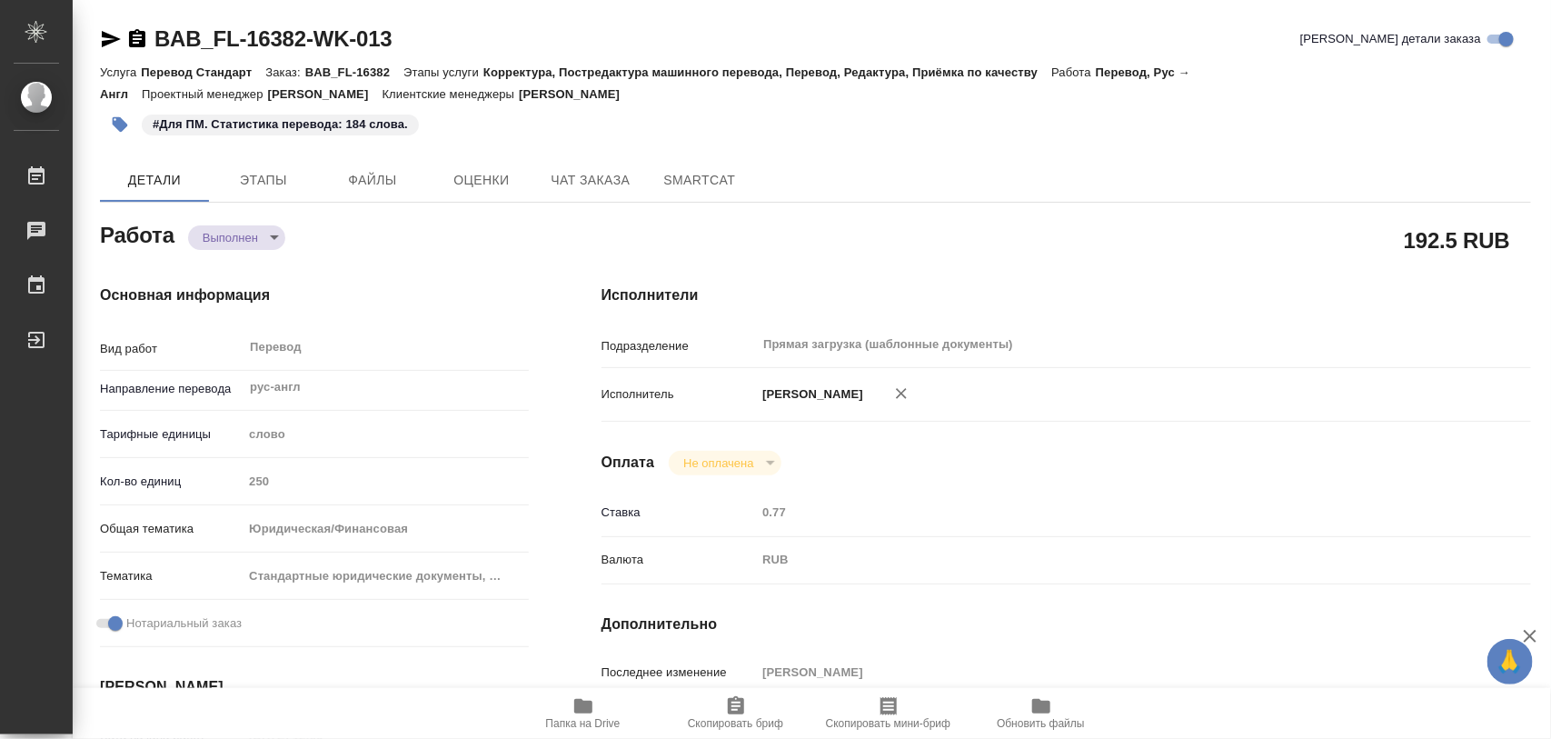
type input "250"
type input "yr-fn"
type input "5f647205b73bc97568ca66bf"
checkbox input "true"
type input "[DATE] 12:00"
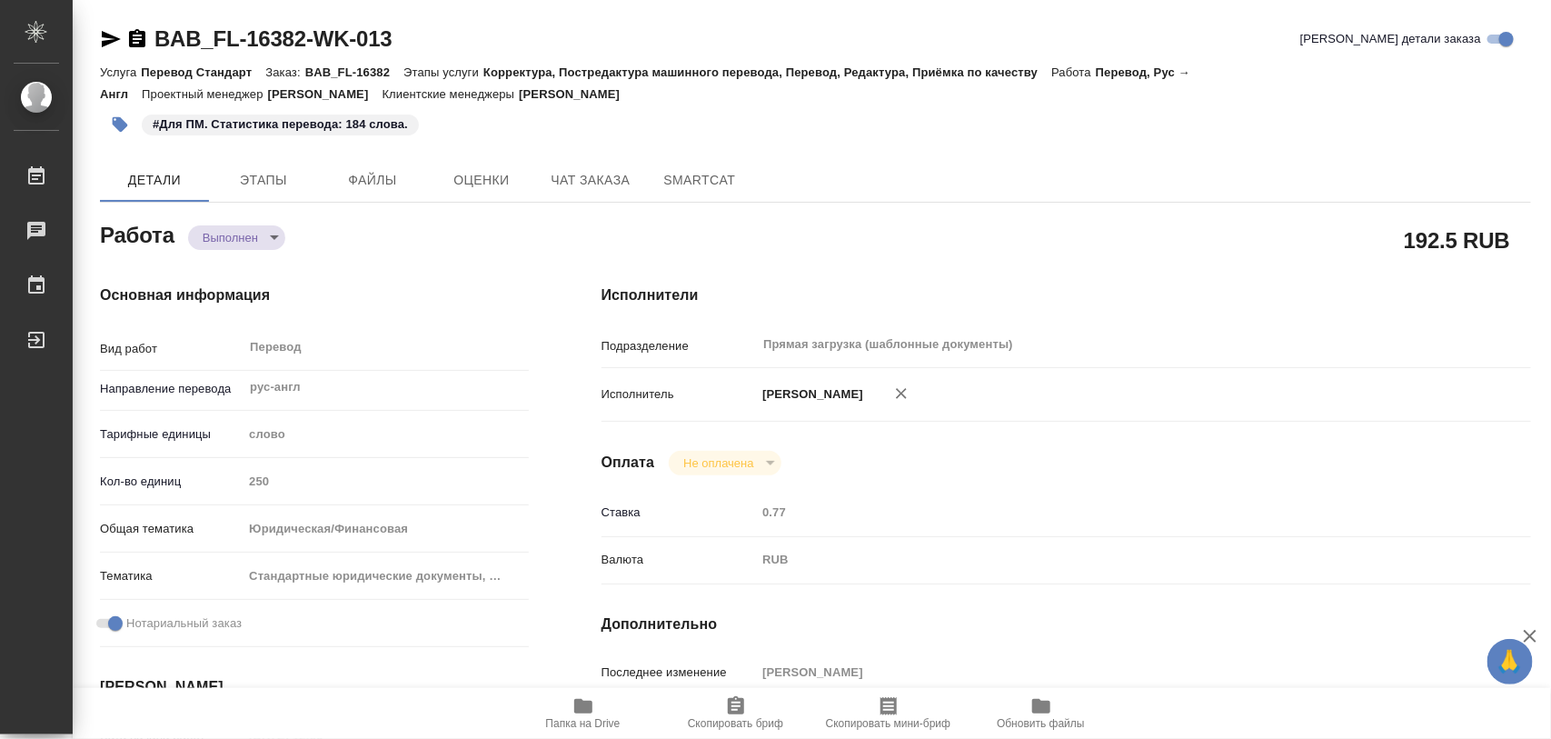
type input "[DATE] 13:12"
type input "[DATE] 14:00"
type input "[DATE] 13:39"
type input "[DATE] 14:00"
type input "Прямая загрузка (шаблонные документы)"
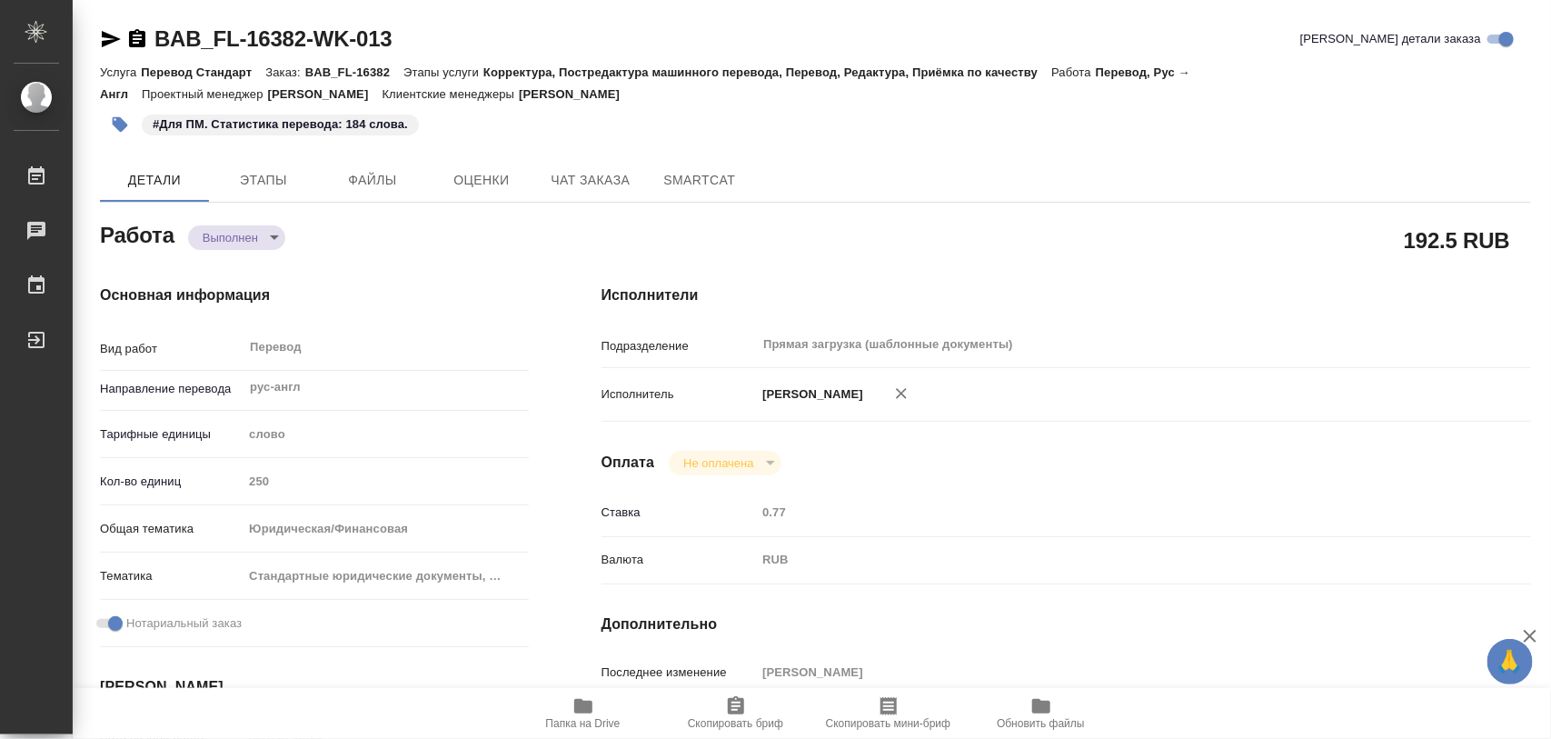
type input "notPayed"
type input "0.77"
type input "RUB"
type input "[PERSON_NAME]"
type textarea "последняя стр дока"
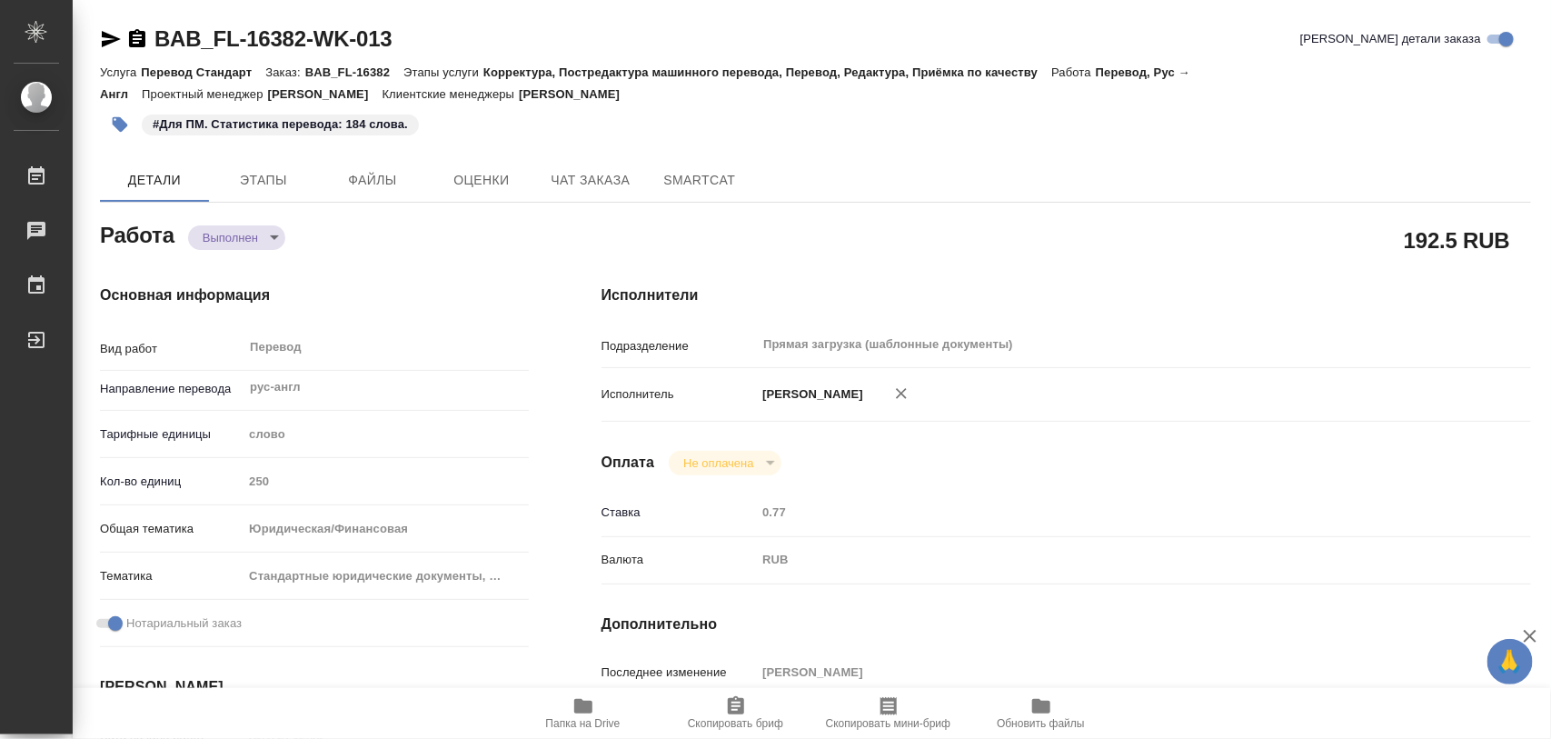
type textarea "x"
type textarea "/Clients/FL_BAB/Orders/BAB_FL-16382/Translated/BAB_FL-16382-WK-013"
type textarea "x"
type input "BAB_FL-16382"
type input "Перевод Стандарт"
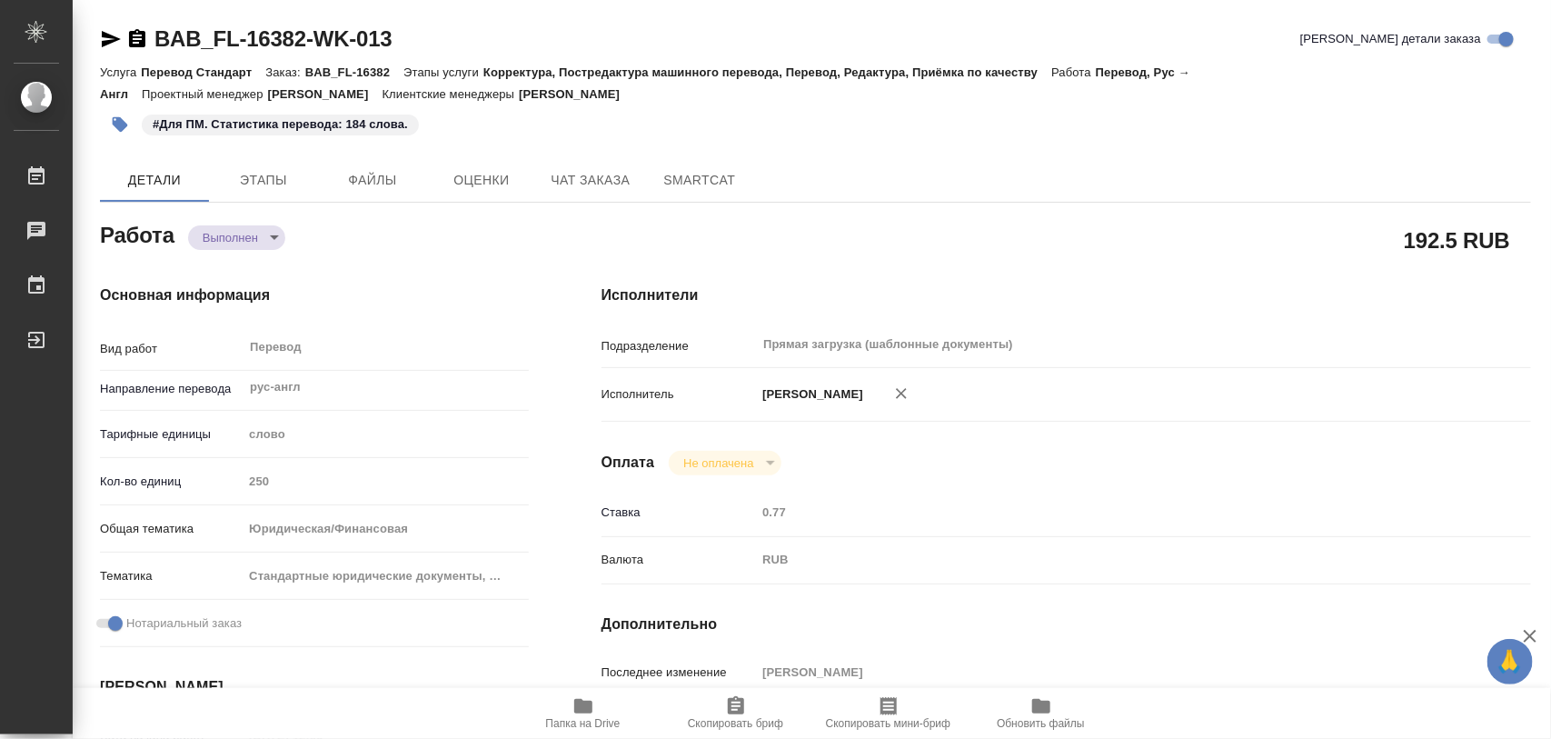
type input "Корректура, Постредактура машинного перевода, Перевод, Редактура, Приёмка по ка…"
type input "[PERSON_NAME]"
type input "/Clients/FL_BAB/Orders/BAB_FL-16382"
type textarea "x"
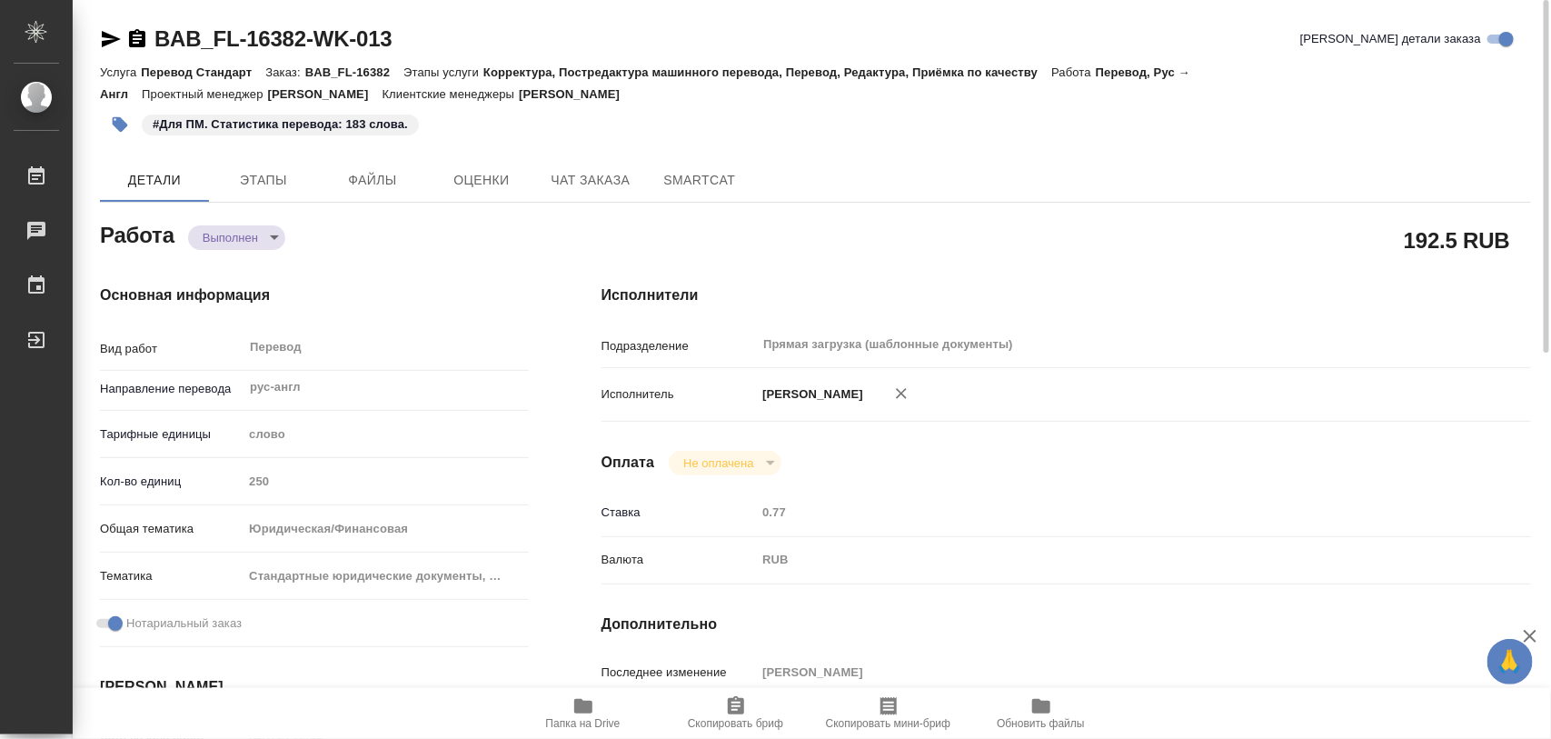
type textarea "x"
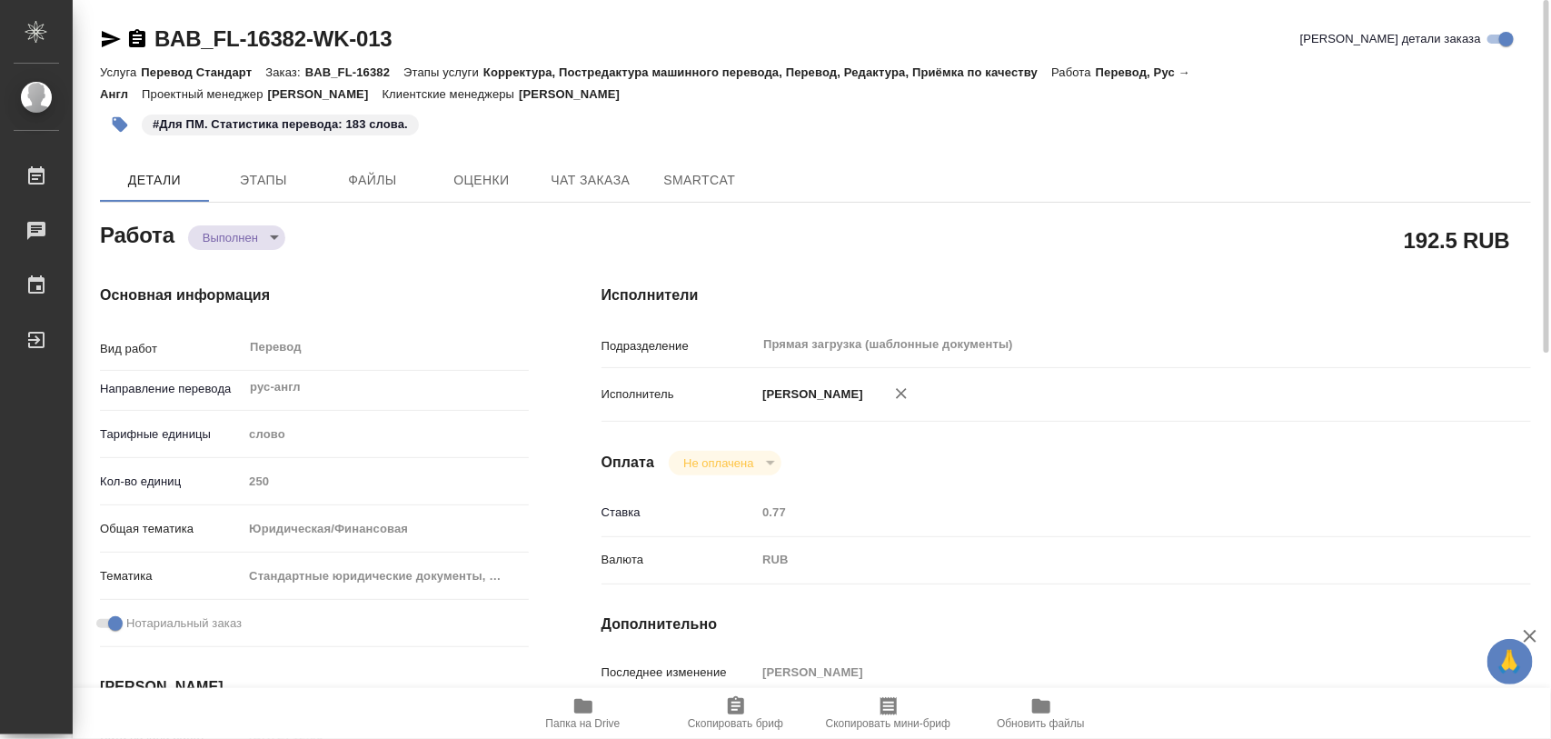
type textarea "x"
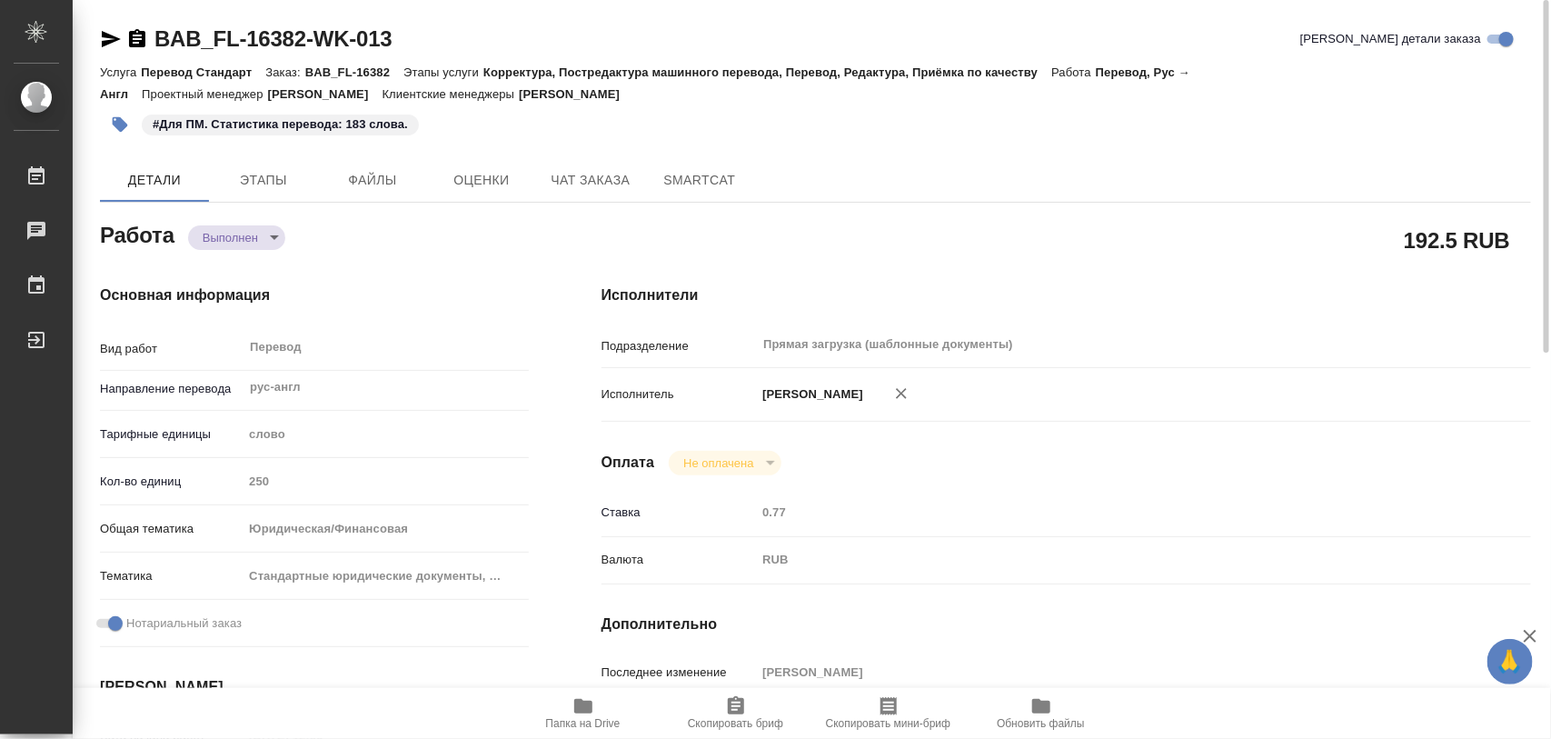
type textarea "x"
